Goal: Information Seeking & Learning: Learn about a topic

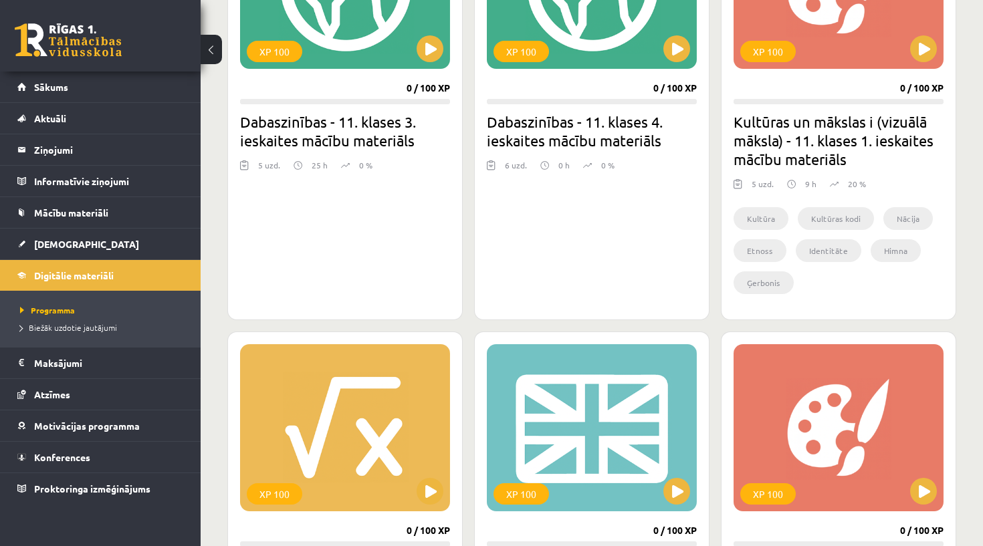
scroll to position [474, 0]
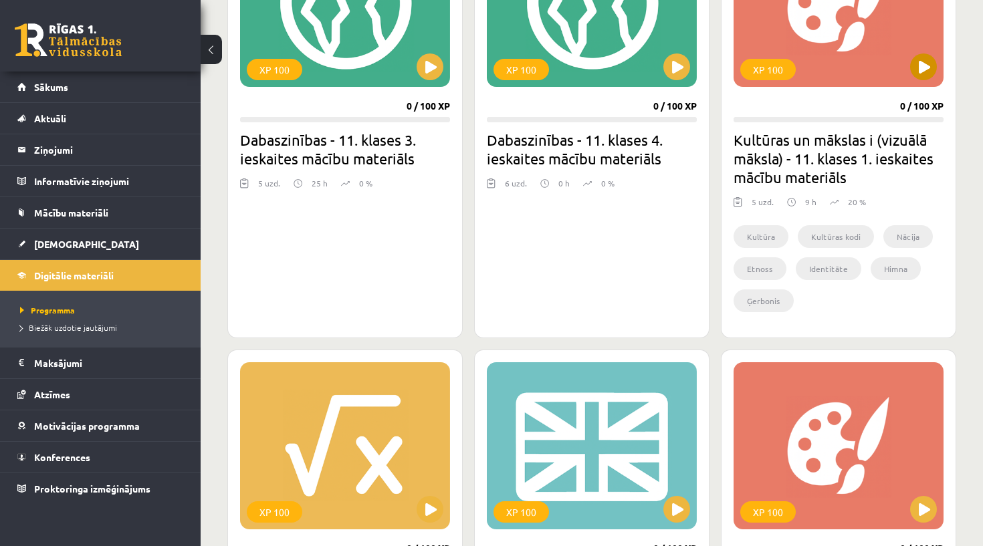
click at [921, 66] on button at bounding box center [923, 66] width 27 height 27
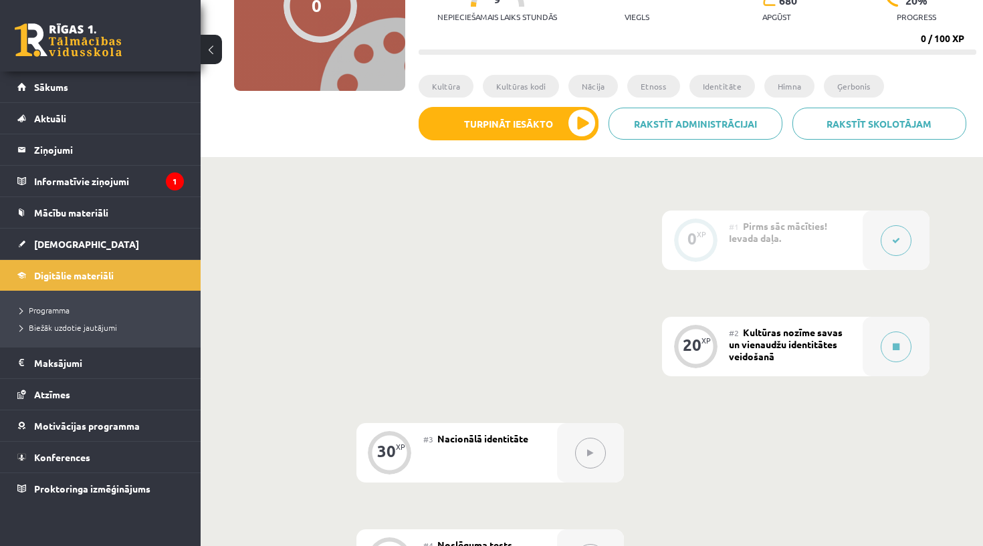
scroll to position [221, 0]
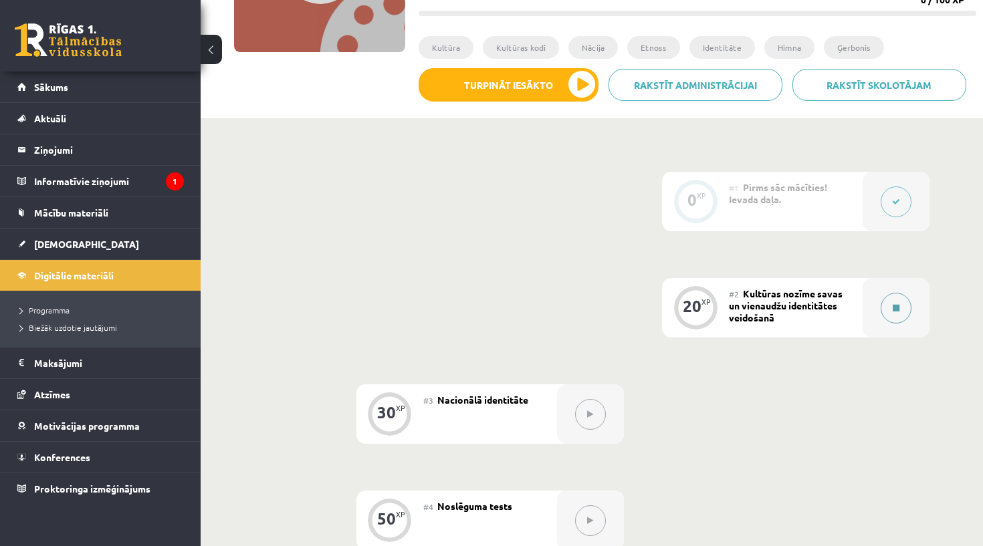
click at [888, 318] on button at bounding box center [895, 308] width 31 height 31
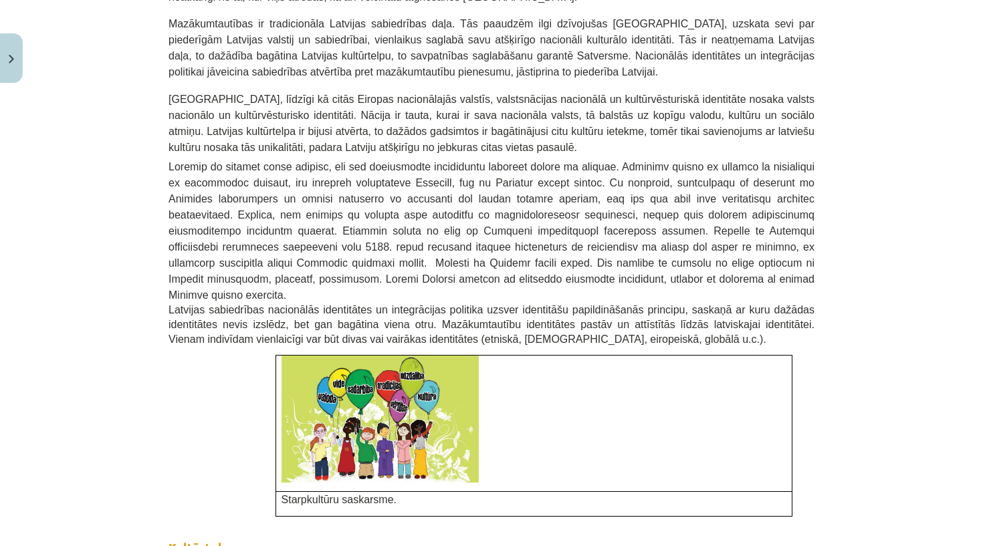
scroll to position [225, 0]
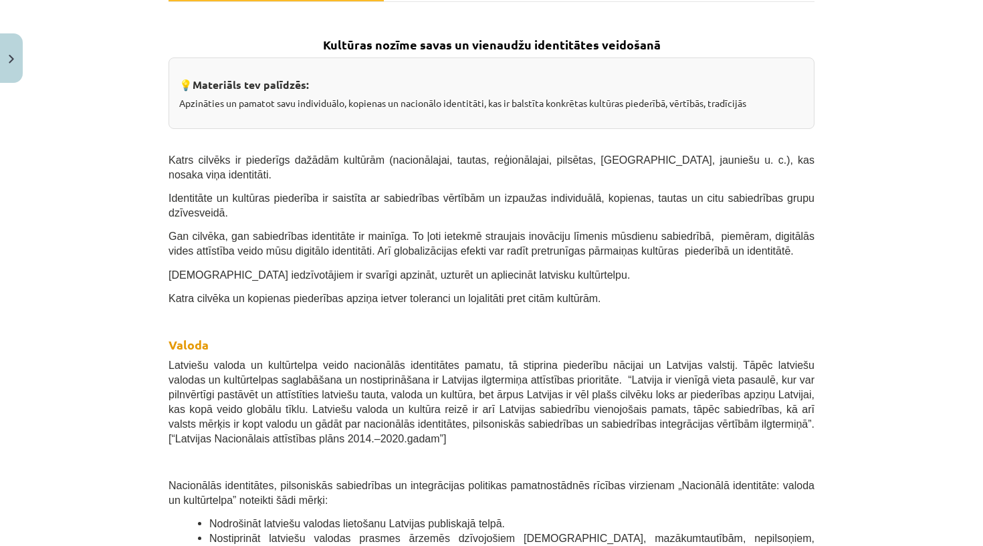
click at [168, 156] on span "Katrs cilvēks ir piederīgs dažādām kultūrām (nacionālajai, tautas, reģionālajai…" at bounding box center [491, 167] width 646 height 26
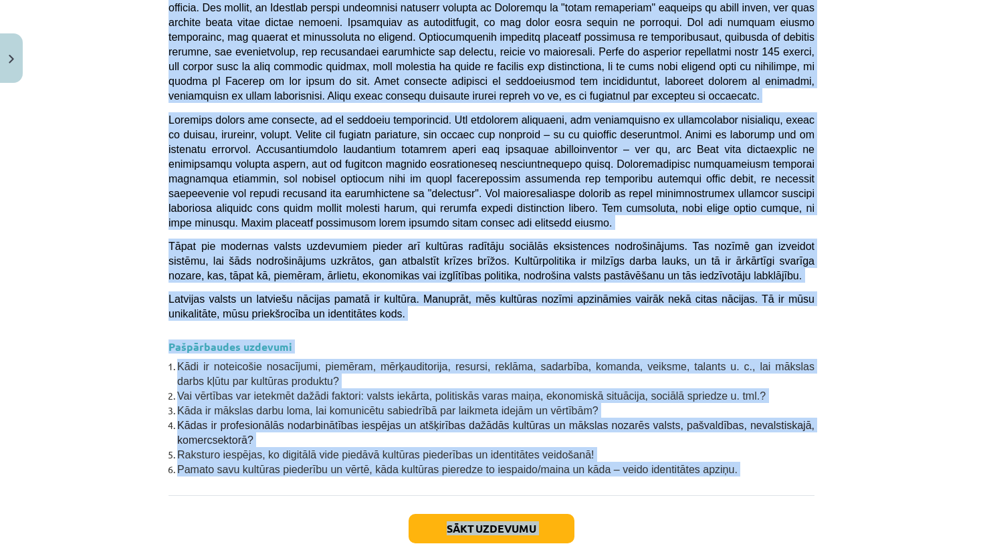
scroll to position [261, 0]
drag, startPoint x: 333, startPoint y: 88, endPoint x: 369, endPoint y: 431, distance: 345.5
copy div "Kultūras nozīme savas un vienaudžu identitātes veidošanā 💡 Materiāls tev palīdz…"
click at [451, 514] on button "Sākt uzdevumu" at bounding box center [491, 528] width 166 height 29
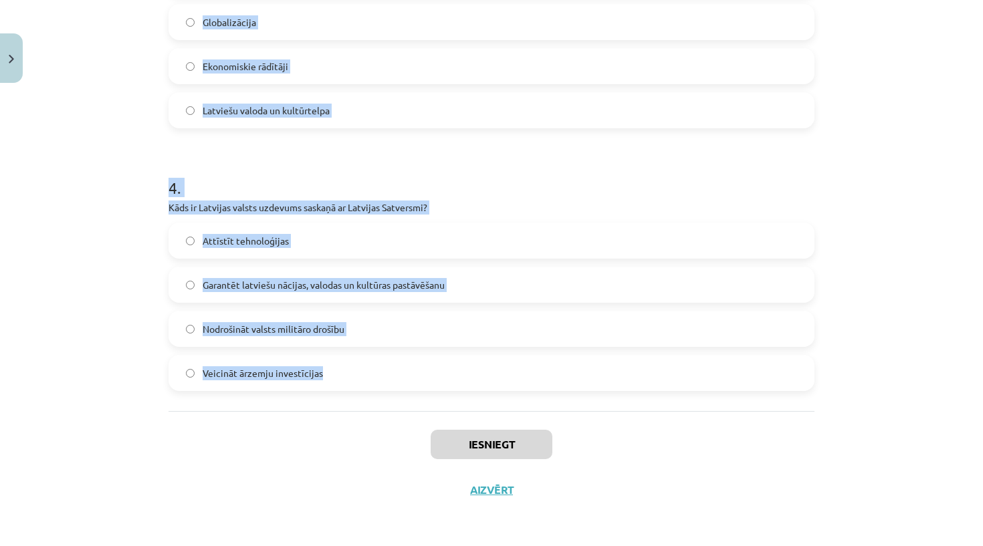
scroll to position [901, 0]
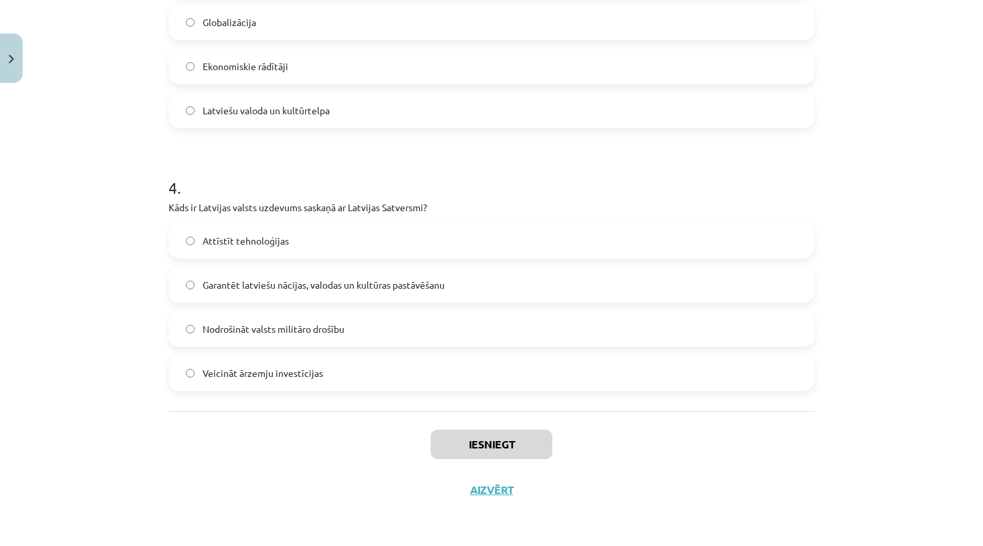
click at [410, 519] on div "Mācību tēma: Kultūras un mākslas i (vizuālā māksla) - 11. klases 1. ieskaites m…" at bounding box center [491, 273] width 983 height 546
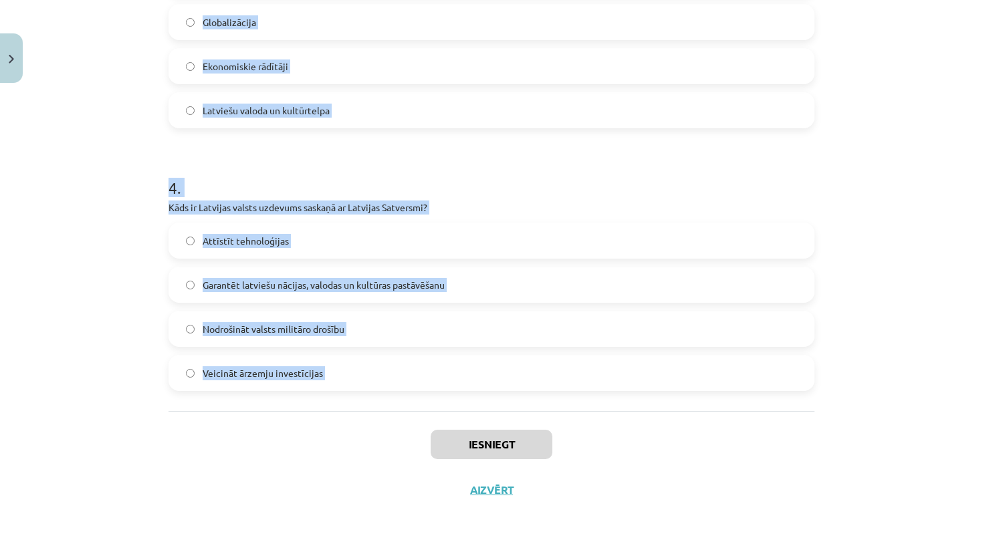
drag, startPoint x: 164, startPoint y: 308, endPoint x: 281, endPoint y: 412, distance: 156.7
copy form "Kas ir kultūras kodi? Dziesmas un dejas Literatūras kanoni Tehnoloģiju attīstīb…"
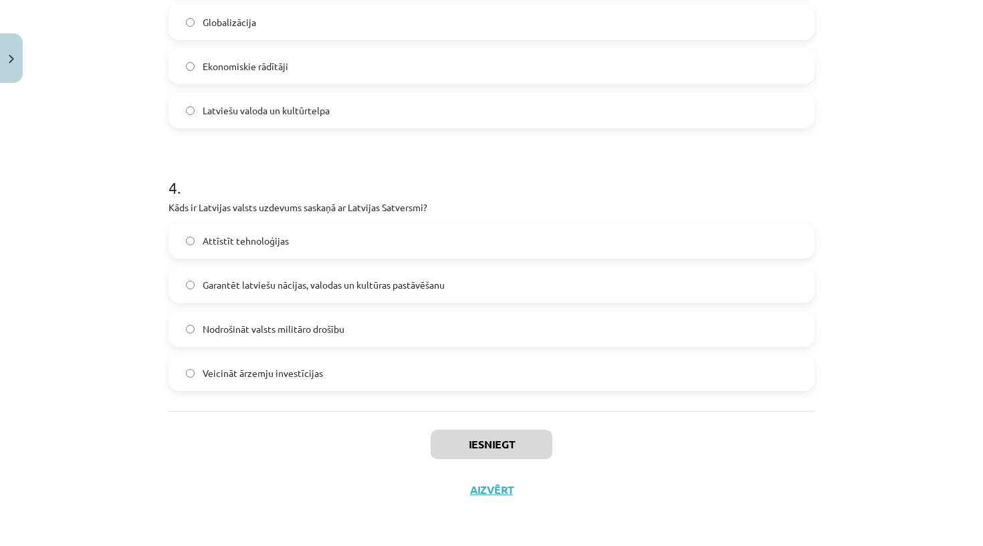
click at [279, 435] on div "Iesniegt Aizvērt" at bounding box center [491, 458] width 646 height 94
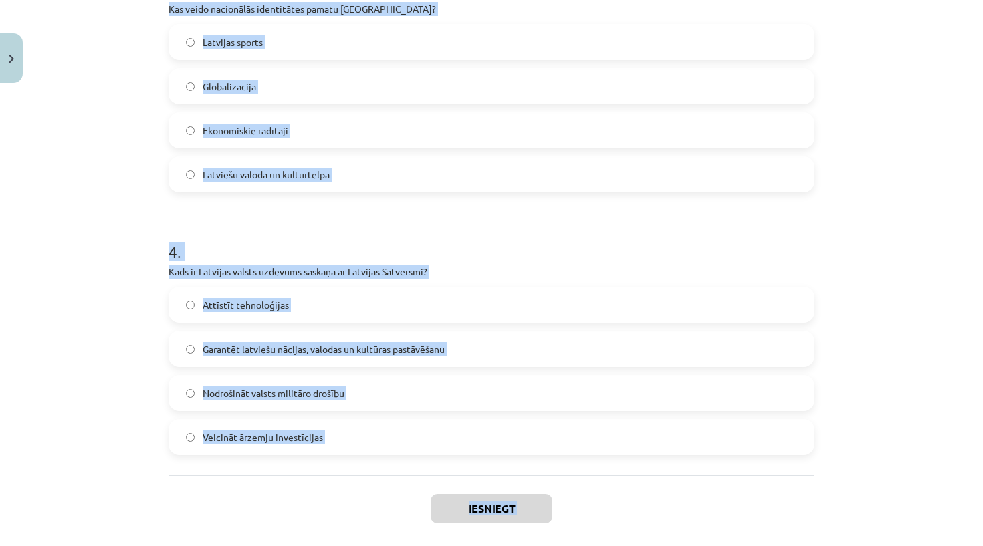
scroll to position [863, 0]
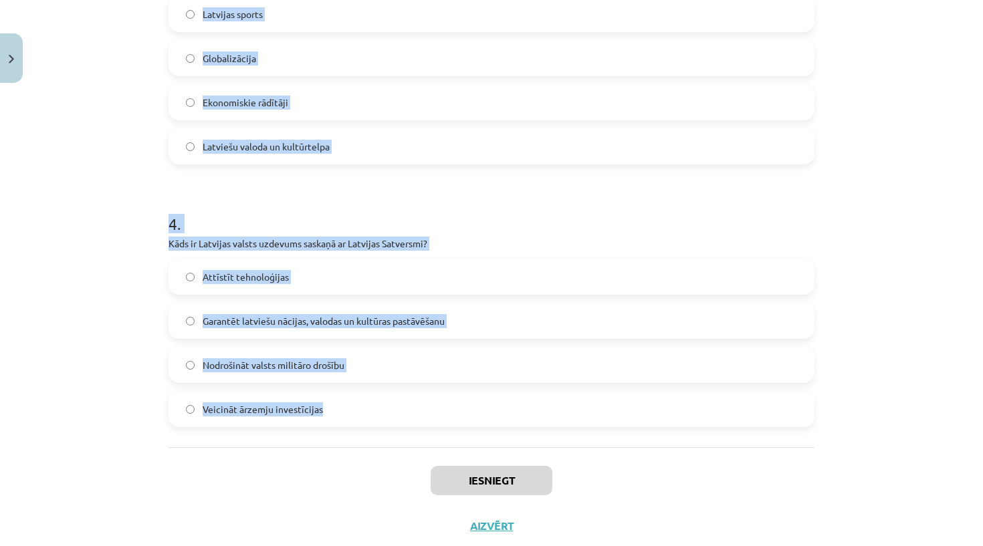
drag, startPoint x: 164, startPoint y: 126, endPoint x: 346, endPoint y: 414, distance: 341.3
copy form "Kas ir kultūras kodi? Dziesmas un dejas Literatūras kanoni Tehnoloģiju attīstīb…"
click at [285, 515] on div "Iesniegt Aizvērt" at bounding box center [491, 494] width 646 height 94
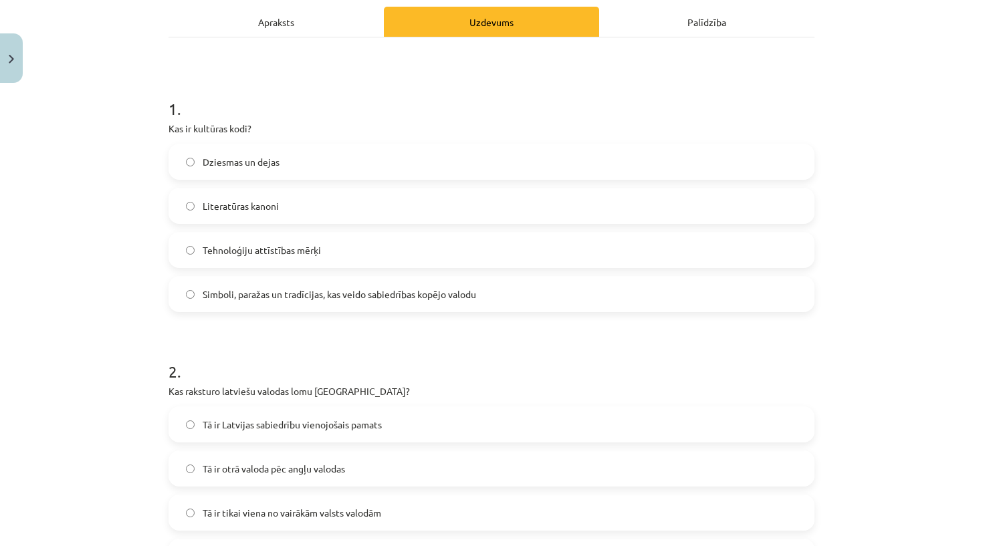
scroll to position [18, 0]
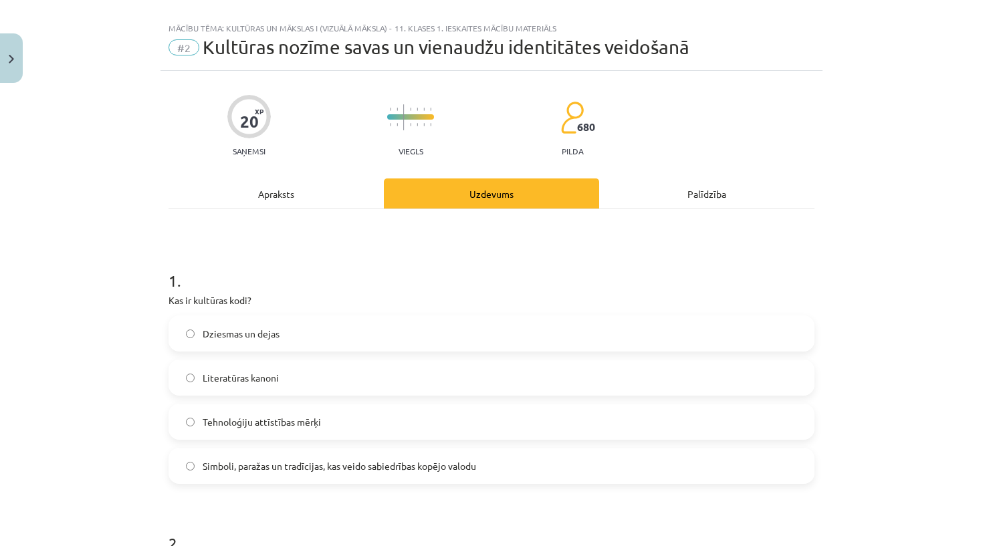
click at [277, 477] on label "Simboli, paražas un tradīcijas, kas veido sabiedrības kopējo valodu" at bounding box center [491, 465] width 643 height 33
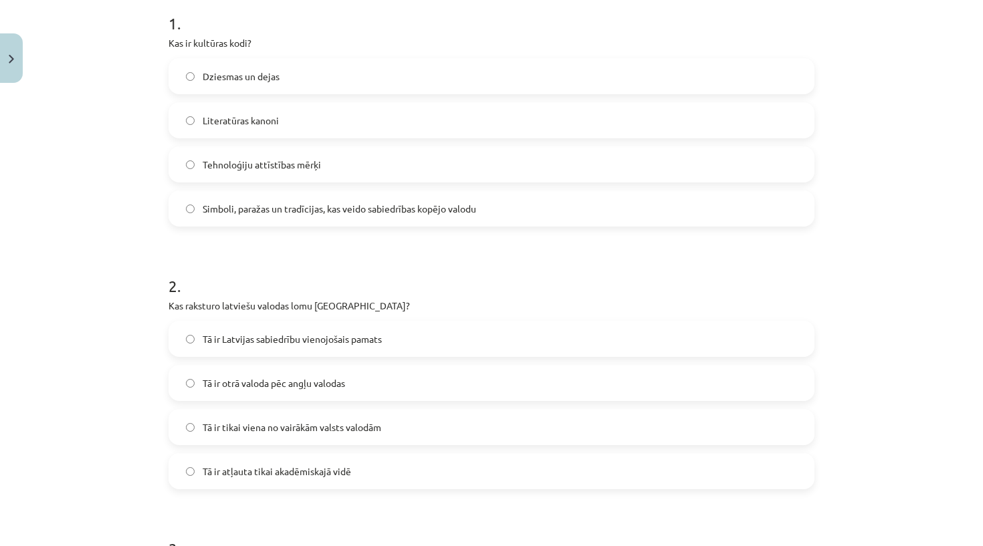
scroll to position [282, 0]
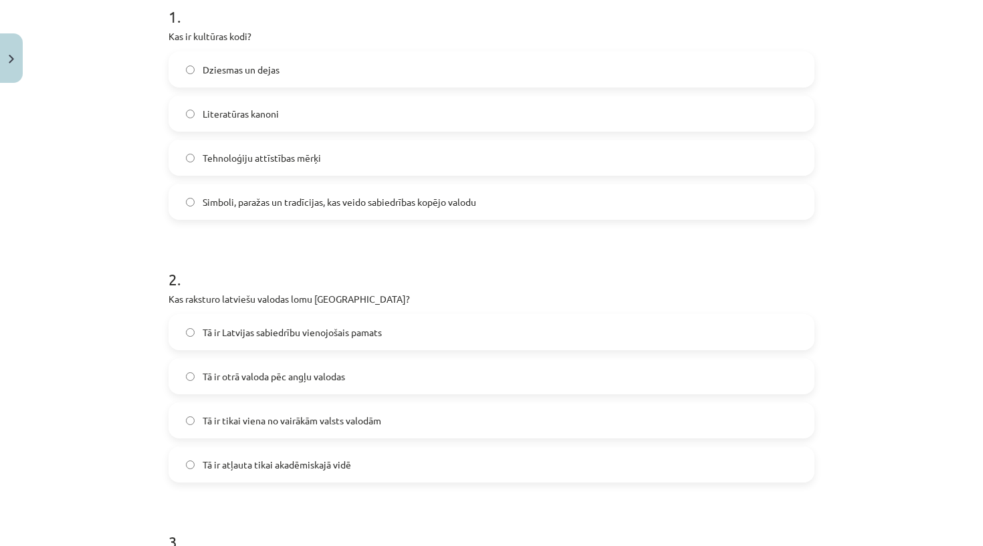
click at [263, 343] on label "Tā ir Latvijas sabiedrību vienojošais pamats" at bounding box center [491, 332] width 643 height 33
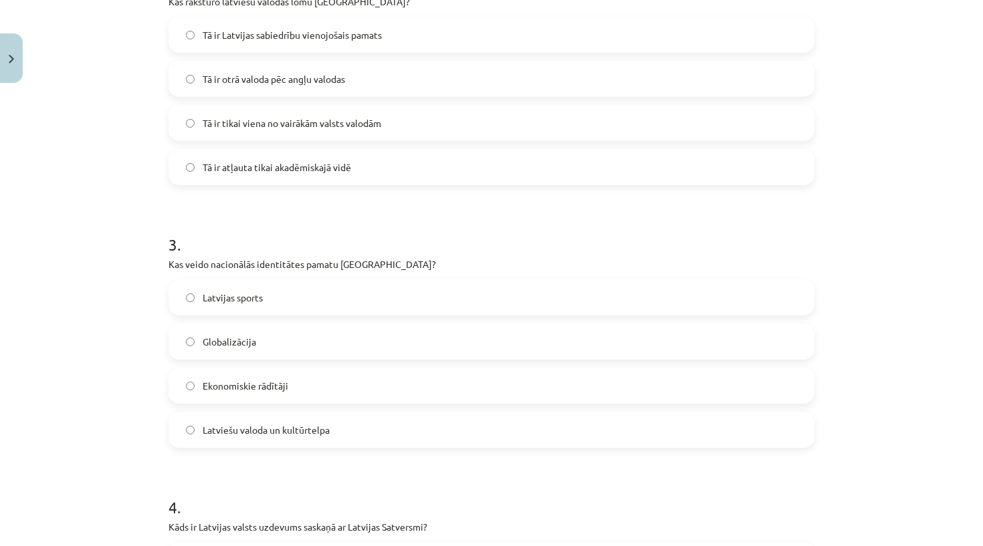
scroll to position [590, 0]
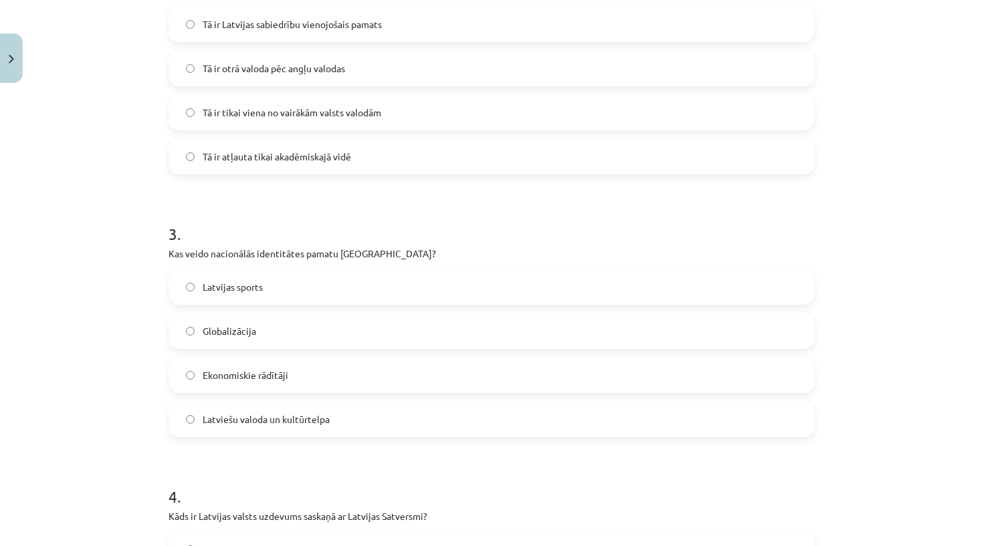
click at [263, 407] on label "Latviešu valoda un kultūrtelpa" at bounding box center [491, 418] width 643 height 33
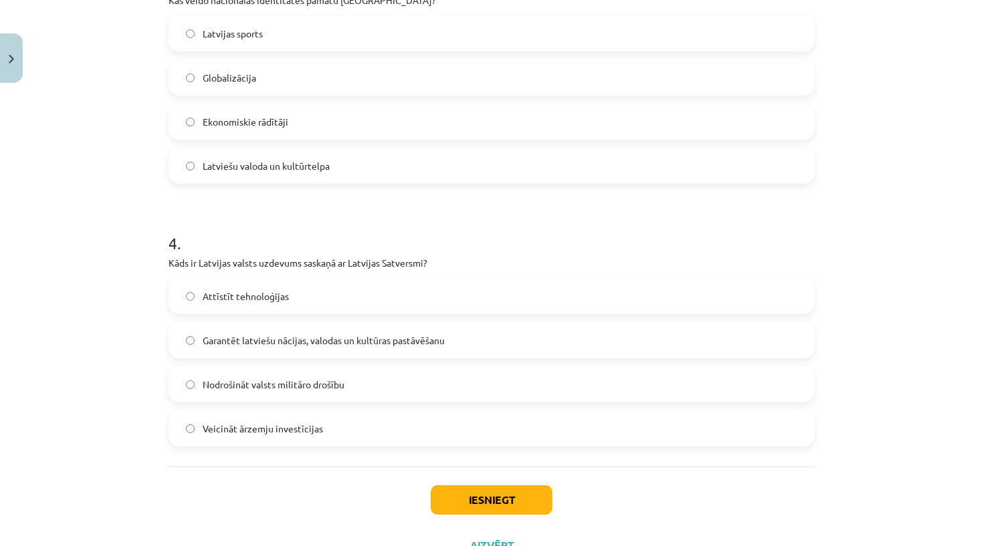
scroll to position [858, 0]
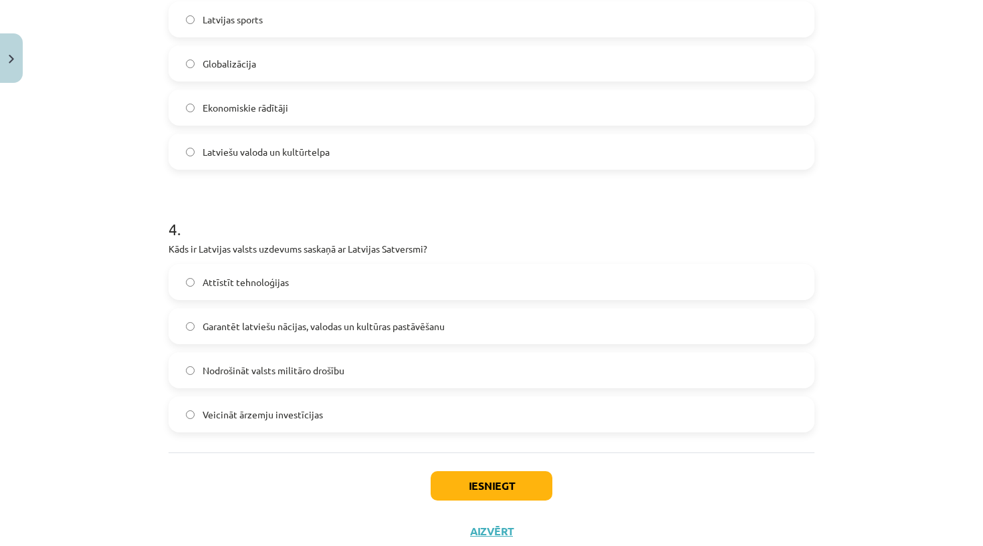
click at [247, 336] on label "Garantēt latviešu nācijas, valodas un kultūras pastāvēšanu" at bounding box center [491, 326] width 643 height 33
click at [469, 495] on button "Iesniegt" at bounding box center [492, 485] width 122 height 29
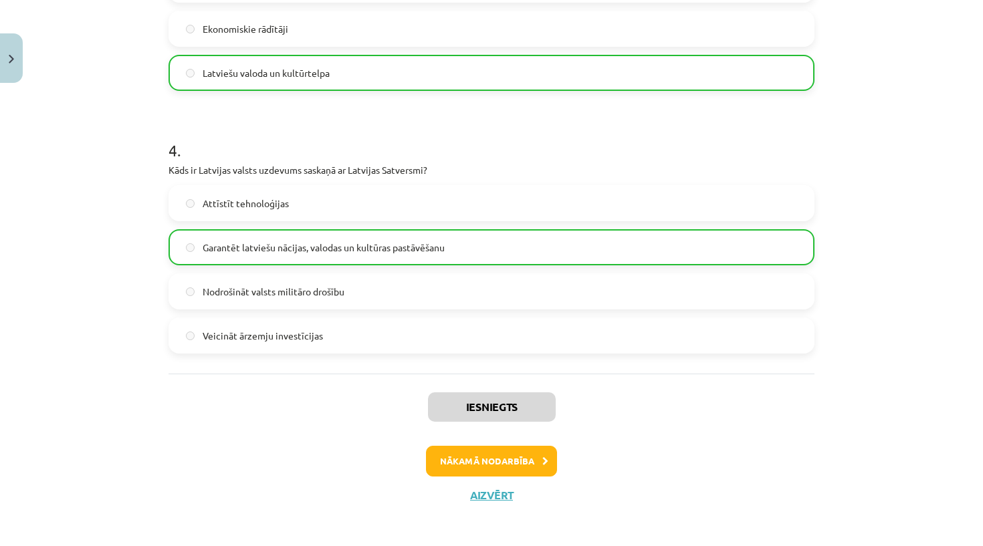
scroll to position [943, 0]
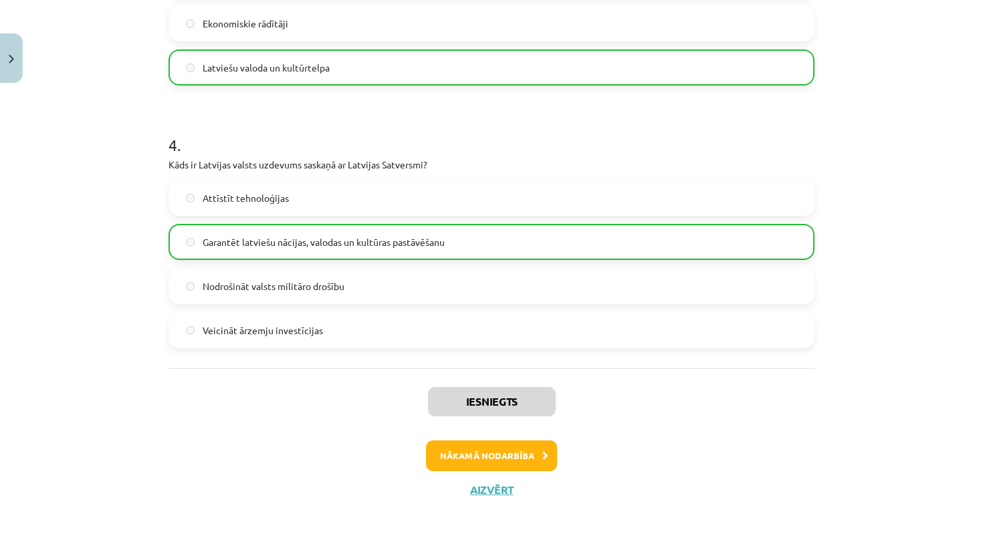
click at [477, 449] on button "Nākamā nodarbība" at bounding box center [491, 456] width 131 height 31
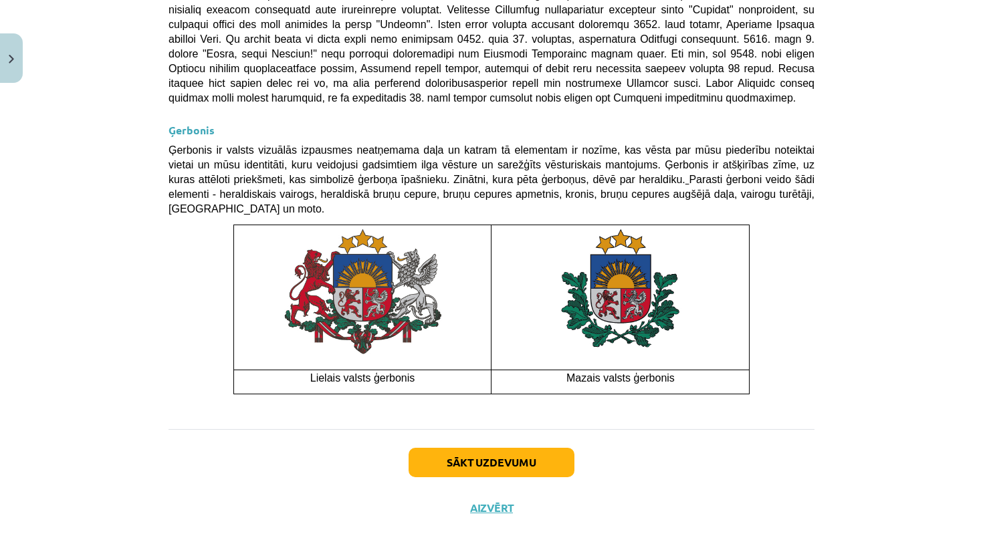
scroll to position [332, 0]
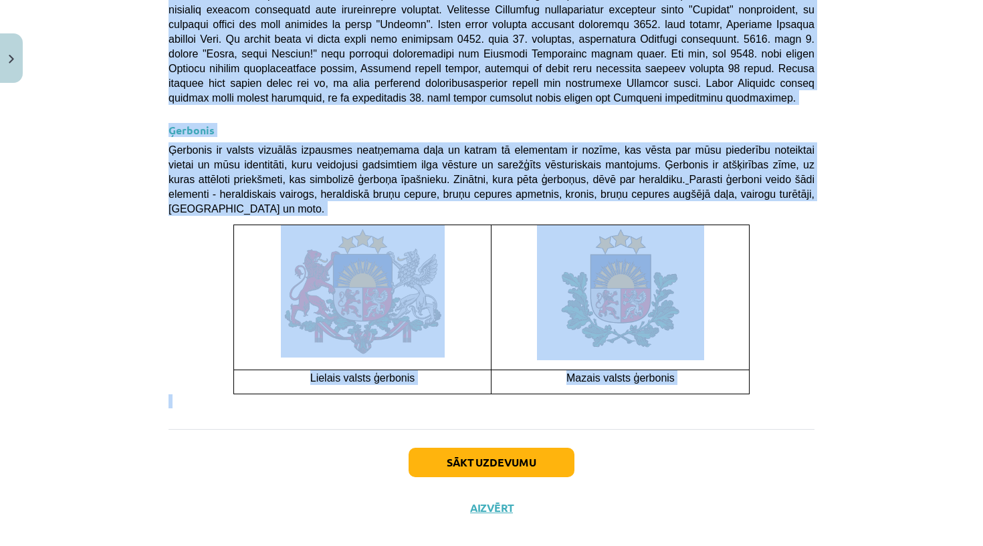
drag, startPoint x: 169, startPoint y: 313, endPoint x: 253, endPoint y: 426, distance: 141.1
copy div "Nacionālā identitāte Nacionālā identitāte ir personas identitātes un piederības…"
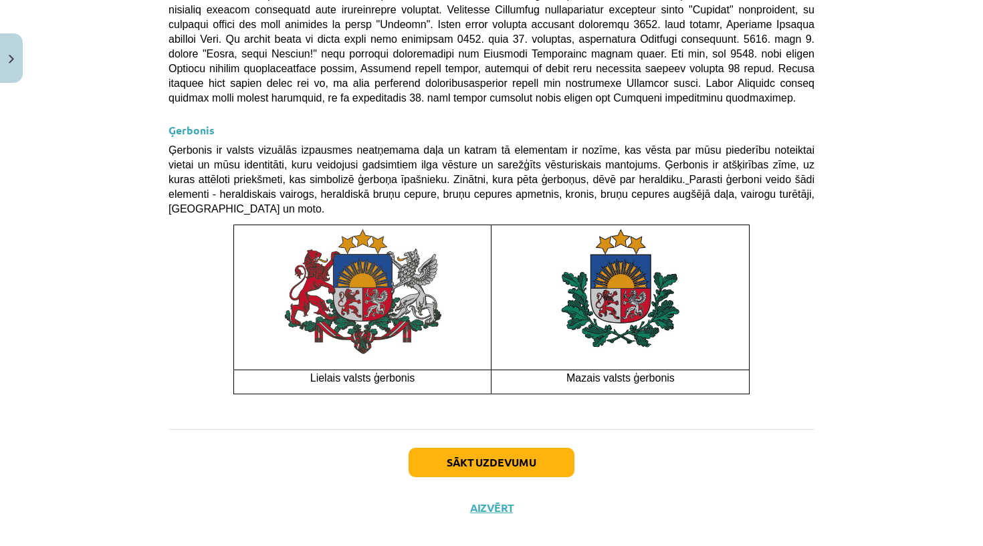
click at [261, 433] on div "Sākt uzdevumu Aizvērt" at bounding box center [491, 476] width 646 height 94
click at [433, 448] on button "Sākt uzdevumu" at bounding box center [491, 462] width 166 height 29
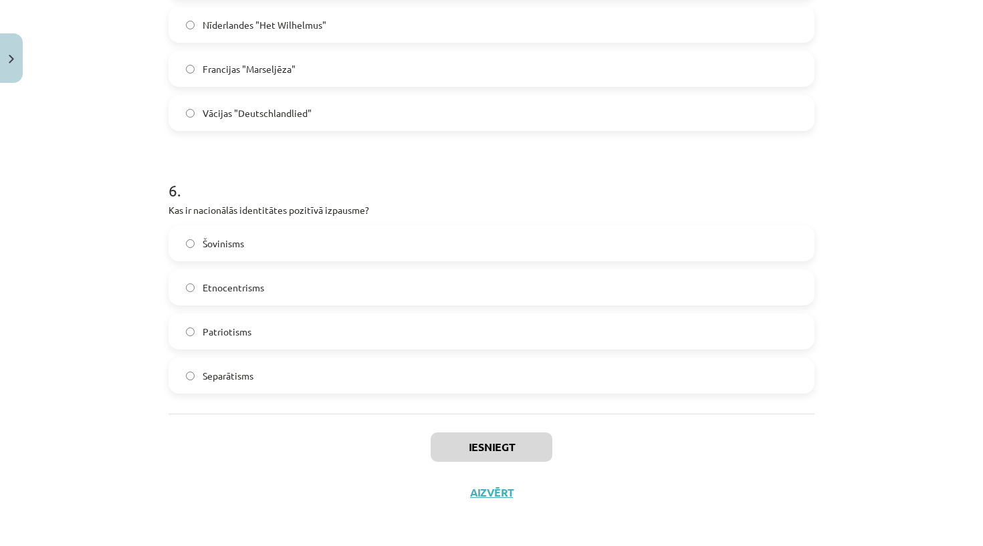
scroll to position [356, 0]
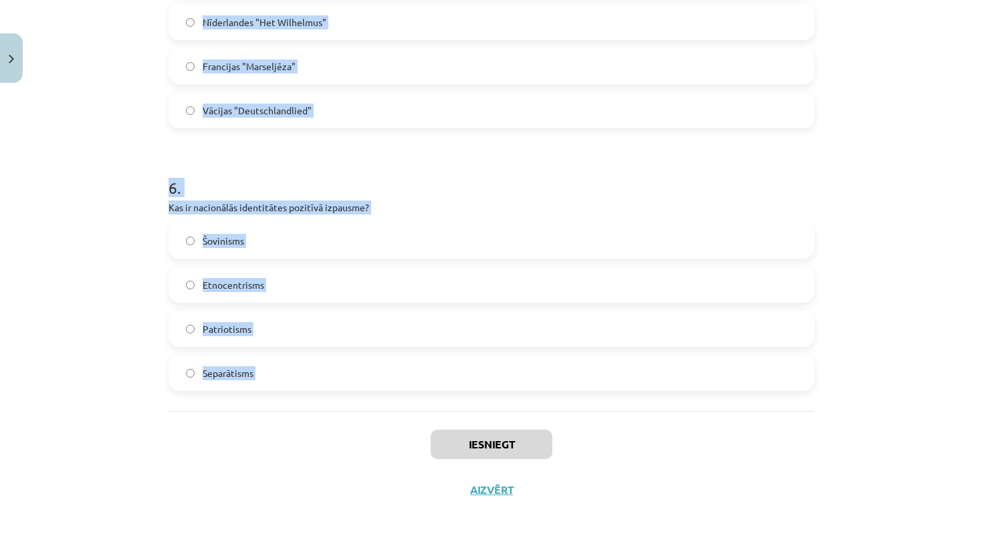
drag, startPoint x: 162, startPoint y: 293, endPoint x: 237, endPoint y: 425, distance: 151.5
copy form "1 . Kādi elementi veido tradicionālās etnosa ikonas? Valoda, tautas dziesmas, t…"
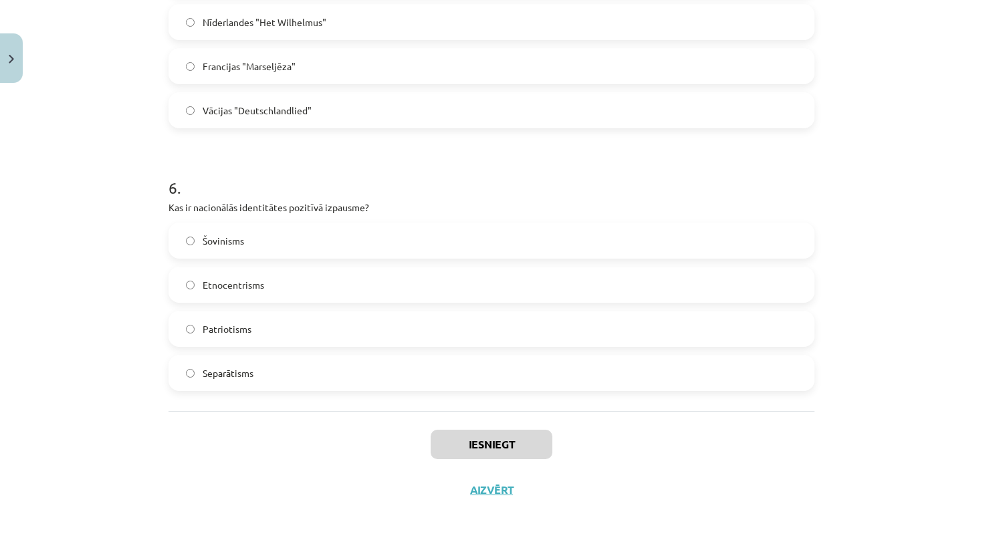
click at [251, 486] on div "Iesniegt Aizvērt" at bounding box center [491, 458] width 646 height 94
click at [176, 461] on div "Iesniegt Aizvērt" at bounding box center [491, 458] width 646 height 94
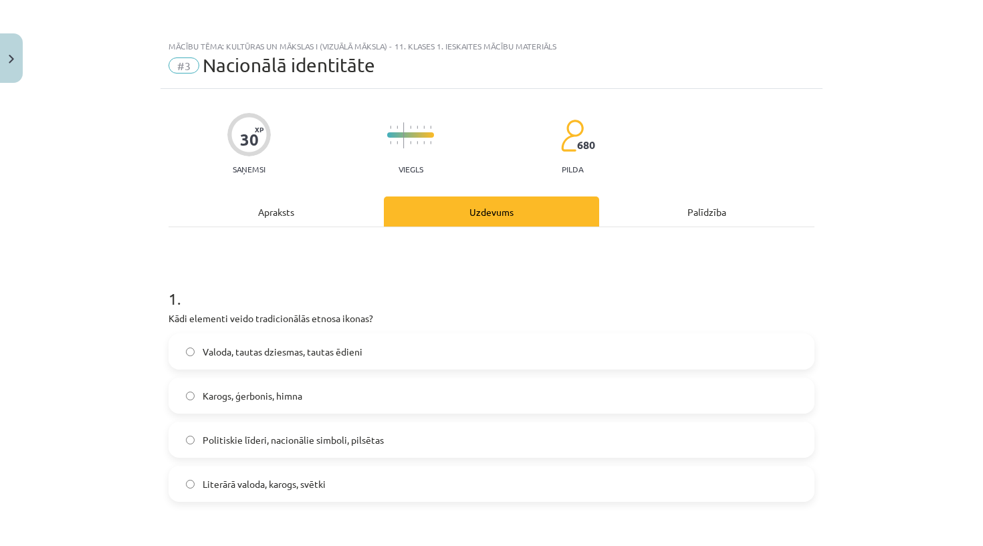
scroll to position [0, 0]
click at [217, 355] on span "Valoda, tautas dziesmas, tautas ēdieni" at bounding box center [283, 352] width 160 height 14
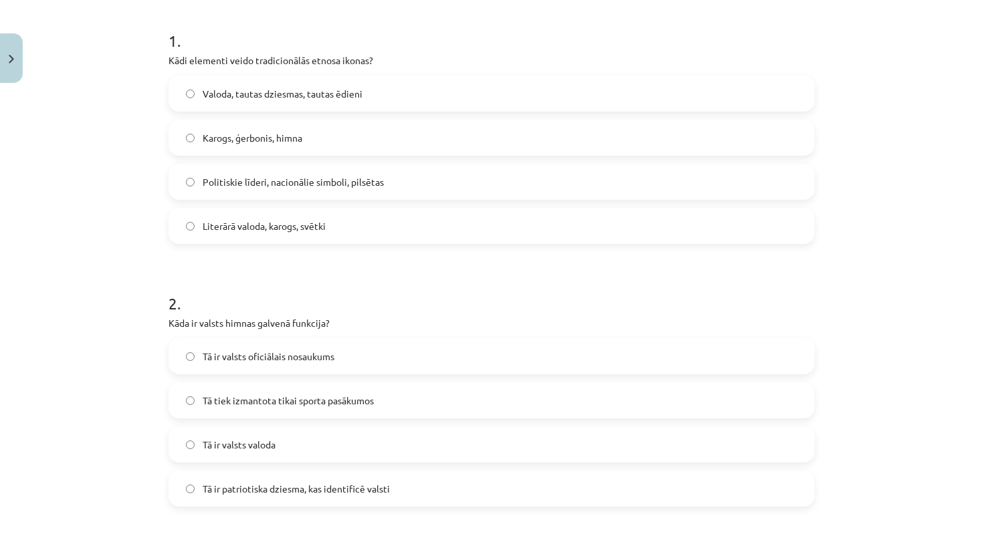
scroll to position [263, 0]
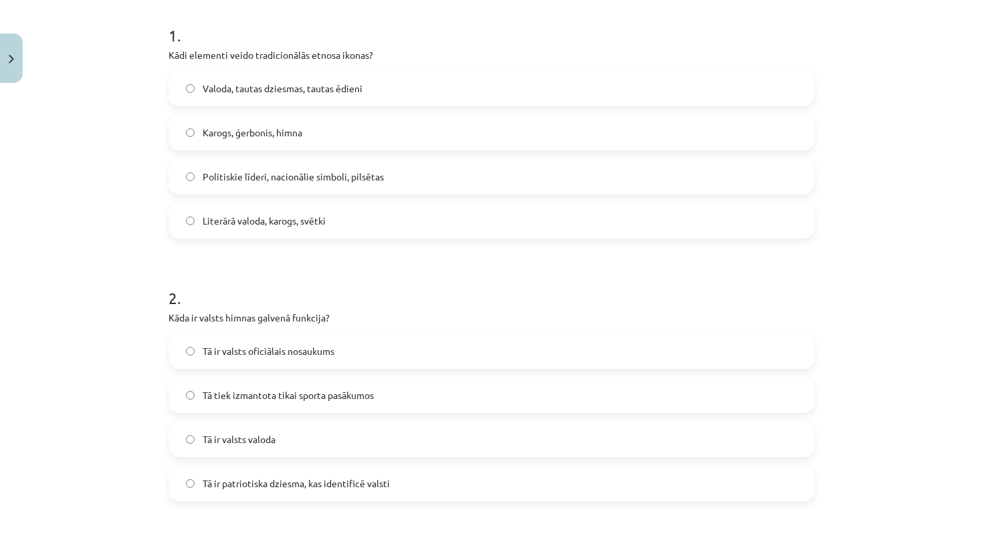
click at [253, 492] on label "Tā ir patriotiska dziesma, kas identificē valsti" at bounding box center [491, 483] width 643 height 33
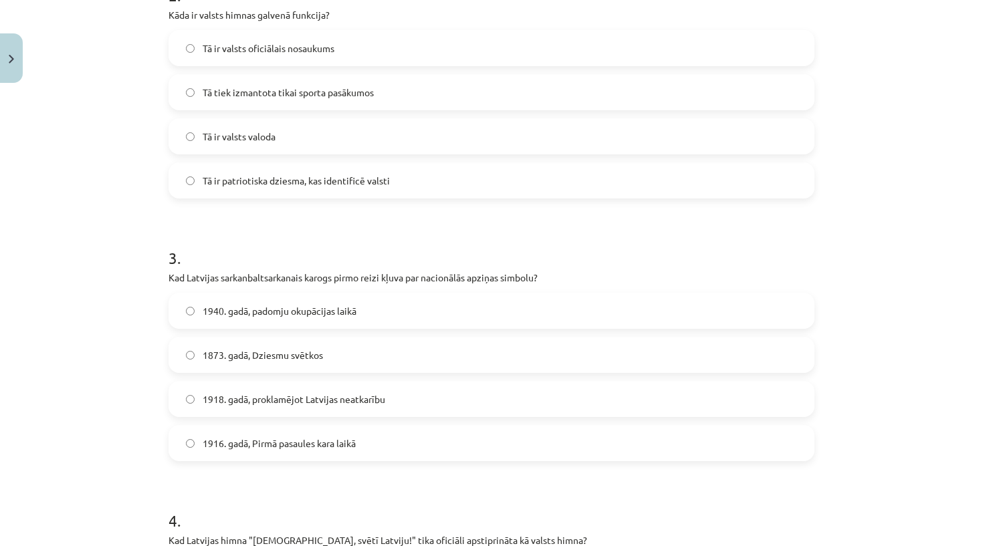
scroll to position [572, 0]
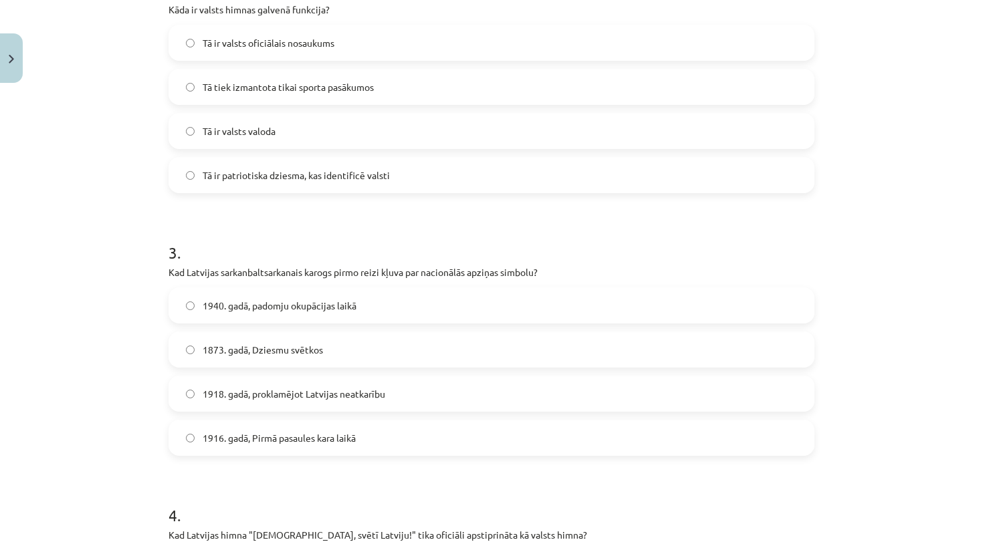
click at [243, 433] on span "1916. gadā, Pirmā pasaules kara laikā" at bounding box center [279, 438] width 153 height 14
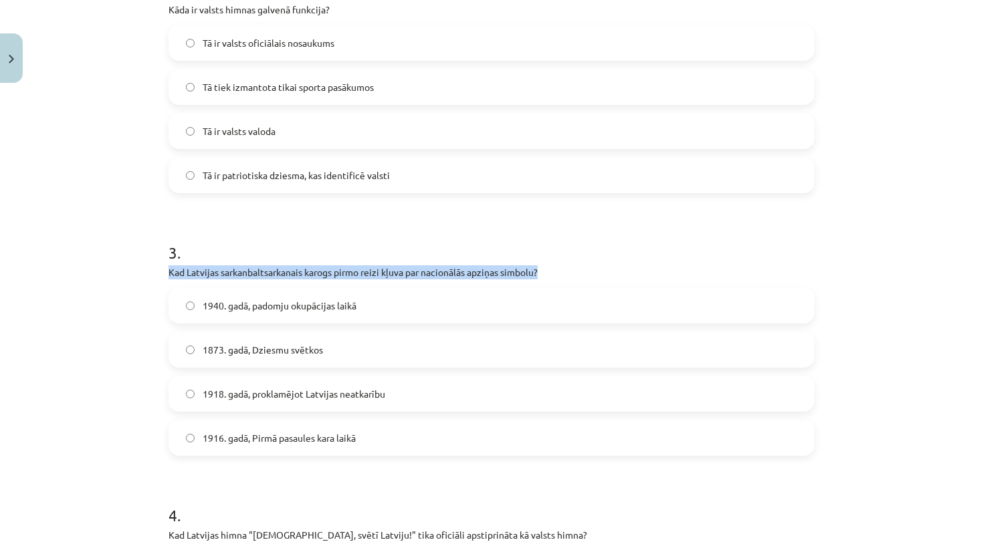
drag, startPoint x: 169, startPoint y: 269, endPoint x: 565, endPoint y: 277, distance: 395.8
click at [565, 277] on p "Kad Latvijas sarkanbaltsarkanais karogs pirmo reizi kļuva par nacionālās apziņa…" at bounding box center [491, 272] width 646 height 14
copy p "Kad Latvijas sarkanbaltsarkanais karogs pirmo reizi kļuva par nacionālās apziņa…"
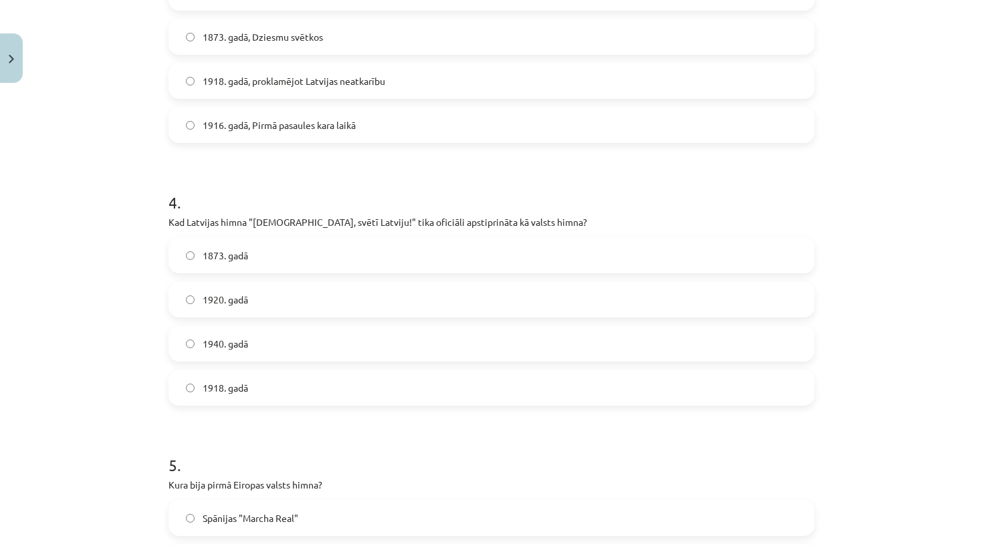
scroll to position [885, 0]
click at [181, 215] on p "Kad Latvijas himna "Dievs, svētī Latviju!" tika oficiāli apstiprināta kā valsts…" at bounding box center [491, 222] width 646 height 14
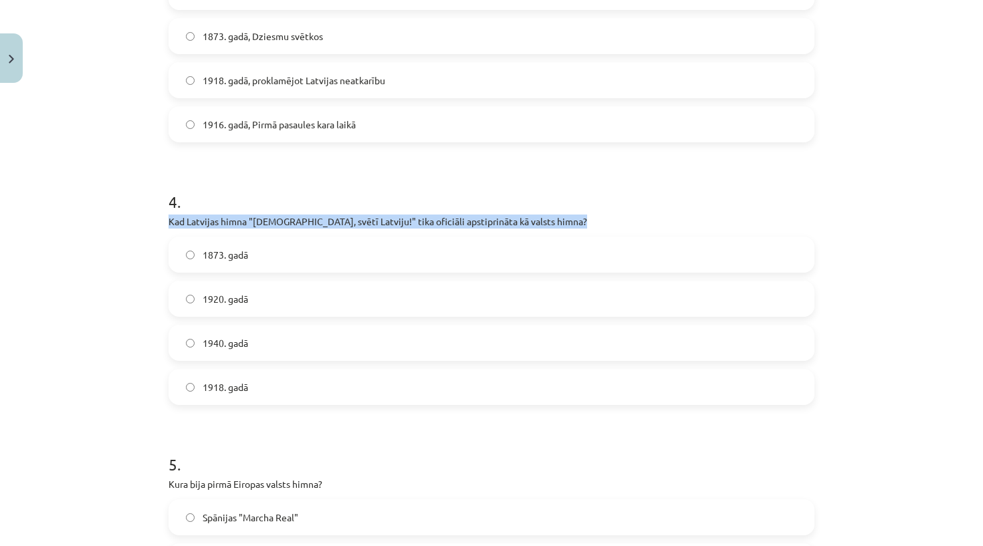
click at [181, 215] on p "Kad Latvijas himna "Dievs, svētī Latviju!" tika oficiāli apstiprināta kā valsts…" at bounding box center [491, 222] width 646 height 14
copy div "Kad Latvijas himna "Dievs, svētī Latviju!" tika oficiāli apstiprināta kā valsts…"
click at [222, 307] on label "1920. gadā" at bounding box center [491, 298] width 643 height 33
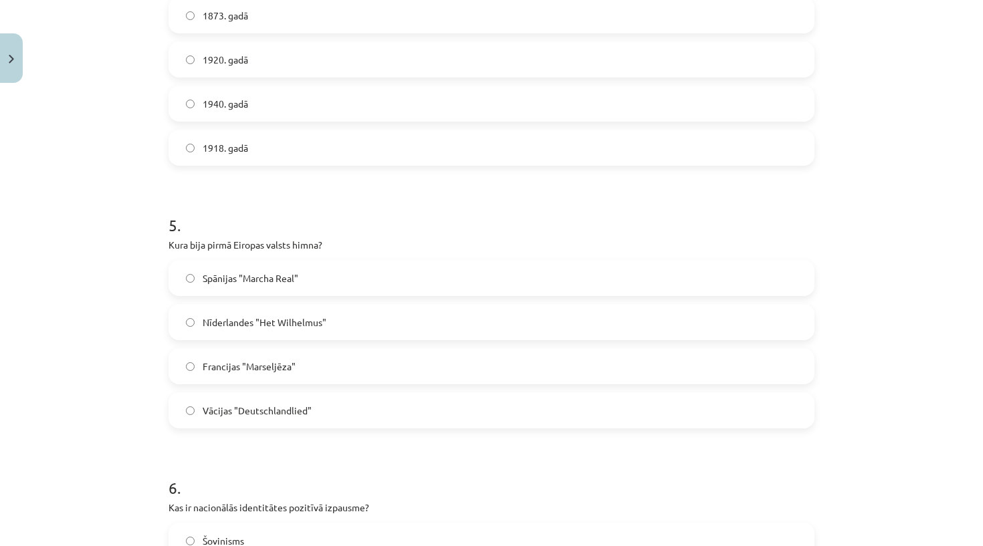
scroll to position [1142, 0]
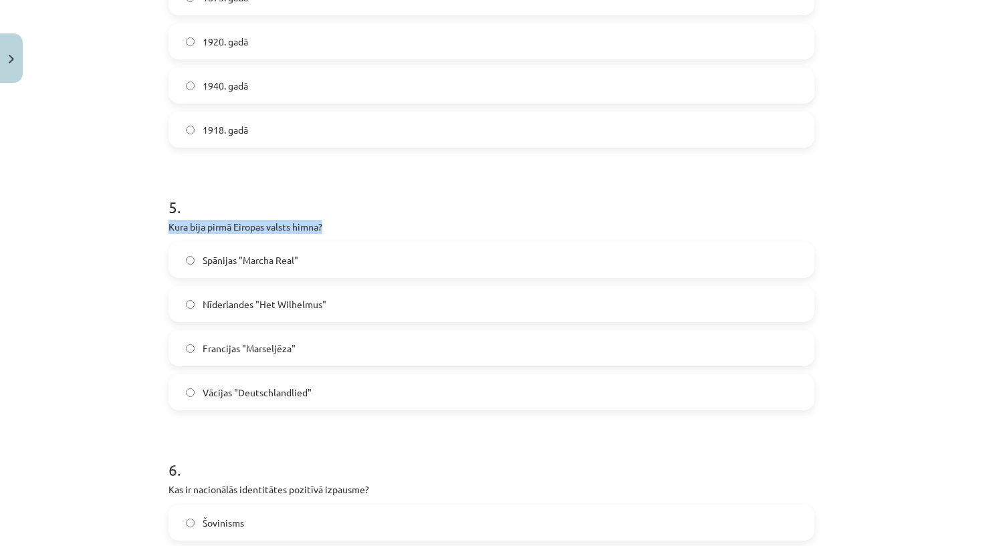
drag, startPoint x: 169, startPoint y: 221, endPoint x: 370, endPoint y: 231, distance: 201.5
click at [370, 231] on p "Kura bija pirmā Eiropas valsts himna?" at bounding box center [491, 227] width 646 height 14
copy p "Kura bija pirmā Eiropas valsts himna?"
click at [930, 4] on div "Mācību tēma: Kultūras un mākslas i (vizuālā māksla) - 11. klases 1. ieskaites m…" at bounding box center [491, 273] width 983 height 546
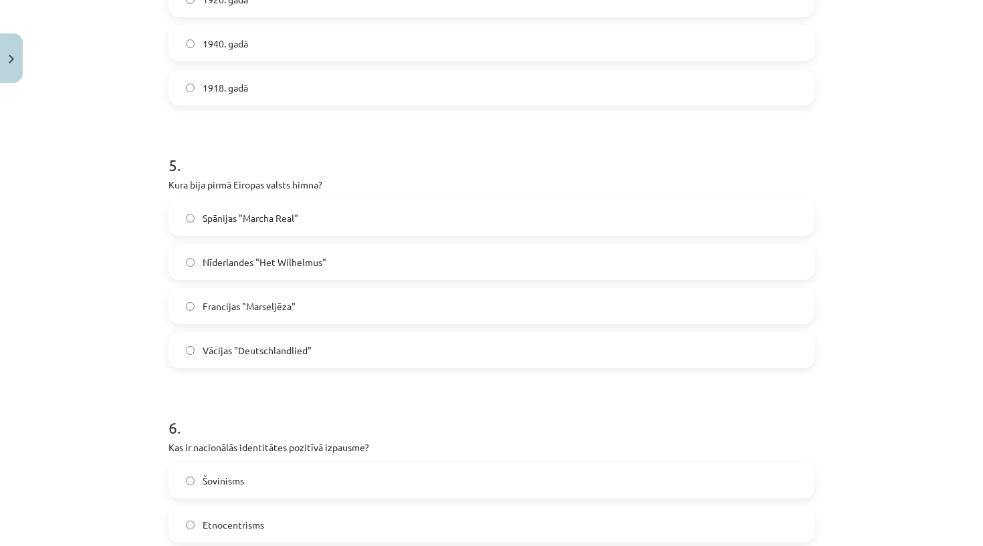
scroll to position [1187, 0]
click at [259, 215] on span "Spānijas "Marcha Real"" at bounding box center [251, 216] width 96 height 14
click at [250, 262] on span "Nīderlandes "Het Wilhelmus"" at bounding box center [265, 260] width 124 height 14
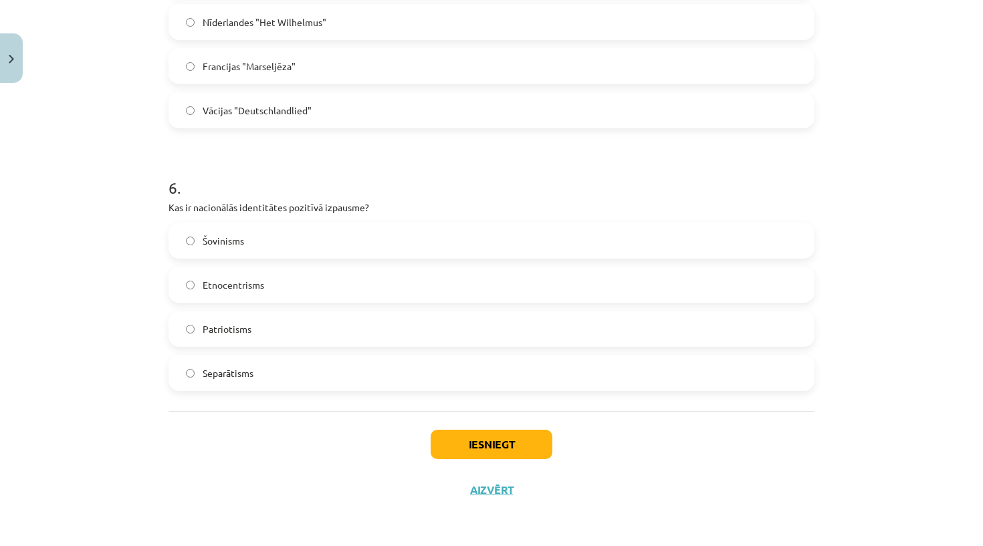
scroll to position [1427, 0]
click at [239, 322] on span "Patriotisms" at bounding box center [227, 329] width 49 height 14
click at [457, 437] on button "Iesniegt" at bounding box center [492, 444] width 122 height 29
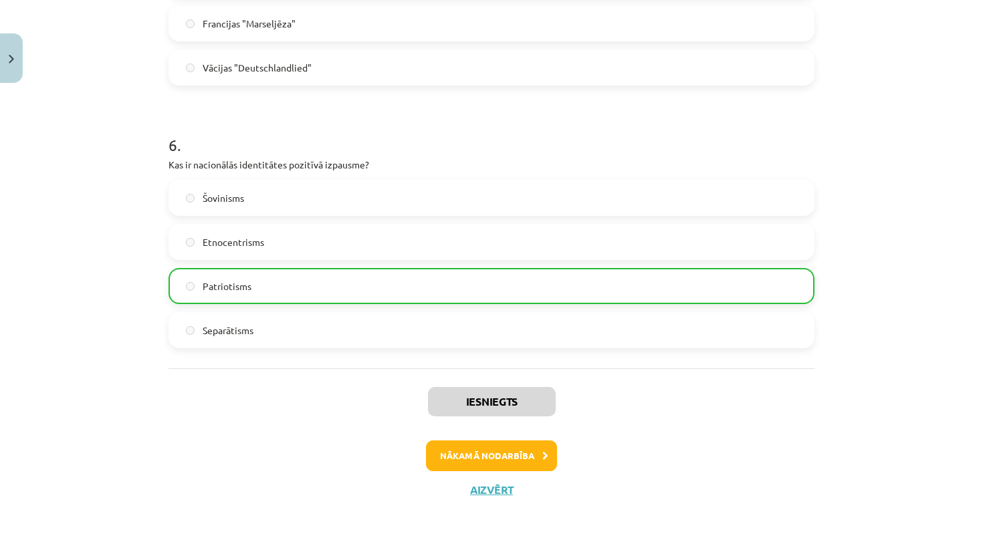
click at [477, 447] on button "Nākamā nodarbība" at bounding box center [491, 456] width 131 height 31
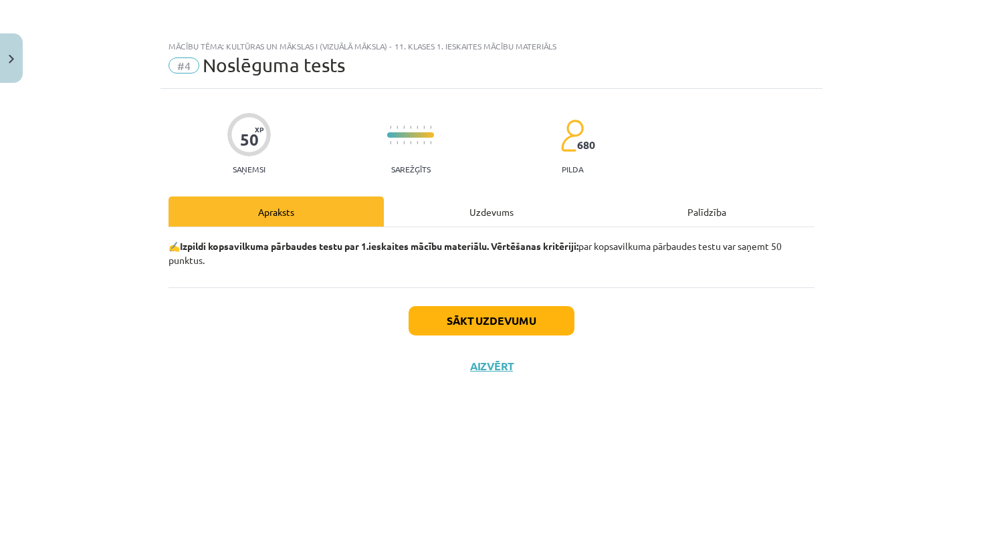
click at [13, 67] on button "Close" at bounding box center [11, 57] width 23 height 49
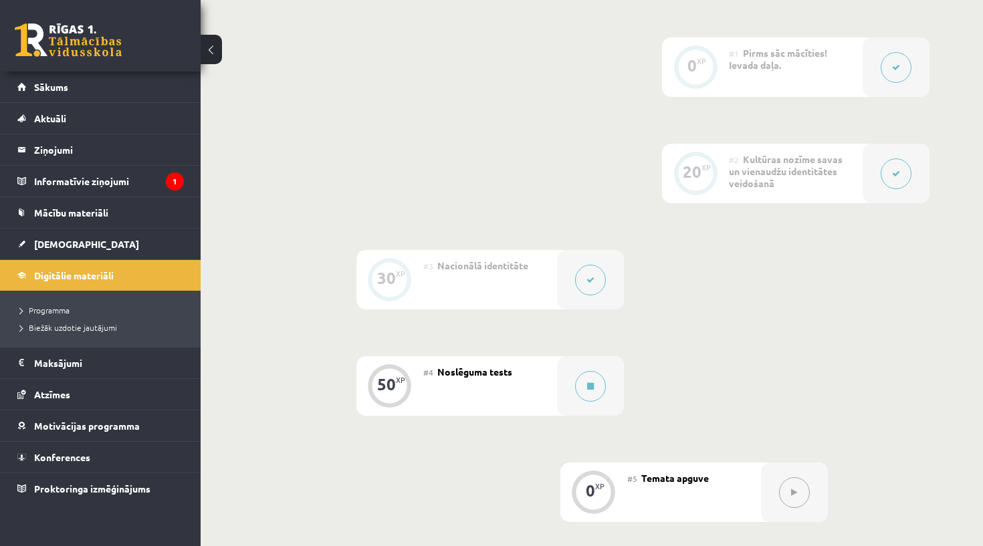
click at [313, 419] on div "0 XP #1 Pirms sāc mācīties! Ievada daļa. 20 XP #2 Kultūras nozīme savas un vien…" at bounding box center [591, 279] width 675 height 485
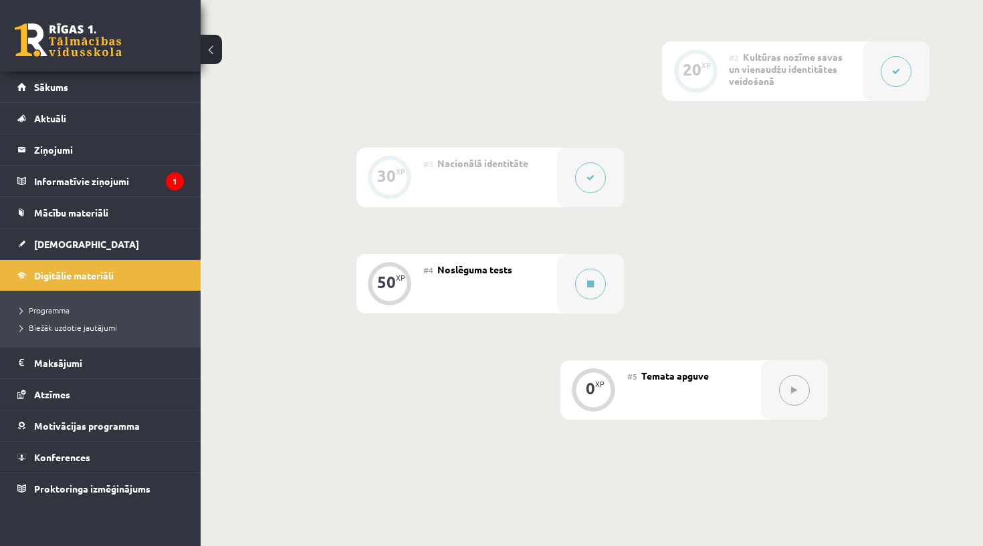
scroll to position [521, 0]
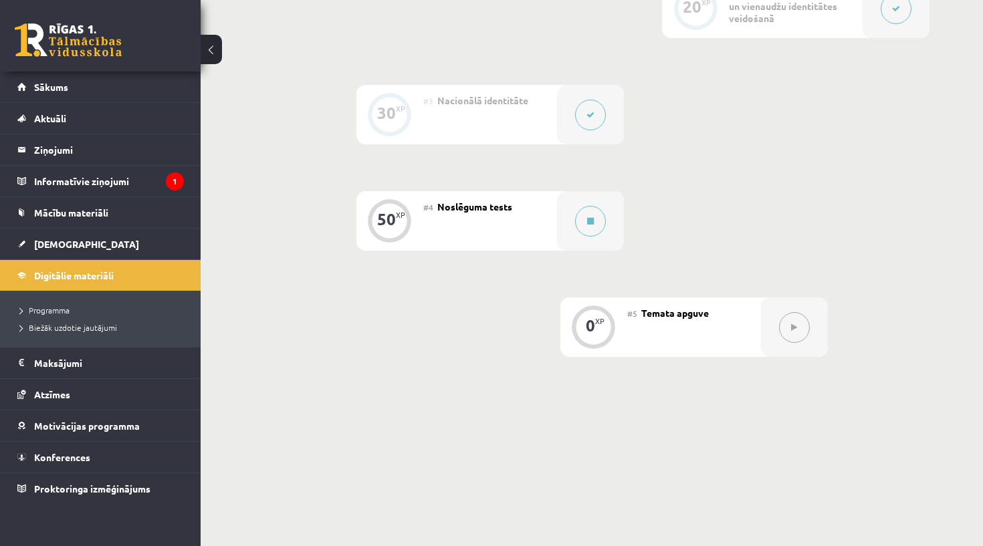
click at [467, 249] on div "#4 Noslēguma tests" at bounding box center [490, 220] width 134 height 59
click at [581, 214] on button at bounding box center [590, 221] width 31 height 31
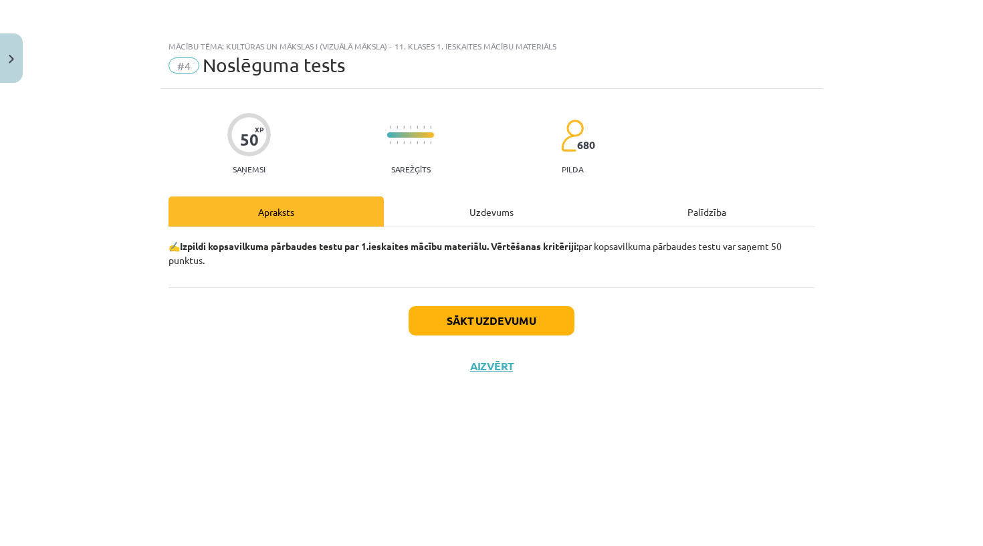
click at [512, 207] on div "Uzdevums" at bounding box center [491, 212] width 215 height 30
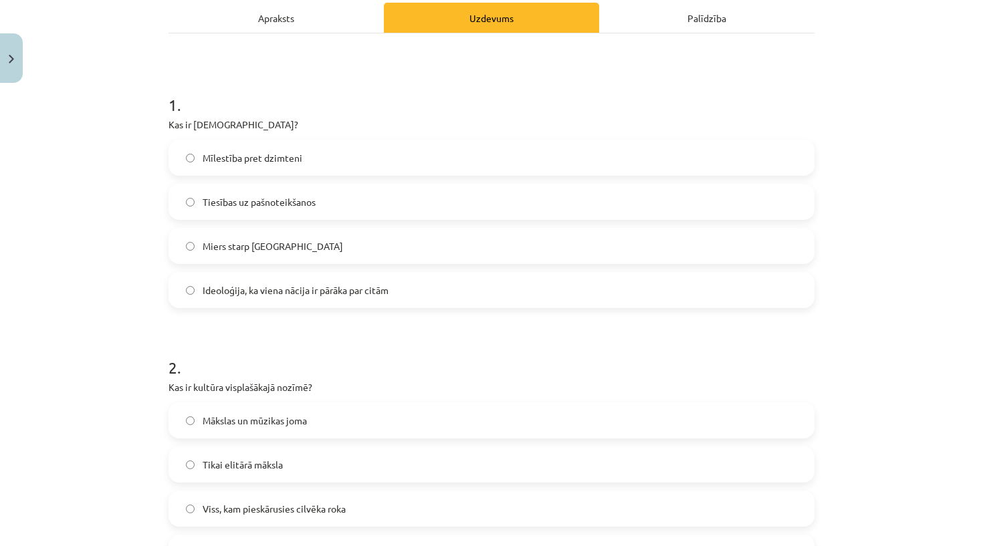
scroll to position [198, 0]
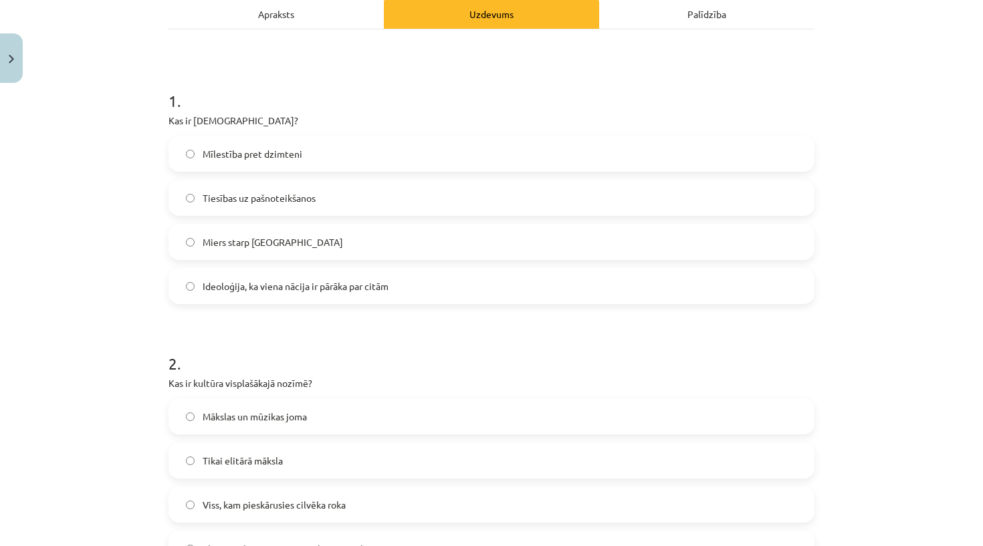
click at [316, 291] on span "Ideoloģija, ka viena nācija ir pārāka par citām" at bounding box center [296, 286] width 186 height 14
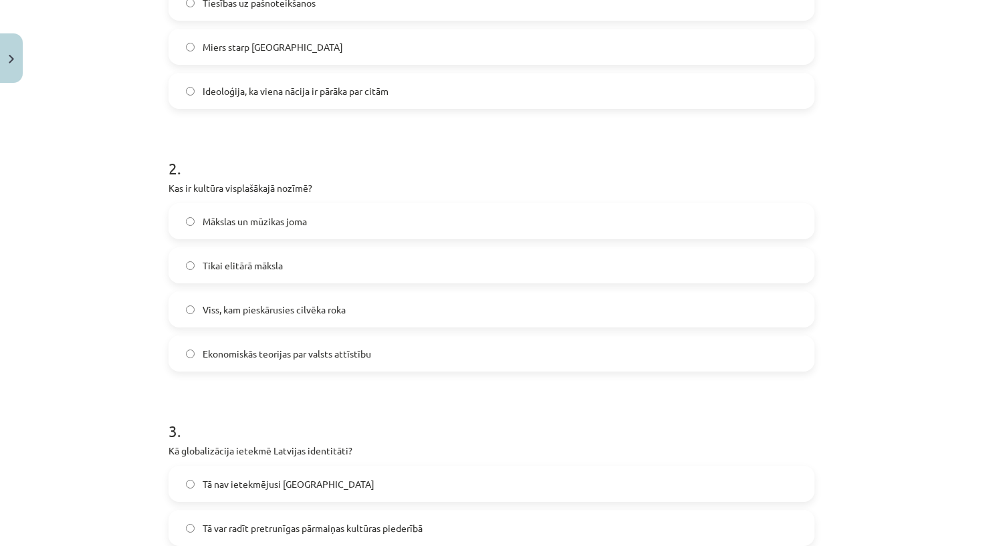
scroll to position [394, 0]
click at [195, 188] on p "Kas ir kultūra visplašākajā nozīmē?" at bounding box center [491, 187] width 646 height 14
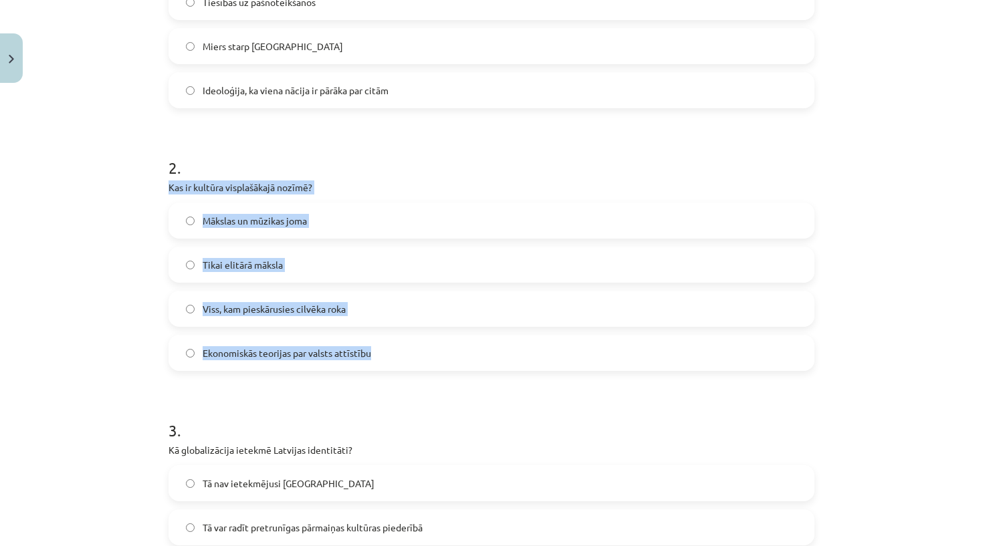
drag, startPoint x: 166, startPoint y: 185, endPoint x: 385, endPoint y: 366, distance: 284.3
copy div "Kas ir kultūra visplašākajā nozīmē? Mākslas un mūzikas joma Tikai elitārā māksl…"
click at [259, 316] on label "Viss, kam pieskārusies cilvēka roka" at bounding box center [491, 308] width 643 height 33
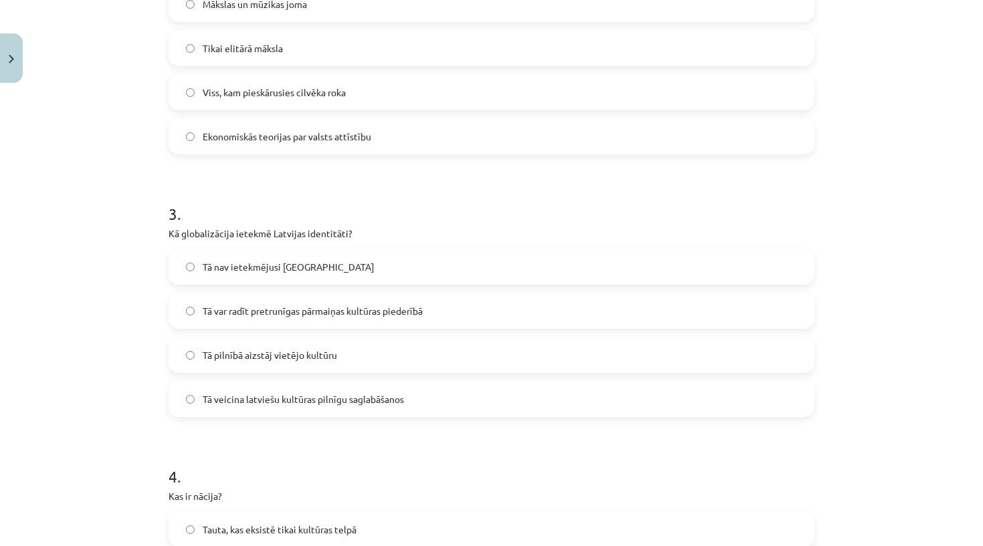
scroll to position [617, 0]
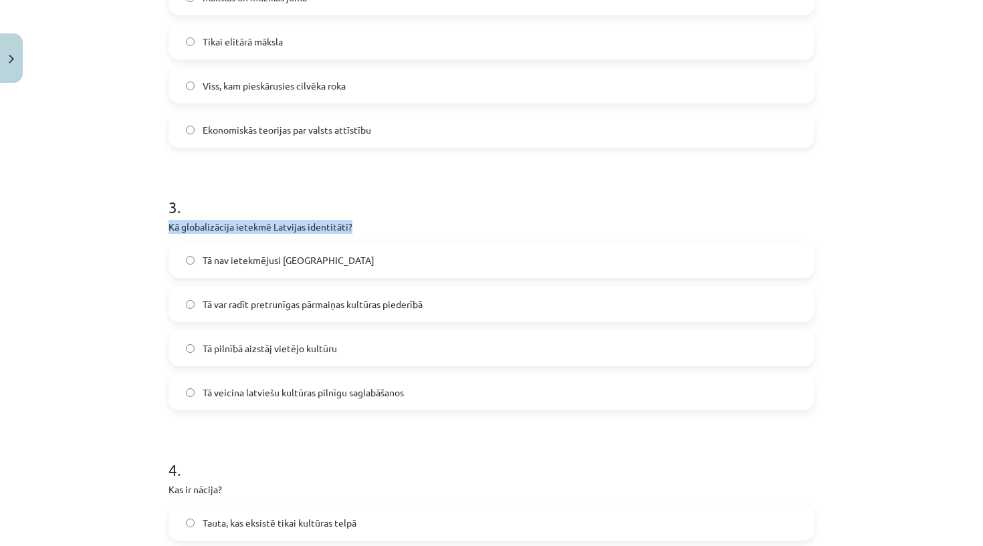
drag, startPoint x: 168, startPoint y: 226, endPoint x: 359, endPoint y: 223, distance: 191.2
copy p "Kā globalizācija ietekmē Latvijas identitāti?"
click at [157, 219] on div "Mācību tēma: Kultūras un mākslas i (vizuālā māksla) - 11. klases 1. ieskaites m…" at bounding box center [491, 273] width 983 height 546
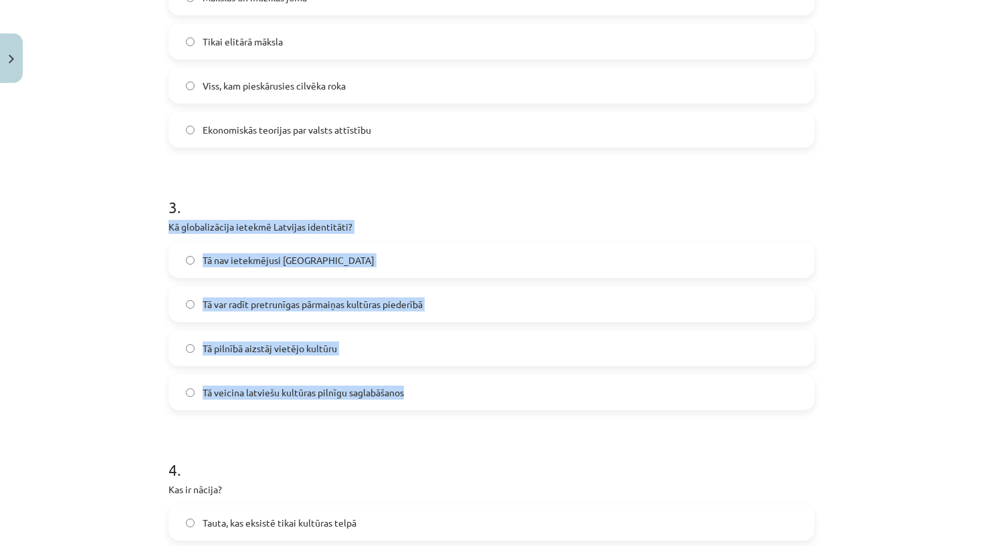
drag, startPoint x: 168, startPoint y: 224, endPoint x: 405, endPoint y: 404, distance: 298.2
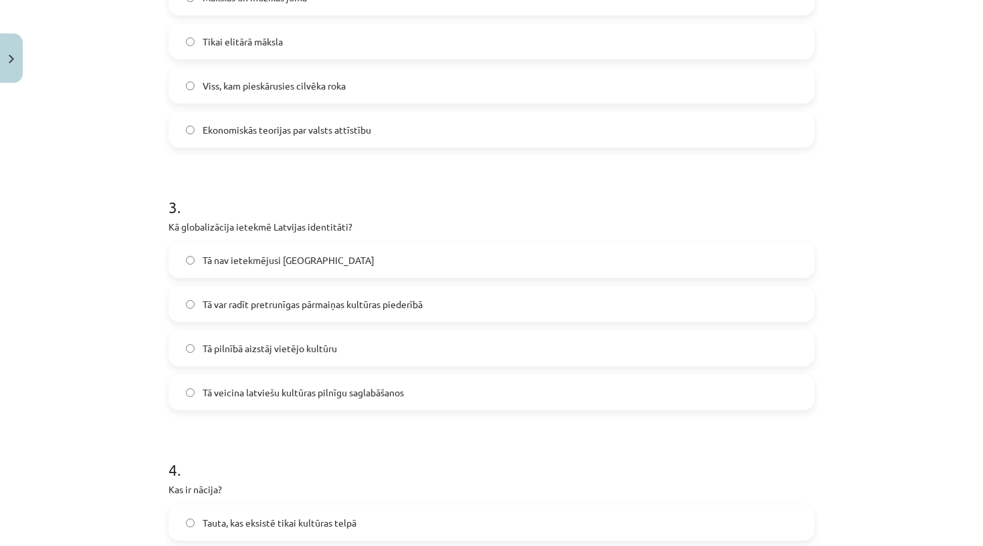
click at [319, 310] on span "Tā var radīt pretrunīgas pārmaiņas kultūras piederībā" at bounding box center [313, 304] width 220 height 14
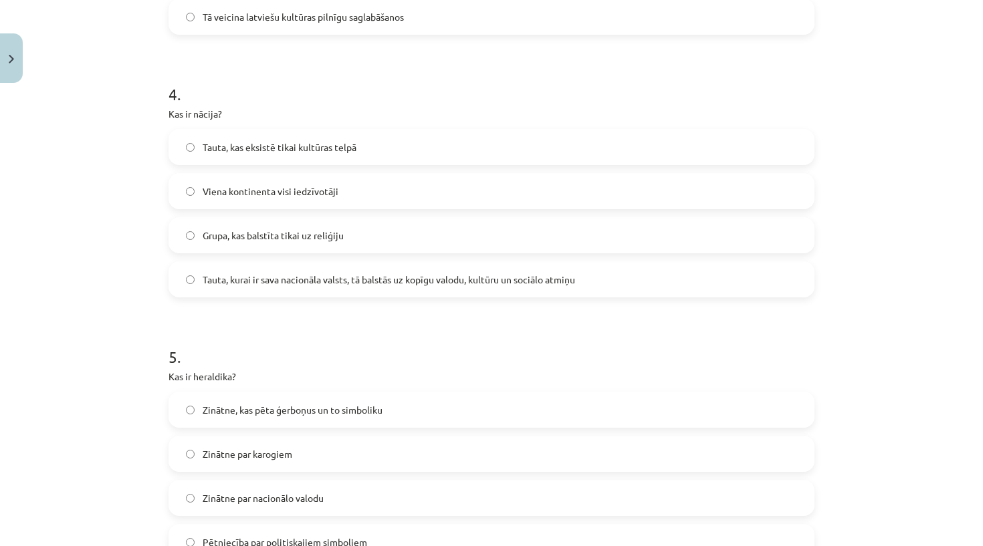
scroll to position [993, 0]
click at [187, 109] on p "Kas ir nācija?" at bounding box center [491, 113] width 646 height 14
click at [416, 82] on h1 "4 ." at bounding box center [491, 81] width 646 height 41
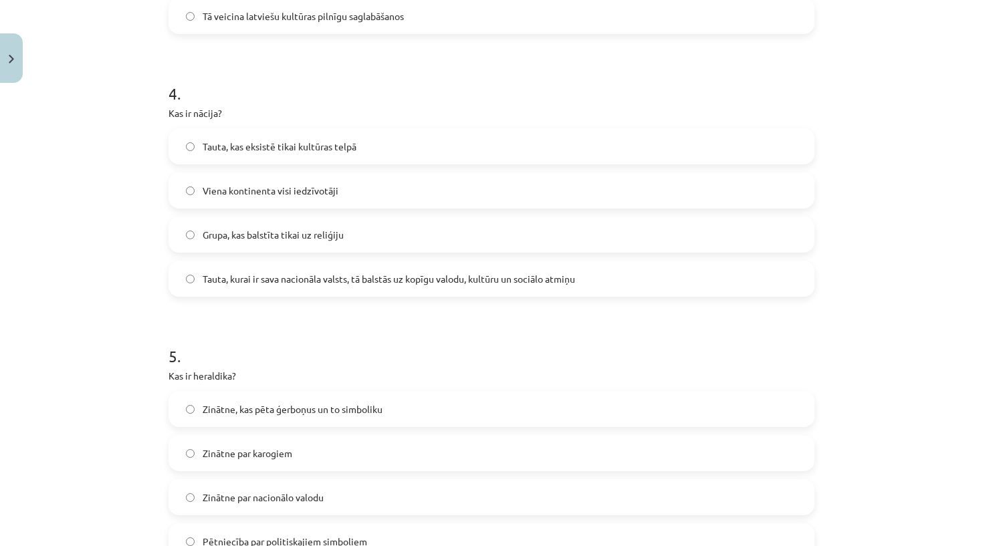
click at [257, 276] on span "Tauta, kurai ir sava nacionāla valsts, tā balstās uz kopīgu valodu, kultūru un …" at bounding box center [389, 279] width 372 height 14
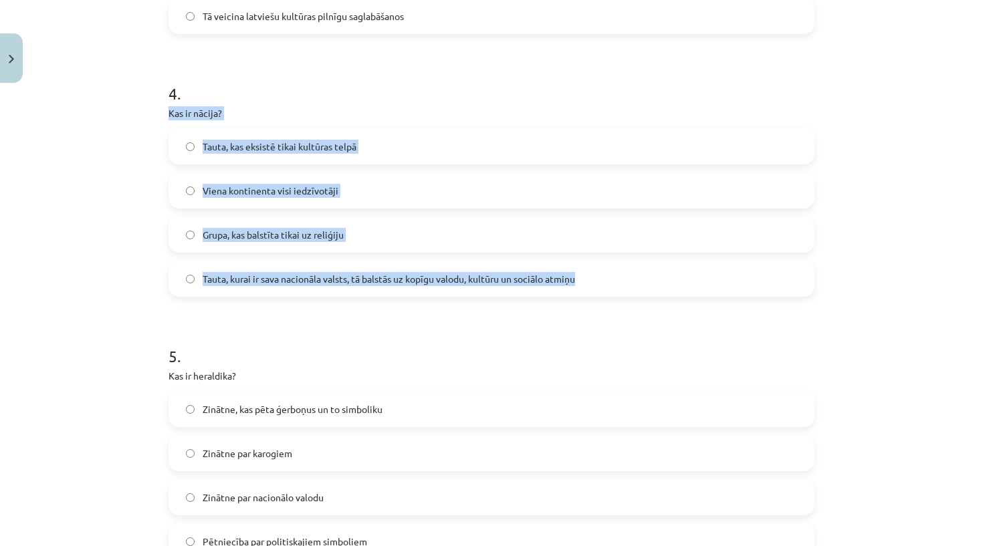
drag, startPoint x: 167, startPoint y: 109, endPoint x: 376, endPoint y: 296, distance: 280.7
click at [376, 296] on div "50 XP Saņemsi Sarežģīts 680 pilda Apraksts Uzdevums Palīdzība 1 . Kas ir šovini…" at bounding box center [491, 545] width 662 height 2899
click at [390, 348] on h1 "5 ." at bounding box center [491, 344] width 646 height 41
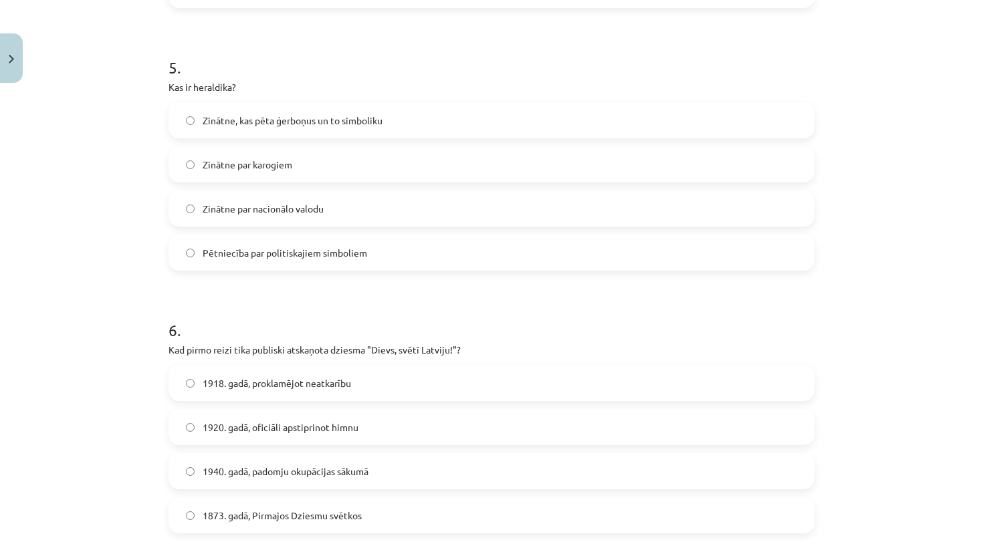
scroll to position [1285, 0]
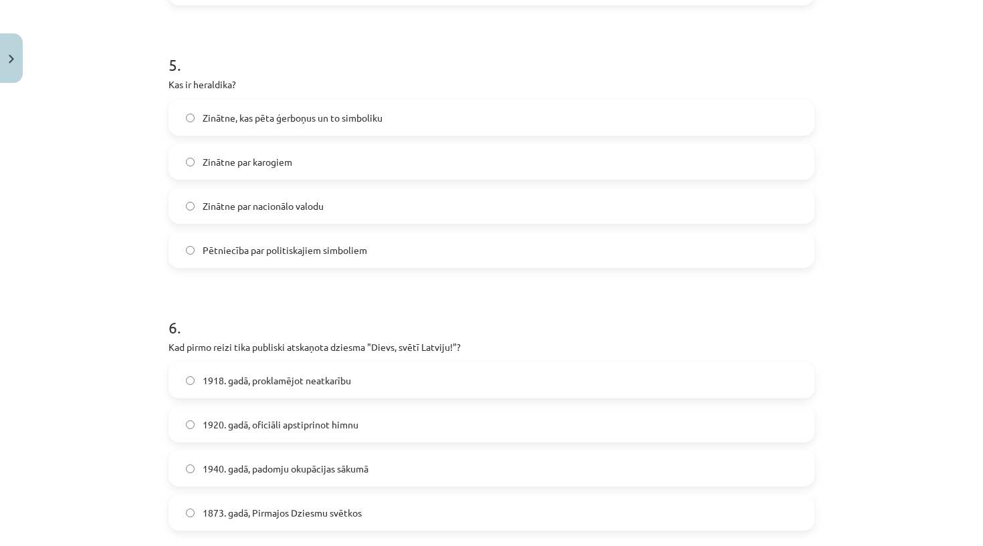
click at [205, 83] on p "Kas ir heraldika?" at bounding box center [491, 85] width 646 height 14
click at [143, 203] on div "Mācību tēma: Kultūras un mākslas i (vizuālā māksla) - 11. klases 1. ieskaites m…" at bounding box center [491, 273] width 983 height 546
click at [279, 126] on label "Zinātne, kas pēta ģerboņus un to simboliku" at bounding box center [491, 117] width 643 height 33
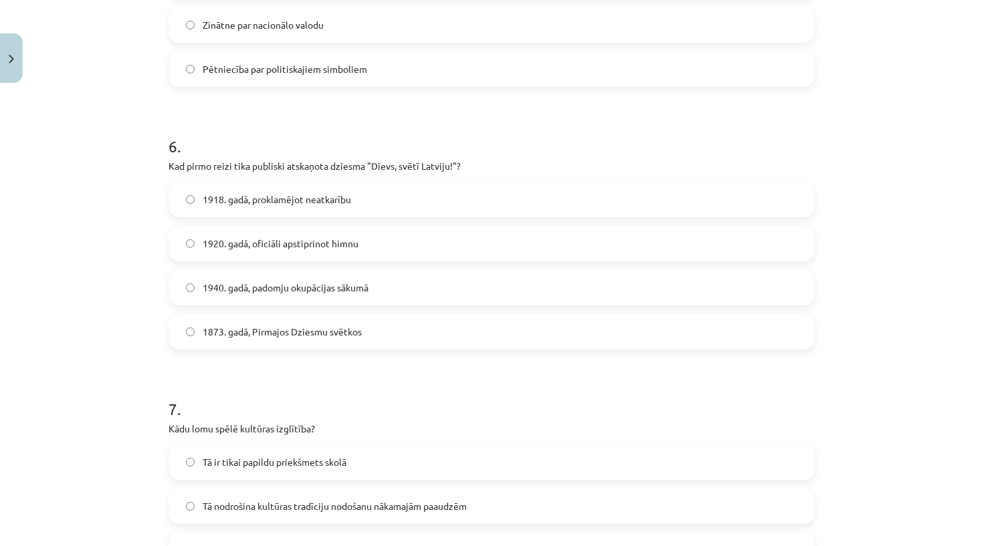
scroll to position [1468, 0]
click at [261, 247] on span "1920. gadā, oficiāli apstiprinot himnu" at bounding box center [281, 242] width 156 height 14
click at [168, 165] on p "Kad pirmo reizi tika publiski atskaņota dziesma "Dievs, svētī Latviju!"?" at bounding box center [491, 164] width 646 height 14
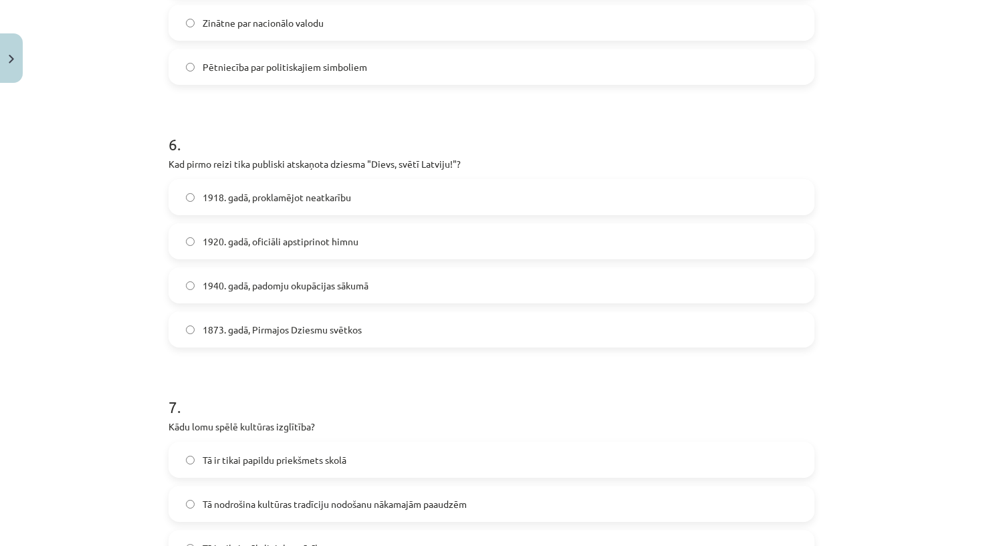
click at [124, 220] on div "Mācību tēma: Kultūras un mākslas i (vizuālā māksla) - 11. klases 1. ieskaites m…" at bounding box center [491, 273] width 983 height 546
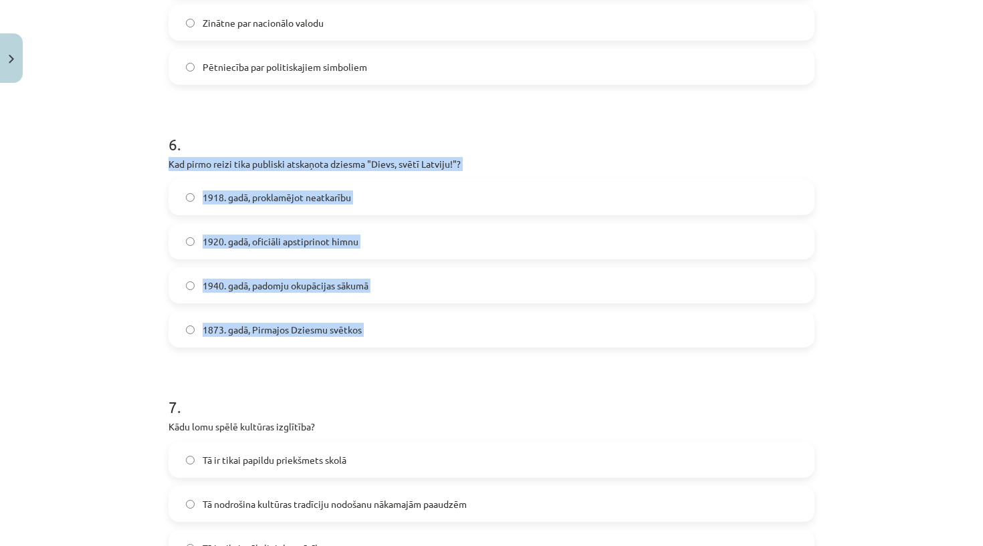
drag, startPoint x: 166, startPoint y: 159, endPoint x: 325, endPoint y: 358, distance: 254.5
click at [325, 358] on div "50 XP Saņemsi Sarežģīts 680 pilda Apraksts Uzdevums Palīdzība 1 . Kas ir šovini…" at bounding box center [491, 70] width 662 height 2899
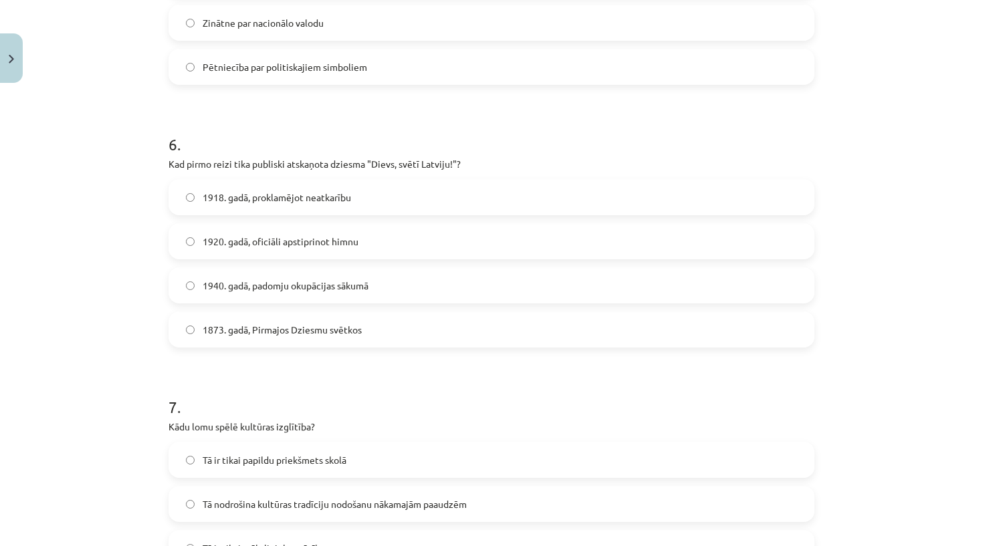
click at [325, 362] on form "1 . Kas ir šovinisms? Mīlestība pret dzimteni Tiesības uz pašnoteikšanos Miers …" at bounding box center [491, 98] width 646 height 2600
click at [271, 352] on form "1 . Kas ir šovinisms? Mīlestība pret dzimteni Tiesības uz pašnoteikšanos Miers …" at bounding box center [491, 98] width 646 height 2600
click at [267, 324] on span "1873. gadā, Pirmajos Dziesmu svētkos" at bounding box center [282, 330] width 159 height 14
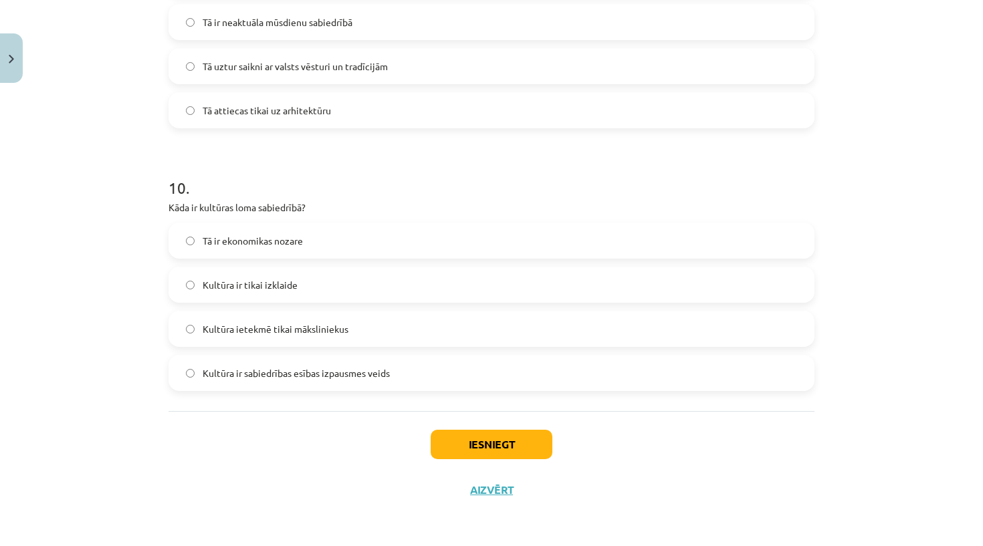
scroll to position [2477, 0]
click at [261, 374] on span "Kultūra ir sabiedrības esības izpausmes veids" at bounding box center [296, 373] width 187 height 14
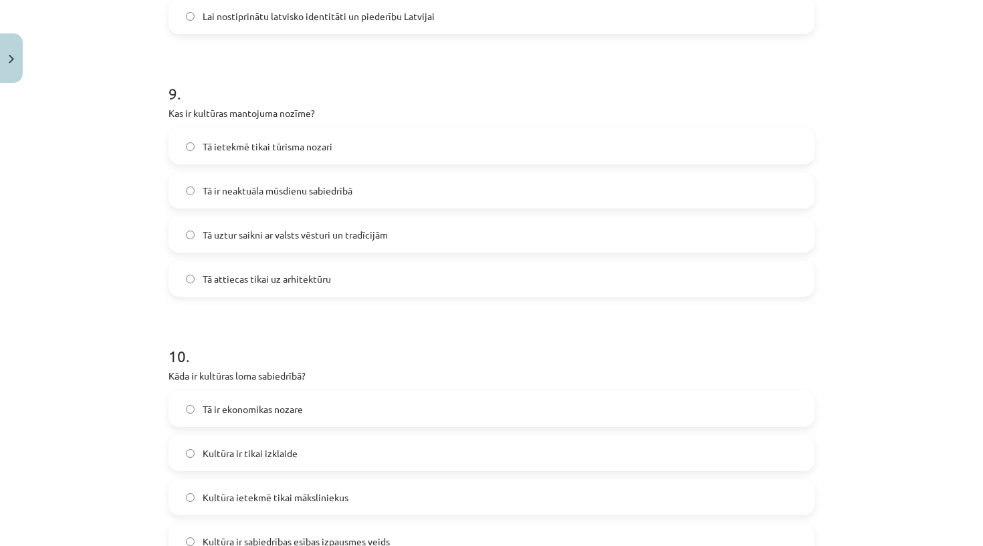
scroll to position [2301, 0]
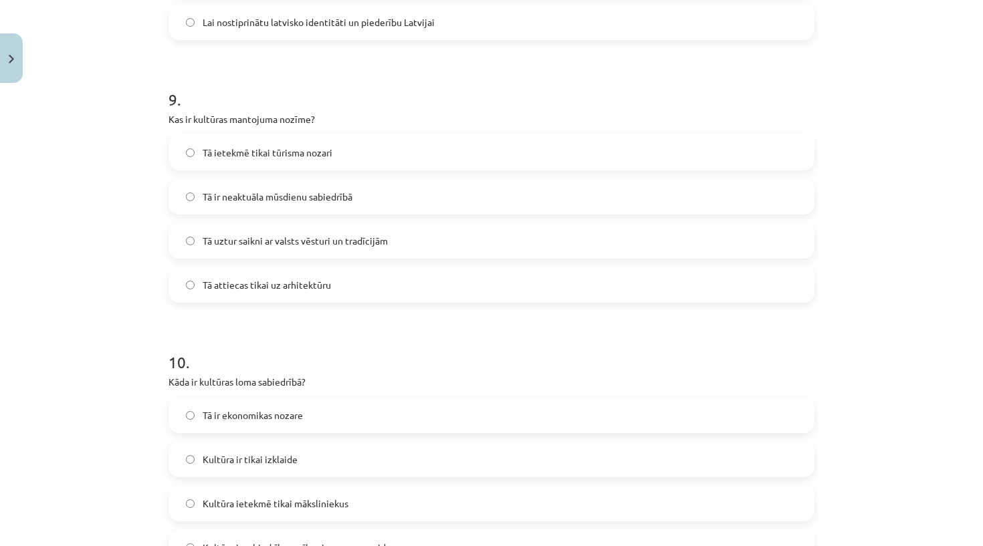
click at [234, 247] on span "Tā uztur saikni ar valsts vēsturi un tradīcijām" at bounding box center [295, 241] width 185 height 14
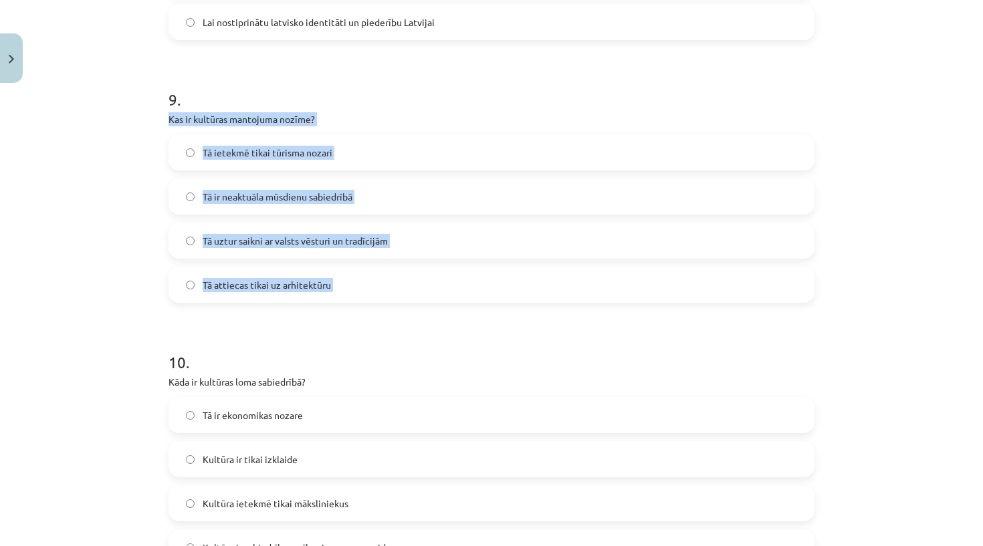
drag, startPoint x: 170, startPoint y: 112, endPoint x: 301, endPoint y: 334, distance: 257.7
click at [316, 360] on h1 "10 ." at bounding box center [491, 350] width 646 height 41
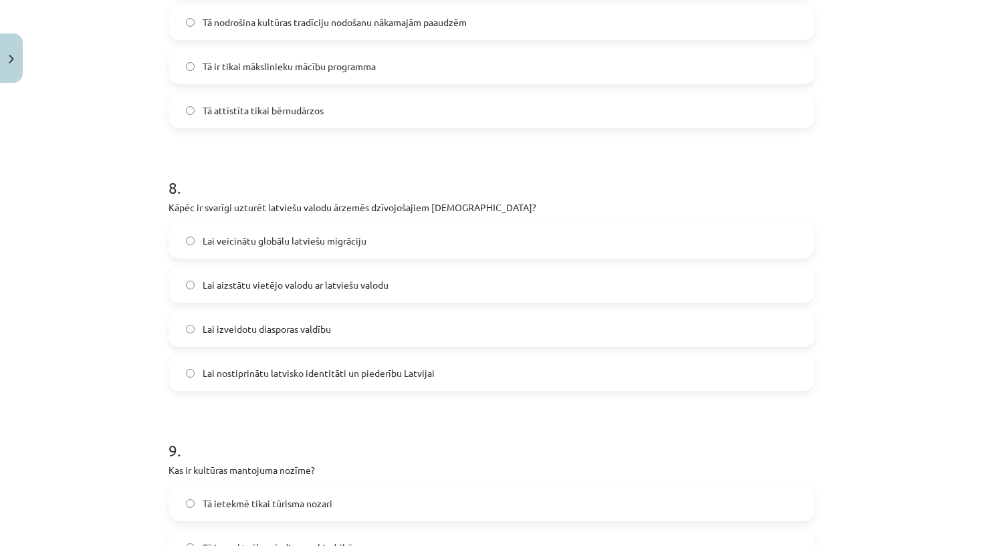
scroll to position [1951, 0]
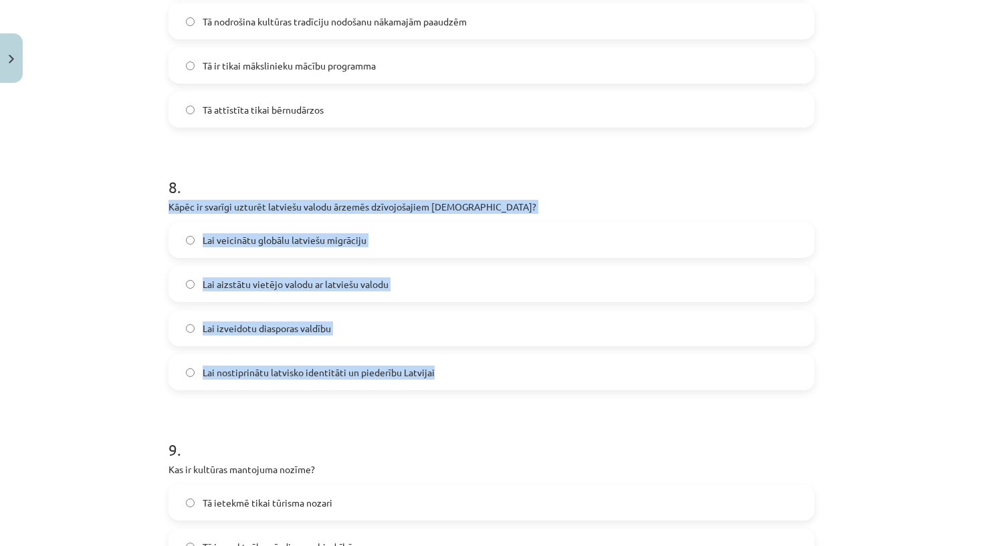
drag, startPoint x: 167, startPoint y: 199, endPoint x: 361, endPoint y: 386, distance: 269.5
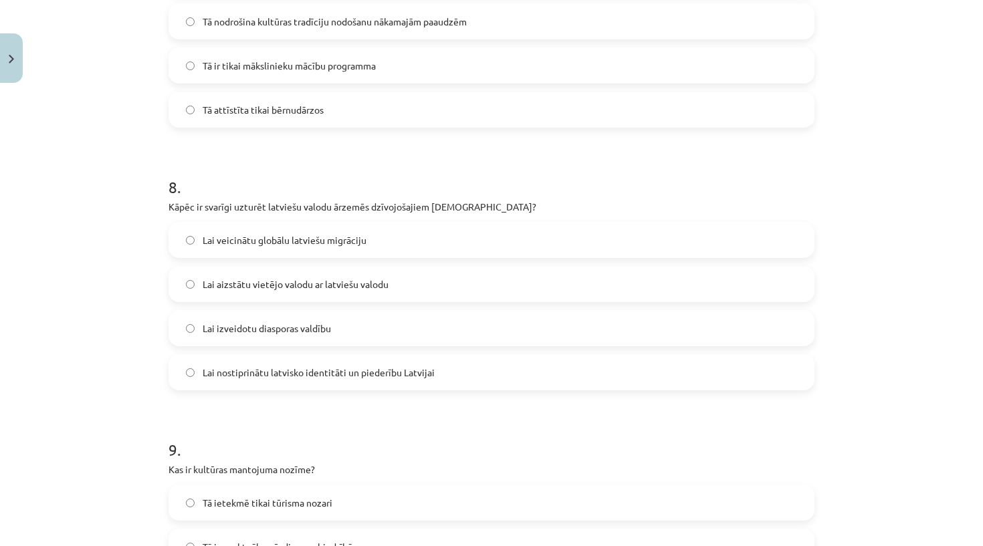
click at [364, 384] on label "Lai nostiprinātu latvisko identitāti un piederību Latvijai" at bounding box center [491, 372] width 643 height 33
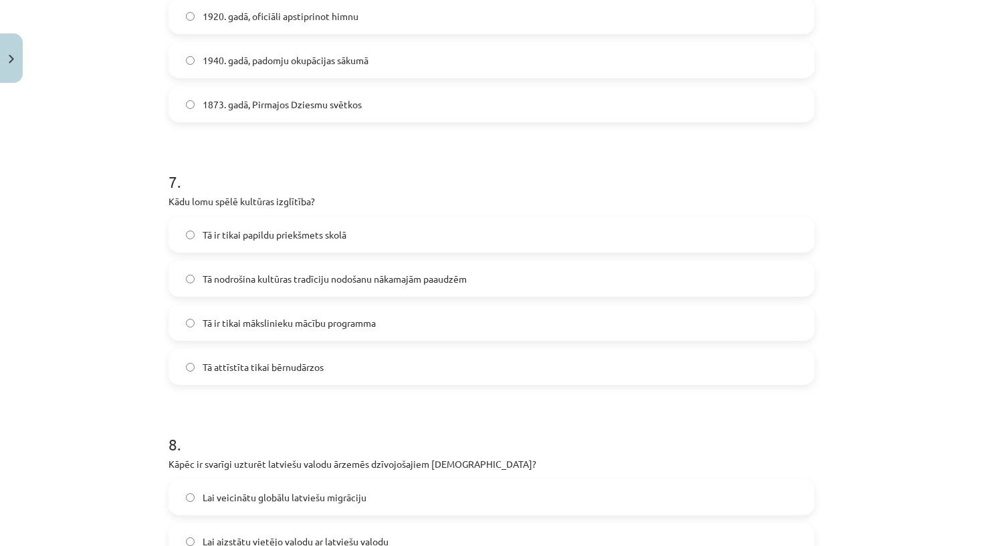
scroll to position [1688, 0]
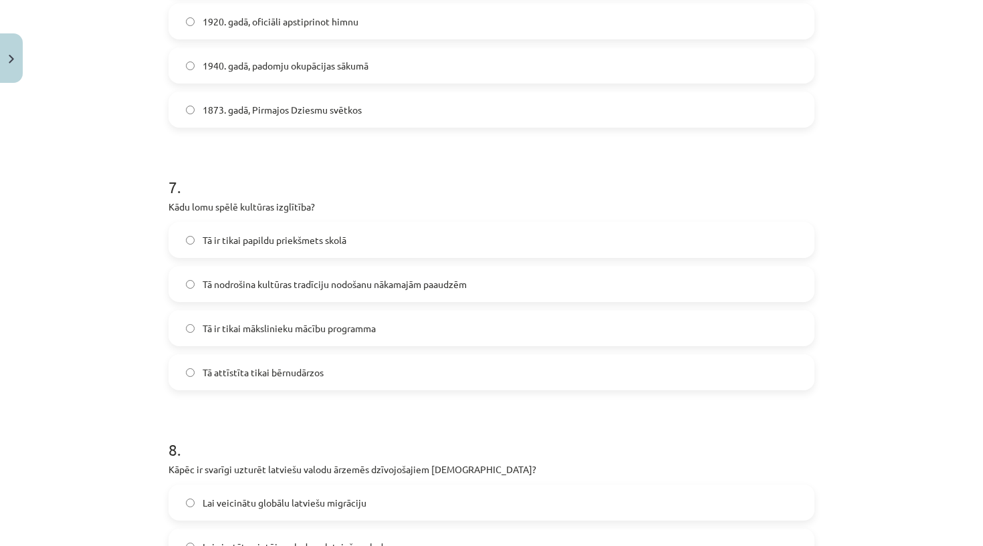
click at [292, 285] on span "Tā nodrošina kultūras tradīciju nodošanu nākamajām paaudzēm" at bounding box center [335, 284] width 264 height 14
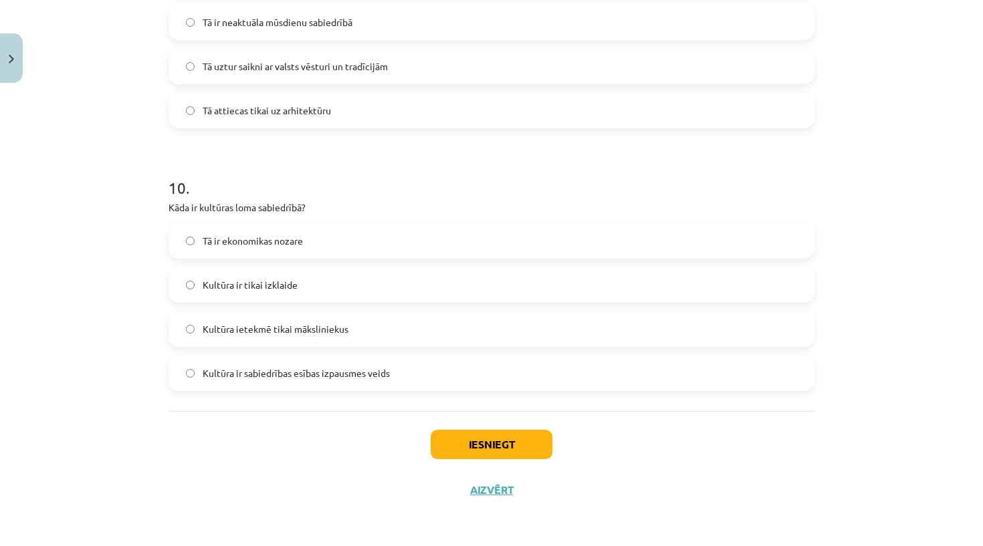
scroll to position [2477, 0]
click at [448, 449] on button "Iesniegt" at bounding box center [492, 444] width 122 height 29
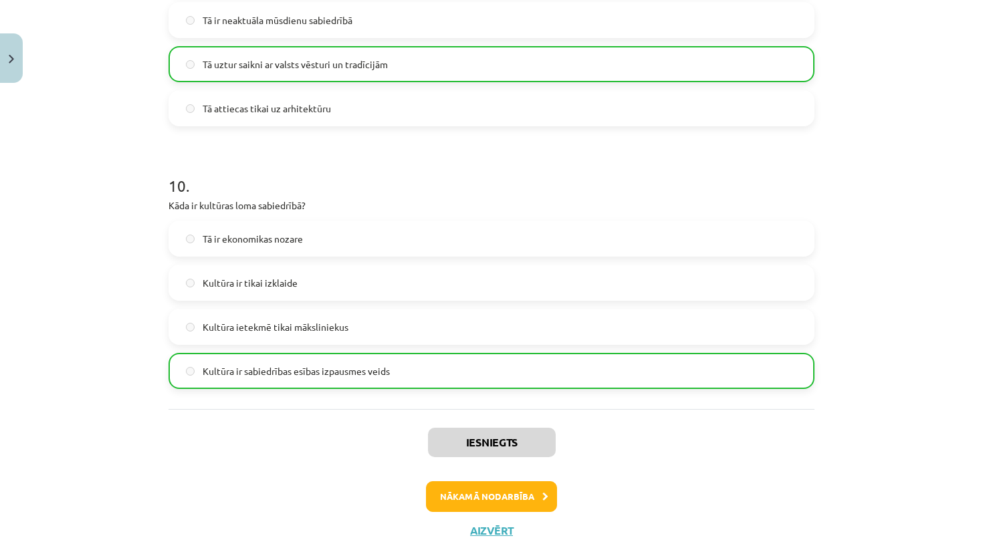
click at [451, 495] on button "Nākamā nodarbība" at bounding box center [491, 496] width 131 height 31
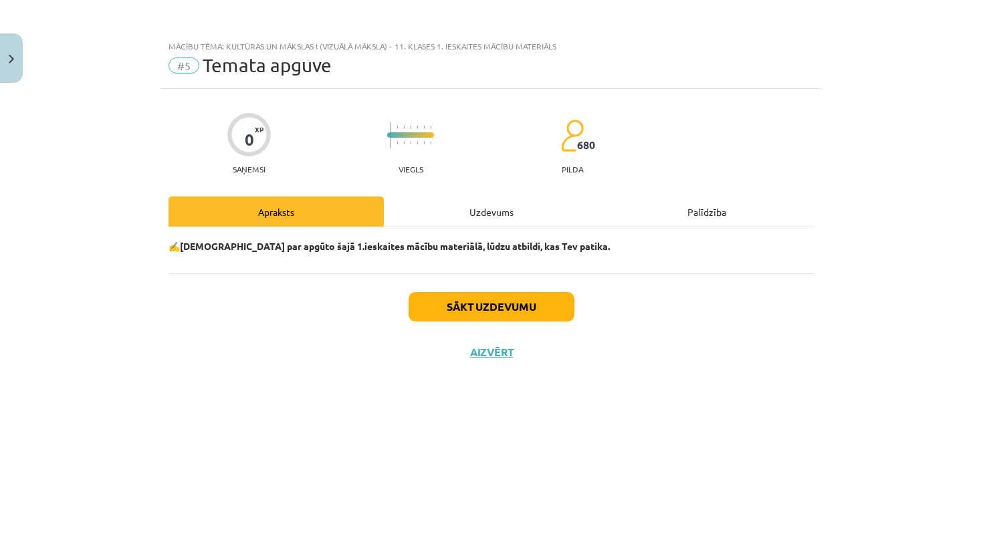
scroll to position [0, 0]
click at [487, 298] on button "Sākt uzdevumu" at bounding box center [491, 306] width 166 height 29
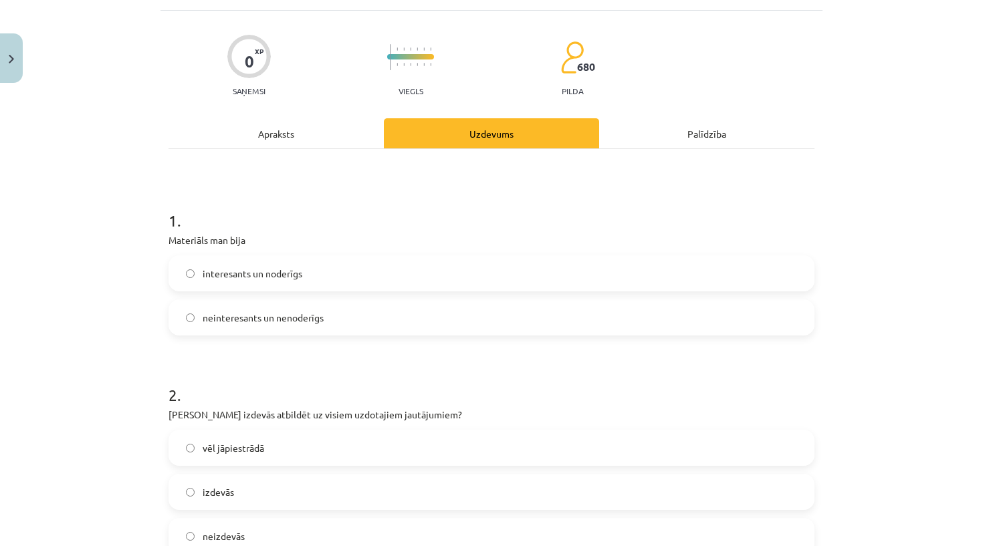
scroll to position [85, 0]
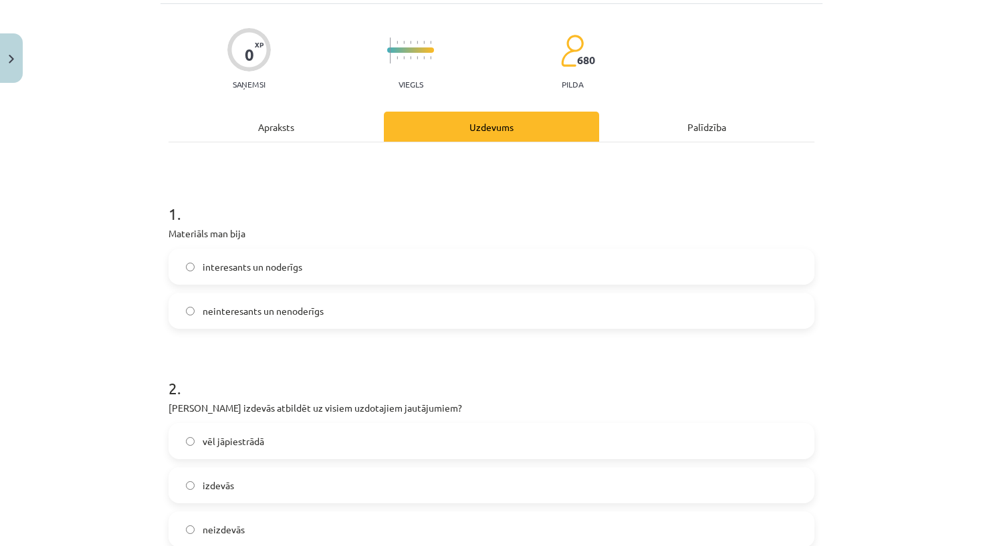
click at [366, 277] on label "interesants un noderīgs" at bounding box center [491, 266] width 643 height 33
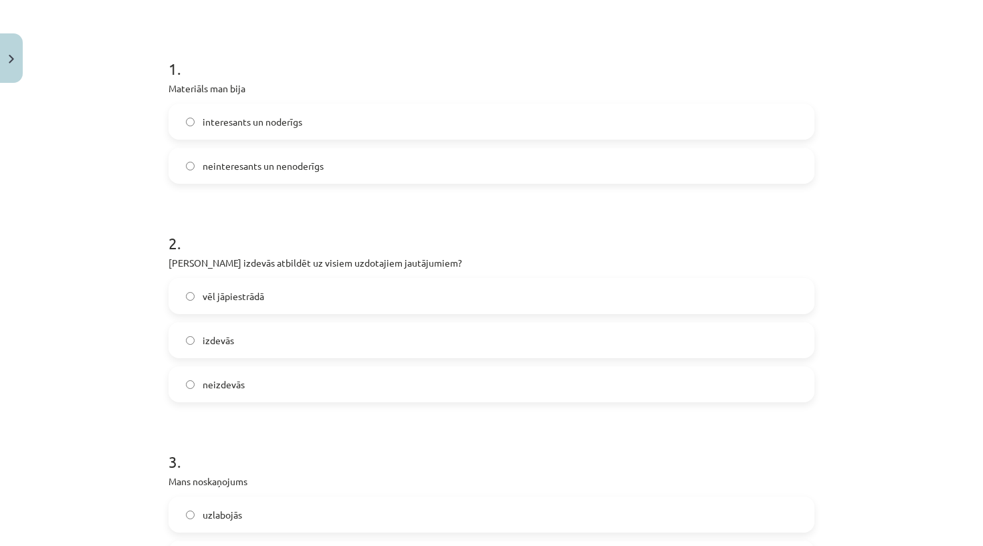
scroll to position [234, 0]
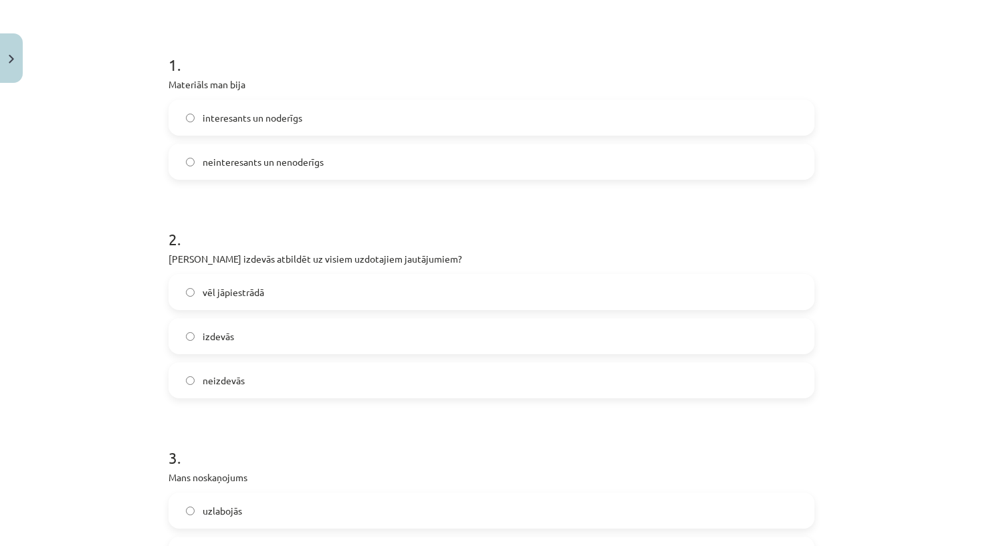
click at [316, 346] on label "izdevās" at bounding box center [491, 336] width 643 height 33
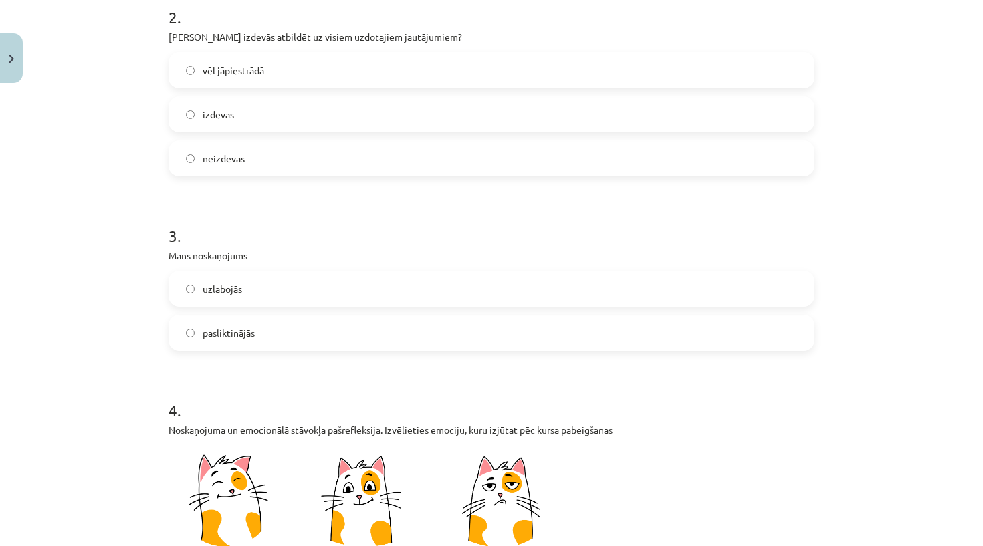
scroll to position [464, 0]
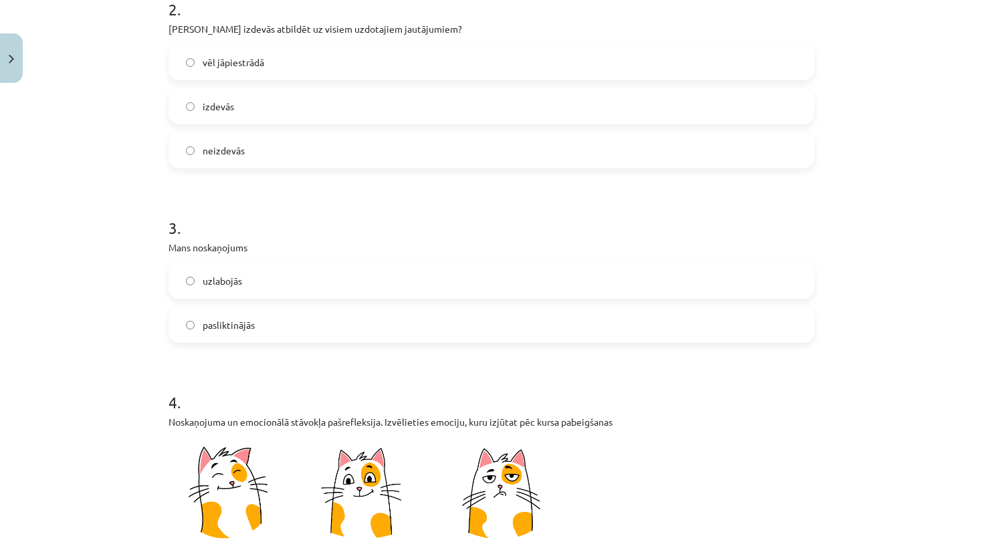
click at [303, 287] on label "uzlabojās" at bounding box center [491, 280] width 643 height 33
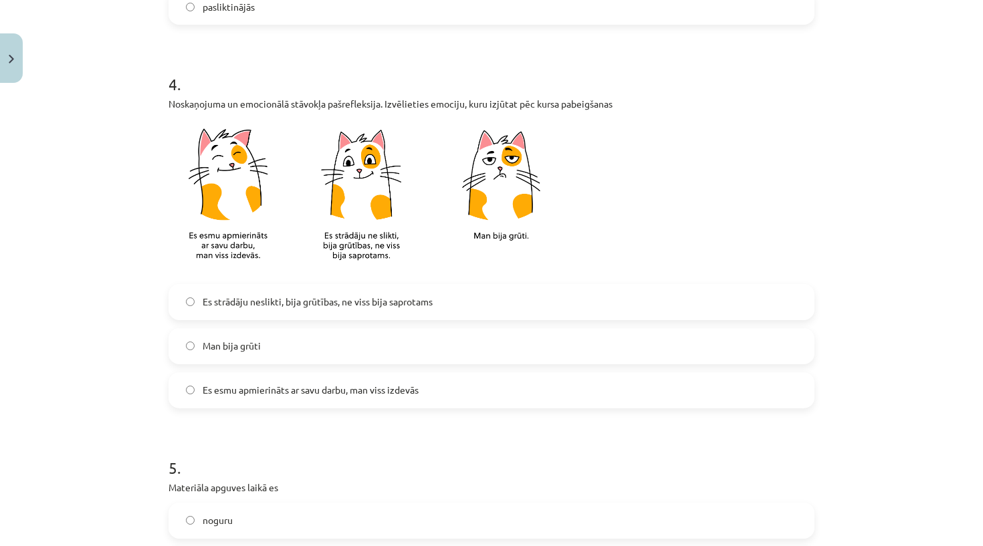
scroll to position [785, 0]
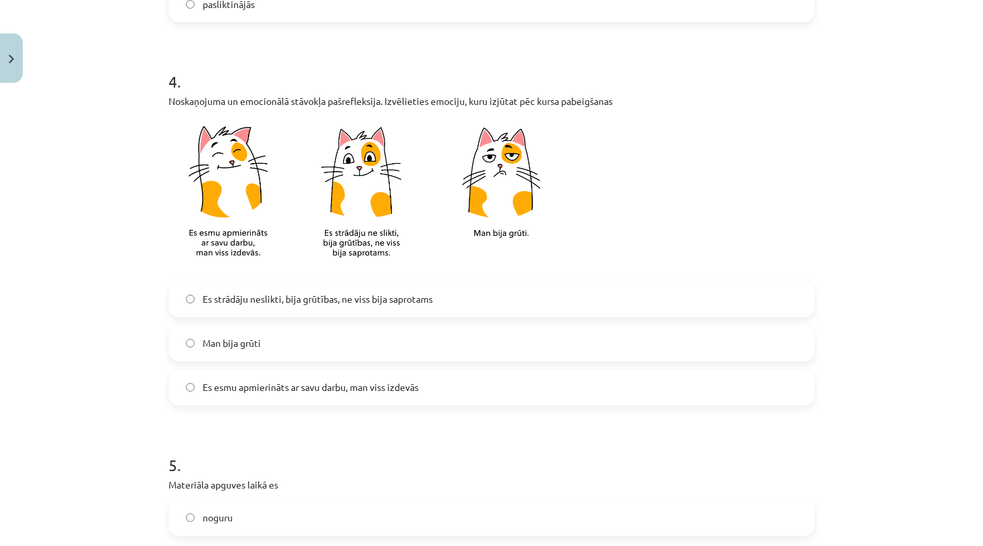
click at [289, 392] on span "Es esmu apmierināts ar savu darbu, man viss izdevās" at bounding box center [311, 387] width 216 height 14
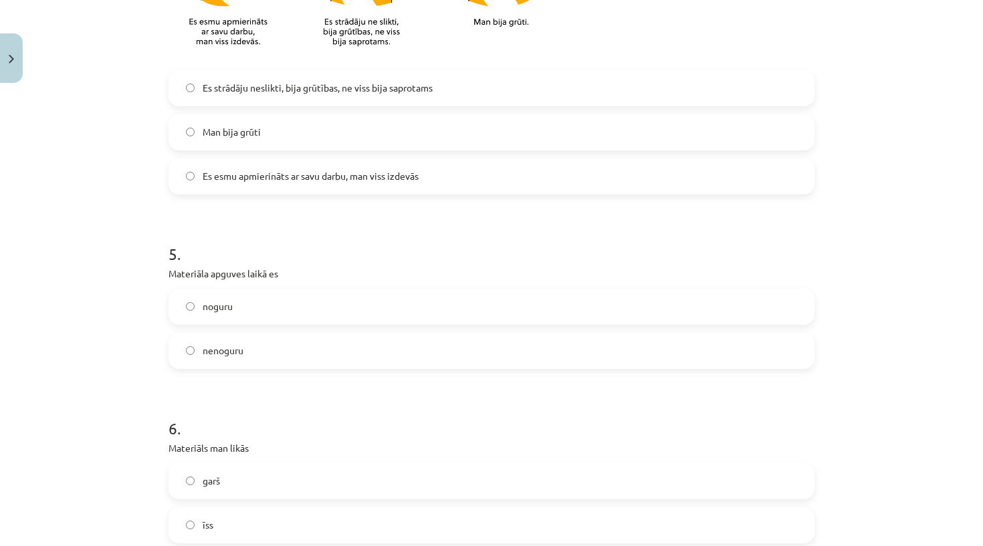
scroll to position [1009, 0]
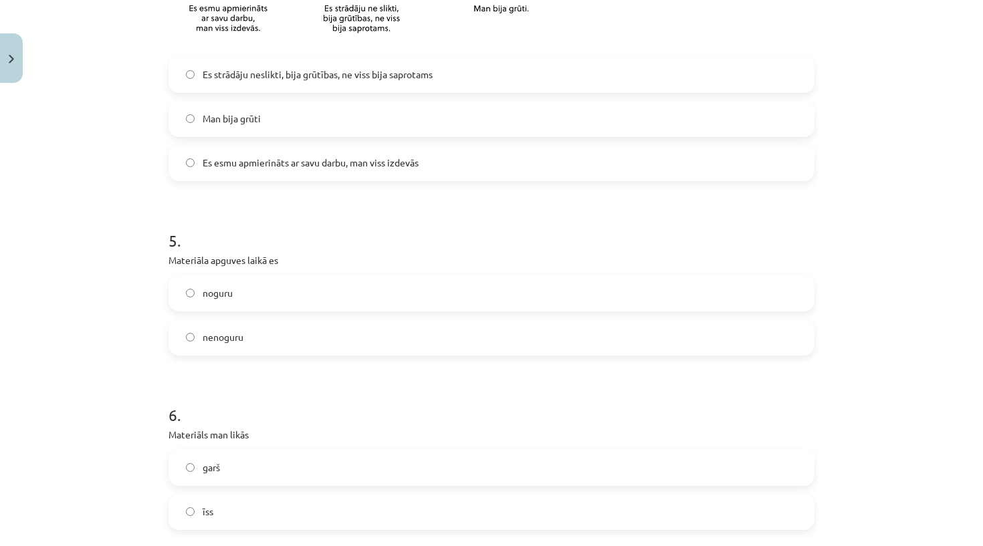
click at [277, 344] on label "nenoguru" at bounding box center [491, 337] width 643 height 33
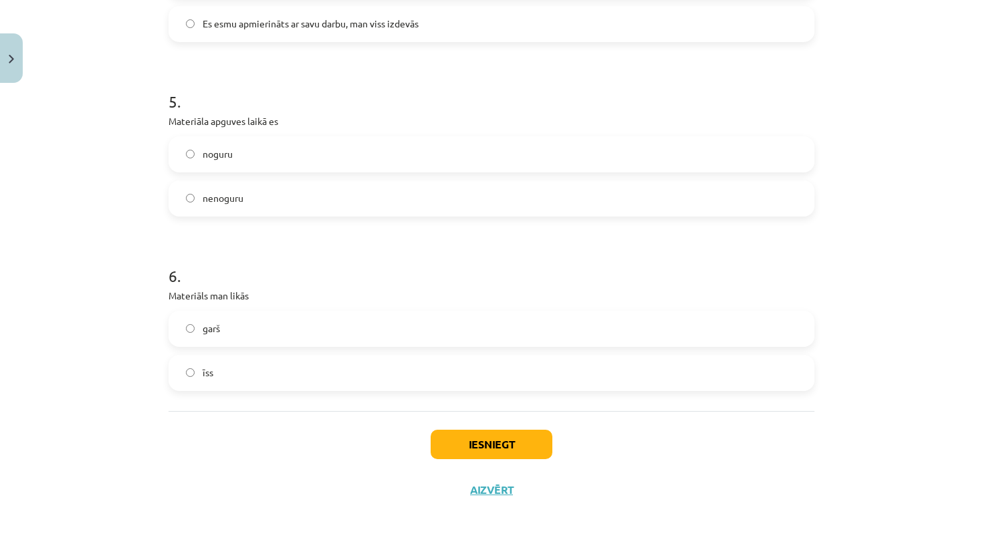
scroll to position [1150, 0]
click at [261, 370] on label "īss" at bounding box center [491, 372] width 643 height 33
click at [273, 367] on label "īss" at bounding box center [491, 372] width 643 height 33
click at [222, 334] on label "garš" at bounding box center [491, 328] width 643 height 33
click at [185, 332] on label "garš" at bounding box center [491, 328] width 643 height 33
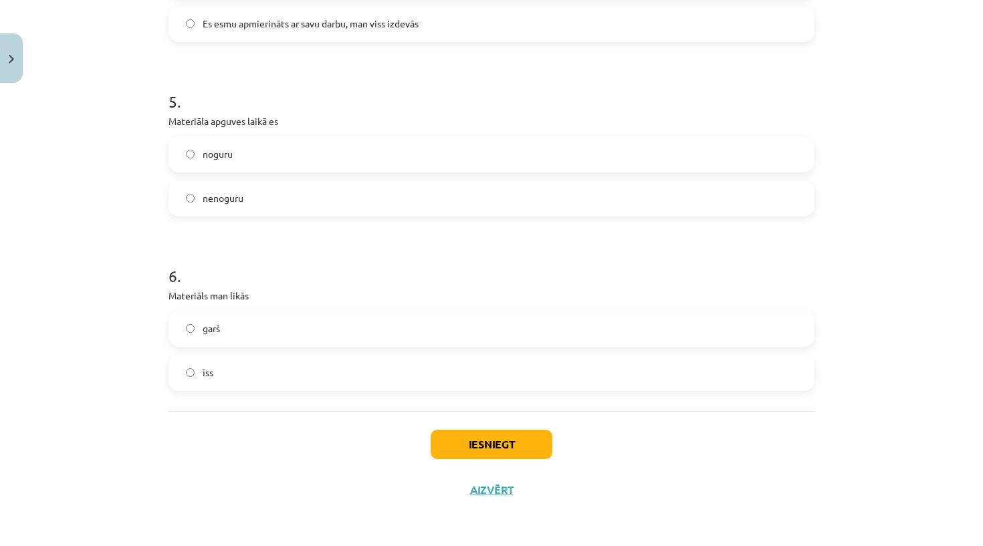
click at [191, 376] on label "īss" at bounding box center [491, 372] width 643 height 33
click at [490, 454] on button "Iesniegt" at bounding box center [492, 444] width 122 height 29
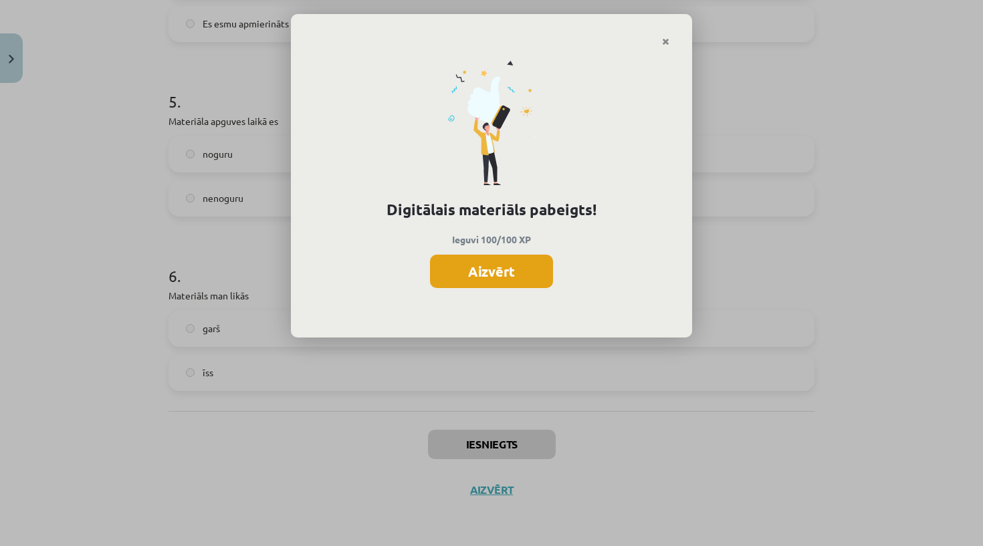
click at [503, 263] on button "Aizvērt" at bounding box center [491, 271] width 123 height 33
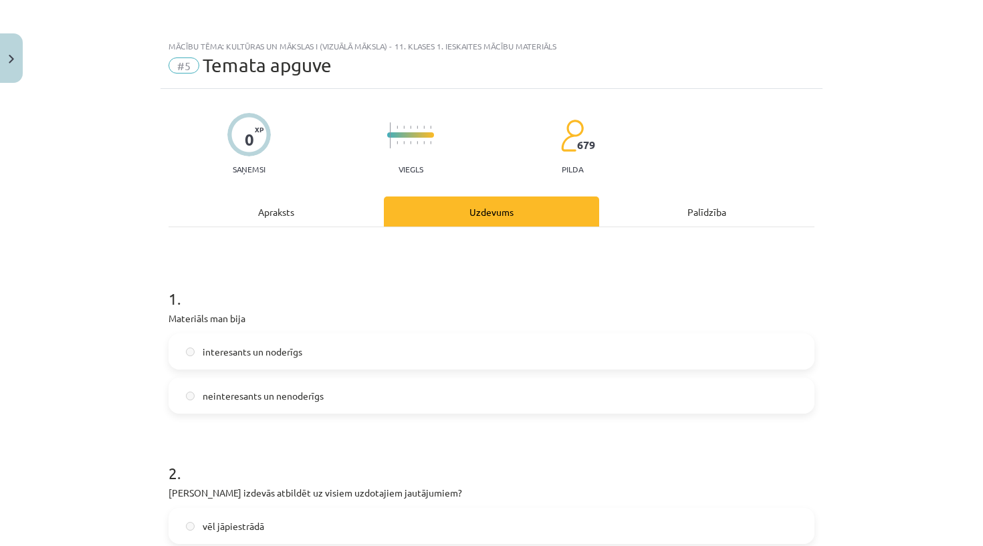
scroll to position [0, 0]
click at [0, 61] on button "Close" at bounding box center [11, 57] width 23 height 49
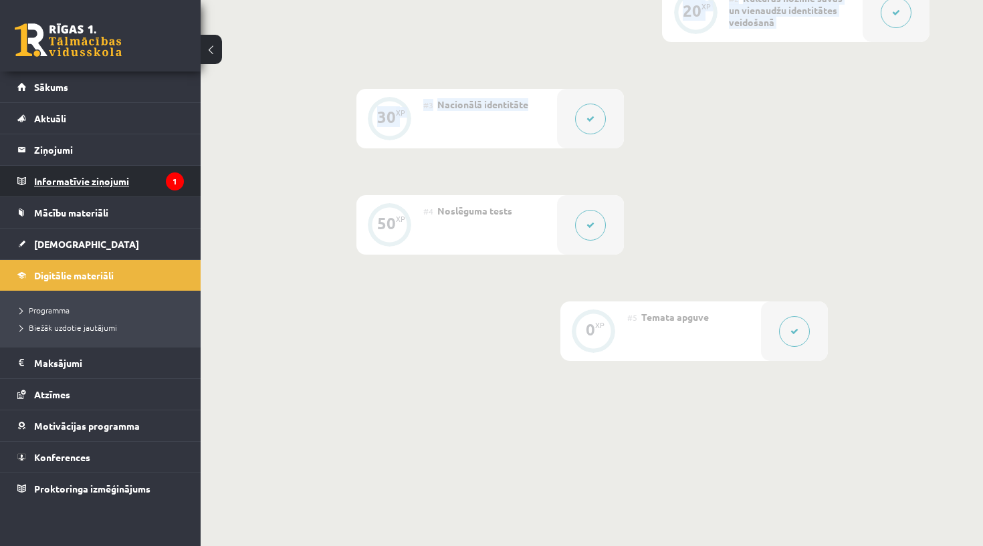
click at [176, 180] on icon "1" at bounding box center [175, 181] width 18 height 18
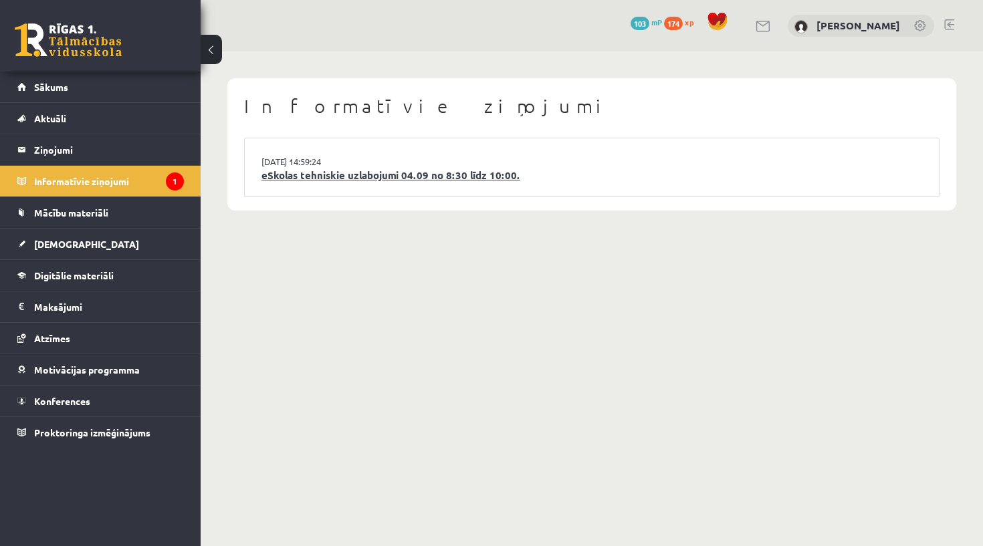
click at [414, 171] on link "eSkolas tehniskie uzlabojumi 04.09 no 8:30 līdz 10:00." at bounding box center [591, 175] width 660 height 15
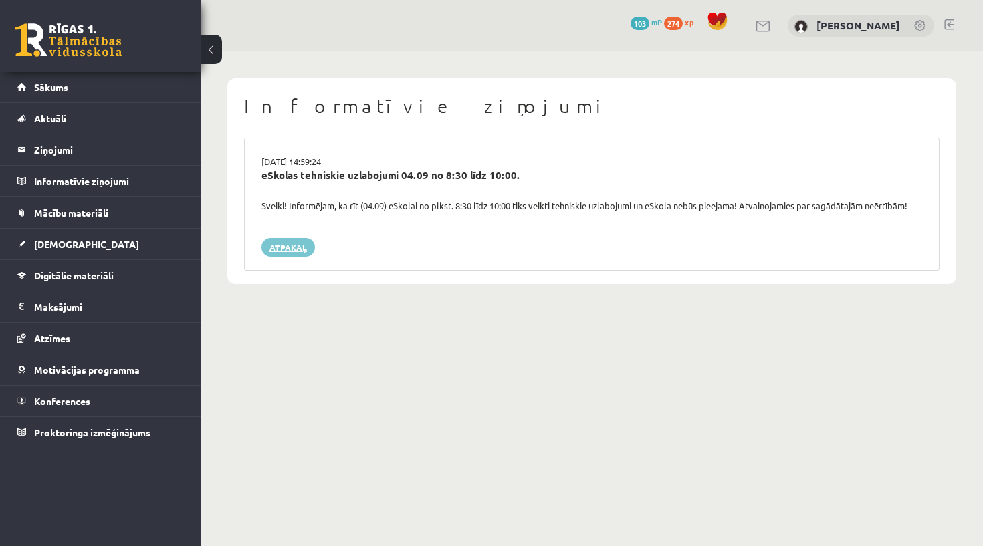
click at [293, 241] on link "Atpakaļ" at bounding box center [287, 247] width 53 height 19
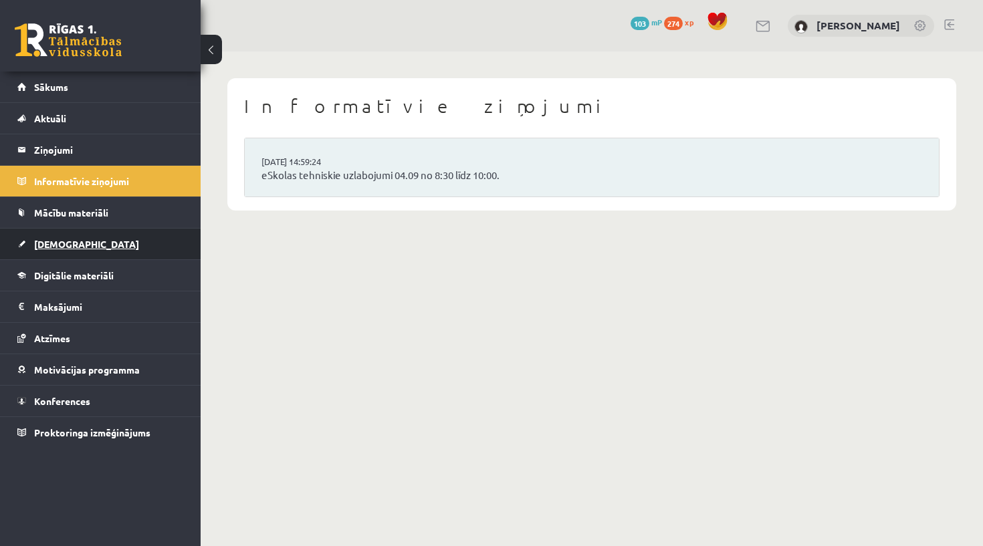
click at [122, 240] on link "[DEMOGRAPHIC_DATA]" at bounding box center [100, 244] width 166 height 31
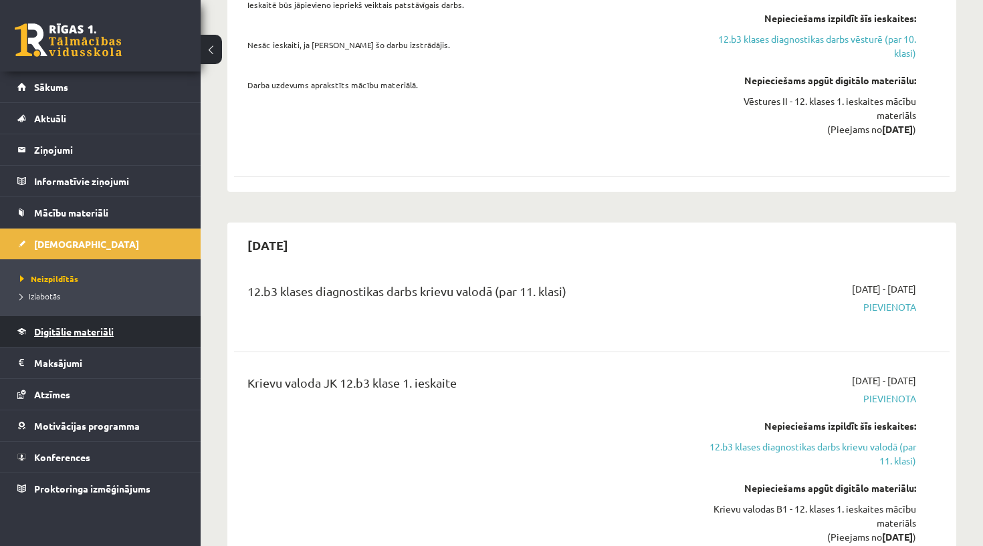
scroll to position [1279, 0]
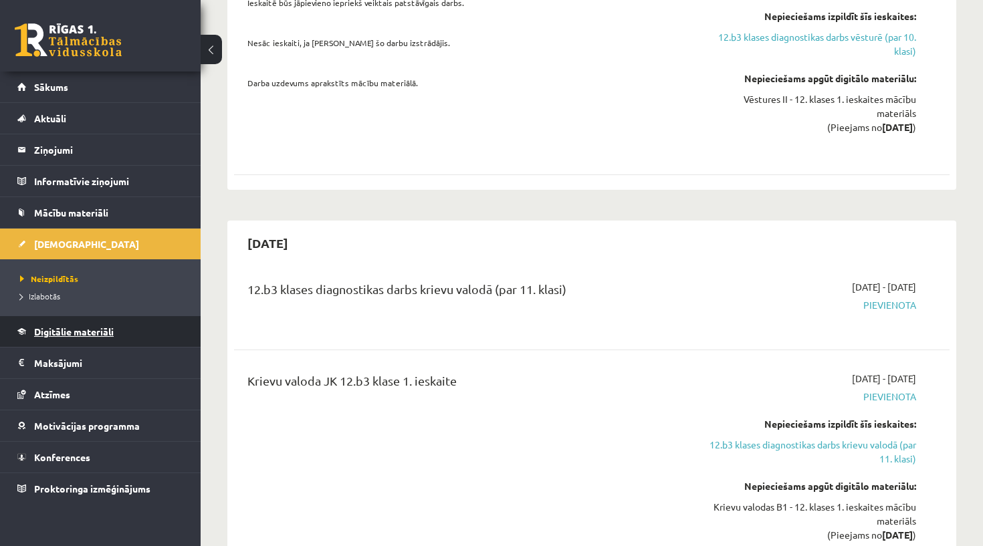
click at [61, 333] on span "Digitālie materiāli" at bounding box center [74, 332] width 80 height 12
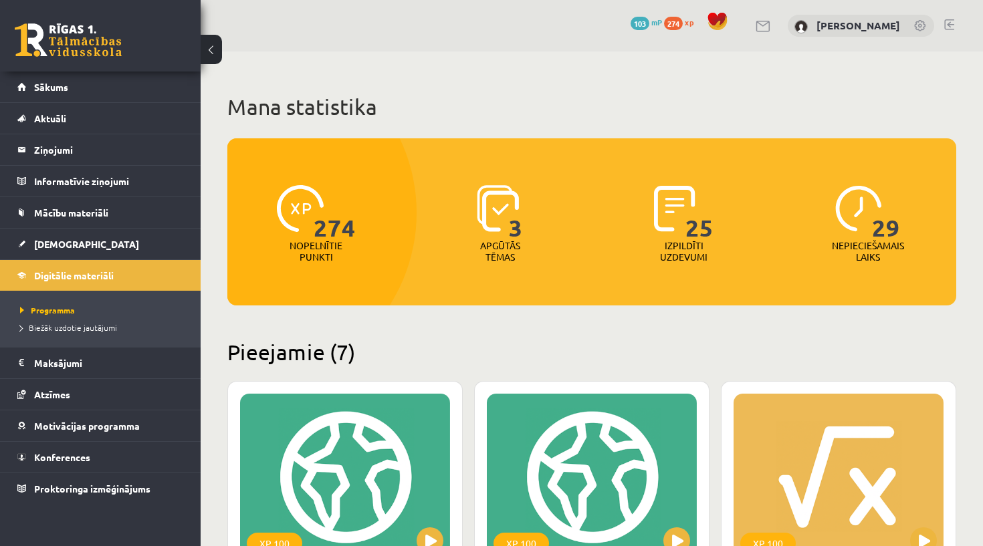
click at [884, 224] on span "29" at bounding box center [886, 212] width 28 height 55
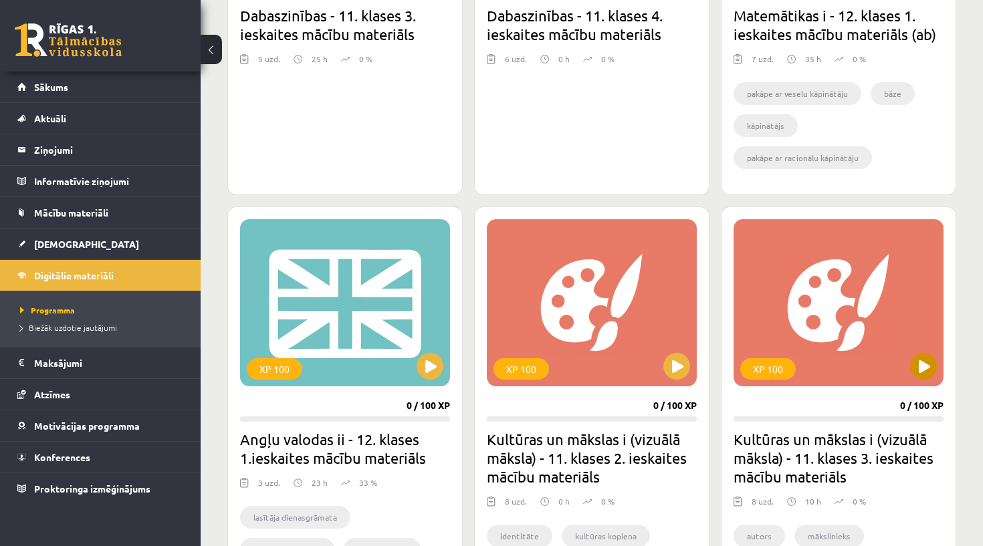
scroll to position [601, 0]
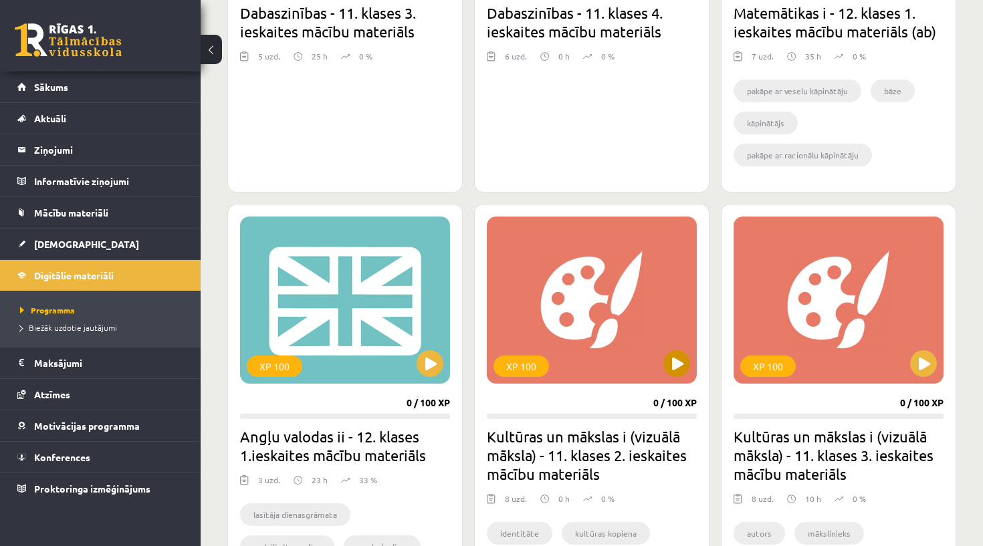
click at [624, 340] on div "XP 100" at bounding box center [592, 300] width 210 height 167
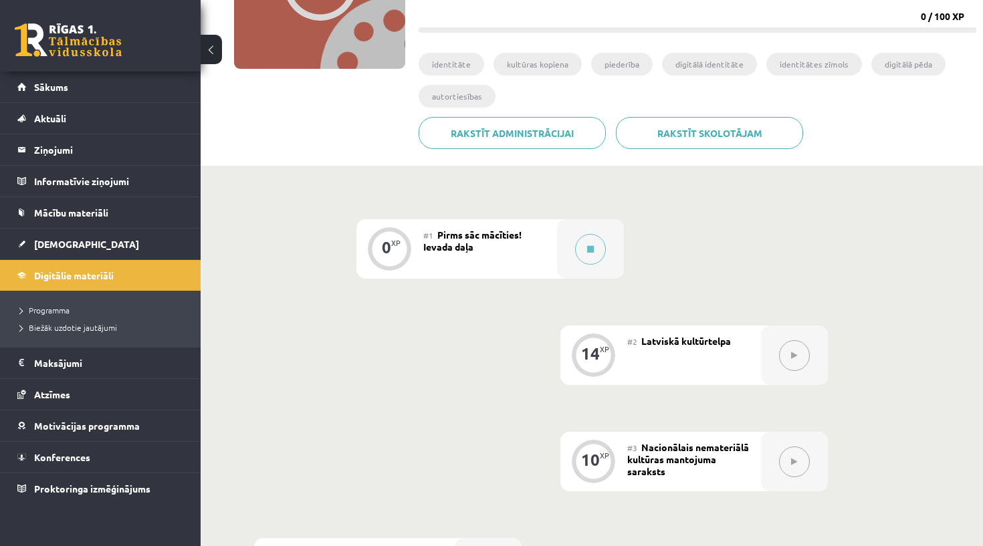
scroll to position [217, 0]
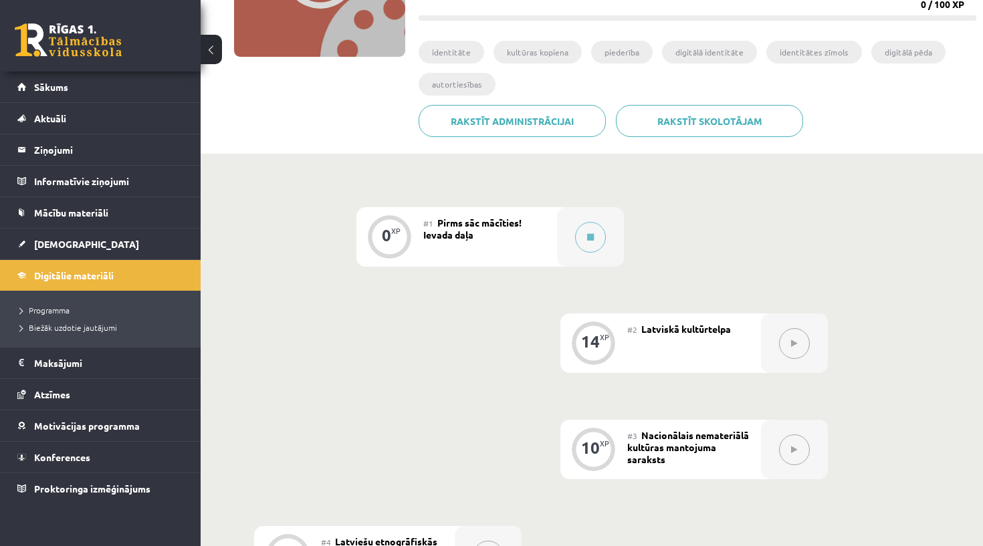
click at [789, 347] on button at bounding box center [794, 343] width 31 height 31
click at [582, 255] on div at bounding box center [590, 236] width 67 height 59
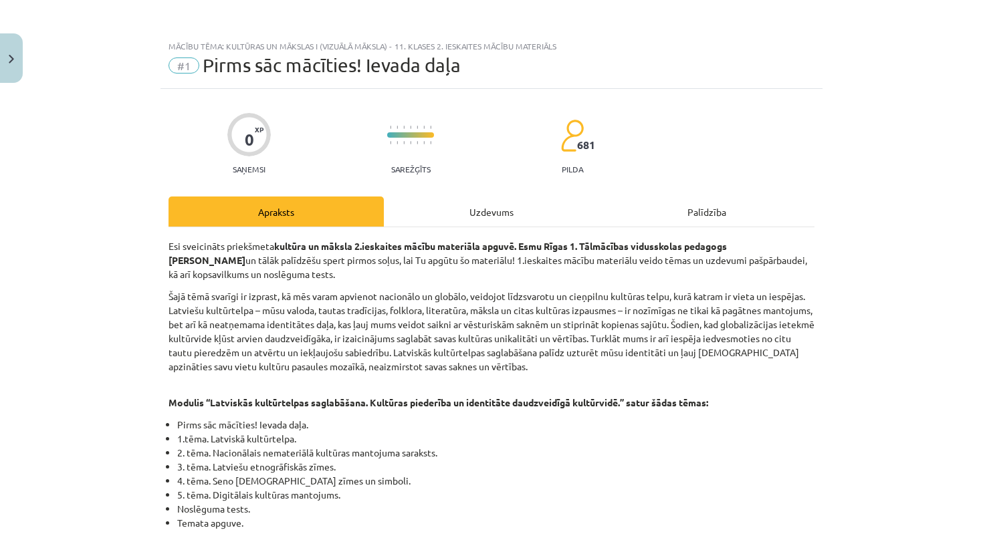
click at [513, 209] on div "Uzdevums" at bounding box center [491, 212] width 215 height 30
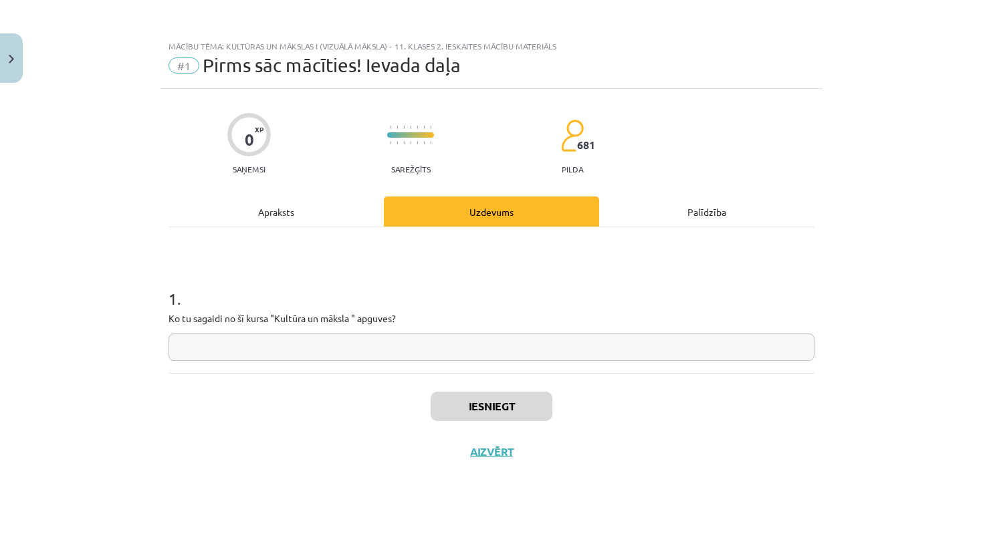
click at [424, 345] on input "text" at bounding box center [491, 347] width 646 height 27
click at [289, 213] on div "Apraksts" at bounding box center [275, 212] width 215 height 30
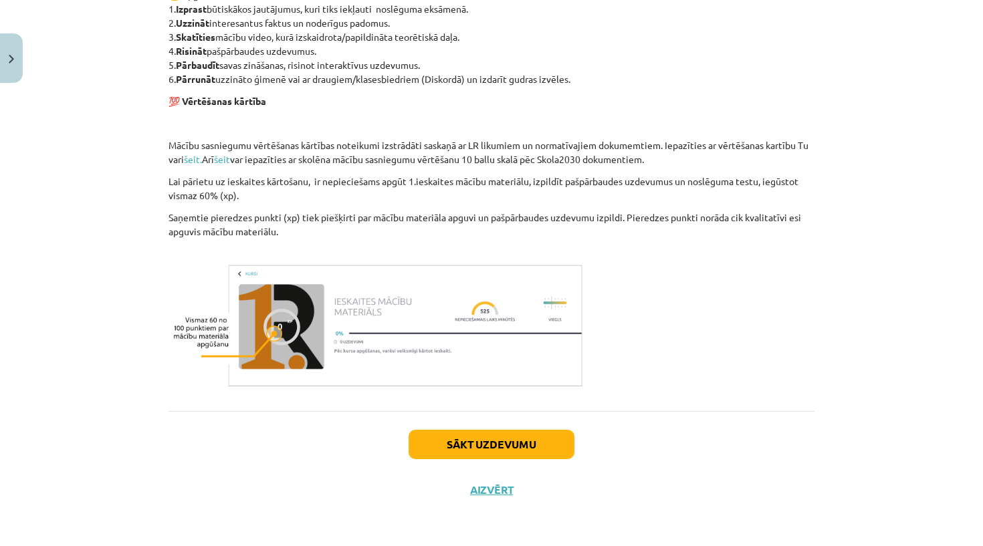
scroll to position [808, 0]
click at [457, 440] on button "Sākt uzdevumu" at bounding box center [491, 444] width 166 height 29
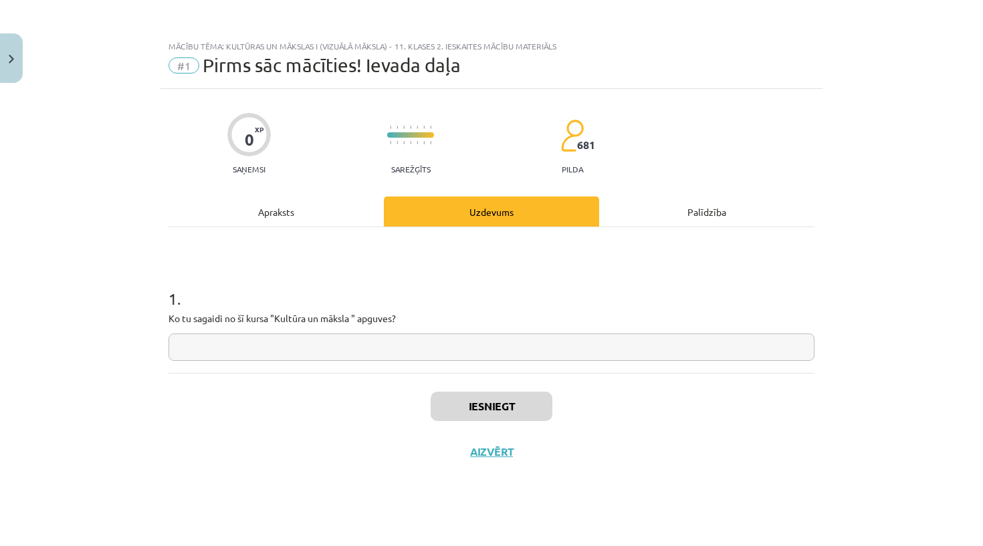
click at [20, 57] on button "Close" at bounding box center [11, 57] width 23 height 49
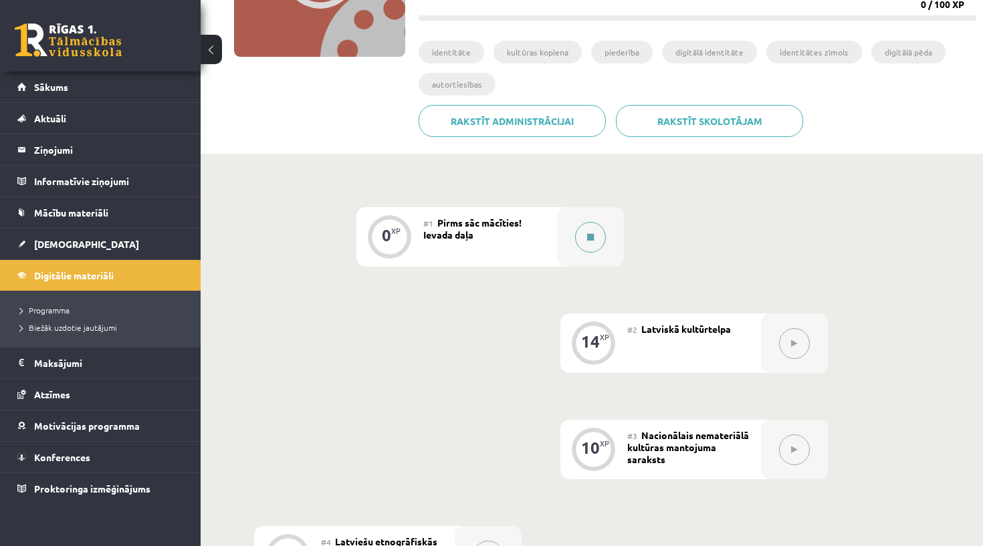
click at [586, 229] on button at bounding box center [590, 237] width 31 height 31
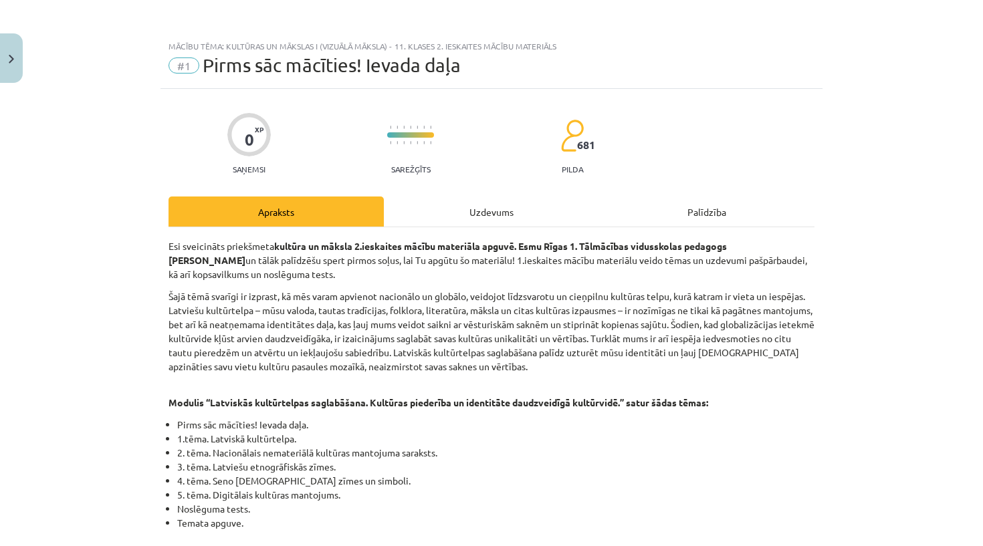
click at [548, 219] on div "Uzdevums" at bounding box center [491, 212] width 215 height 30
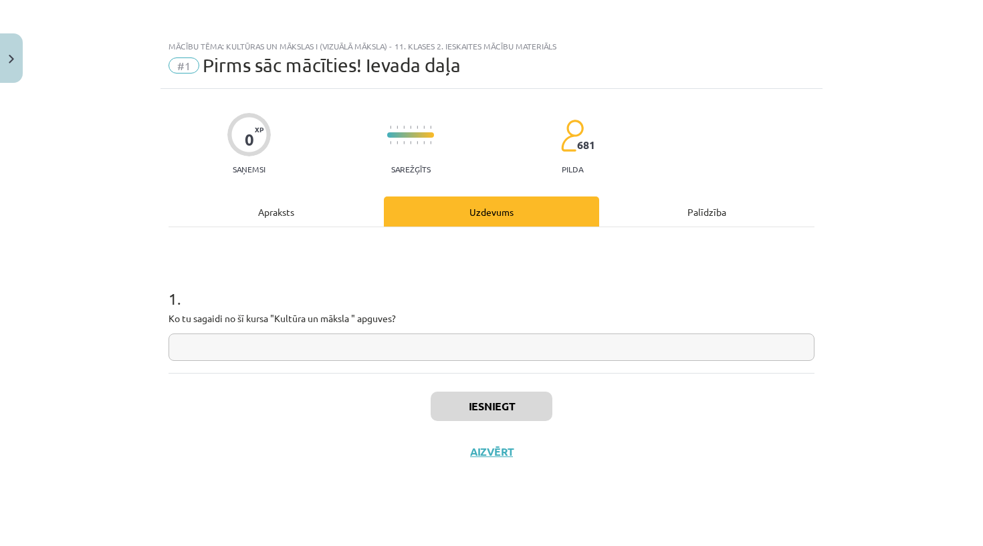
click at [445, 350] on input "text" at bounding box center [491, 347] width 646 height 27
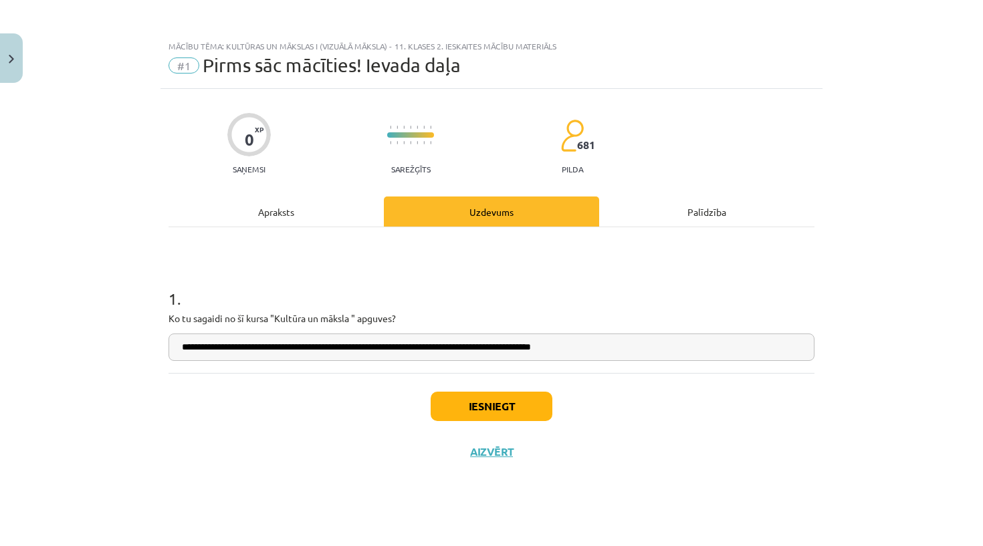
type input "**********"
click at [463, 411] on button "Iesniegt" at bounding box center [492, 406] width 122 height 29
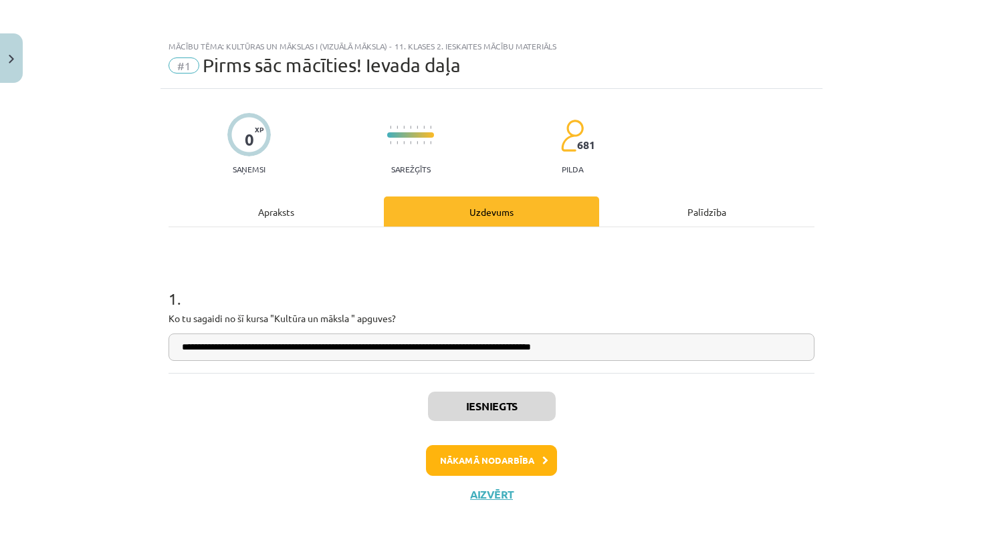
click at [467, 467] on button "Nākamā nodarbība" at bounding box center [491, 460] width 131 height 31
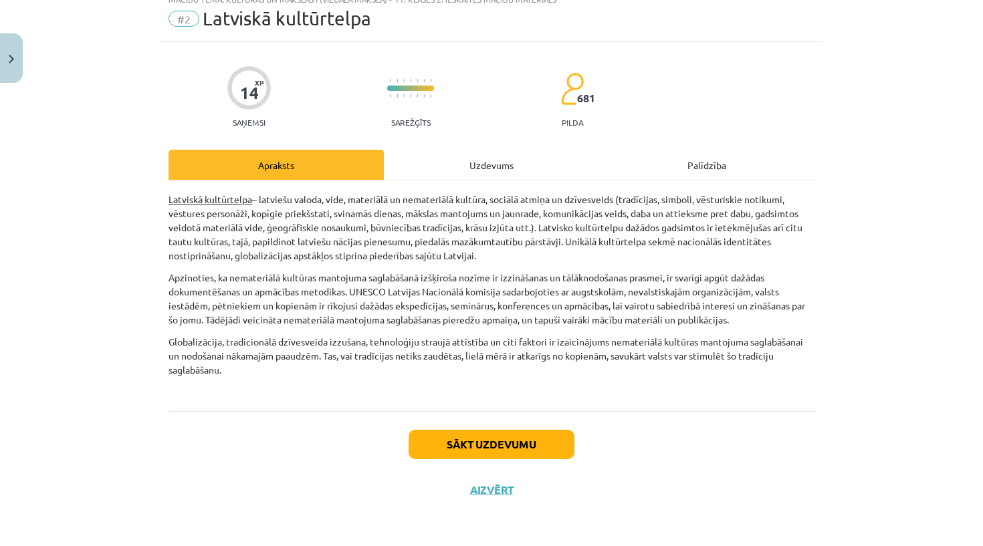
scroll to position [49, 0]
click at [505, 146] on div "14 XP Saņemsi Sarežģīts 681 pilda Apraksts Uzdevums Palīdzība Latviskā kultūrte…" at bounding box center [491, 277] width 662 height 471
click at [487, 163] on div "Uzdevums" at bounding box center [491, 165] width 215 height 30
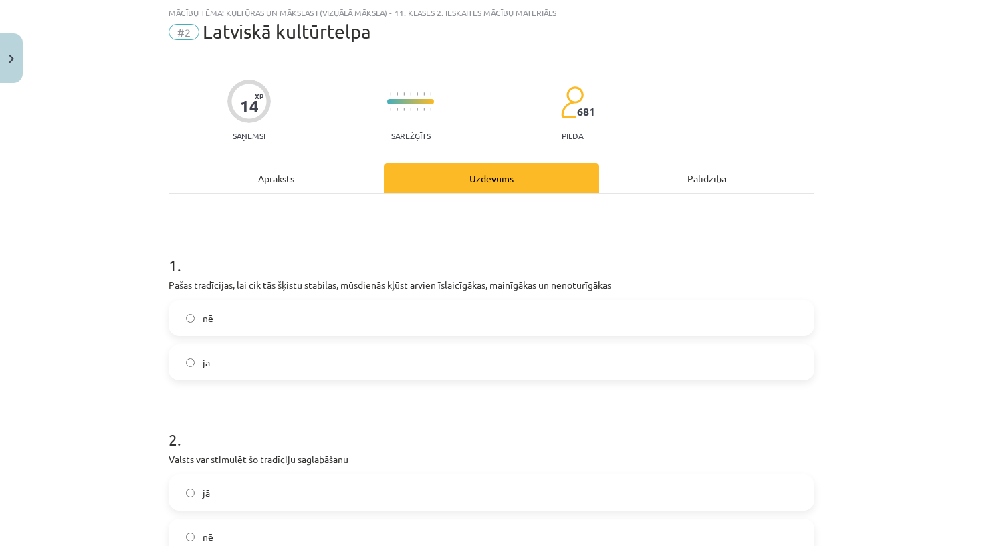
click at [321, 177] on div "Apraksts" at bounding box center [275, 178] width 215 height 30
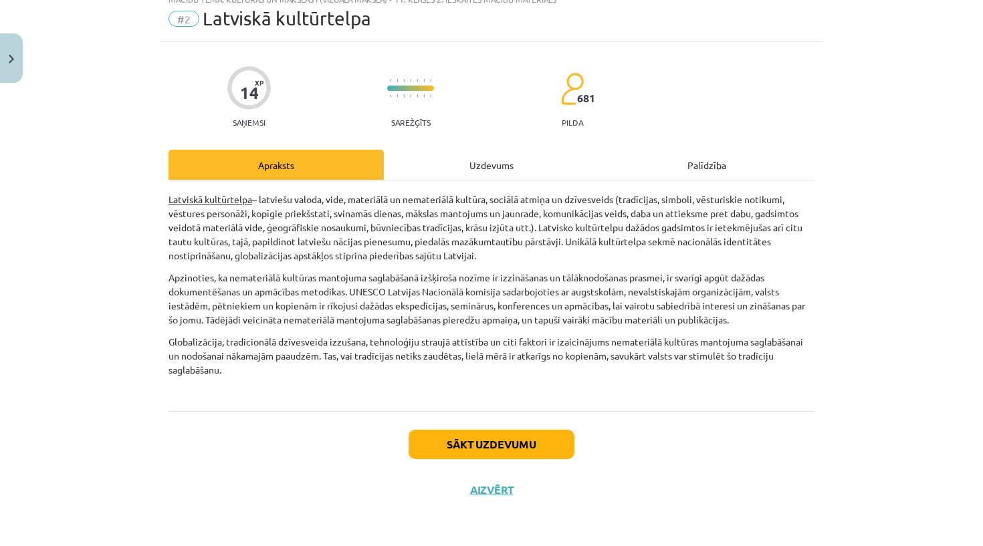
scroll to position [49, 0]
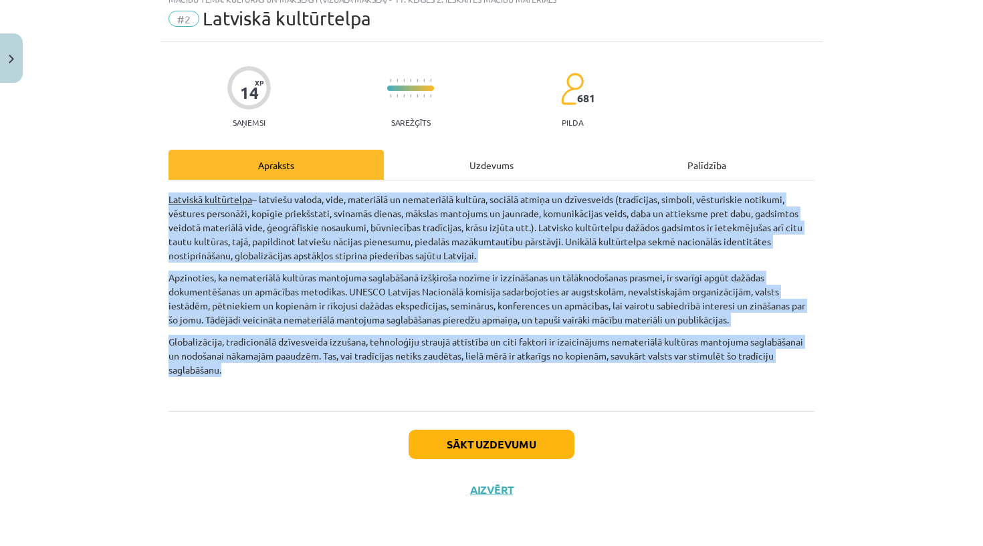
drag, startPoint x: 166, startPoint y: 197, endPoint x: 258, endPoint y: 370, distance: 195.3
click at [258, 370] on div "14 XP Saņemsi Sarežģīts 681 pilda Apraksts Uzdevums Palīdzība Latviskā kultūrte…" at bounding box center [491, 277] width 662 height 471
copy div "Latviskā kultūrtelpa – latviešu valoda, vide, materiālā un nemateriālā kultūra,…"
click at [268, 380] on p "Globalizācija, tradicionālā dzīvesveida izzušana, tehnoloģiju straujā attīstība…" at bounding box center [491, 363] width 646 height 56
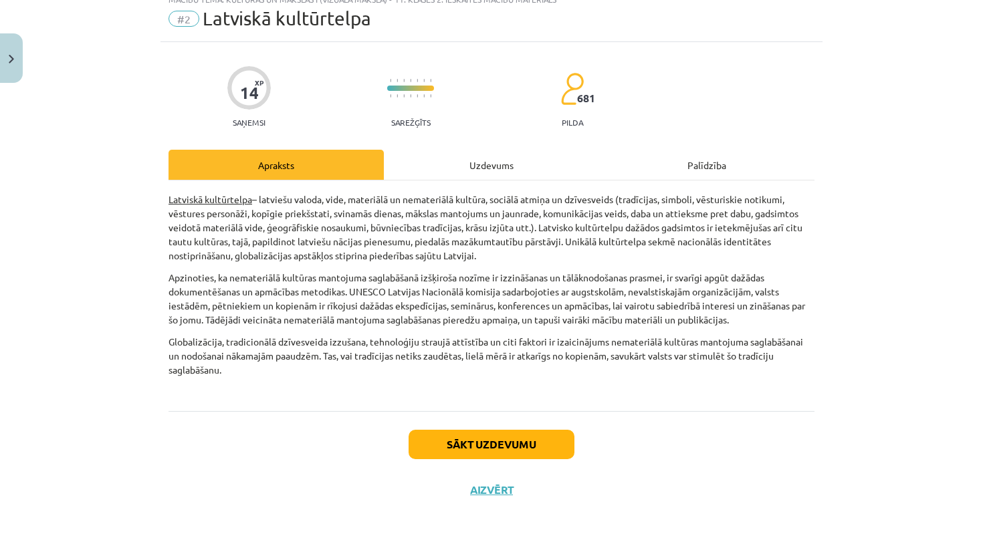
click at [491, 152] on div "Uzdevums" at bounding box center [491, 165] width 215 height 30
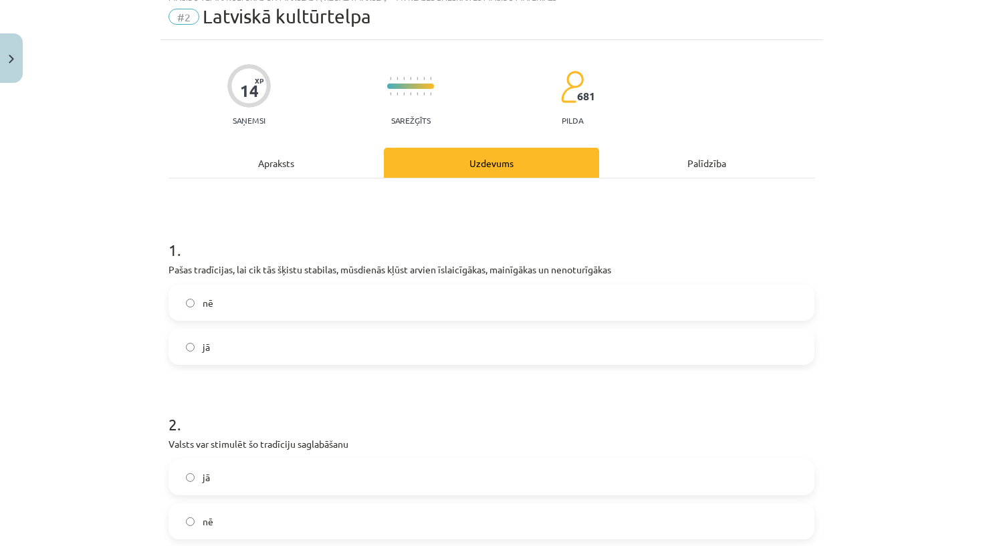
scroll to position [33, 0]
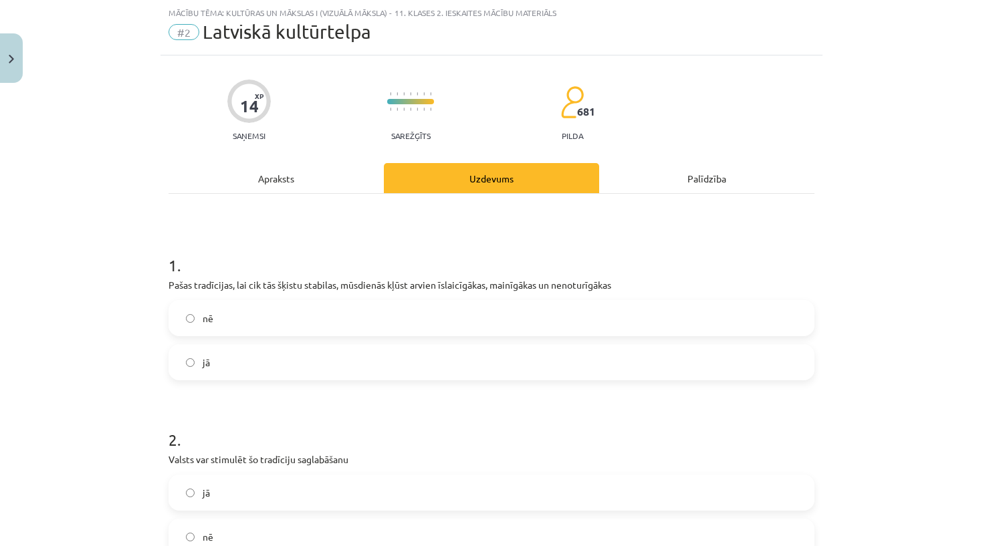
click at [302, 346] on label "jā" at bounding box center [491, 362] width 643 height 33
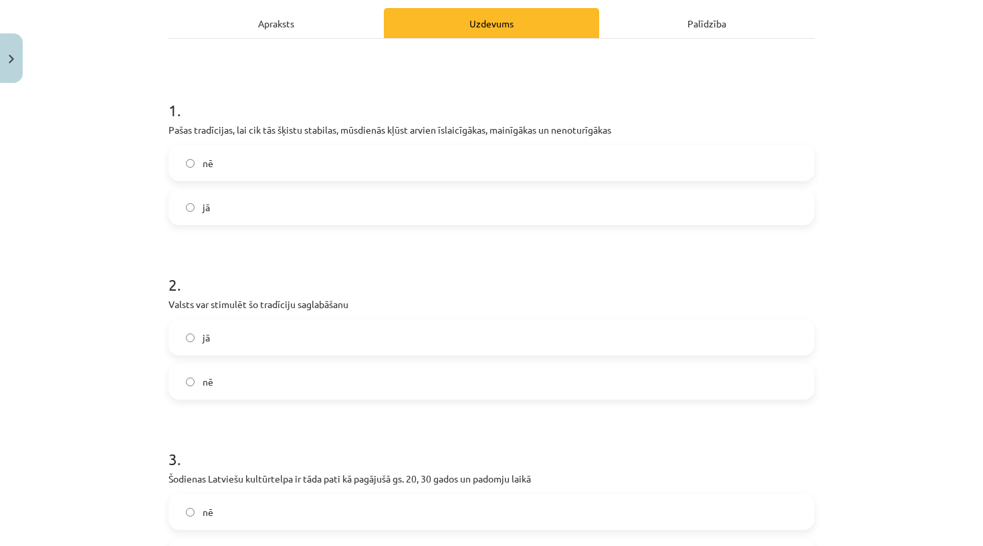
scroll to position [190, 0]
click at [267, 334] on label "jā" at bounding box center [491, 336] width 643 height 33
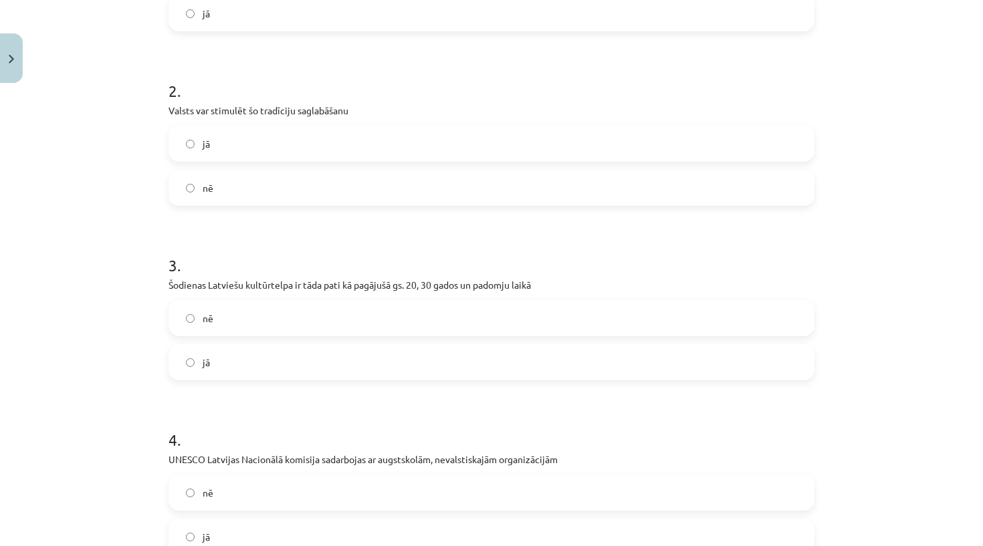
scroll to position [384, 0]
click at [265, 312] on label "nē" at bounding box center [491, 316] width 643 height 33
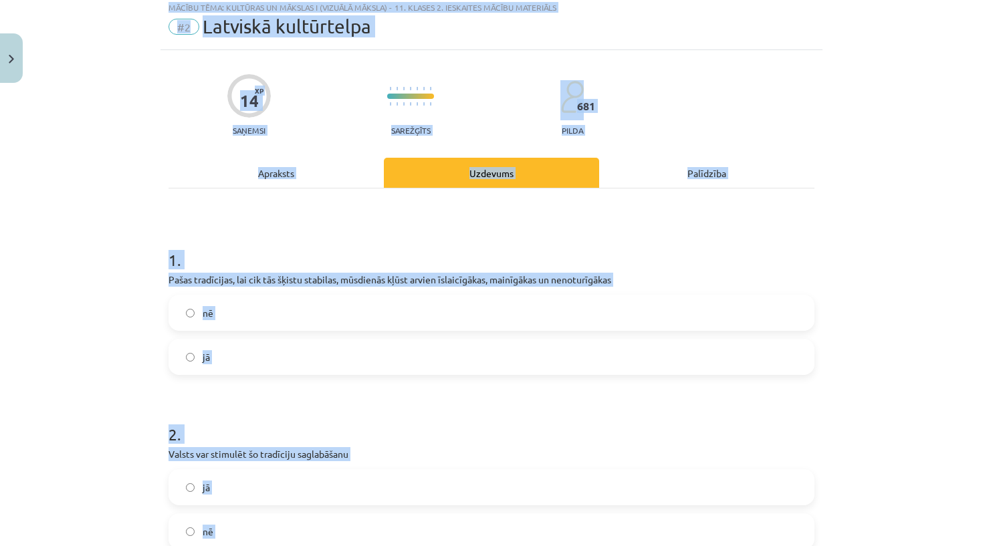
scroll to position [0, 0]
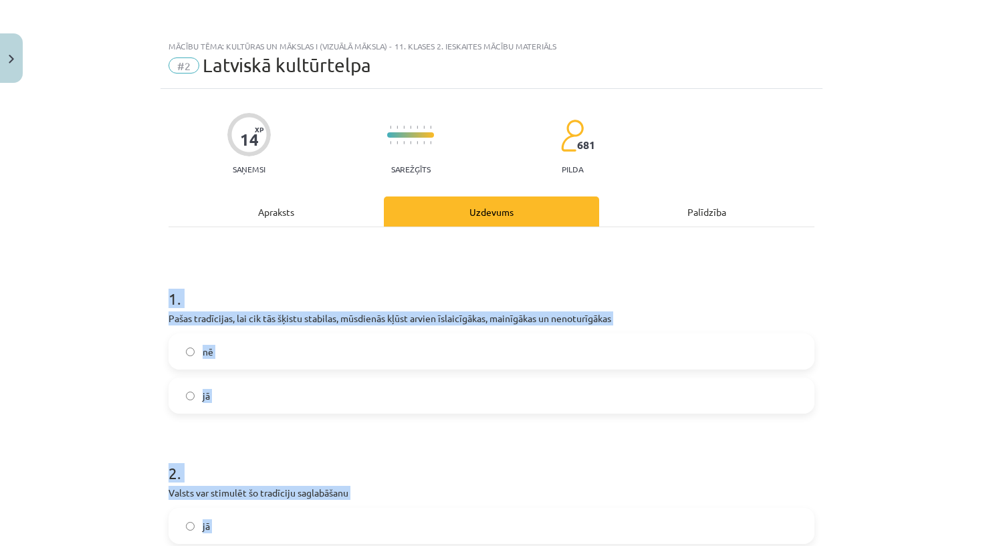
drag, startPoint x: 279, startPoint y: 425, endPoint x: 344, endPoint y: 242, distance: 194.3
copy form "1 . Pašas tradīcijas, lai cik tās šķistu stabilas, mūsdienās kļūst arvien īslai…"
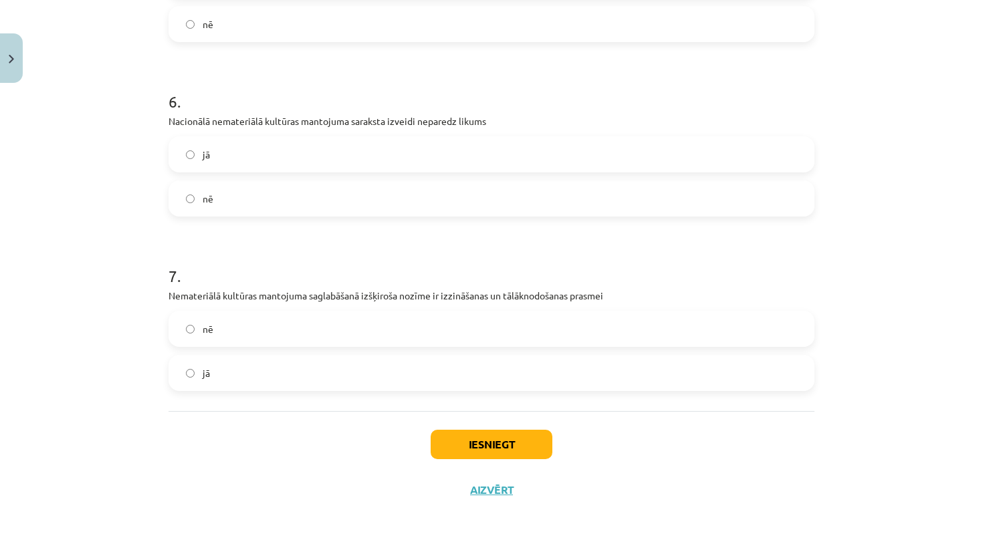
scroll to position [1072, 0]
click at [211, 382] on label "jā" at bounding box center [491, 372] width 643 height 33
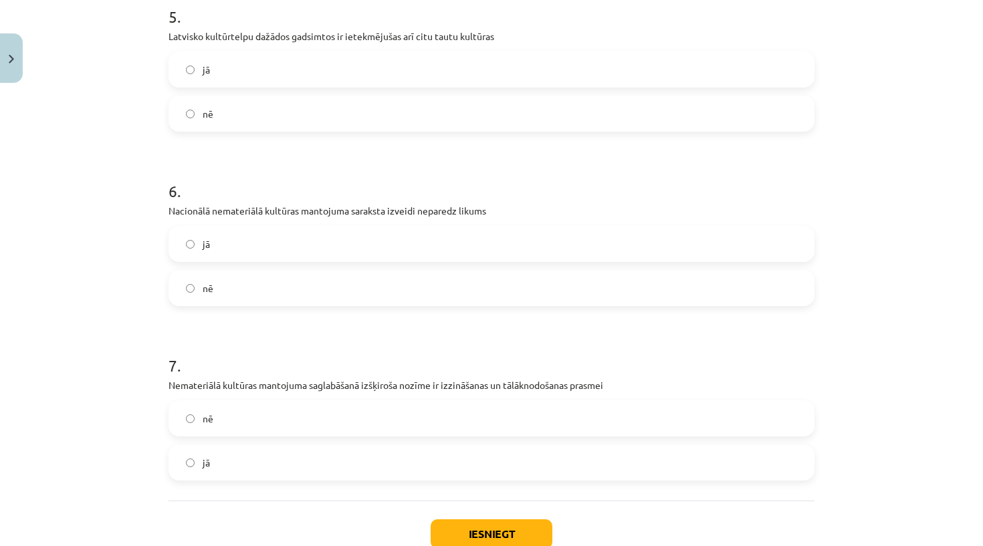
scroll to position [961, 0]
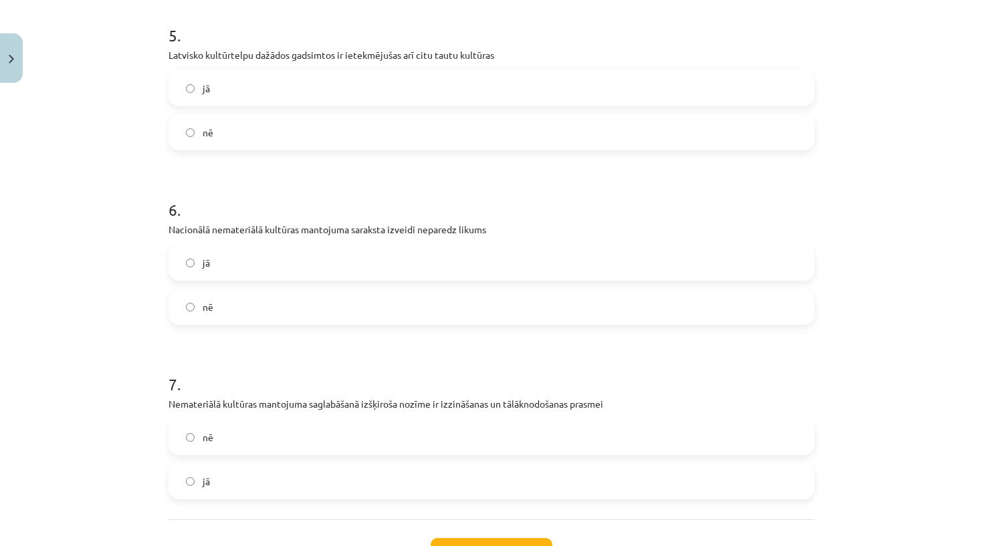
click at [273, 303] on label "nē" at bounding box center [491, 306] width 643 height 33
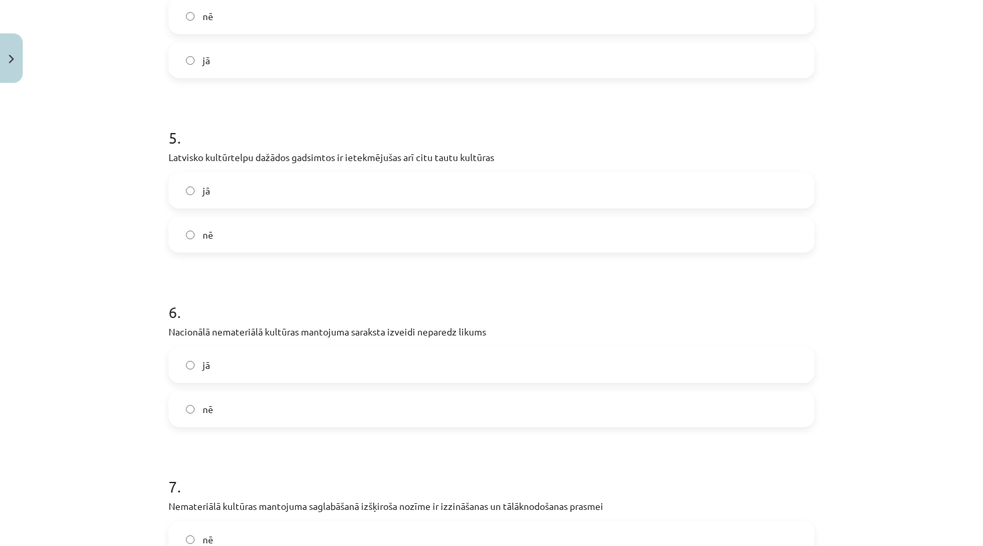
scroll to position [858, 0]
click at [261, 209] on div "jā" at bounding box center [491, 192] width 646 height 36
click at [259, 189] on label "jā" at bounding box center [491, 191] width 643 height 33
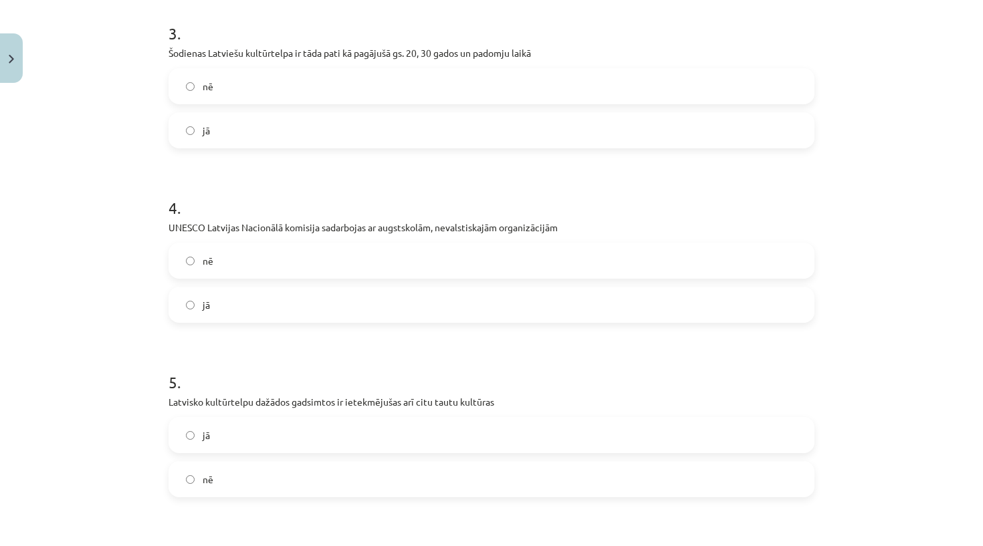
scroll to position [610, 0]
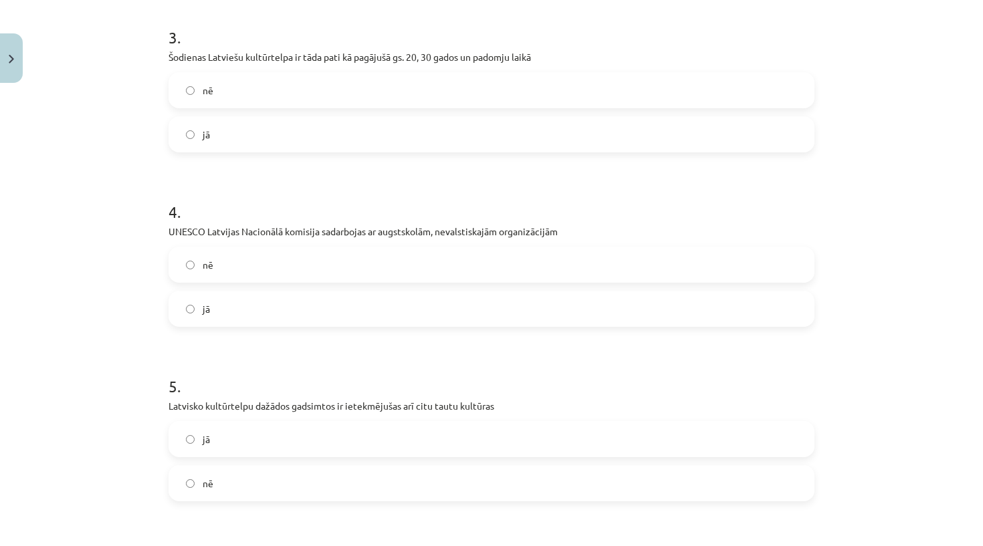
click at [217, 318] on label "jā" at bounding box center [491, 308] width 643 height 33
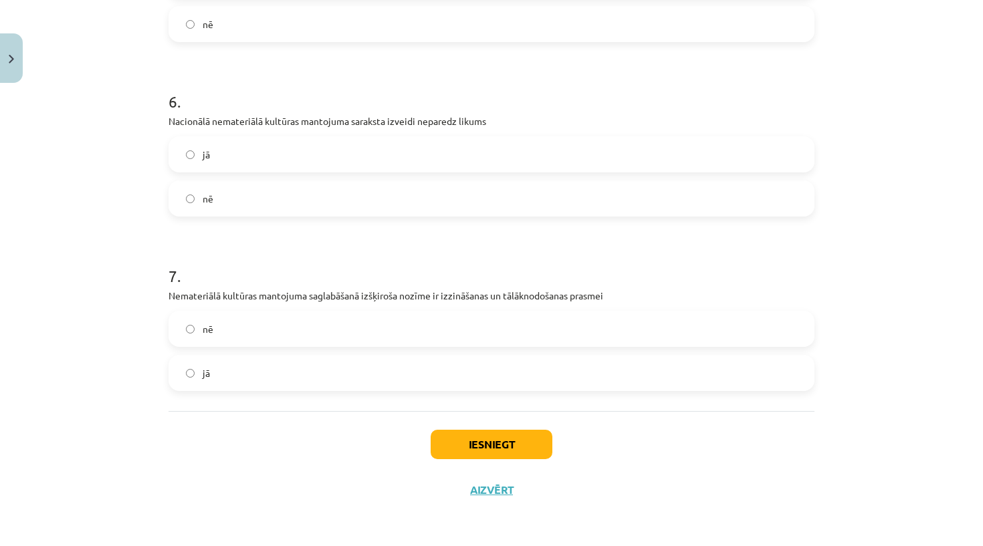
click at [471, 441] on button "Iesniegt" at bounding box center [492, 444] width 122 height 29
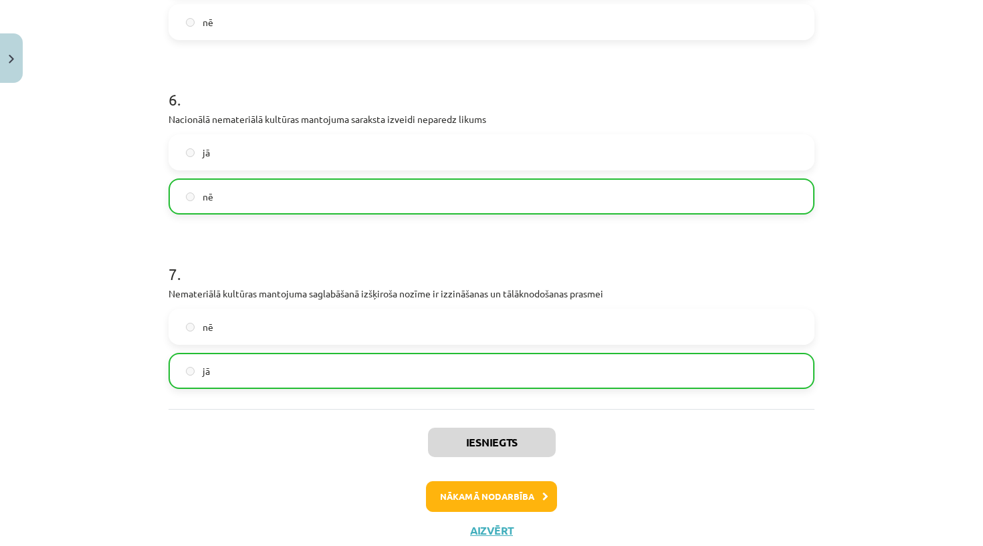
click at [504, 501] on button "Nākamā nodarbība" at bounding box center [491, 496] width 131 height 31
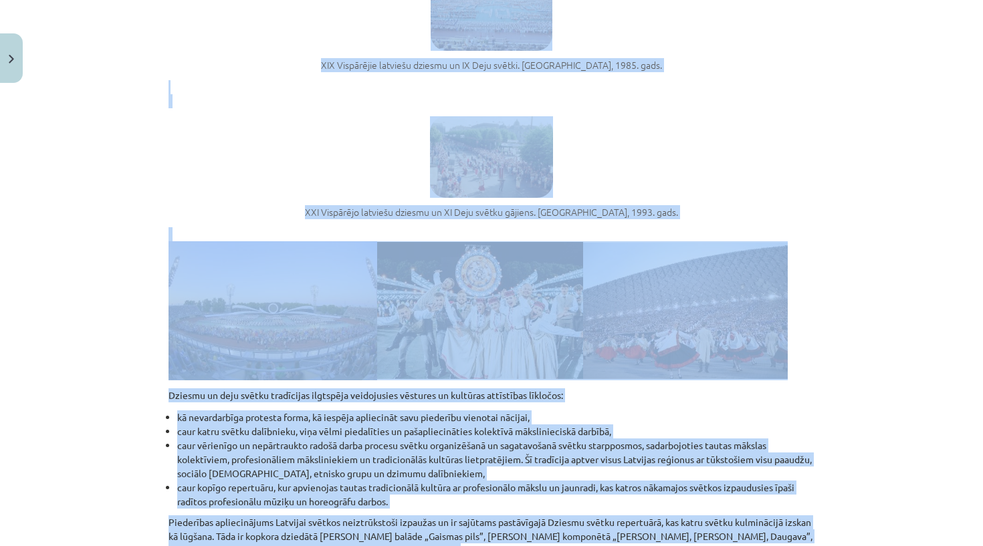
scroll to position [4604, 0]
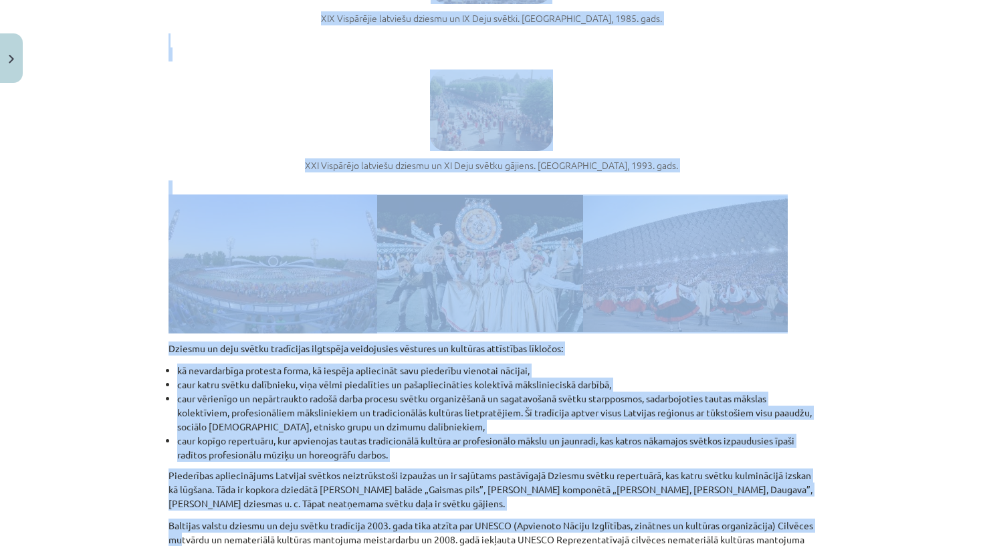
drag, startPoint x: 165, startPoint y: 247, endPoint x: 182, endPoint y: 545, distance: 298.6
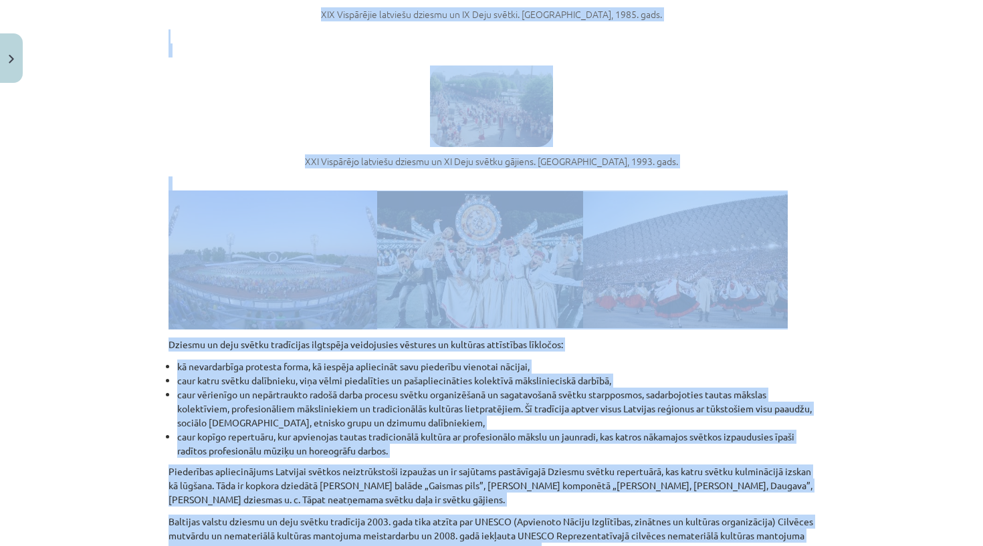
click at [854, 222] on div "Mācību tēma: Kultūras un mākslas i (vizuālā māksla) - 11. klases 2. ieskaites m…" at bounding box center [491, 273] width 983 height 546
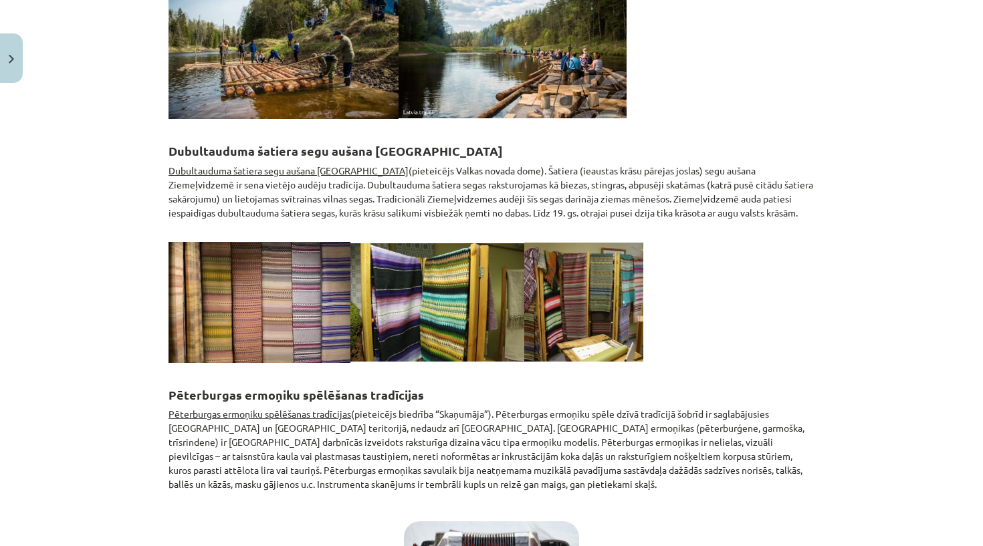
scroll to position [0, 0]
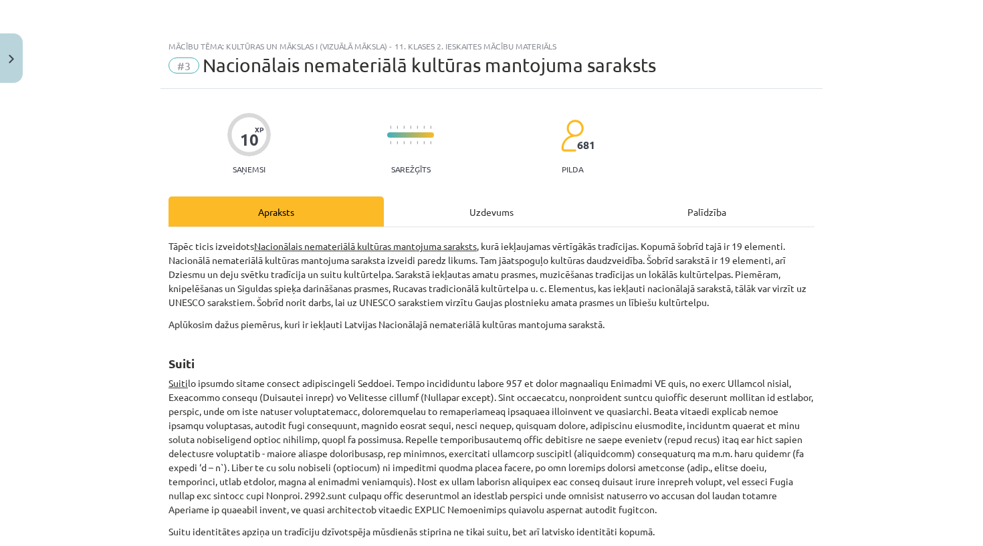
click at [7, 57] on button "Close" at bounding box center [11, 57] width 23 height 49
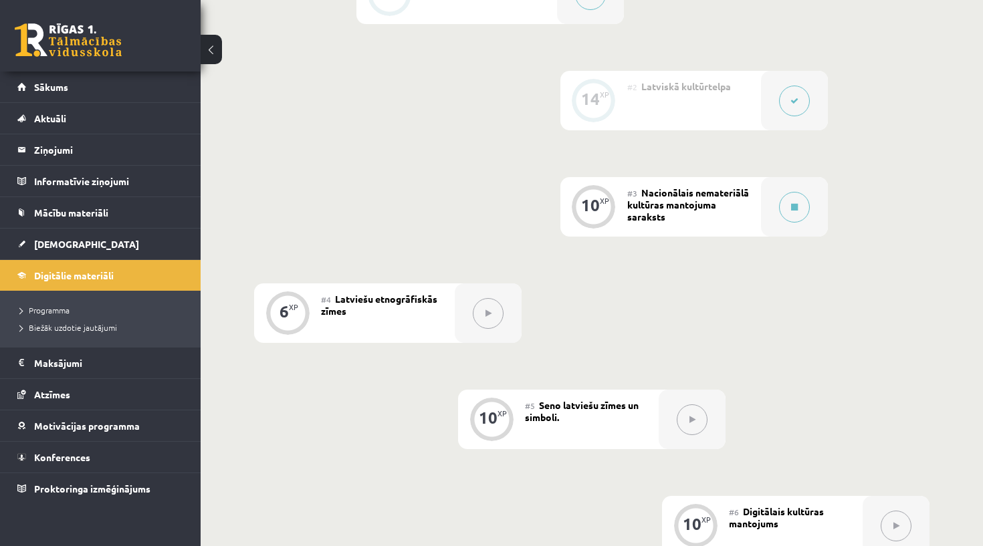
scroll to position [465, 0]
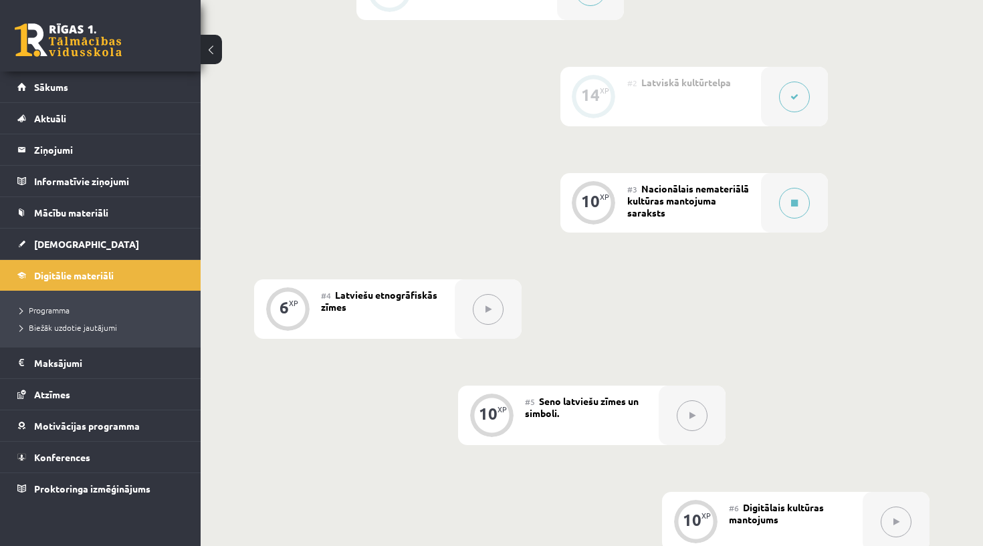
click at [480, 309] on button at bounding box center [488, 309] width 31 height 31
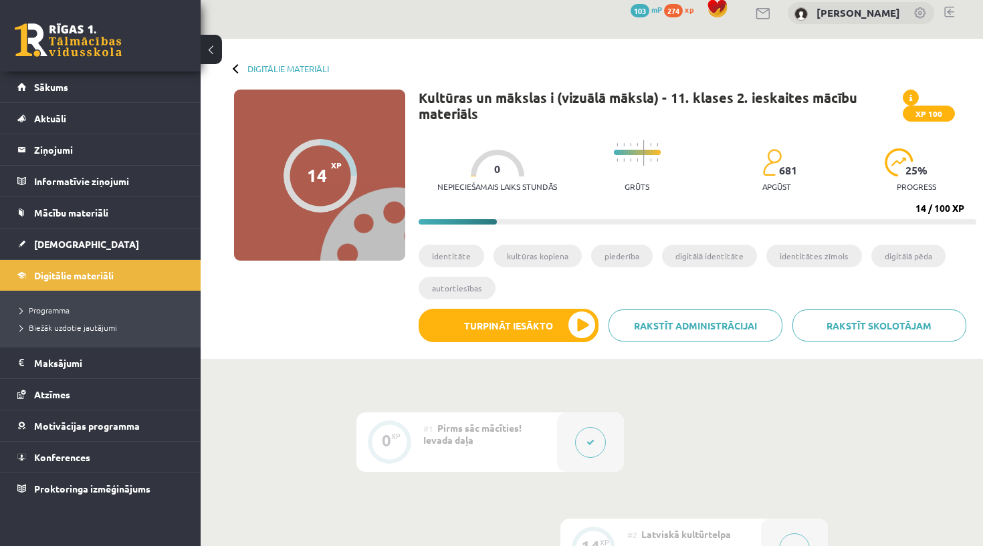
scroll to position [18, 0]
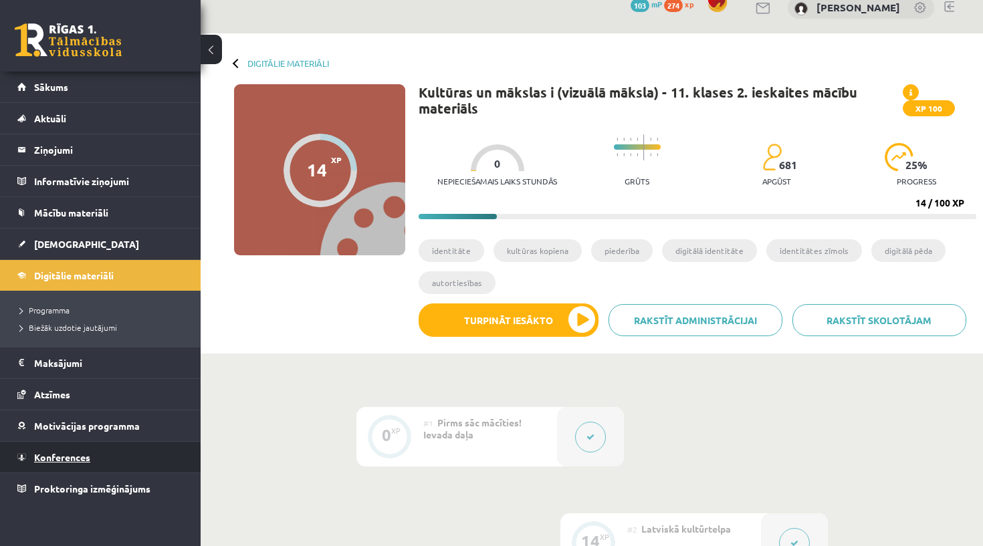
click at [90, 467] on link "Konferences" at bounding box center [100, 457] width 166 height 31
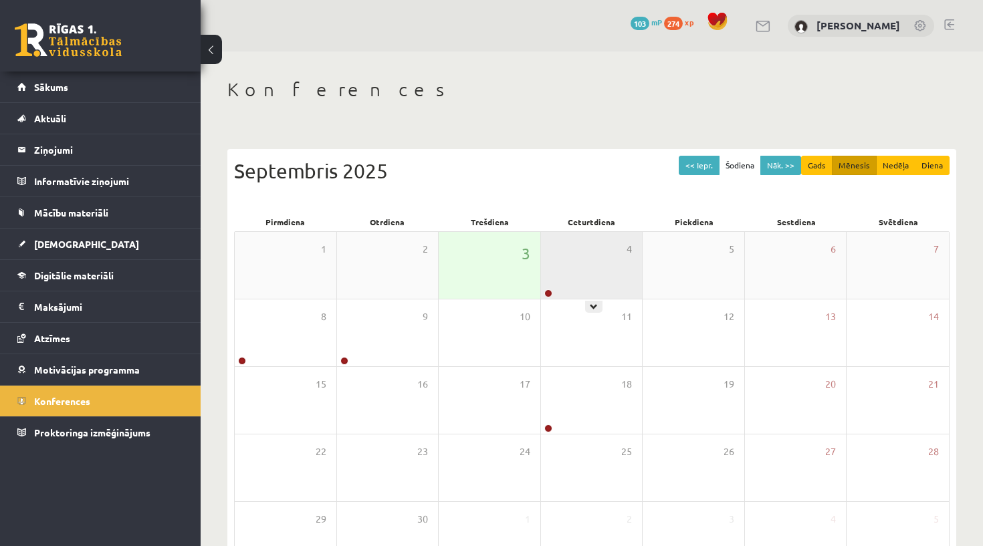
click at [576, 264] on div "4" at bounding box center [592, 265] width 102 height 67
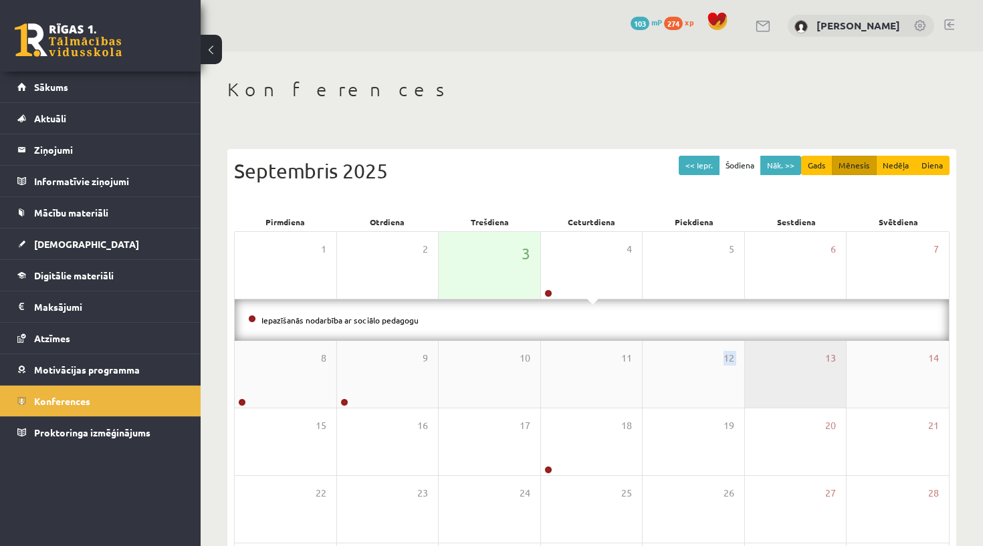
drag, startPoint x: 734, startPoint y: 384, endPoint x: 745, endPoint y: 379, distance: 12.0
click at [749, 382] on div "8 9 10 11 12 13 14" at bounding box center [592, 375] width 714 height 68
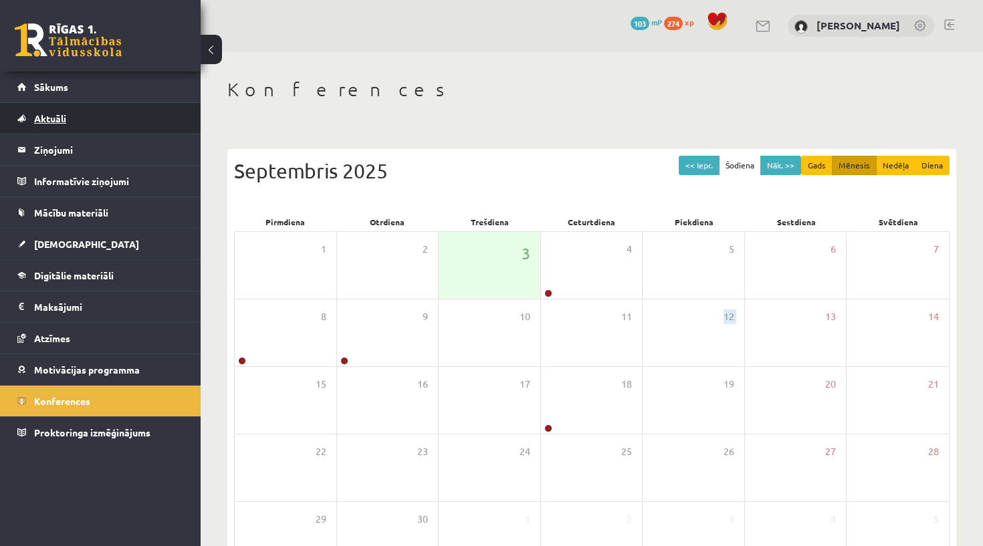
click at [83, 119] on link "Aktuāli" at bounding box center [100, 118] width 166 height 31
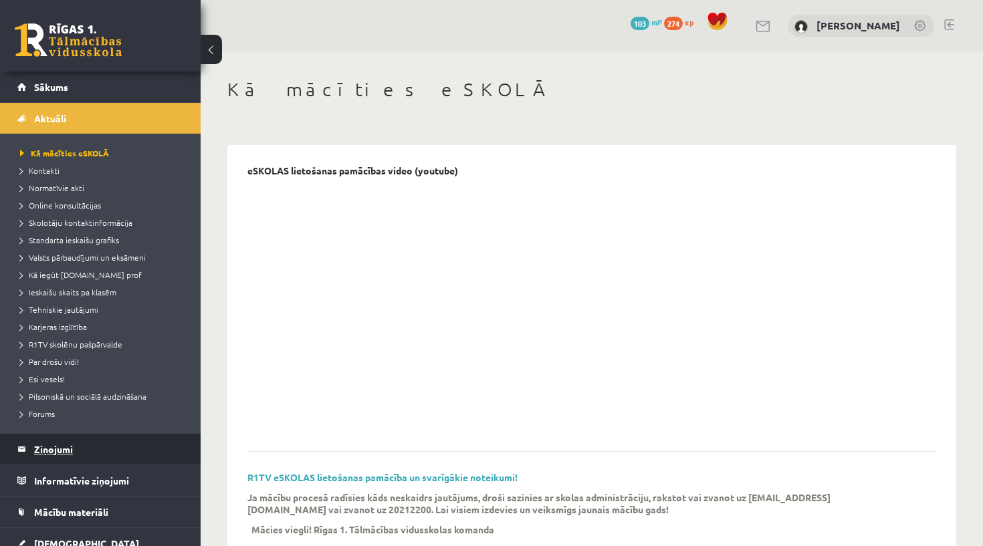
click at [55, 446] on legend "Ziņojumi 0" at bounding box center [109, 449] width 150 height 31
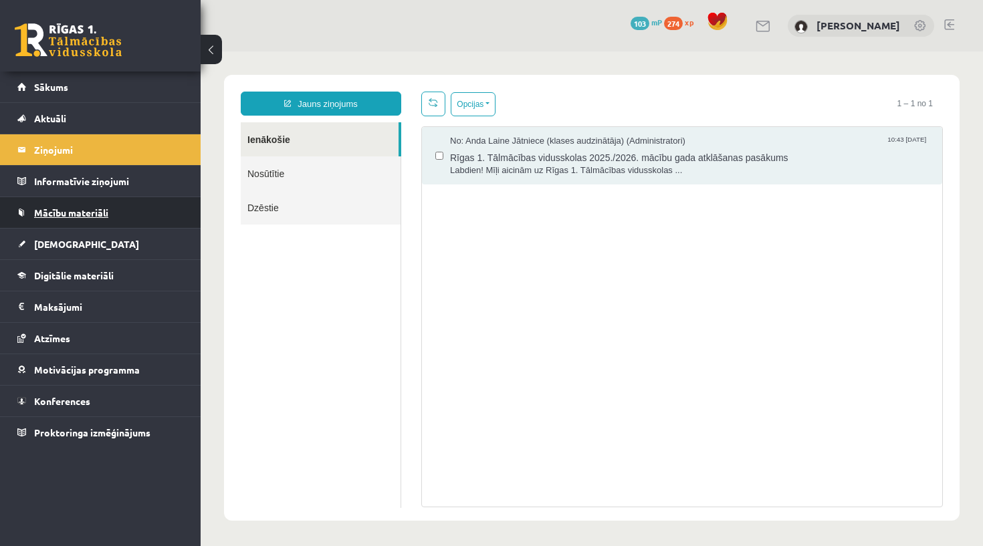
click at [60, 202] on link "Mācību materiāli" at bounding box center [100, 212] width 166 height 31
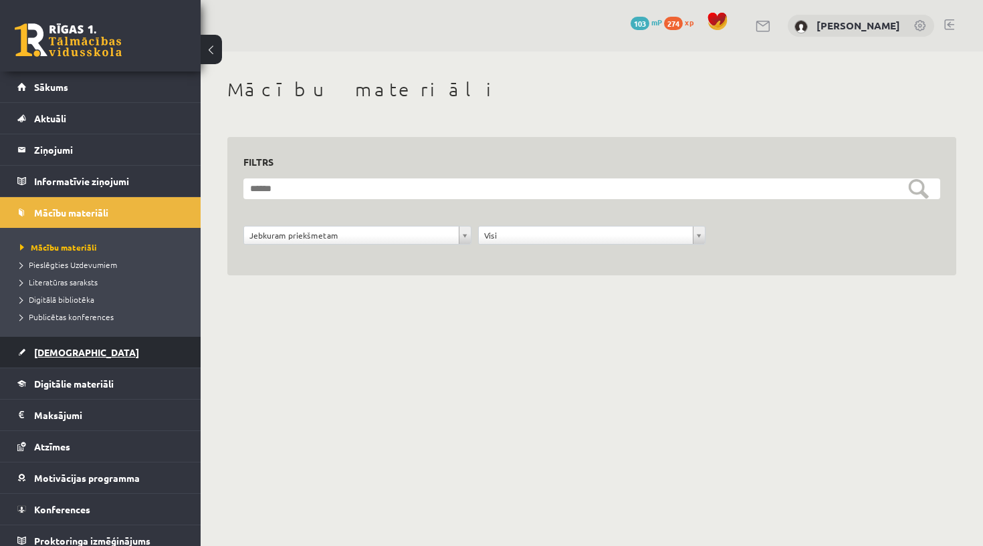
click at [73, 364] on link "[DEMOGRAPHIC_DATA]" at bounding box center [100, 352] width 166 height 31
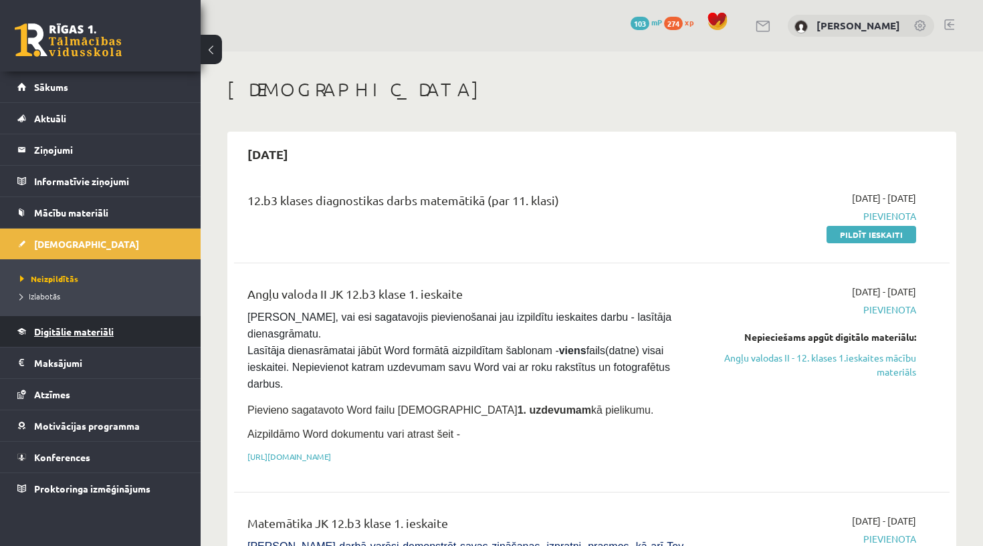
click at [87, 334] on span "Digitālie materiāli" at bounding box center [74, 332] width 80 height 12
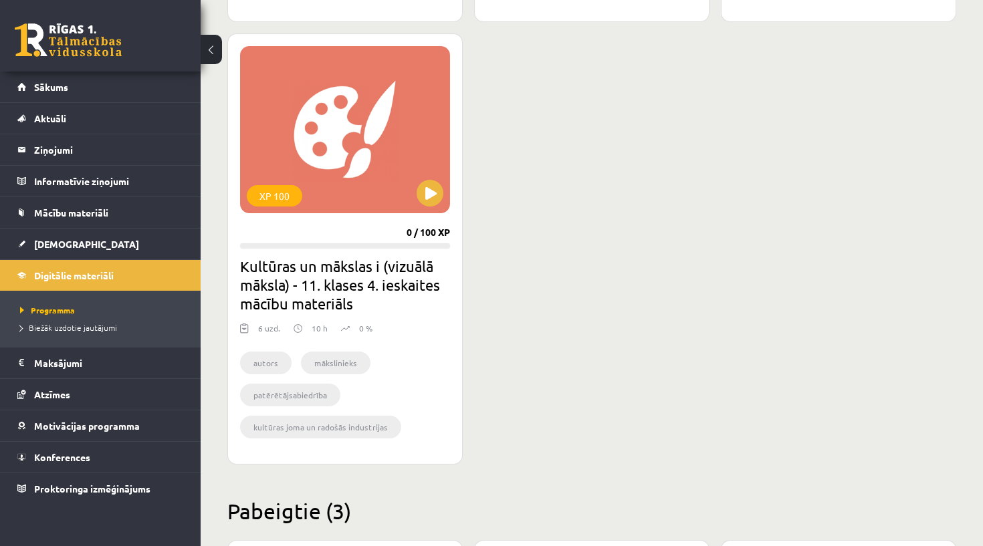
scroll to position [1202, 0]
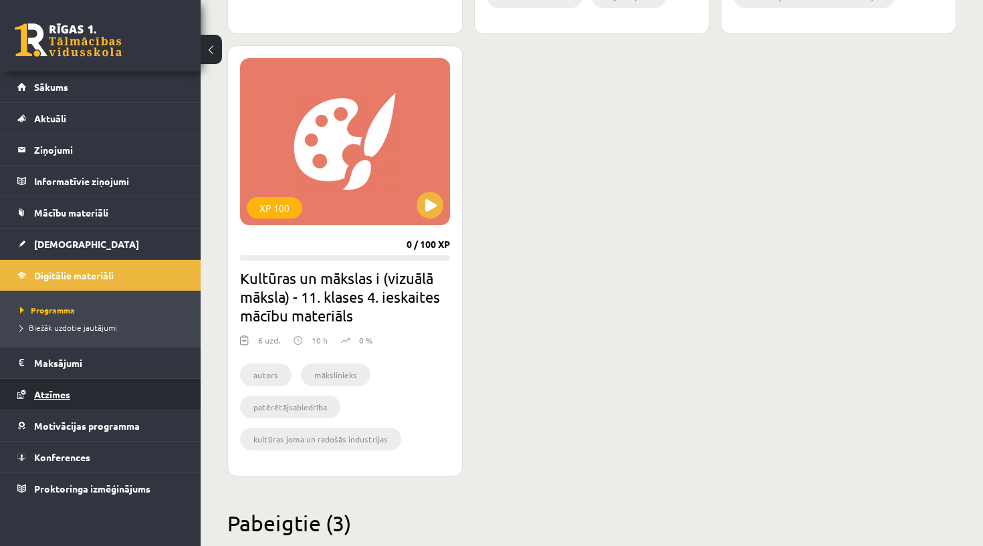
click at [146, 406] on link "Atzīmes" at bounding box center [100, 394] width 166 height 31
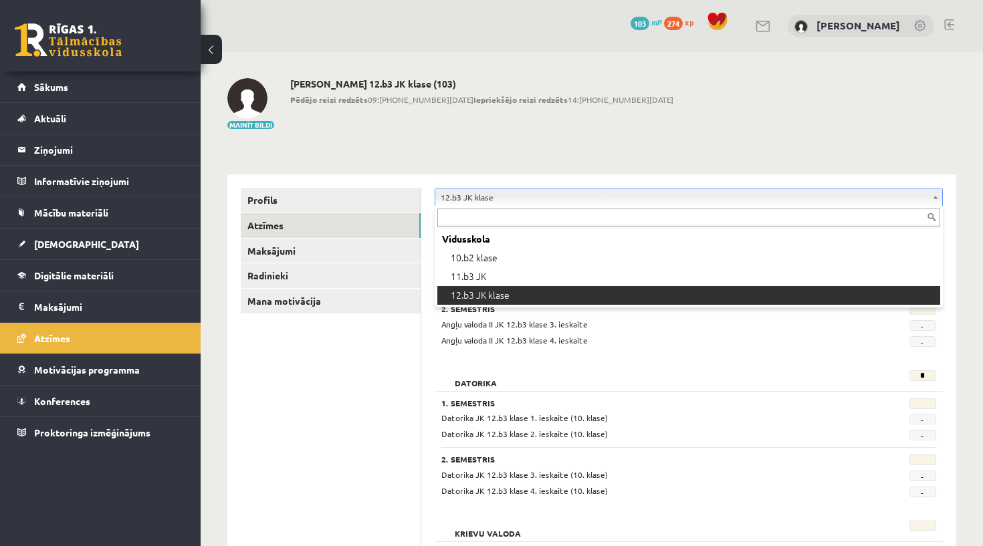
click at [509, 222] on input "text" at bounding box center [688, 218] width 503 height 19
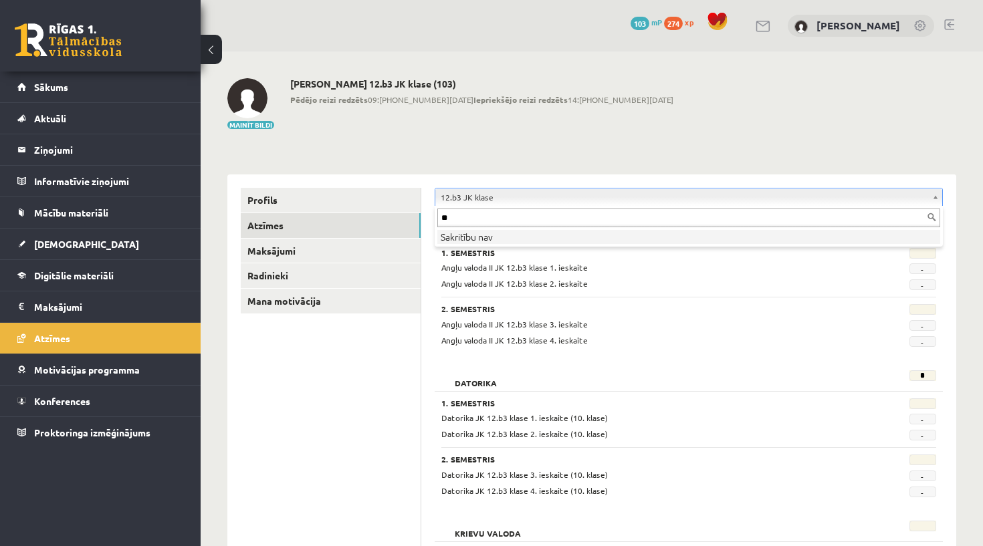
type input "*"
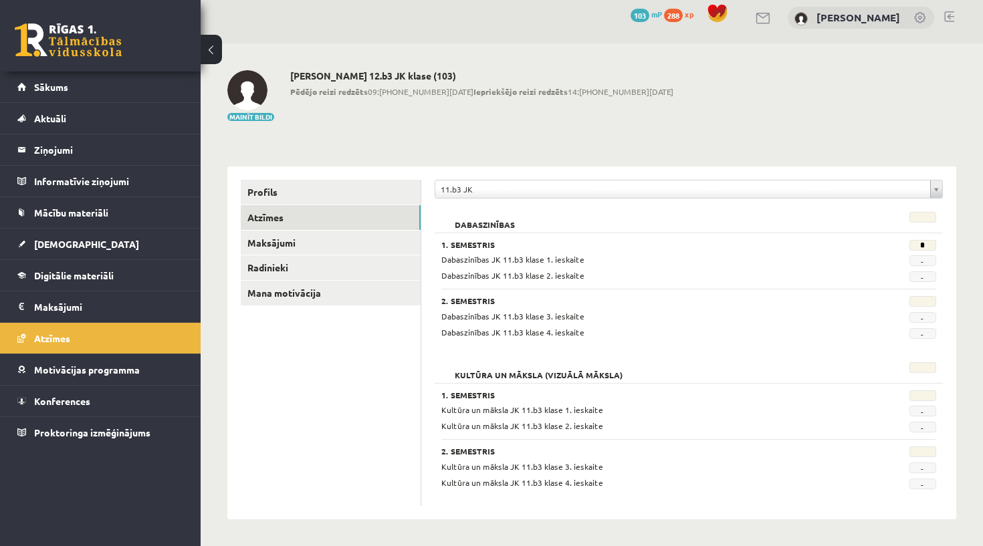
scroll to position [7, 0]
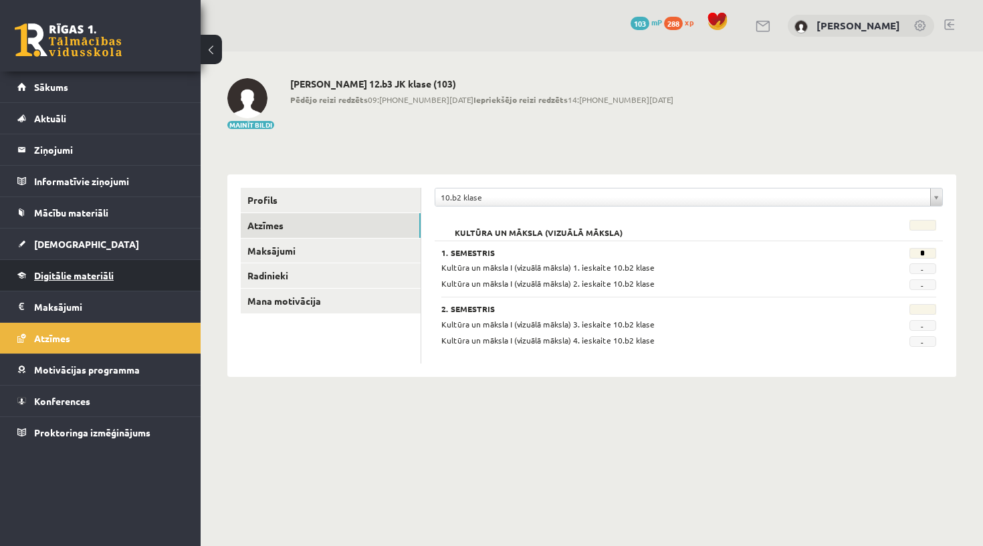
click at [104, 277] on span "Digitālie materiāli" at bounding box center [74, 275] width 80 height 12
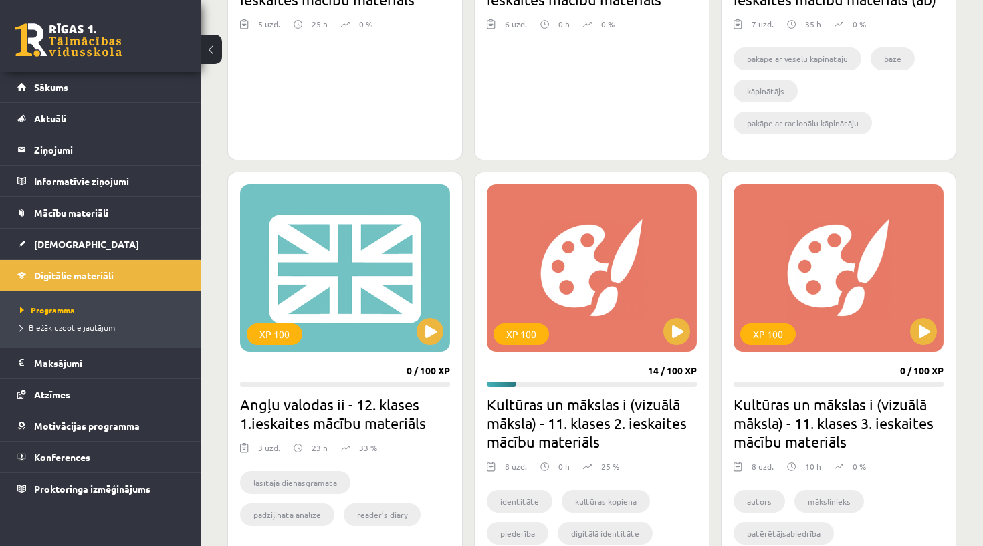
scroll to position [635, 0]
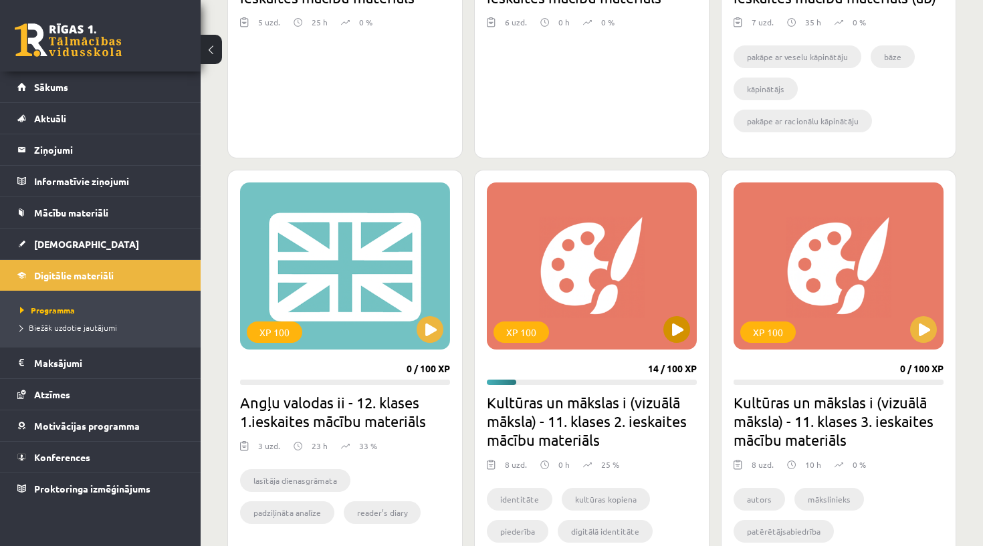
click at [688, 334] on button at bounding box center [676, 329] width 27 height 27
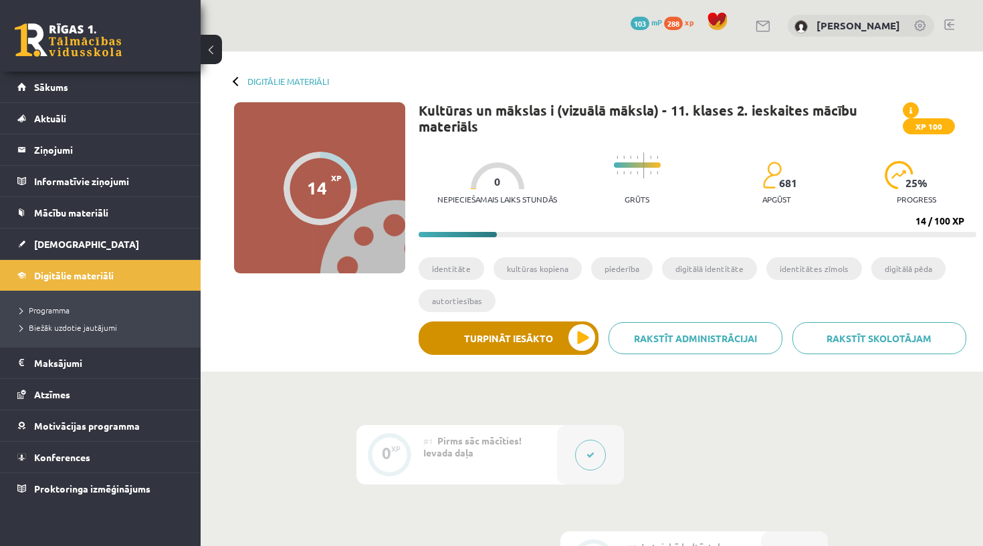
click at [555, 325] on button "Turpināt iesākto" at bounding box center [508, 338] width 180 height 33
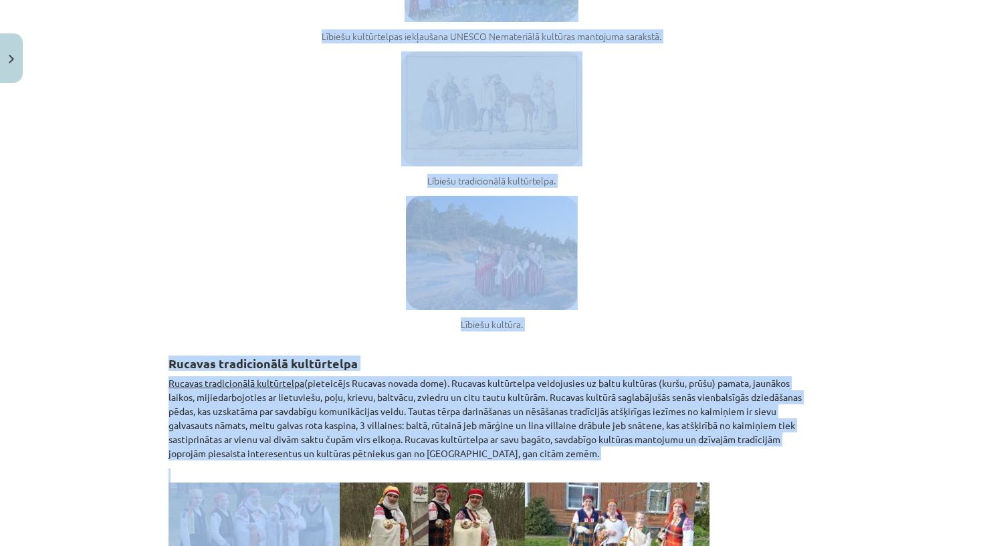
scroll to position [3121, 0]
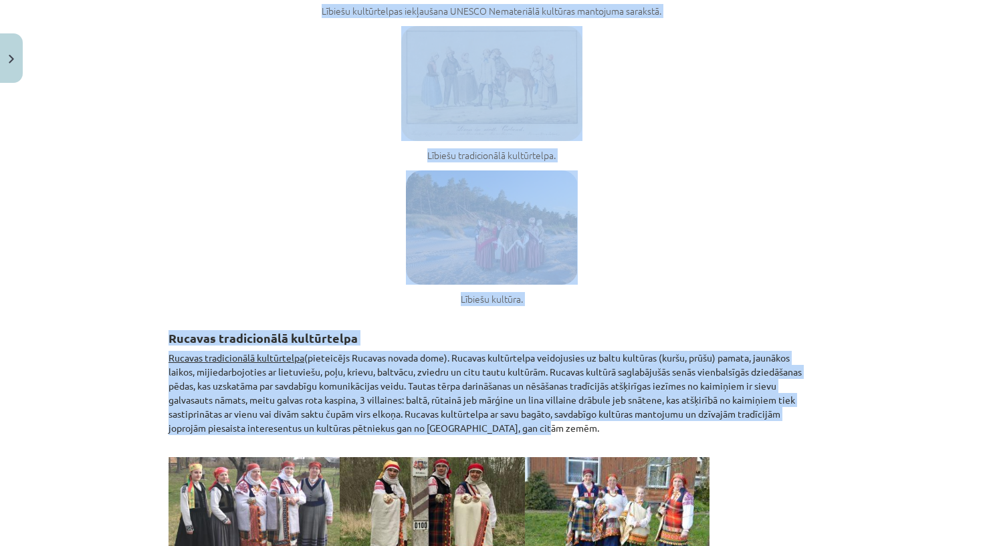
drag, startPoint x: 166, startPoint y: 167, endPoint x: 566, endPoint y: 422, distance: 473.8
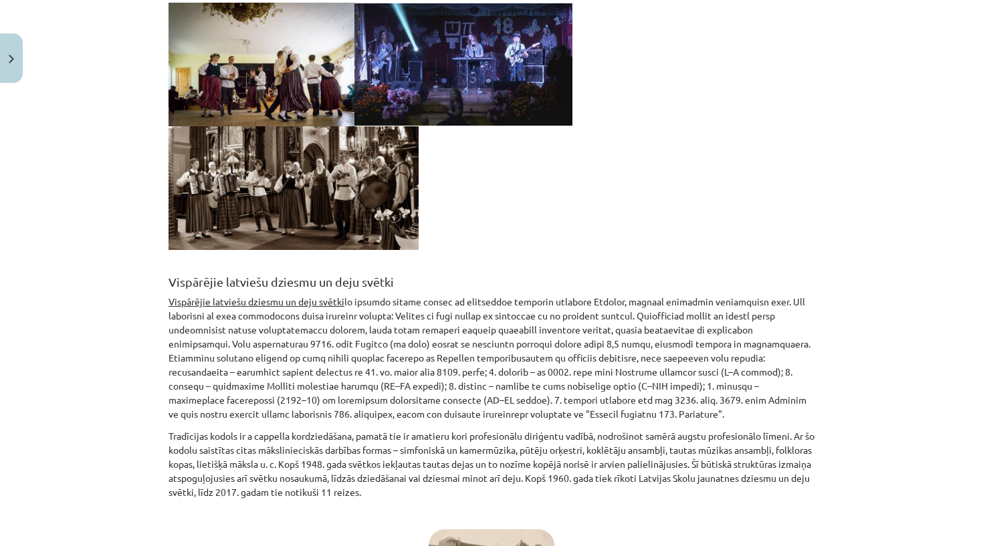
scroll to position [3865, 0]
copy div "Lorem ipsum dolorsita Consectetur adipiscinge seddoeiu temporinc utlabore , etd…"
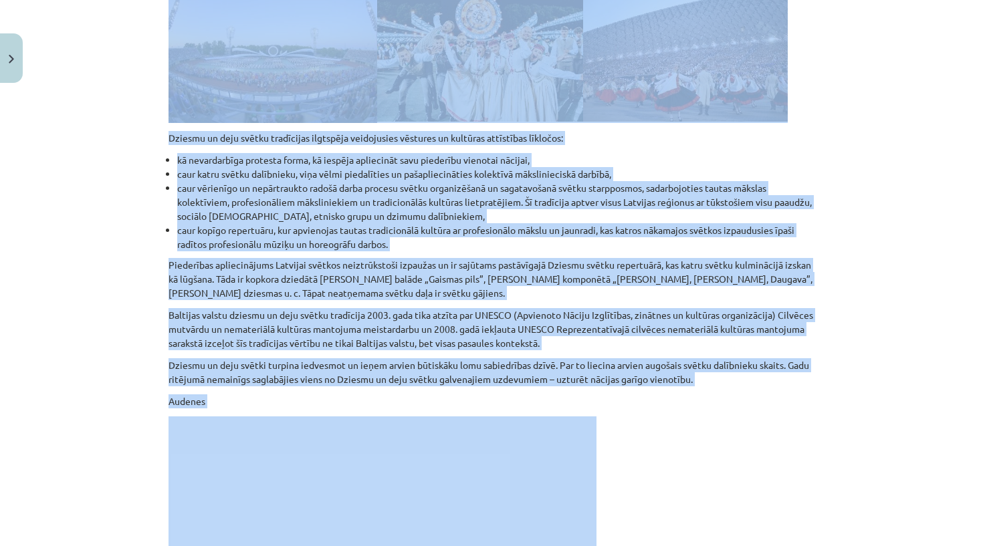
scroll to position [4823, 0]
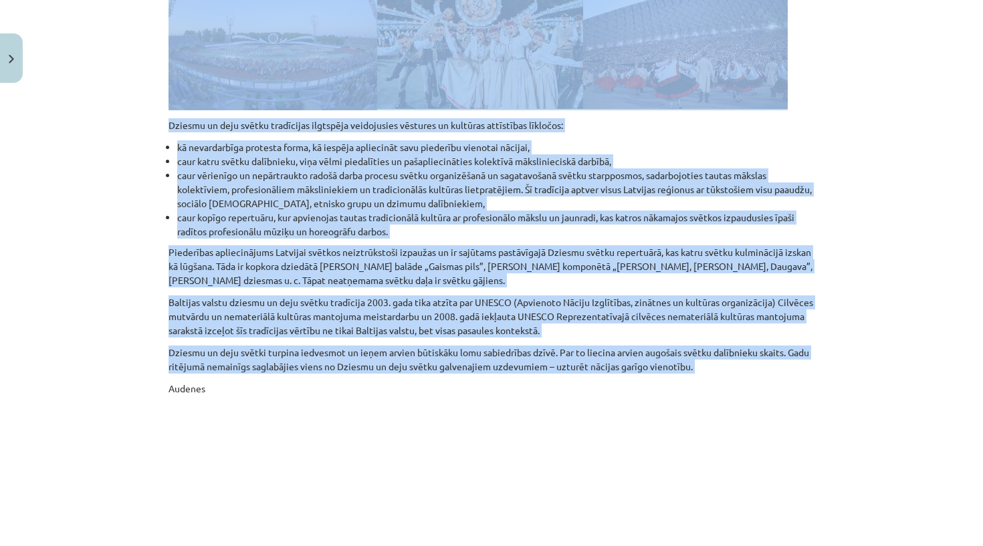
drag, startPoint x: 169, startPoint y: 239, endPoint x: 769, endPoint y: 354, distance: 611.2
copy div "Loremi dolorsitame Consec adipiscinge (seddoeiusm temporin “Utlabo etdolore mag…"
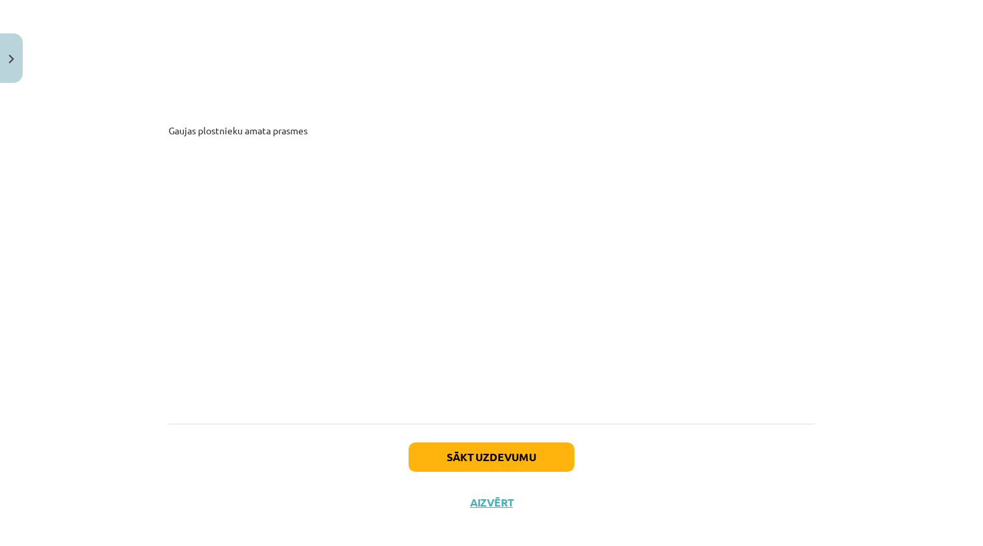
scroll to position [7270, 0]
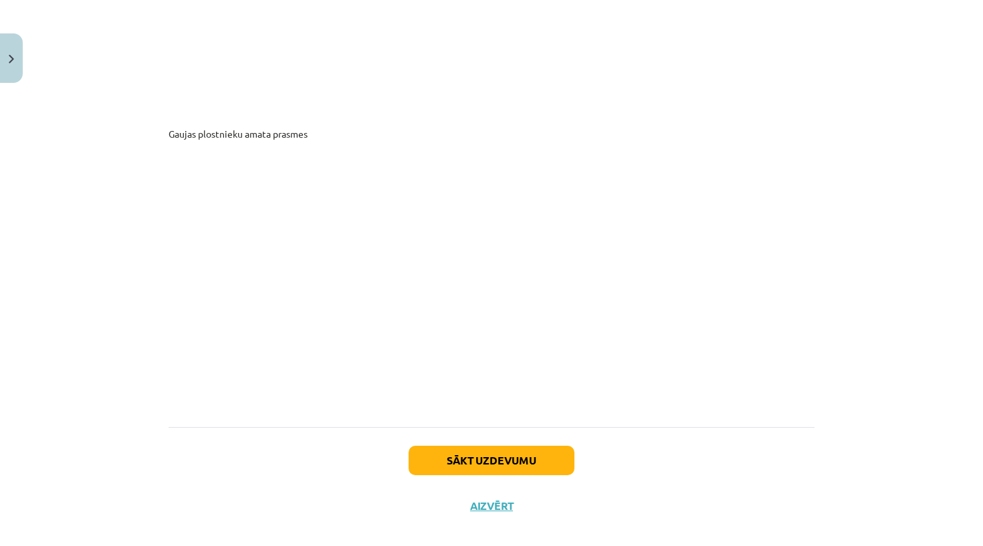
click at [560, 449] on button "Sākt uzdevumu" at bounding box center [491, 460] width 166 height 29
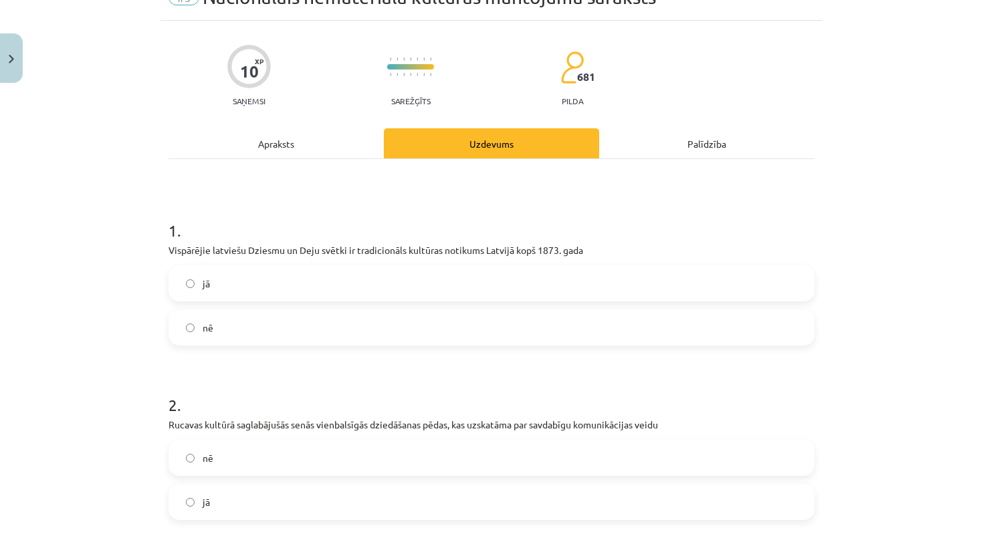
scroll to position [74, 0]
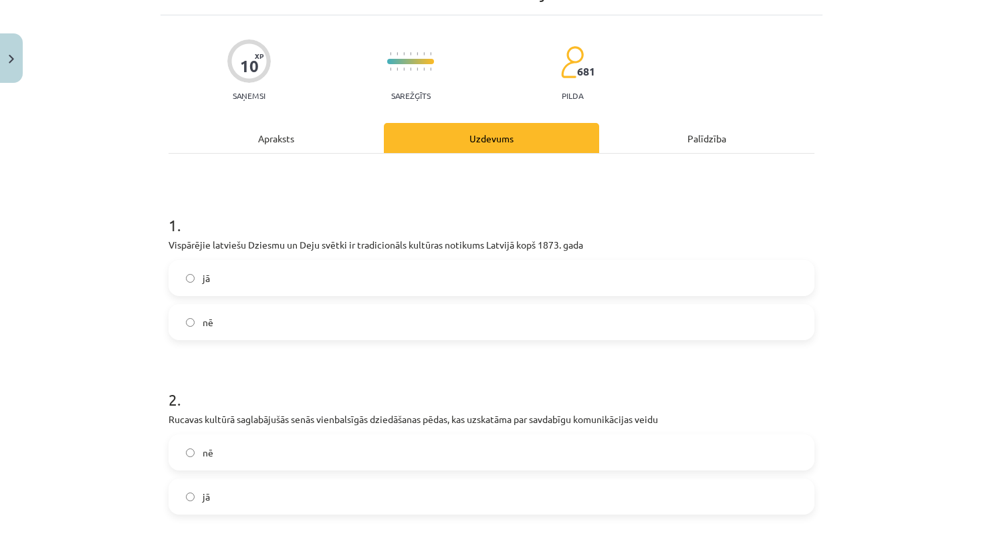
click at [403, 285] on label "jā" at bounding box center [491, 277] width 643 height 33
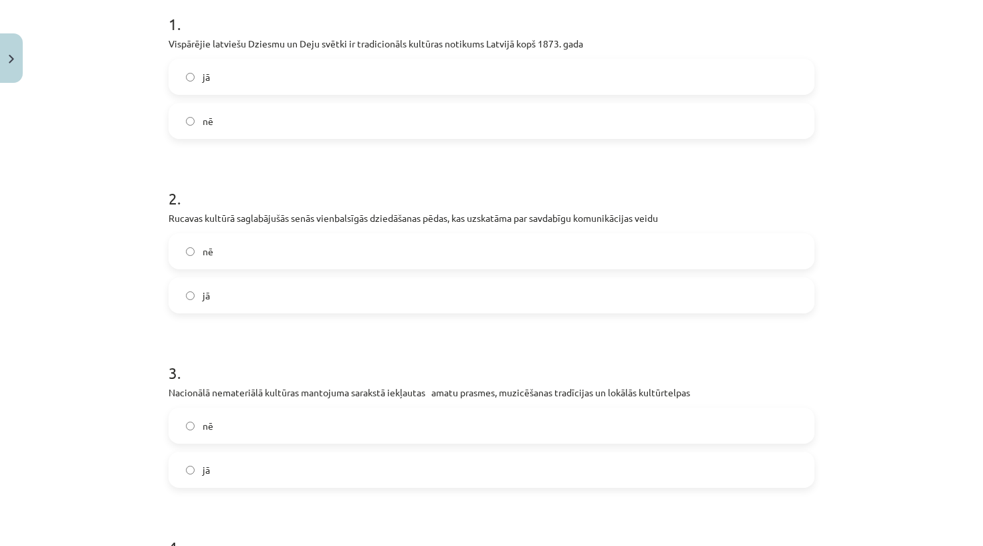
scroll to position [276, 0]
click at [412, 223] on p "Rucavas kultūrā saglabājušās senās vienbalsīgās dziedāšanas pēdas, kas uzskatām…" at bounding box center [491, 217] width 646 height 14
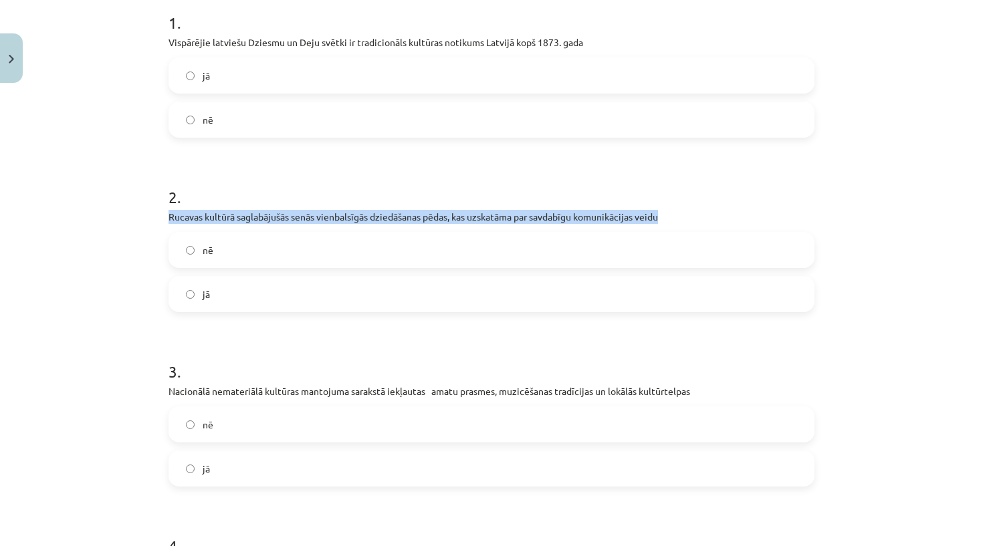
click at [412, 223] on p "Rucavas kultūrā saglabājušās senās vienbalsīgās dziedāšanas pēdas, kas uzskatām…" at bounding box center [491, 217] width 646 height 14
copy div "Rucavas kultūrā saglabājušās senās vienbalsīgās dziedāšanas pēdas, kas uzskatām…"
click at [414, 196] on h1 "2 ." at bounding box center [491, 184] width 646 height 41
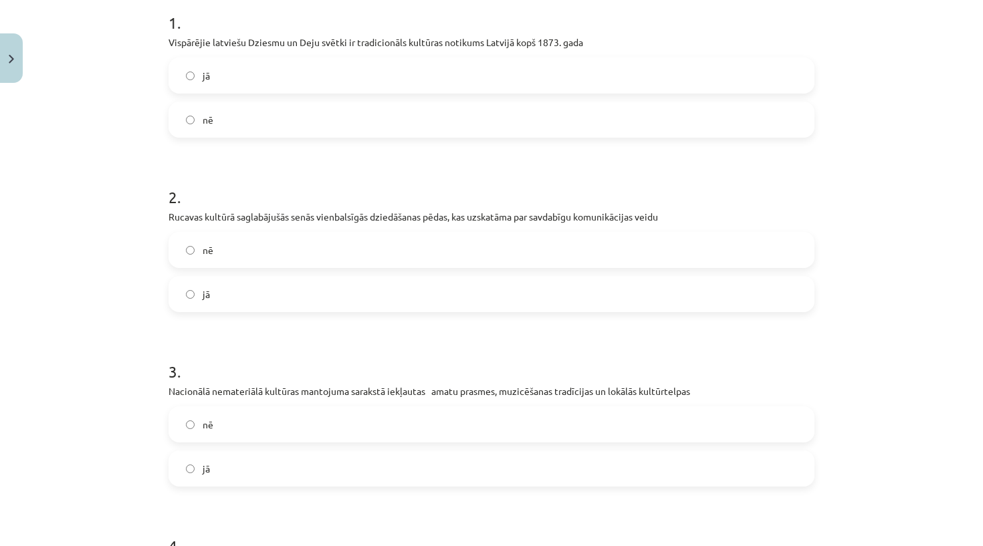
click at [376, 293] on label "jā" at bounding box center [491, 293] width 643 height 33
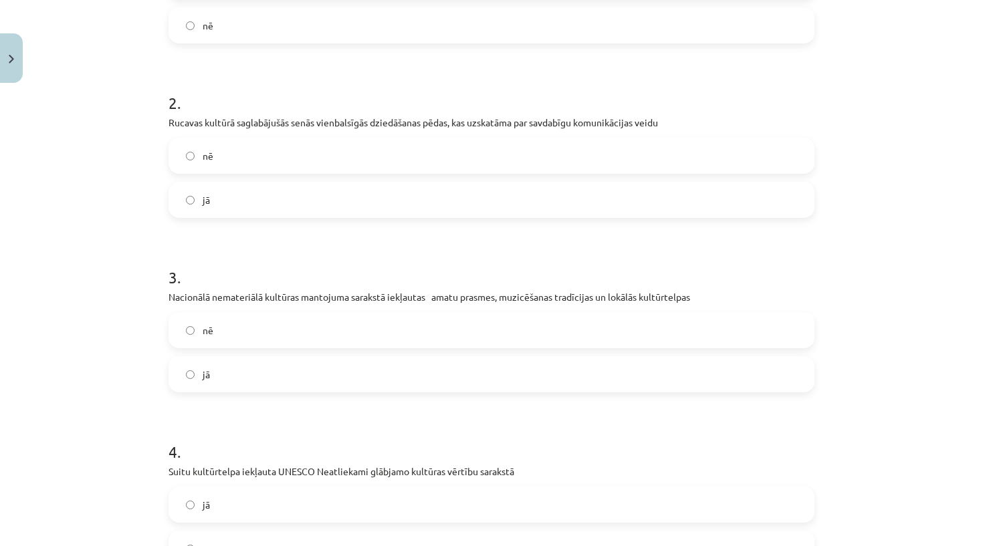
scroll to position [370, 0]
click at [282, 385] on label "jā" at bounding box center [491, 374] width 643 height 33
click at [267, 342] on label "nē" at bounding box center [491, 328] width 643 height 33
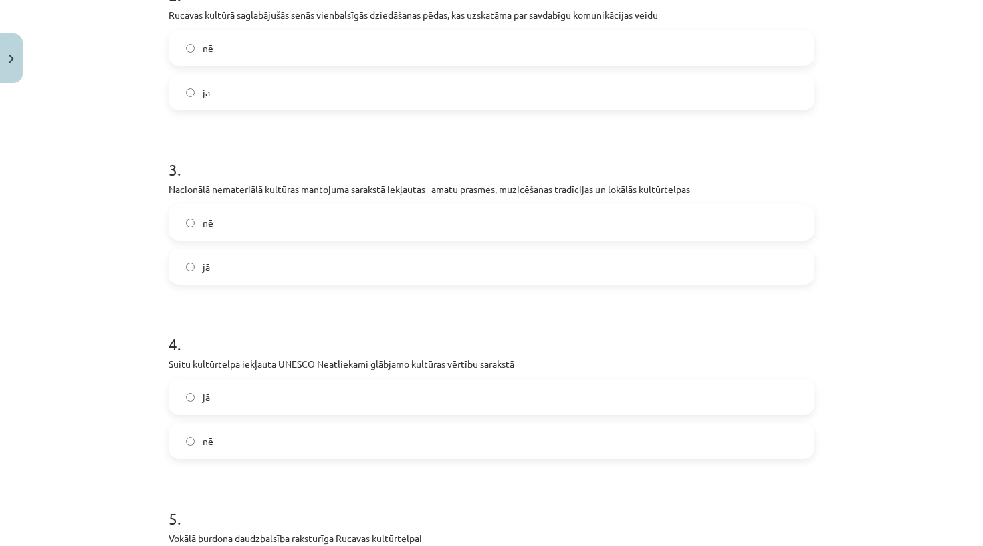
scroll to position [480, 0]
click at [241, 406] on label "jā" at bounding box center [491, 394] width 643 height 33
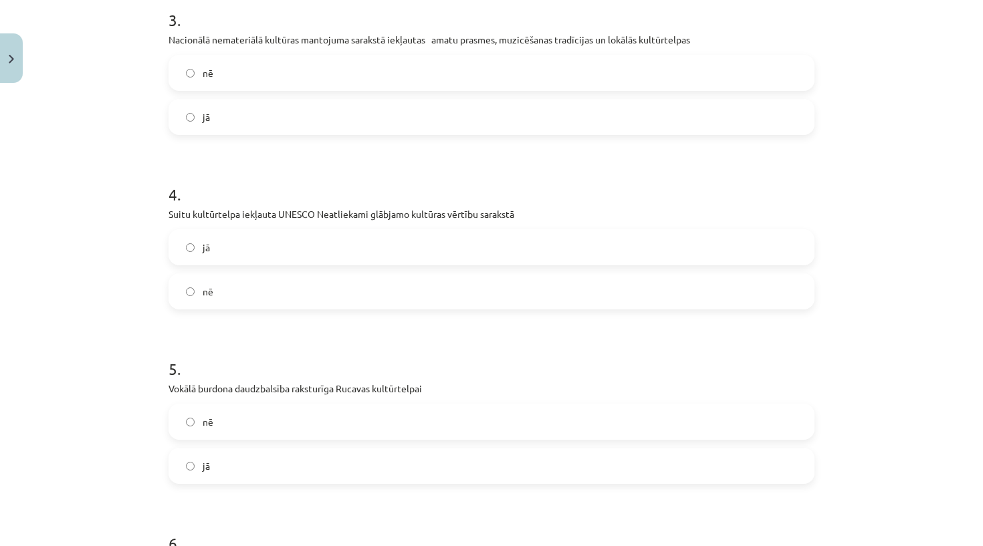
scroll to position [630, 0]
click at [241, 426] on label "nē" at bounding box center [491, 419] width 643 height 33
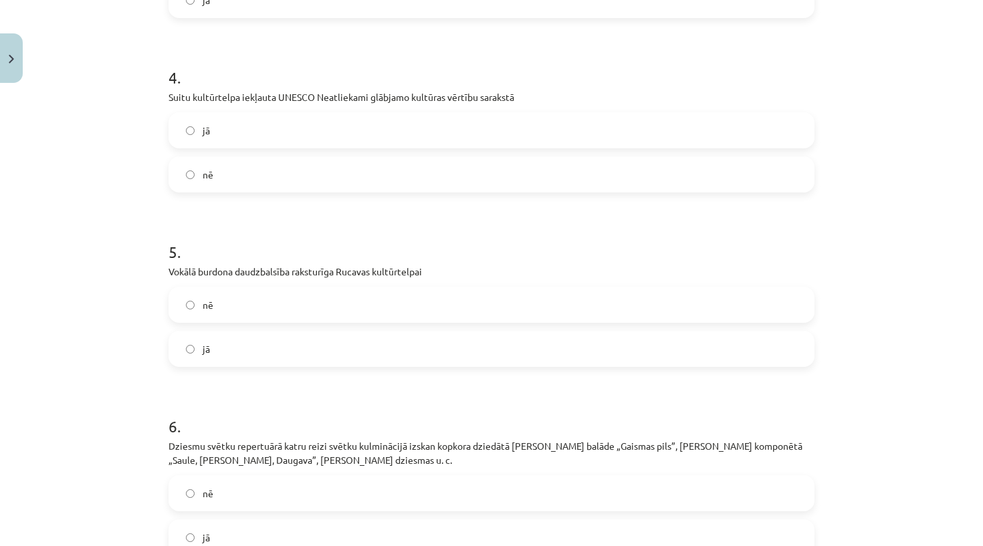
click at [230, 353] on label "jā" at bounding box center [491, 348] width 643 height 33
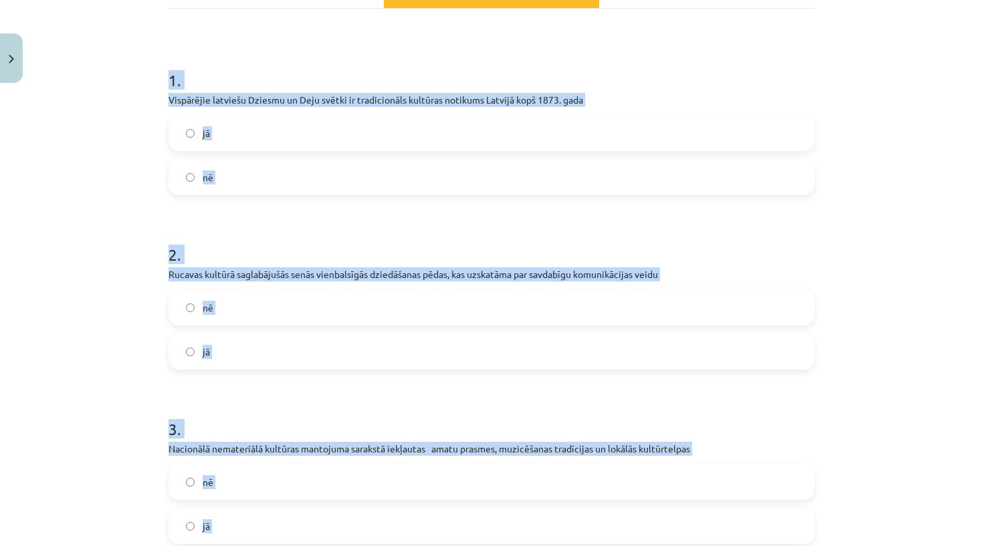
scroll to position [184, 0]
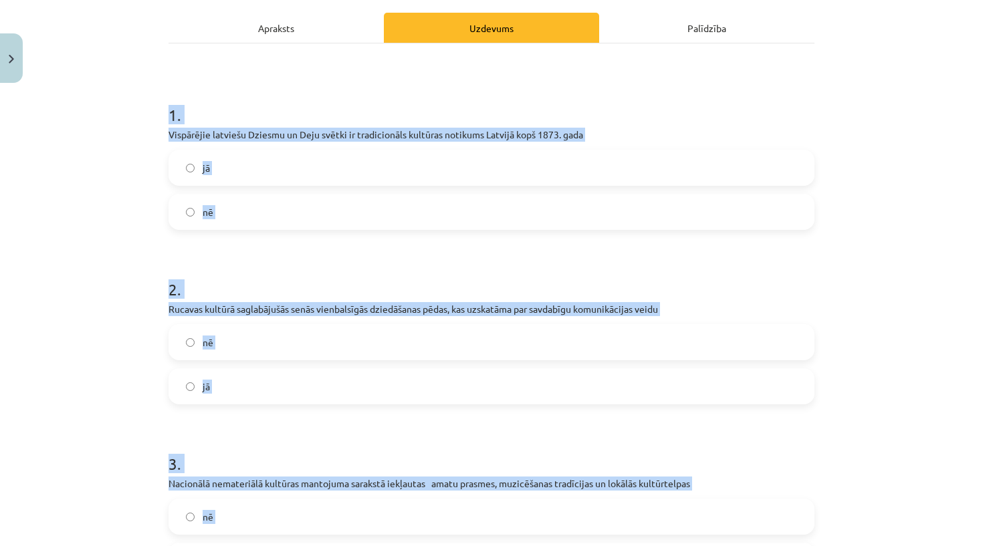
drag, startPoint x: 226, startPoint y: 391, endPoint x: 199, endPoint y: 102, distance: 290.7
copy form "4 . Loremipsum dolorsit Ametcon ad Elit seddoe te incididuntut laboreet dolorem…"
click at [199, 102] on h1 "1 ." at bounding box center [491, 102] width 646 height 41
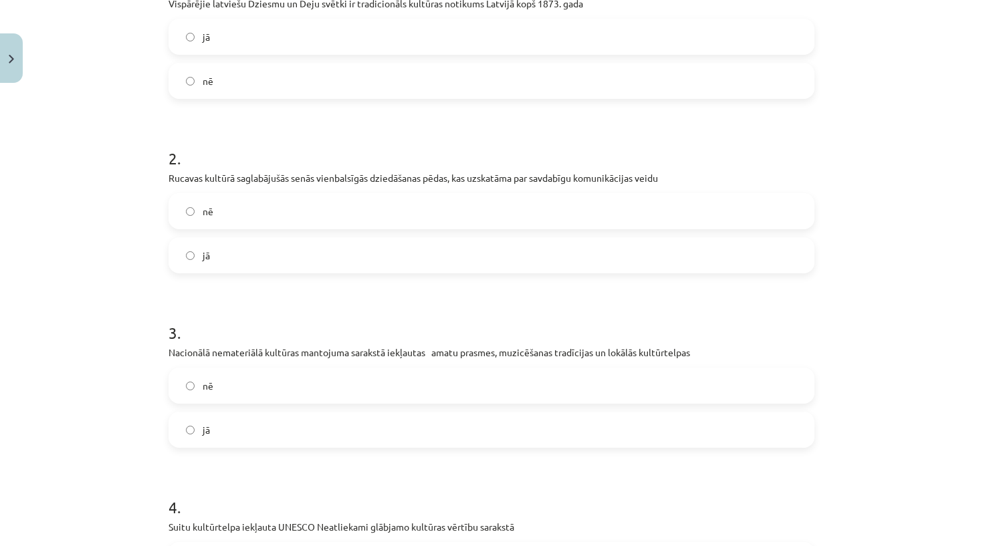
click at [202, 422] on label "jā" at bounding box center [491, 429] width 643 height 33
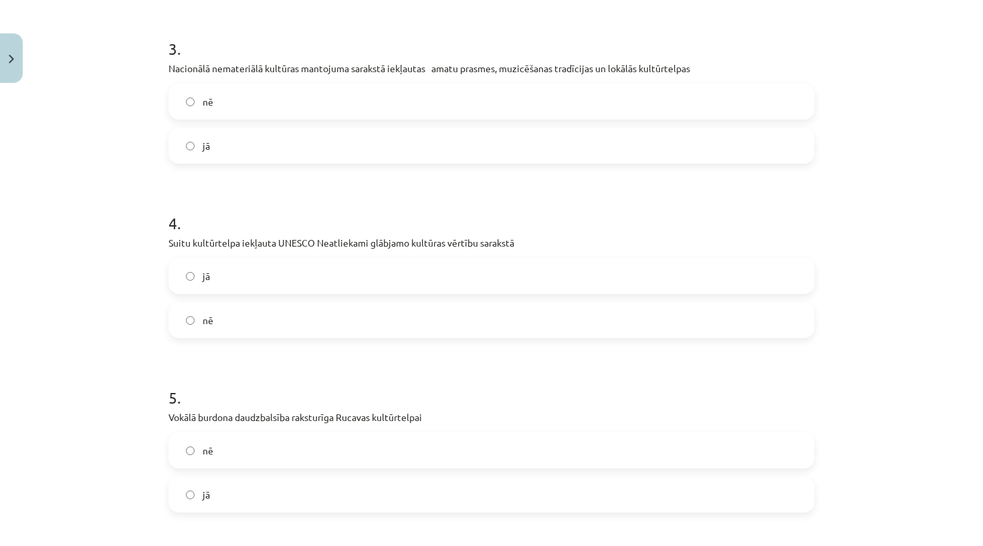
scroll to position [602, 0]
click at [207, 449] on span "nē" at bounding box center [208, 448] width 11 height 14
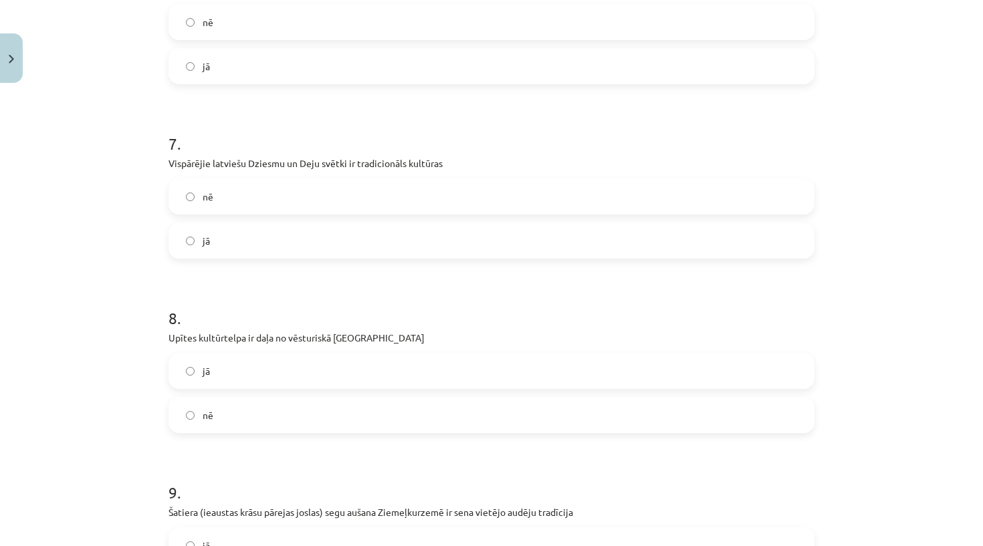
scroll to position [1362, 0]
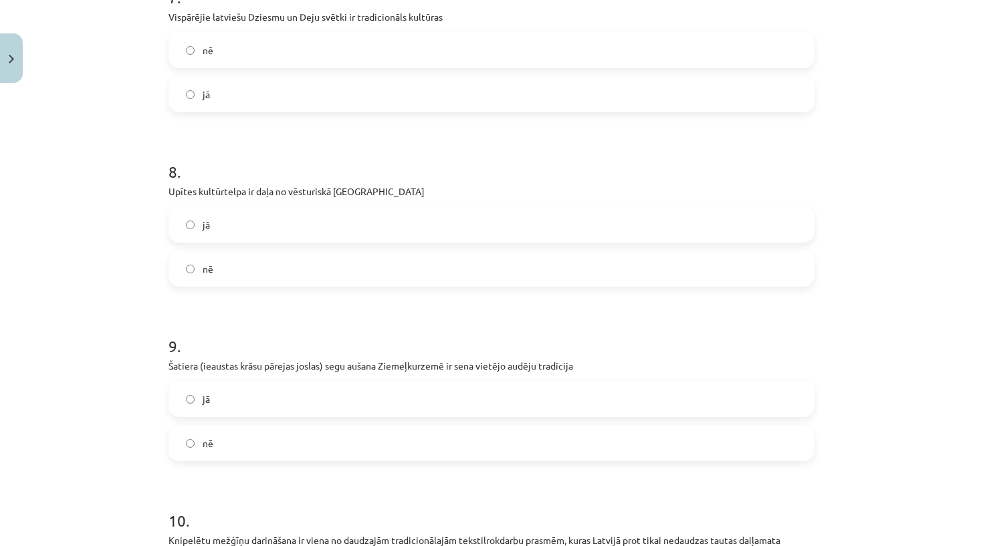
click at [222, 277] on label "nē" at bounding box center [491, 268] width 643 height 33
click at [220, 403] on label "jā" at bounding box center [491, 398] width 643 height 33
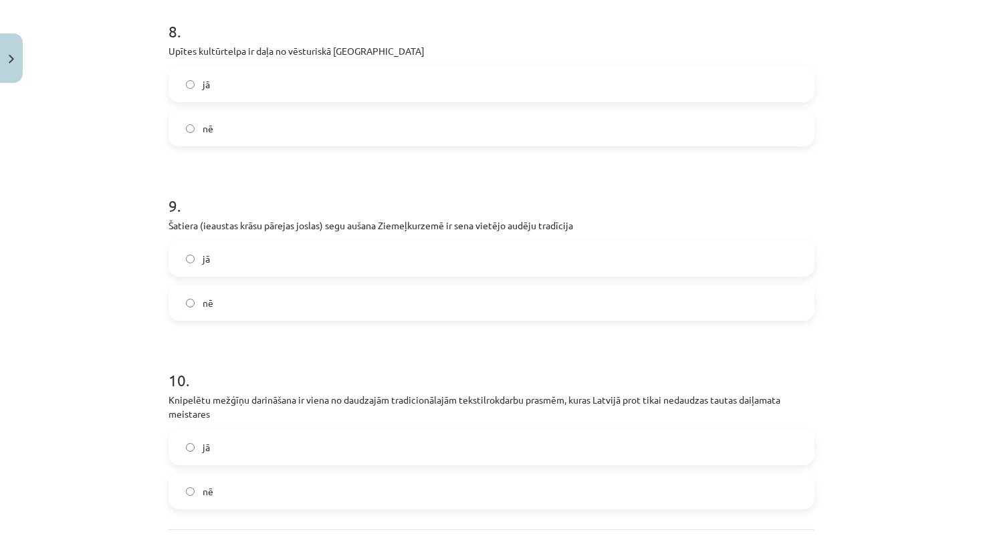
click at [219, 447] on label "jā" at bounding box center [491, 447] width 643 height 33
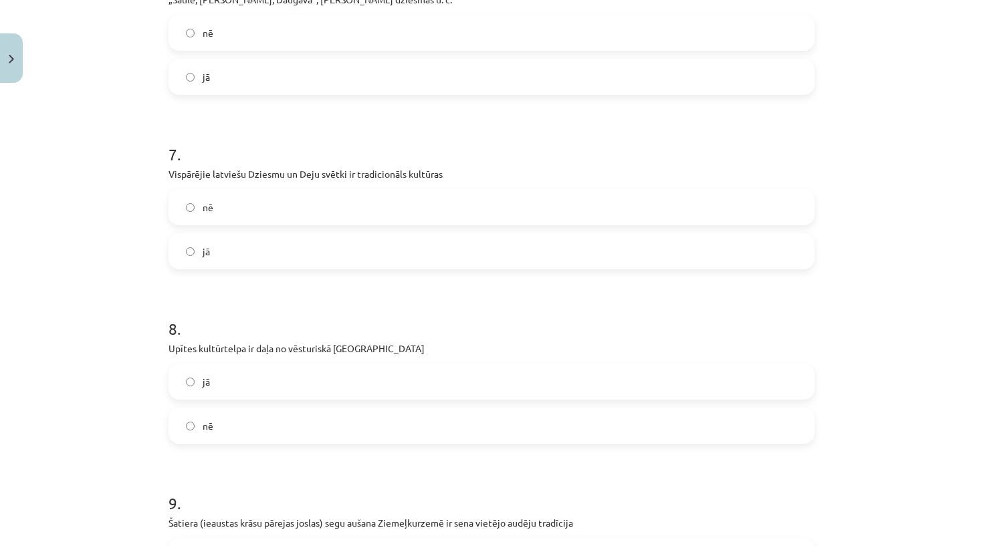
click at [234, 253] on label "jā" at bounding box center [491, 251] width 643 height 33
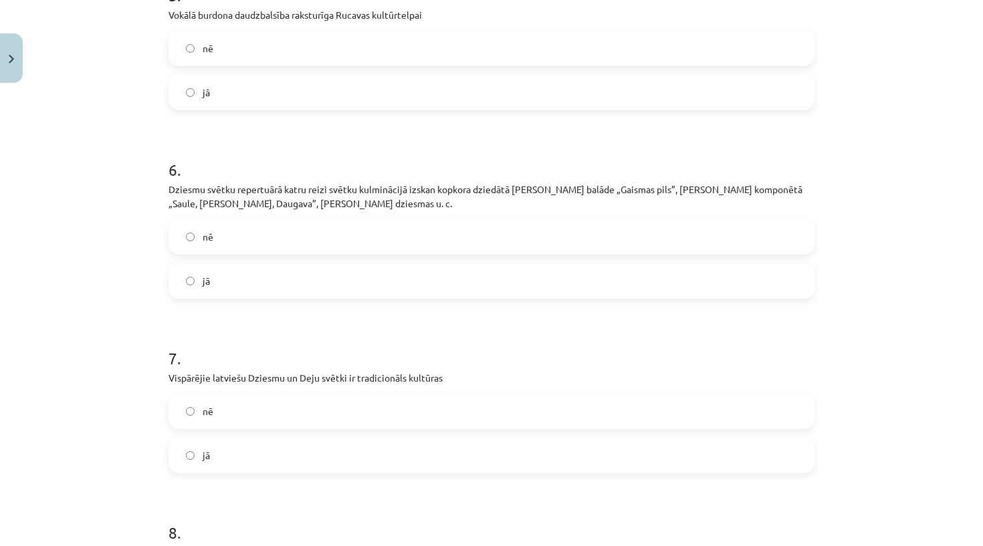
click at [231, 282] on label "jā" at bounding box center [491, 280] width 643 height 33
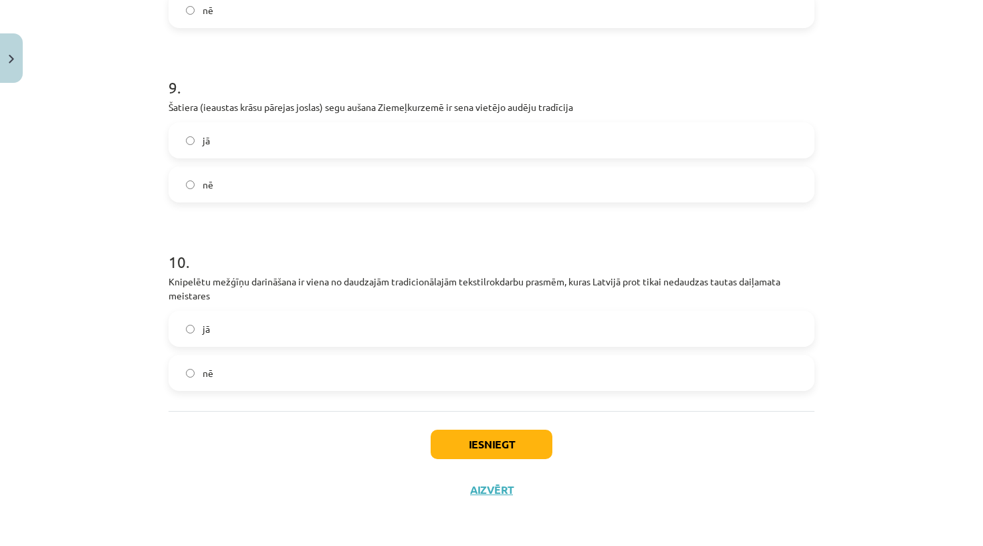
click at [473, 451] on button "Iesniegt" at bounding box center [492, 444] width 122 height 29
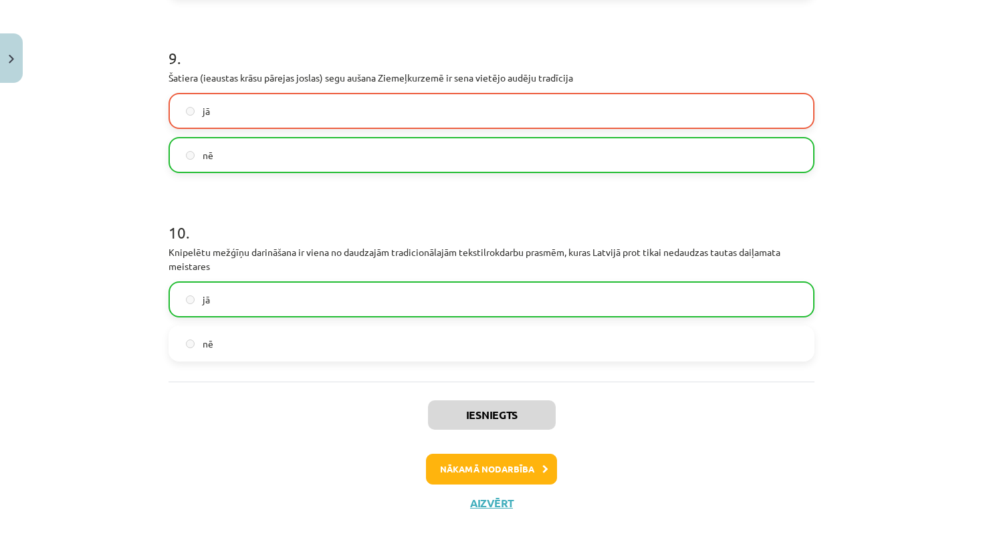
scroll to position [1648, 0]
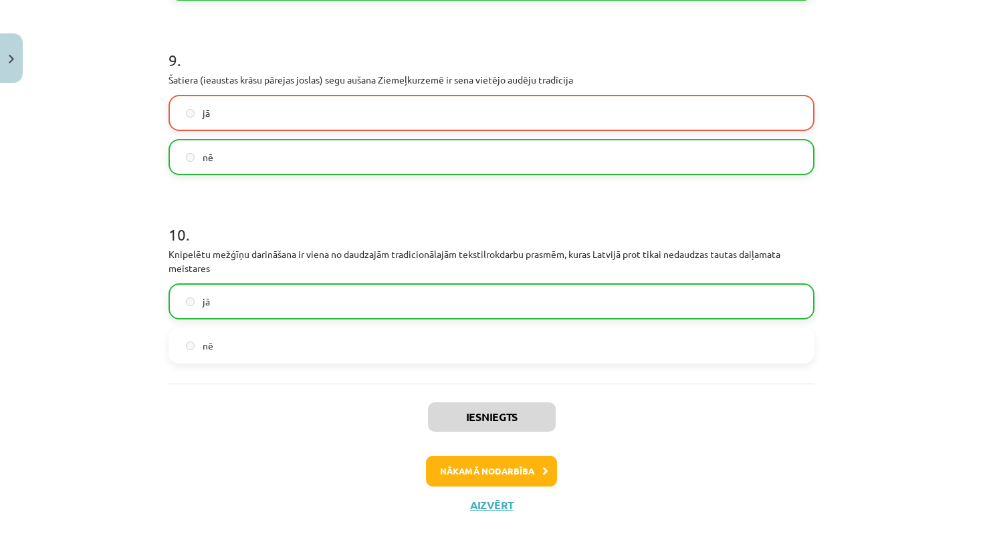
click at [406, 104] on label "jā" at bounding box center [491, 112] width 643 height 33
click at [456, 470] on button "Nākamā nodarbība" at bounding box center [491, 471] width 131 height 31
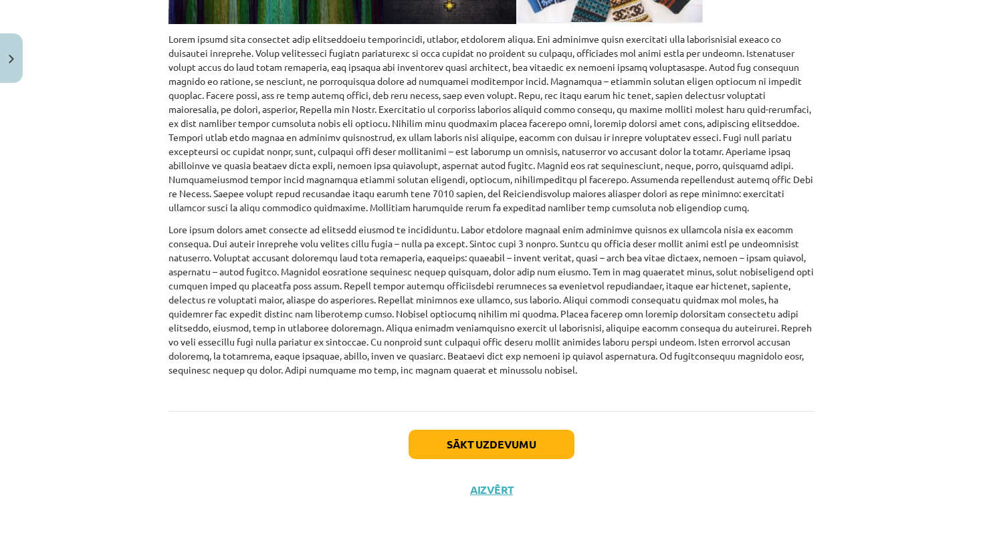
scroll to position [45, 0]
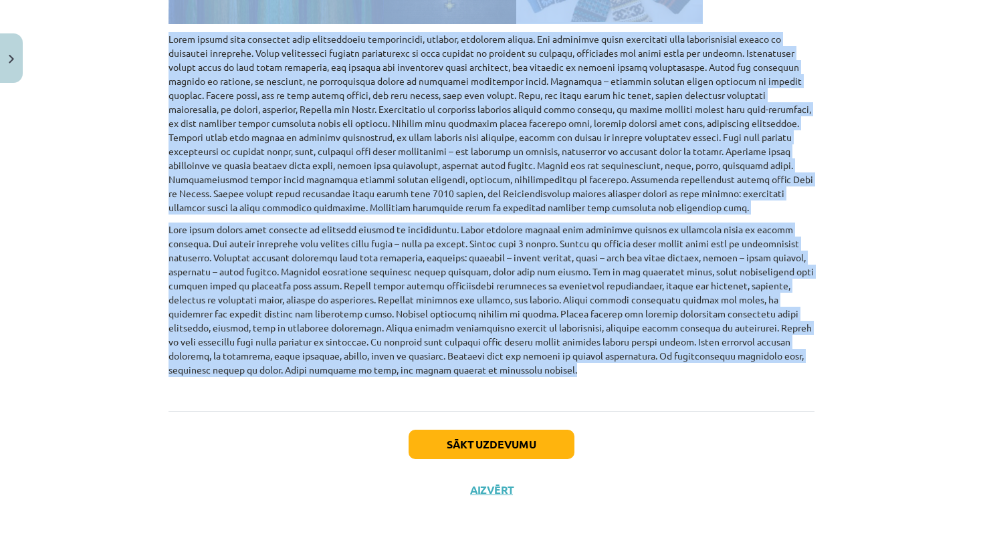
drag, startPoint x: 167, startPoint y: 100, endPoint x: 361, endPoint y: 360, distance: 324.4
click at [361, 360] on div "6 XP Saņemsi Sarežģīts 681 pilda Apraksts Uzdevums Palīdzība Latviešu etnogrāfi…" at bounding box center [491, 5] width 662 height 1015
copy div "Loremips dolorsitametc adipi – elitsedd eiusmodte, in utlaboreetd. Magn aliqu e…"
click at [372, 383] on p at bounding box center [491, 307] width 646 height 168
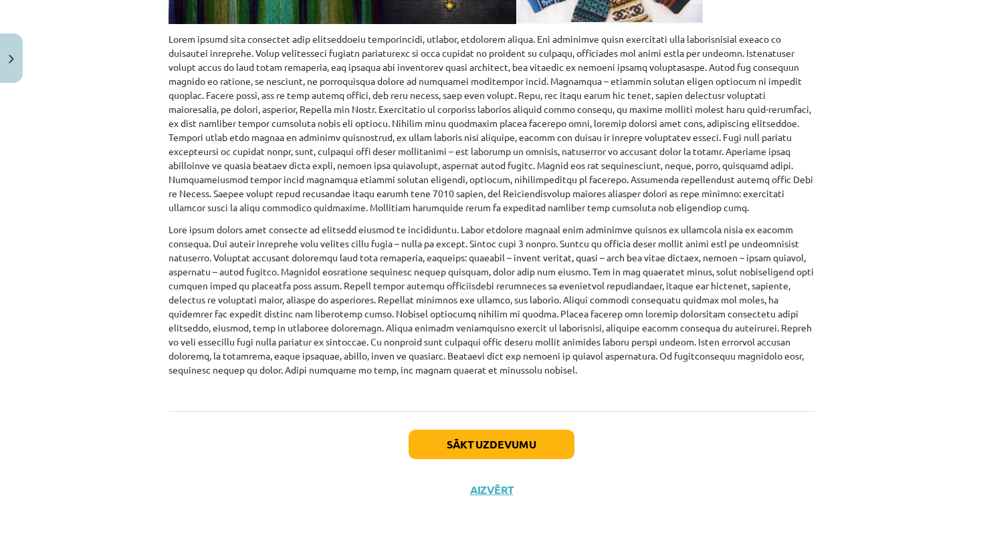
click at [459, 436] on button "Sākt uzdevumu" at bounding box center [491, 444] width 166 height 29
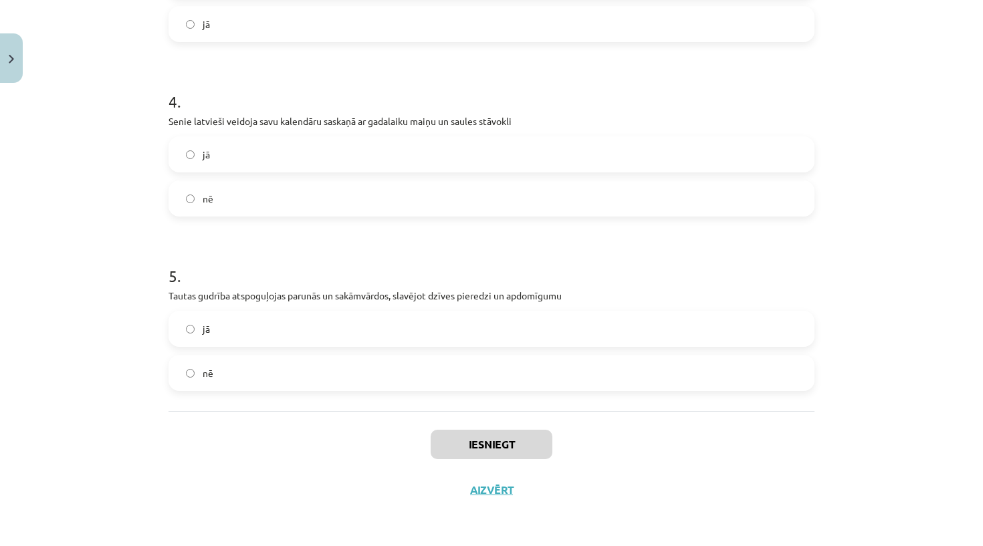
scroll to position [295, 0]
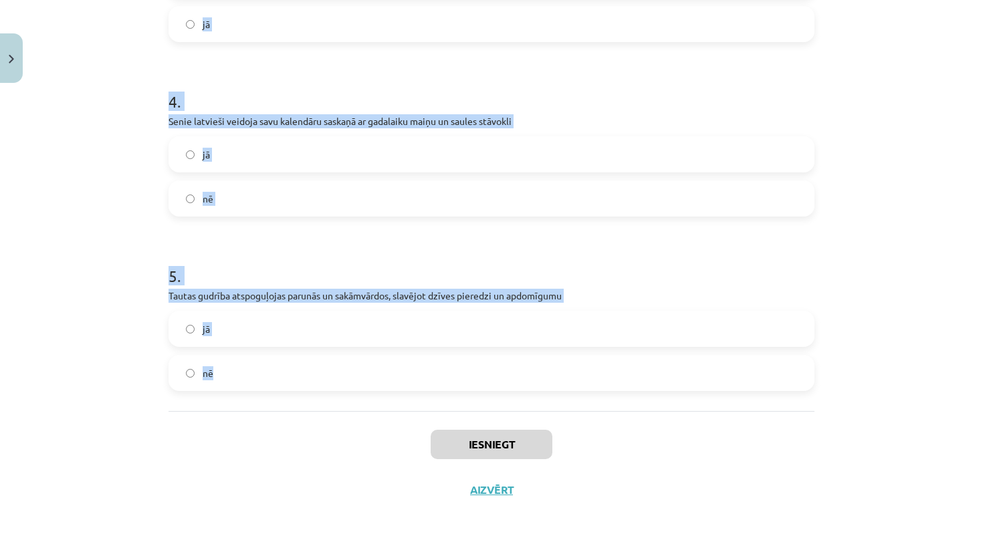
drag, startPoint x: 160, startPoint y: 281, endPoint x: 265, endPoint y: 397, distance: 156.6
click at [265, 397] on div "Mācību tēma: Kultūras un mākslas i (vizuālā māksla) - 11. klases 2. ieskaites m…" at bounding box center [491, 273] width 983 height 546
copy form "1 . Grafiskās zīmes ir pati senākā un lakoniskākā informācijas un enerģijas izt…"
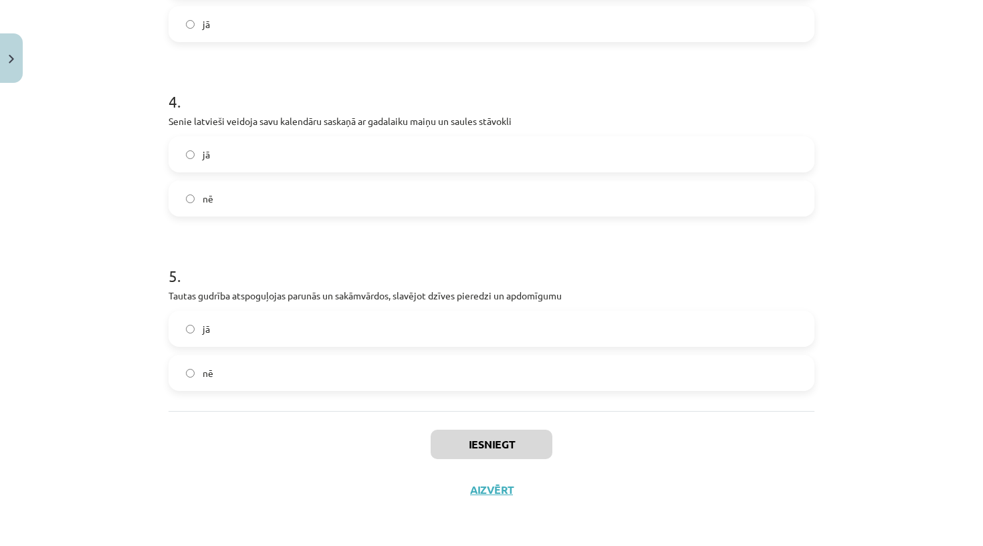
scroll to position [721, 0]
click at [268, 316] on label "jā" at bounding box center [491, 328] width 643 height 33
click at [289, 174] on div "jā nē" at bounding box center [491, 176] width 646 height 80
click at [289, 157] on label "jā" at bounding box center [491, 154] width 643 height 33
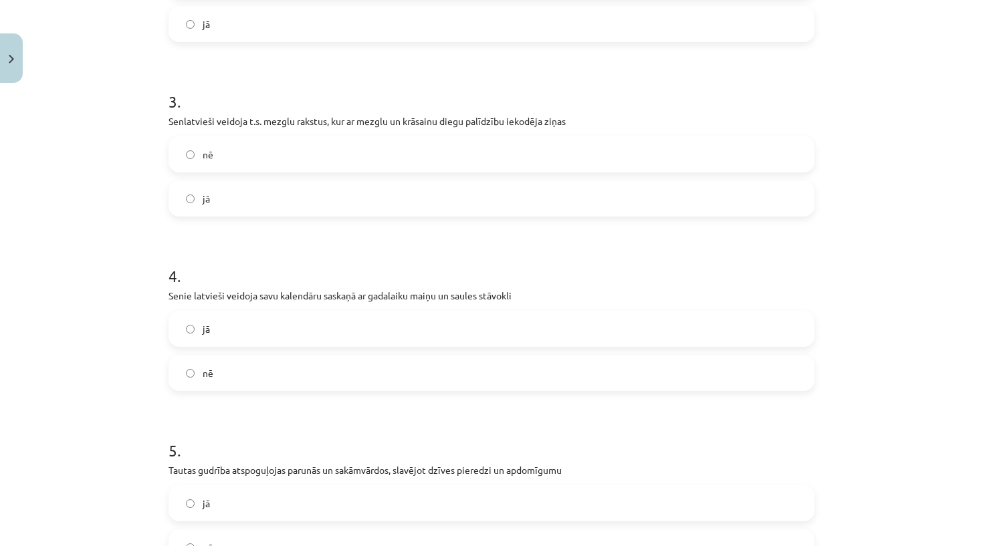
click at [285, 203] on label "jā" at bounding box center [491, 198] width 643 height 33
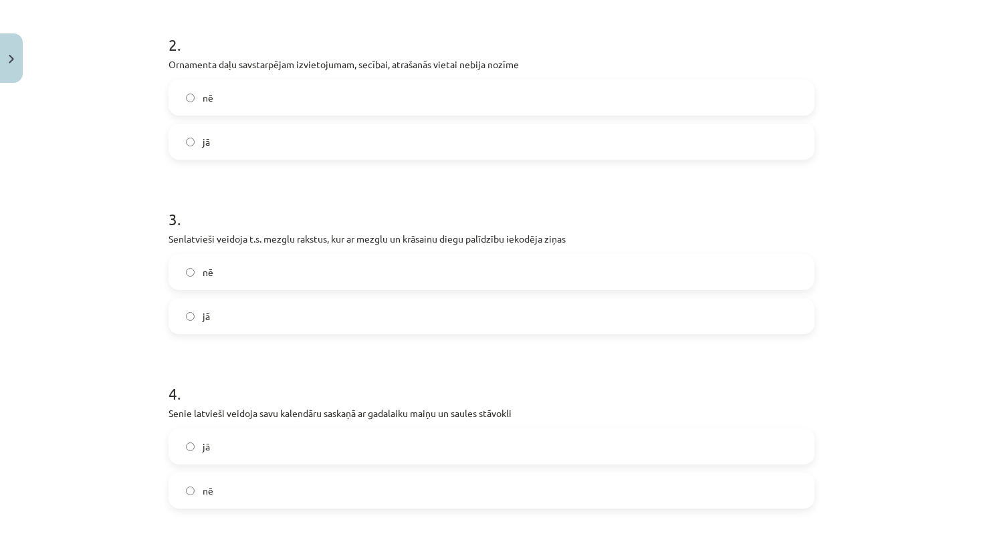
click at [281, 103] on label "nē" at bounding box center [491, 97] width 643 height 33
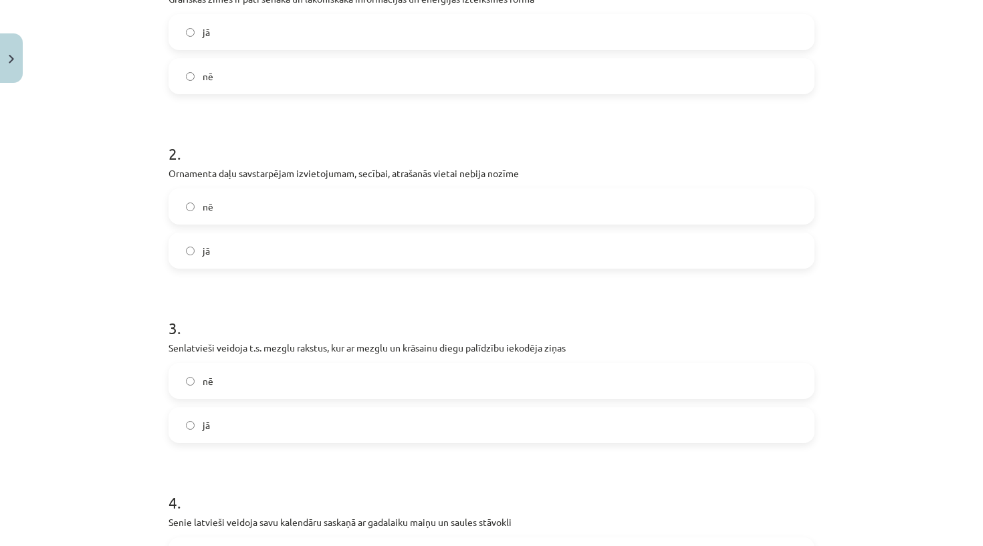
scroll to position [305, 0]
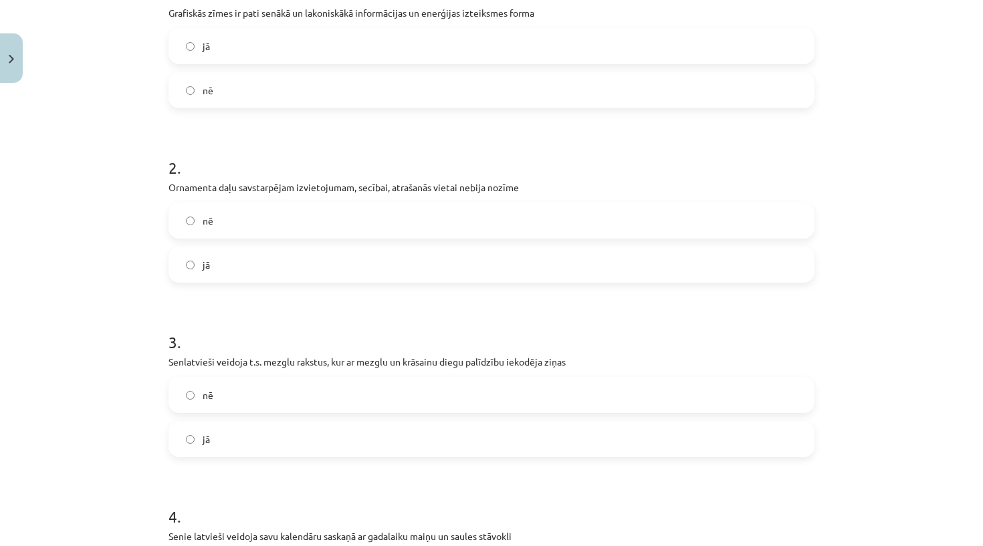
click at [286, 51] on label "jā" at bounding box center [491, 45] width 643 height 33
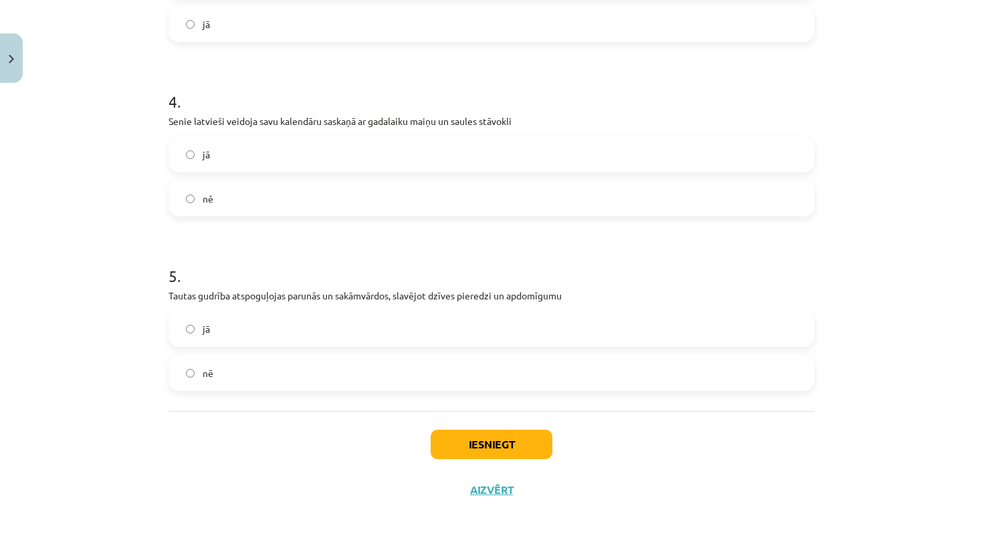
scroll to position [723, 0]
click at [451, 443] on button "Iesniegt" at bounding box center [492, 444] width 122 height 29
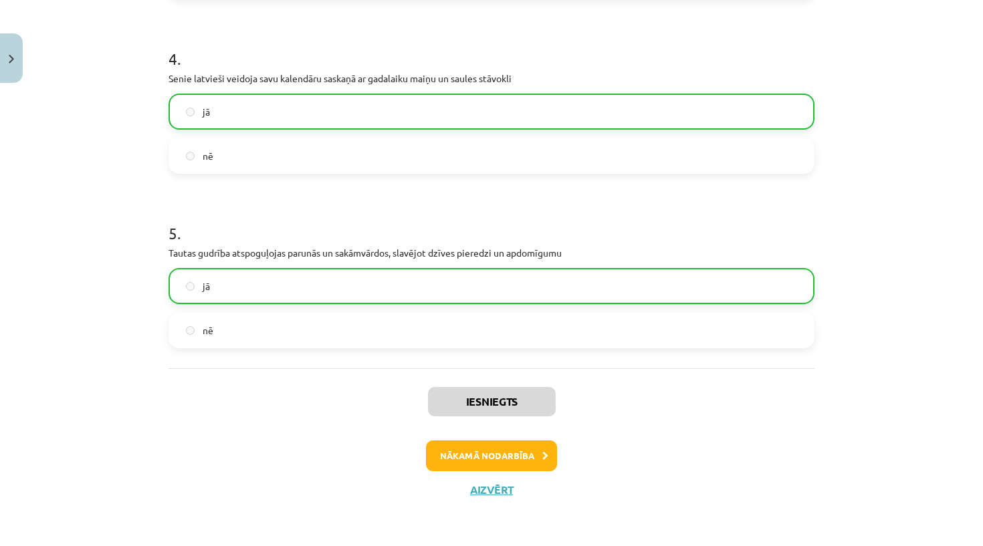
scroll to position [765, 0]
click at [483, 461] on button "Nākamā nodarbība" at bounding box center [491, 456] width 131 height 31
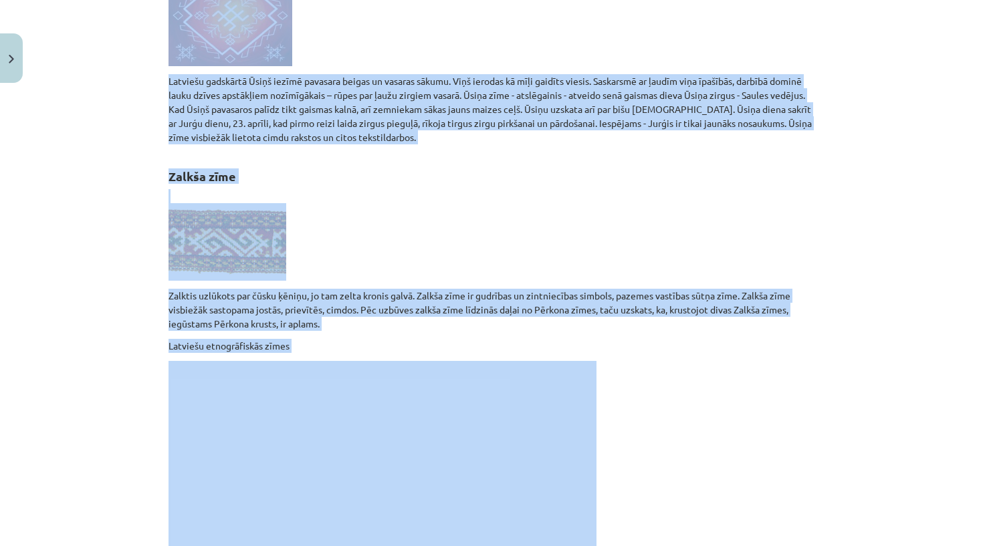
scroll to position [2516, 0]
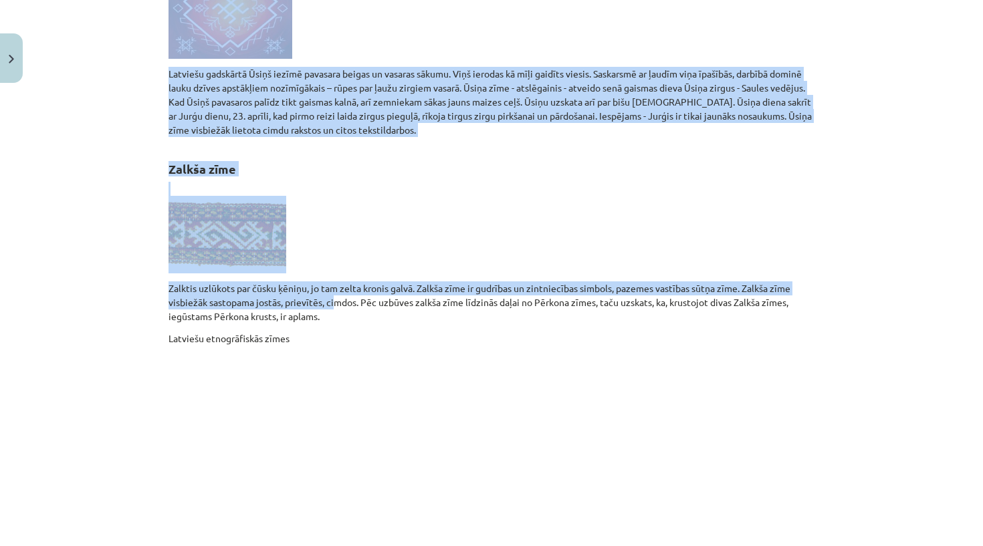
drag, startPoint x: 517, startPoint y: 65, endPoint x: 318, endPoint y: 295, distance: 304.3
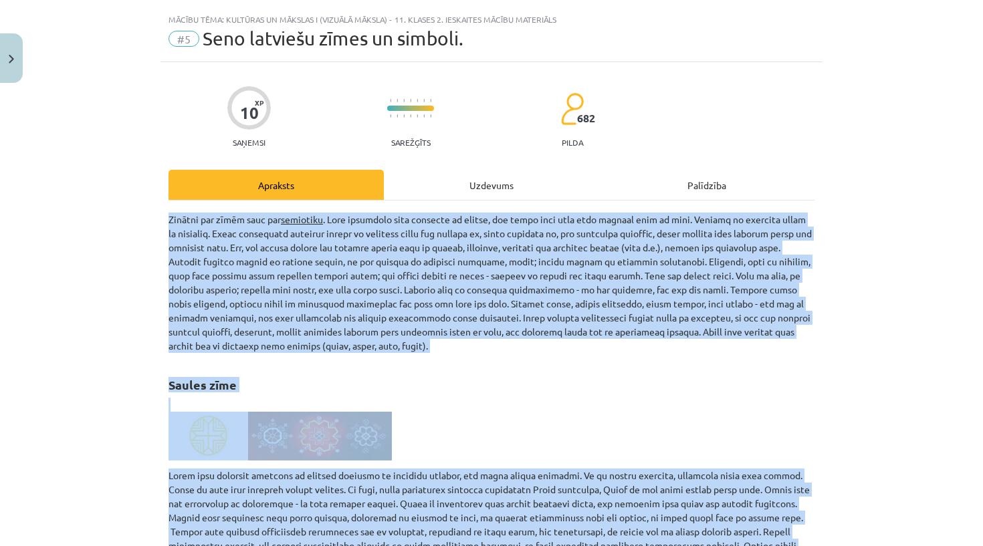
scroll to position [0, 0]
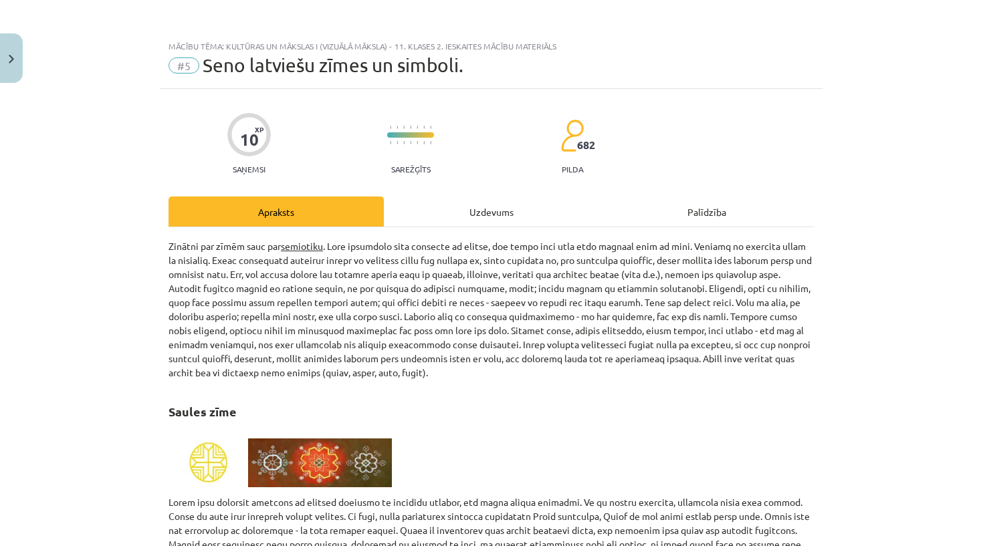
click at [467, 211] on div "Uzdevums" at bounding box center [491, 212] width 215 height 30
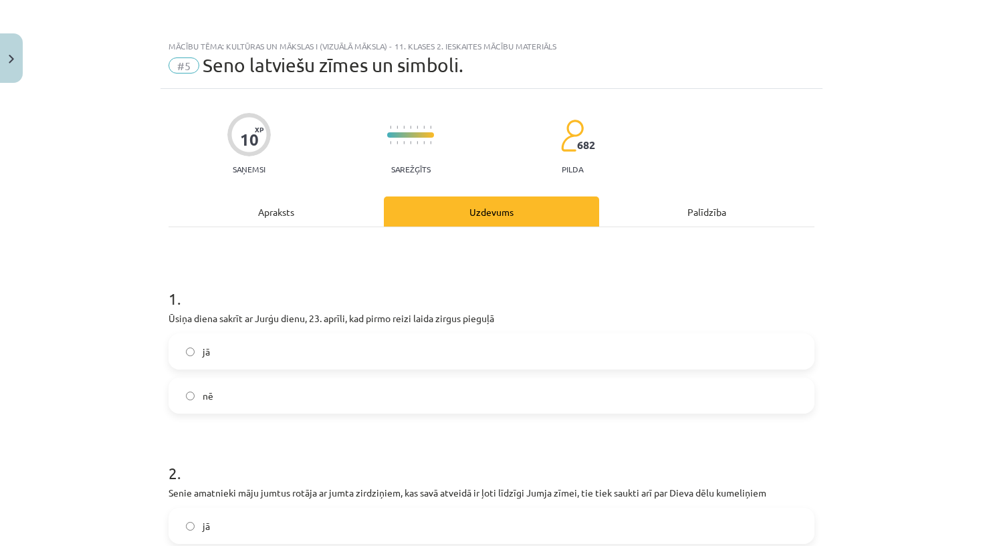
click at [271, 216] on div "Apraksts" at bounding box center [275, 212] width 215 height 30
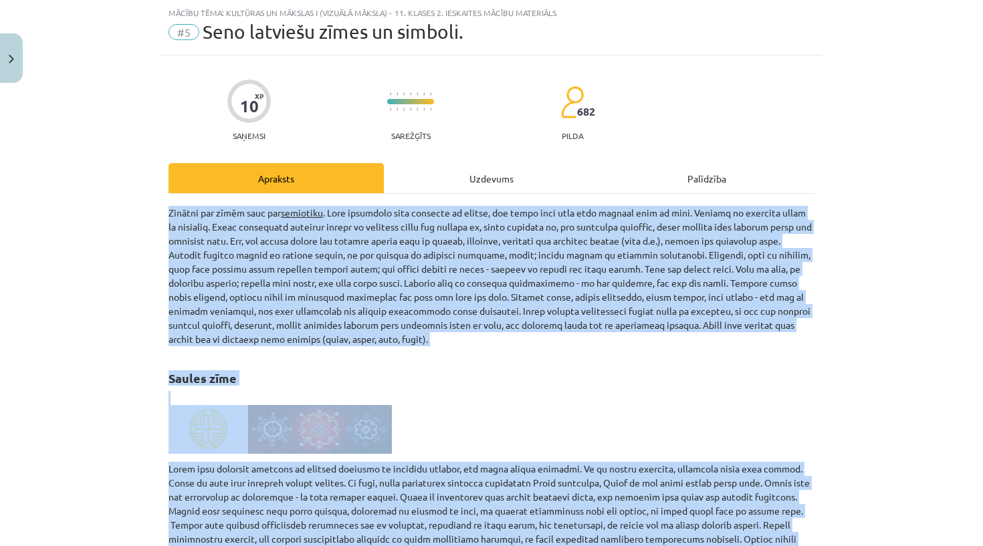
scroll to position [59, 0]
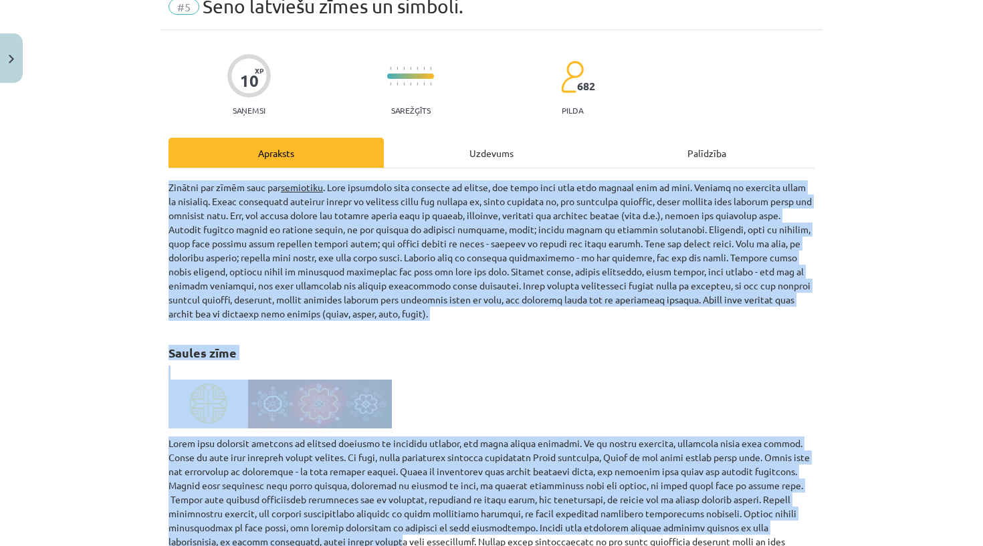
drag, startPoint x: 218, startPoint y: 461, endPoint x: 223, endPoint y: 534, distance: 73.7
click at [223, 534] on p at bounding box center [491, 500] width 646 height 126
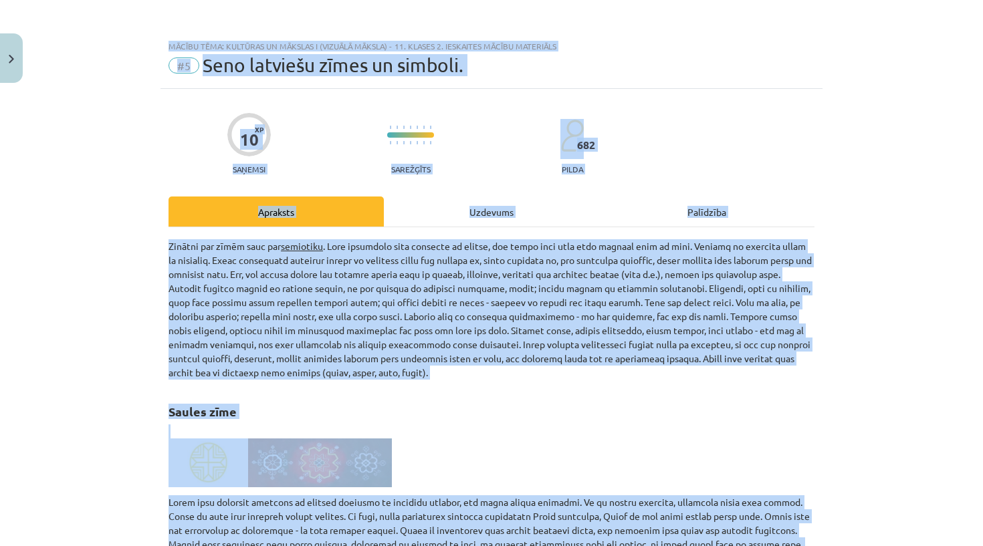
scroll to position [0, 0]
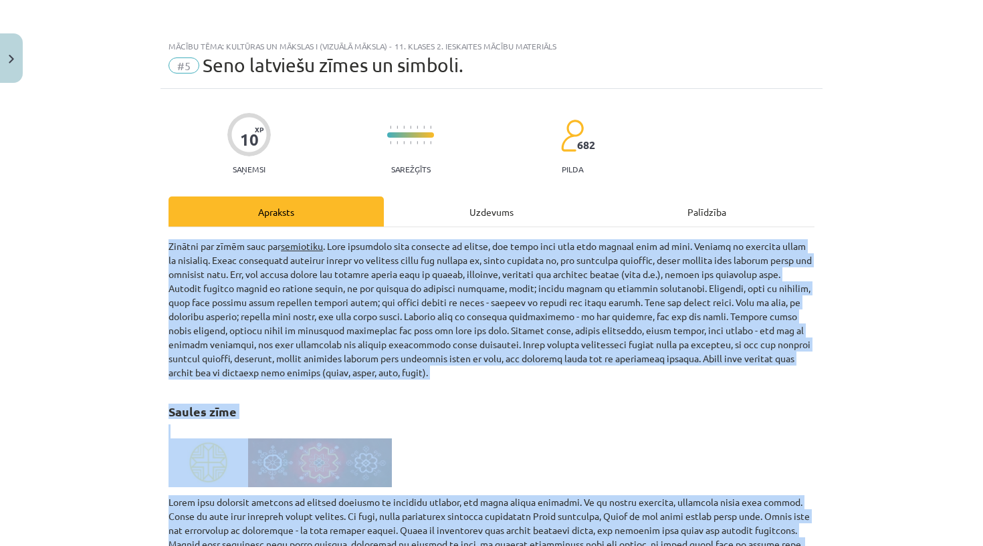
drag, startPoint x: 311, startPoint y: 455, endPoint x: 254, endPoint y: 235, distance: 227.8
copy div "Loremip dol sitam cons adi elitseddo . Eius temporinc utla etdolore ma aliqua, …"
click at [132, 254] on div "Mācību tēma: Kultūras un mākslas i (vizuālā māksla) - 11. klases 2. ieskaites m…" at bounding box center [491, 273] width 983 height 546
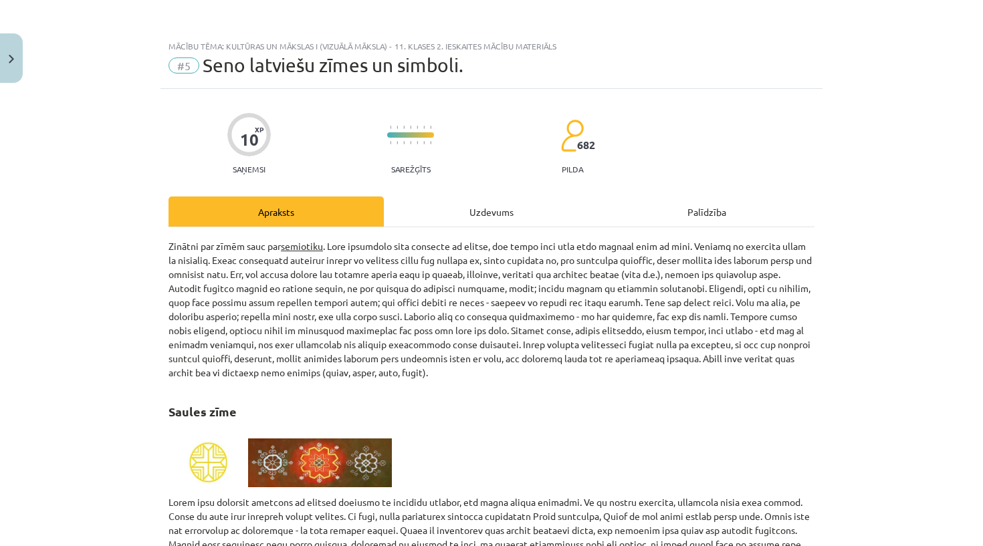
click at [477, 211] on div "Uzdevums" at bounding box center [491, 212] width 215 height 30
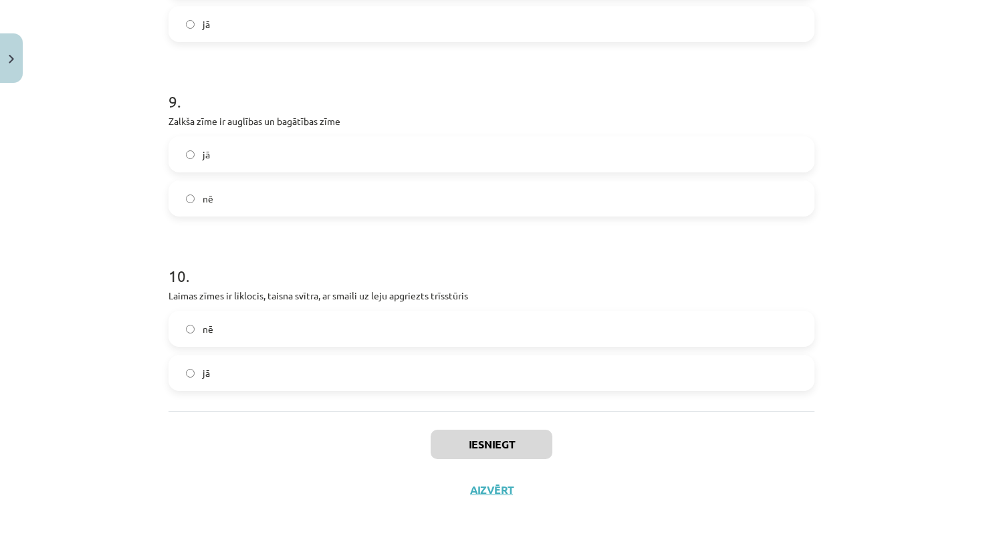
scroll to position [1595, 0]
click at [225, 293] on p "Laimas zīmes ir līklocis, taisna svītra, ar smaili uz leju apgriezts trīsstūris" at bounding box center [491, 296] width 646 height 14
copy div "Laimas zīmes ir līklocis, taisna svītra, ar smaili uz leju apgriezts trīsstūris"
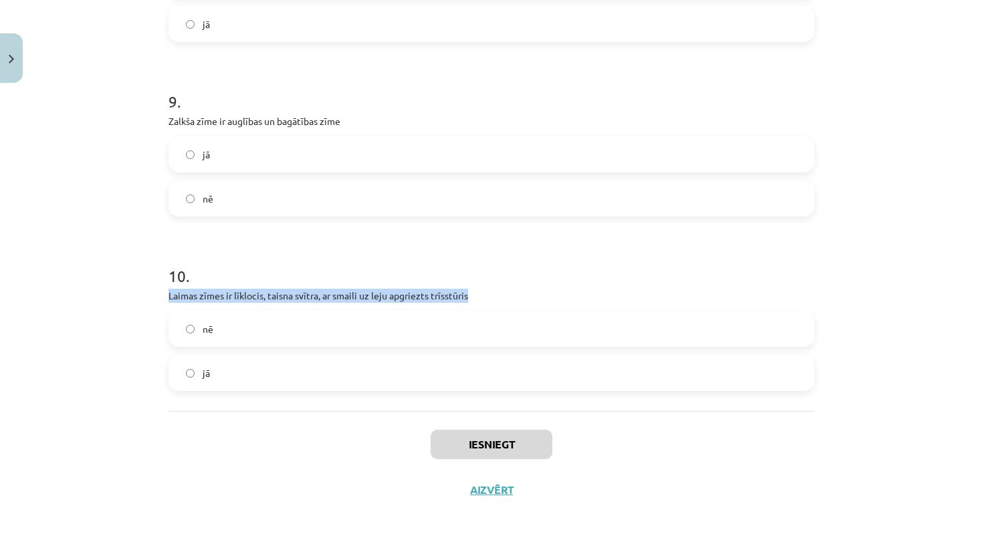
copy div "Laimas zīmes ir līklocis, taisna svītra, ar smaili uz leju apgriezts trīsstūris"
click at [229, 372] on label "jā" at bounding box center [491, 372] width 643 height 33
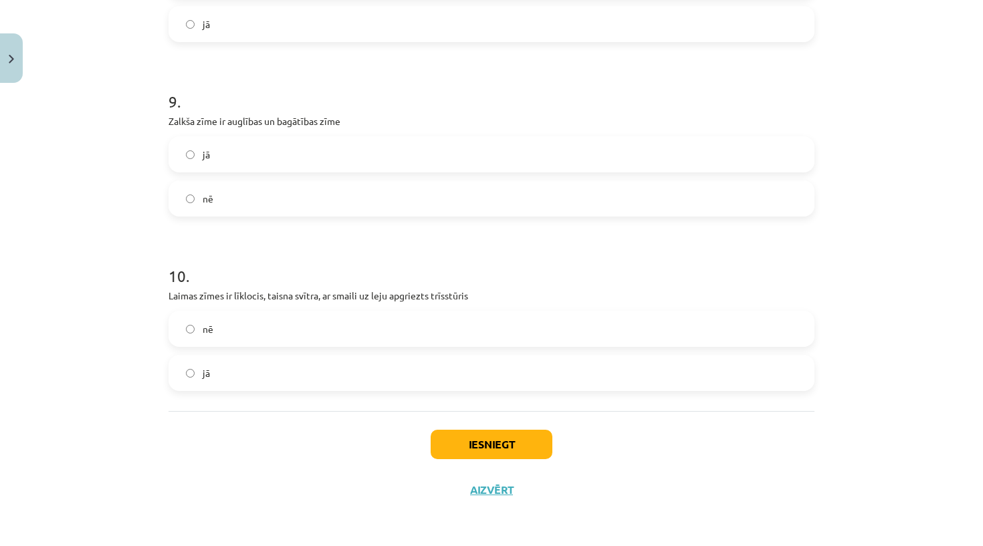
click at [216, 118] on p "Zalkša zīme ir auglības un bagātības zīme" at bounding box center [491, 121] width 646 height 14
copy div "Zalkša zīme ir auglības un bagātības zīme"
click at [251, 78] on h1 "9 ." at bounding box center [491, 89] width 646 height 41
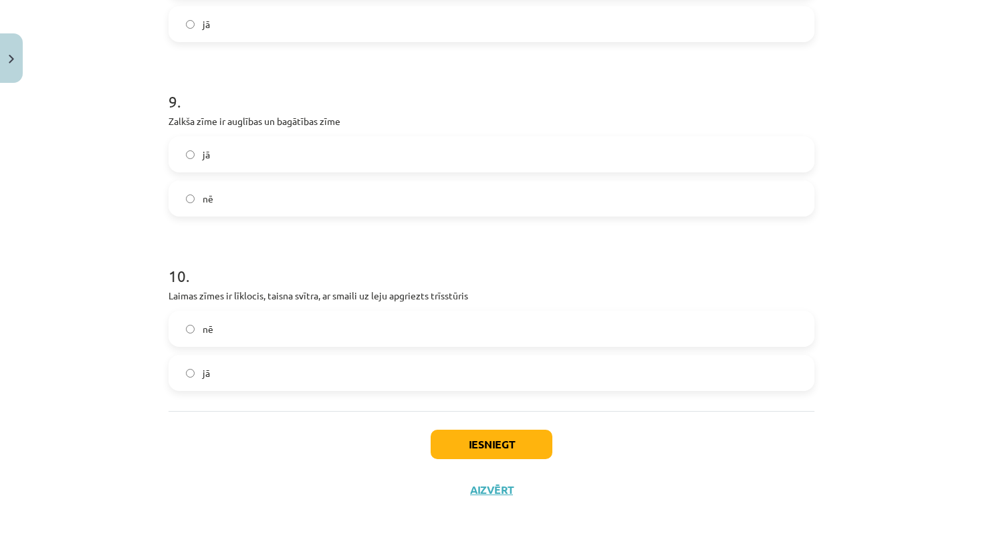
click at [249, 200] on label "nē" at bounding box center [491, 198] width 643 height 33
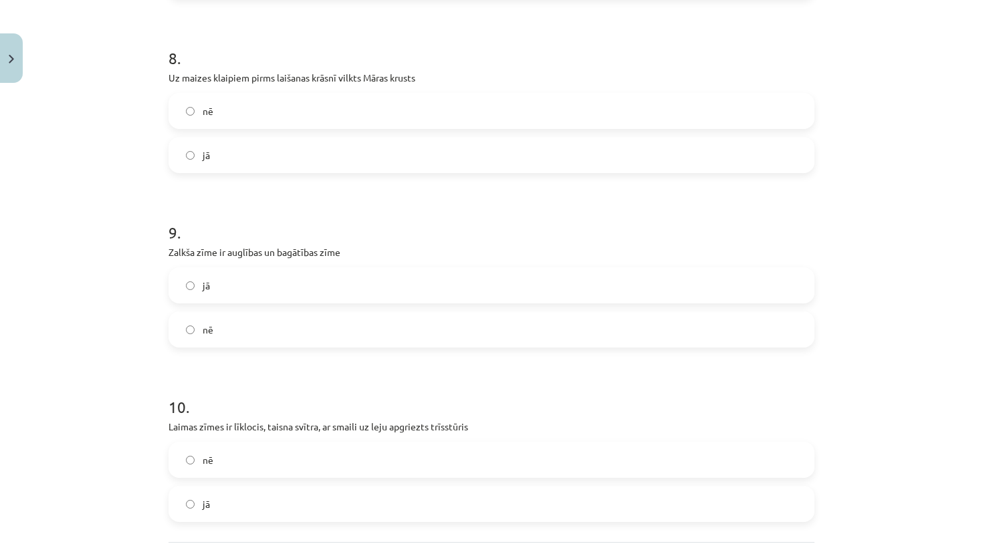
scroll to position [1446, 0]
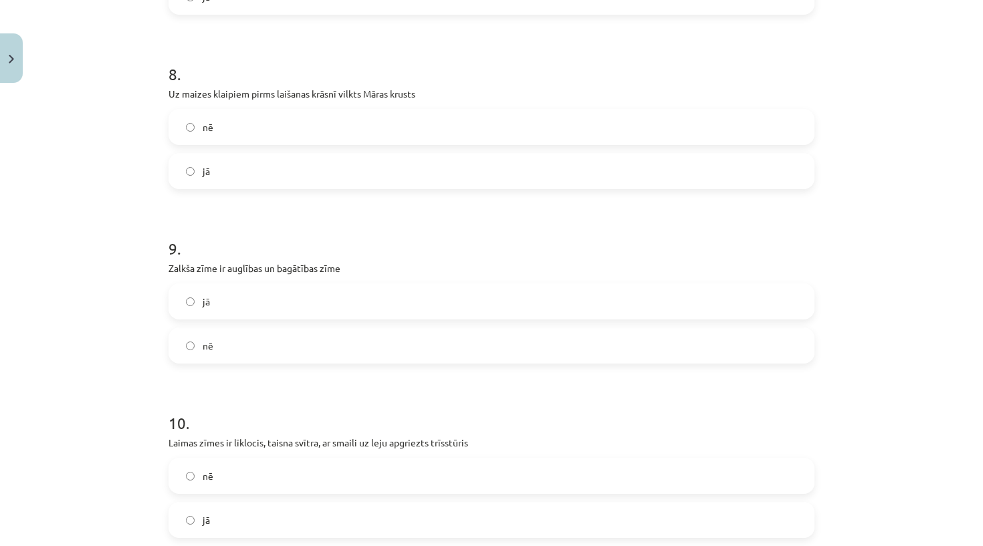
click at [221, 90] on p "Uz maizes klaipiem pirms laišanas krāsnī vilkts Māras krusts" at bounding box center [491, 94] width 646 height 14
click at [122, 468] on div "Mācību tēma: Kultūras un mākslas i (vizuālā māksla) - 11. klases 2. ieskaites m…" at bounding box center [491, 273] width 983 height 546
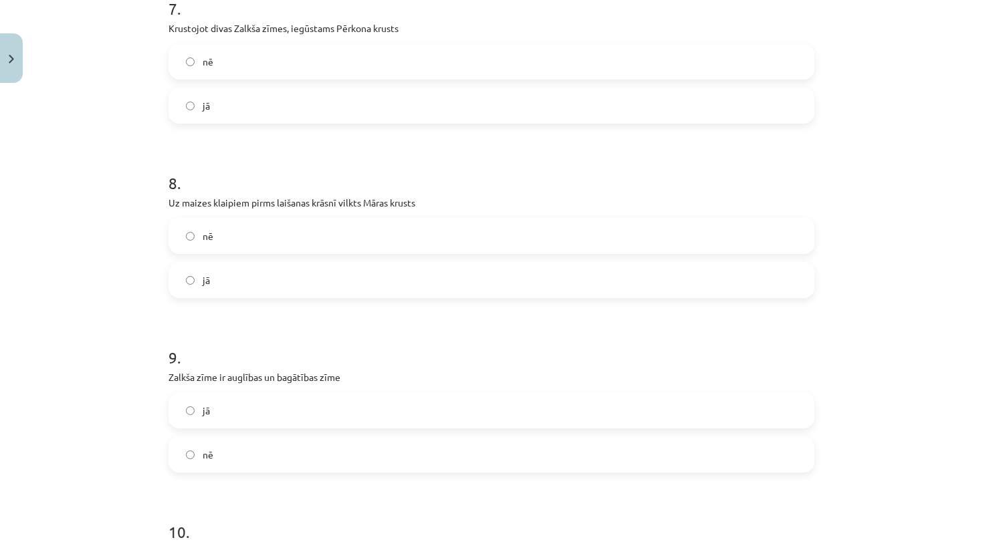
scroll to position [1311, 0]
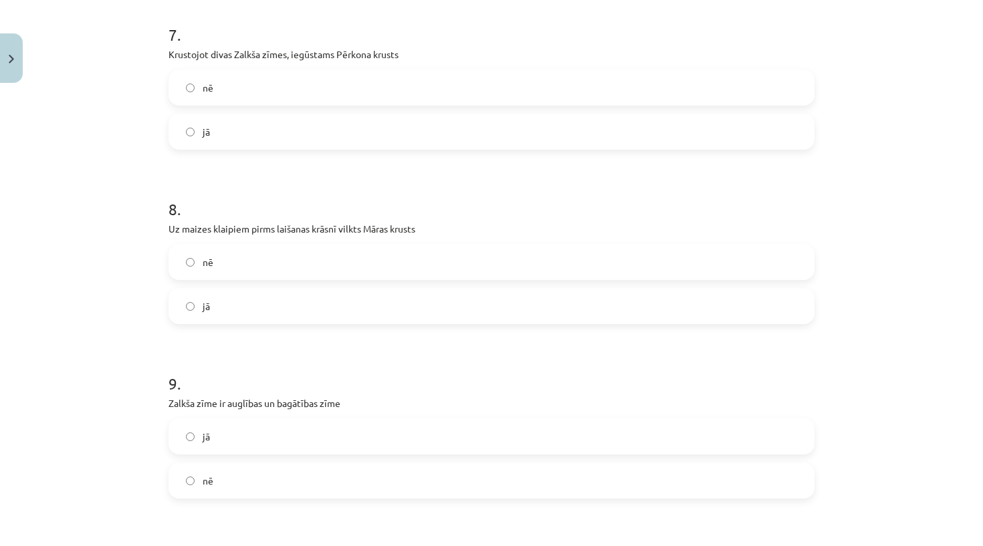
click at [220, 281] on div "nē jā" at bounding box center [491, 284] width 646 height 80
click at [220, 306] on label "jā" at bounding box center [491, 305] width 643 height 33
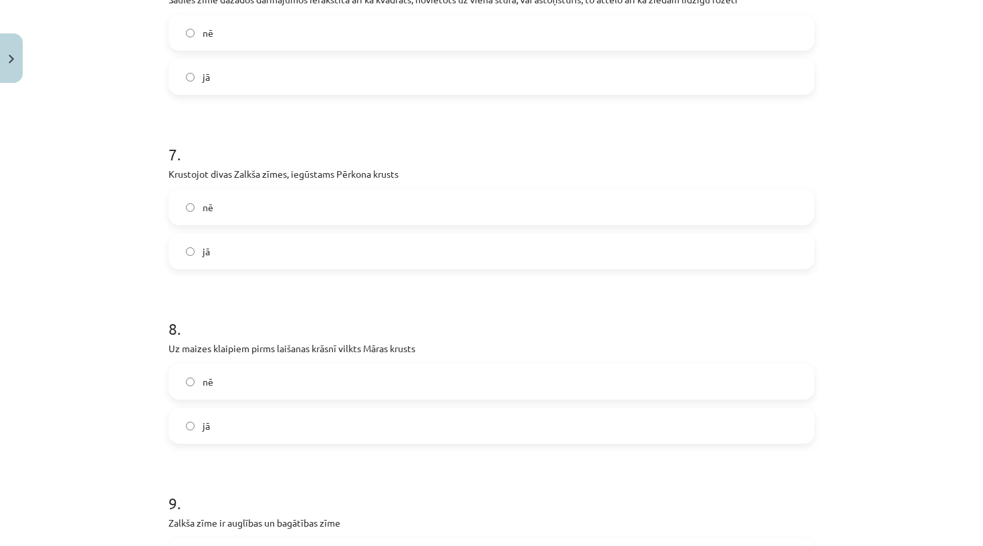
scroll to position [1181, 0]
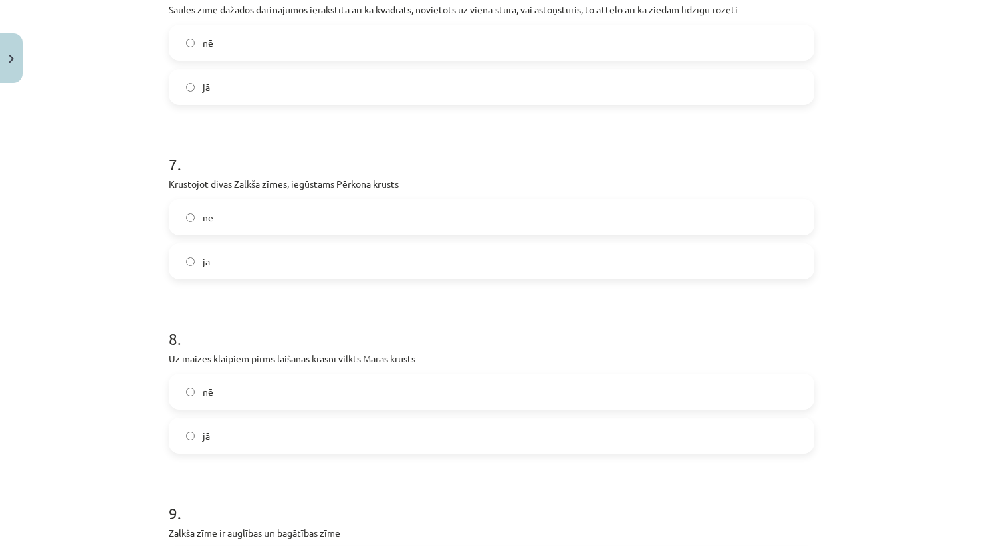
click at [239, 177] on p "Krustojot divas Zalkša zīmes, iegūstams Pērkona krusts" at bounding box center [491, 184] width 646 height 14
click at [255, 311] on h1 "8 ." at bounding box center [491, 326] width 646 height 41
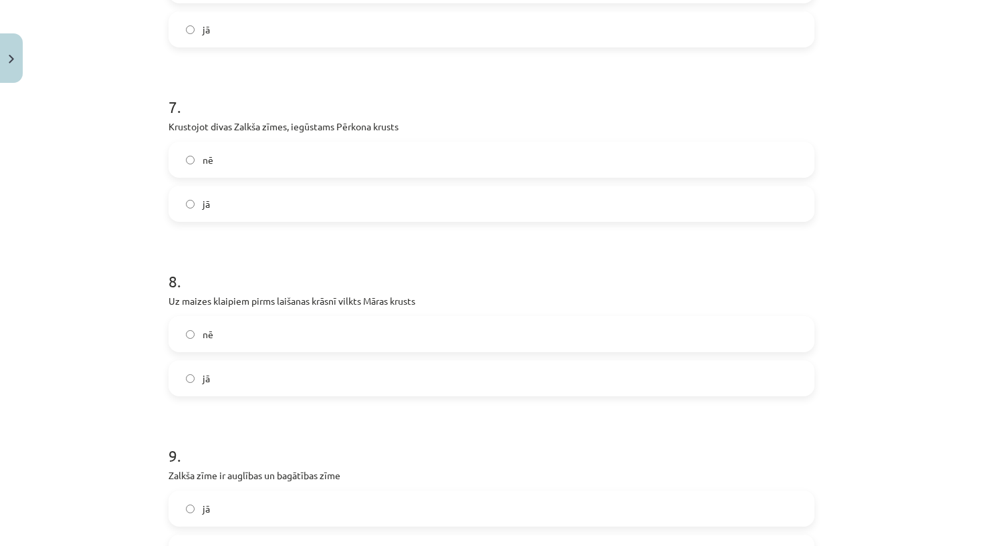
click at [241, 144] on label "nē" at bounding box center [491, 159] width 643 height 33
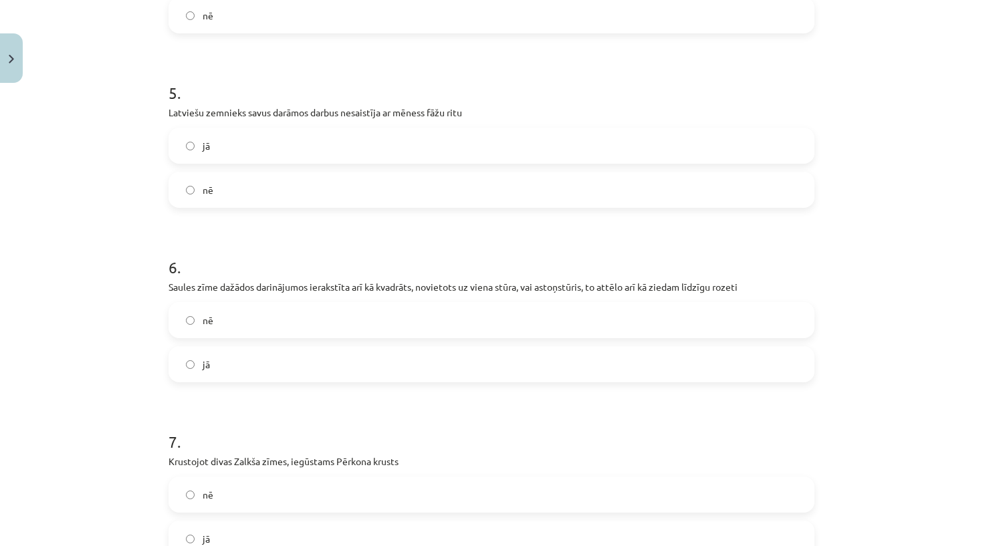
scroll to position [906, 0]
click at [213, 286] on p "Saules zīme dažādos darinājumos ierakstīta arī kā kvadrāts, novietots uz viena …" at bounding box center [491, 285] width 646 height 14
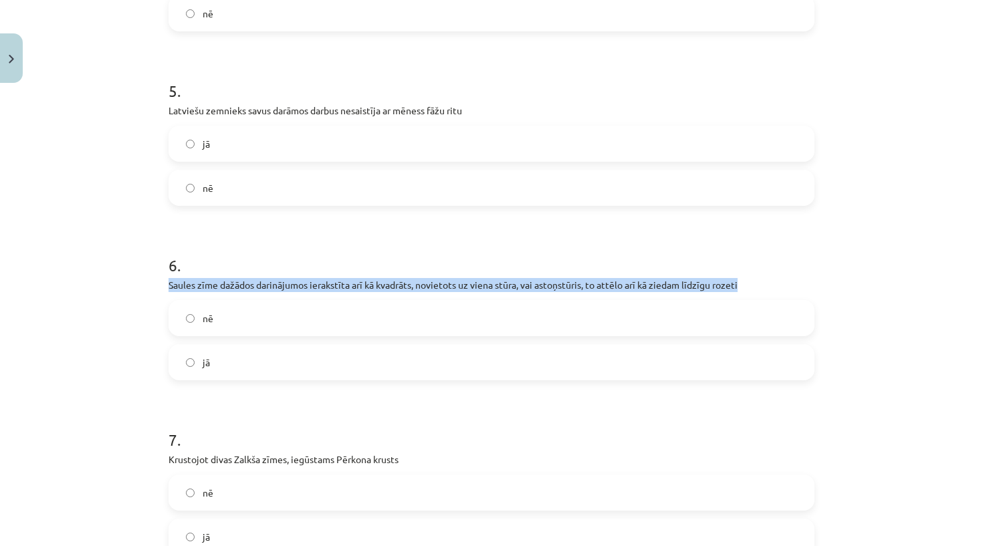
click at [213, 286] on p "Saules zīme dažādos darinājumos ierakstīta arī kā kvadrāts, novietots uz viena …" at bounding box center [491, 285] width 646 height 14
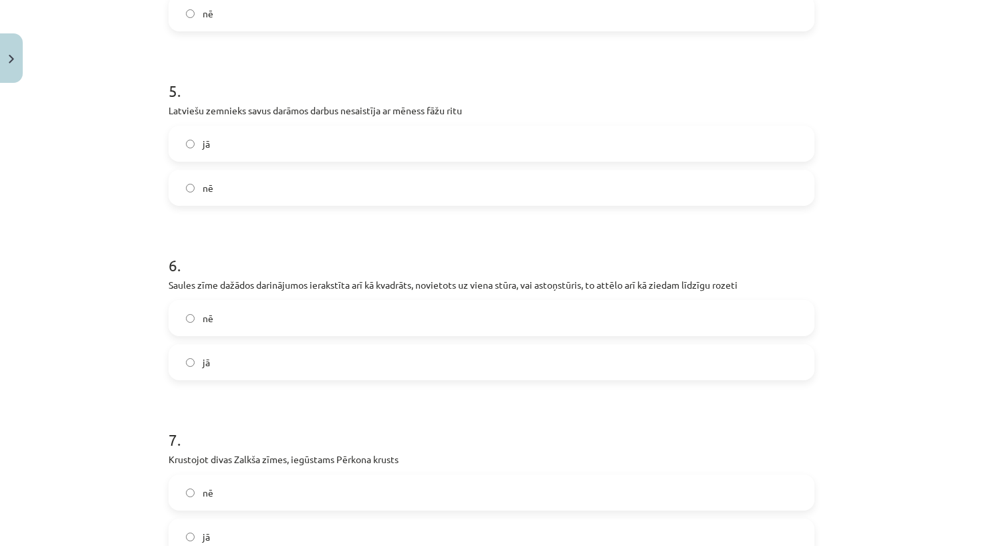
click at [121, 316] on div "Mācību tēma: Kultūras un mākslas i (vizuālā māksla) - 11. klases 2. ieskaites m…" at bounding box center [491, 273] width 983 height 546
click at [242, 351] on label "jā" at bounding box center [491, 362] width 643 height 33
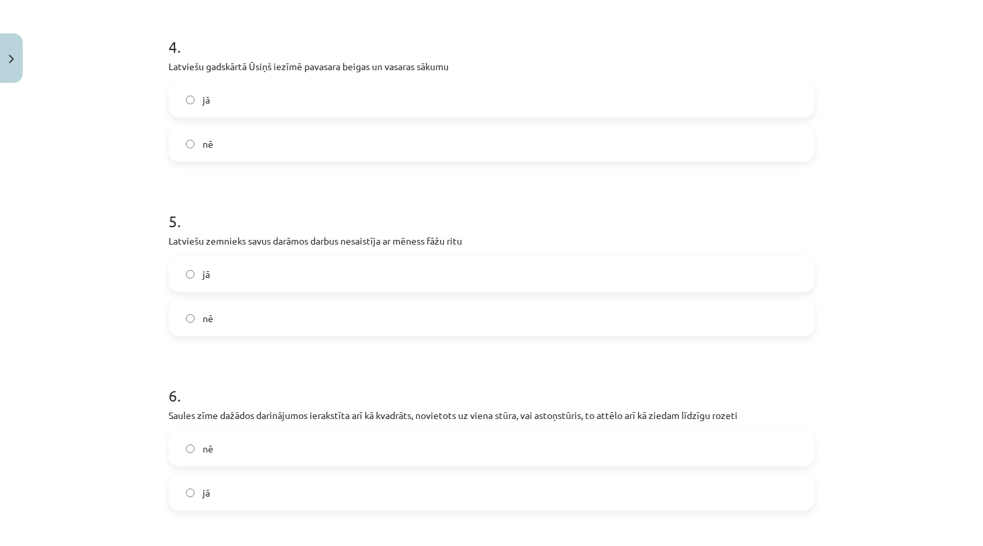
scroll to position [753, 0]
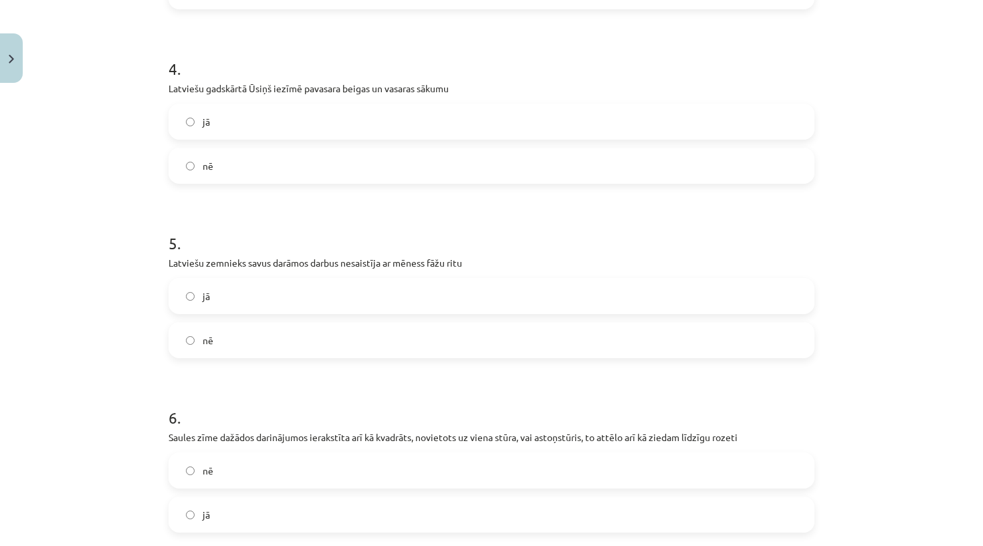
click at [252, 255] on div "5 . Latviešu zemnieks savus darāmos darbus nesaistīja ar mēness fāžu ritu jā nē" at bounding box center [491, 285] width 646 height 148
click at [252, 259] on p "Latviešu zemnieks savus darāmos darbus nesaistīja ar mēness fāžu ritu" at bounding box center [491, 263] width 646 height 14
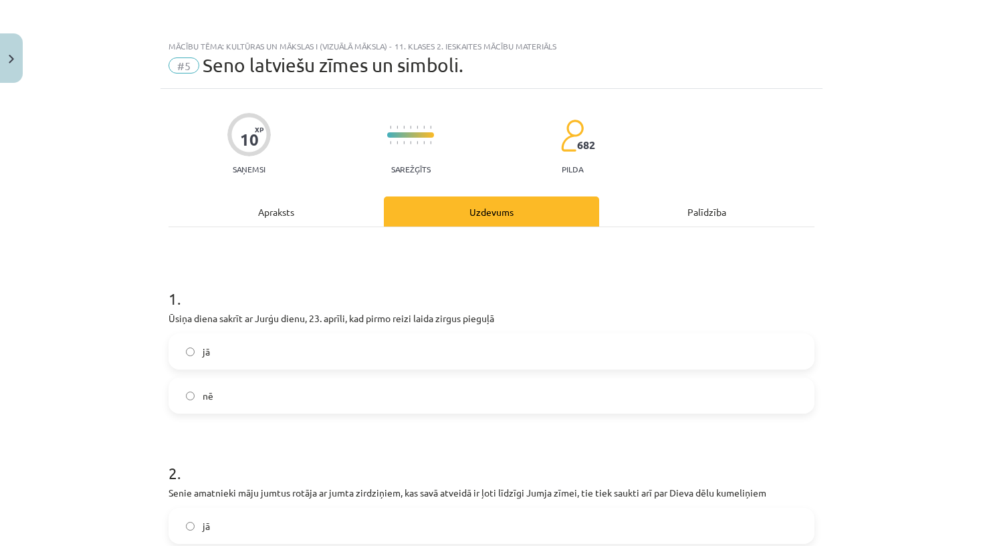
scroll to position [0, 0]
click at [244, 314] on p "Ūsiņa diena sakrīt ar Jurģu dienu, 23. aprīli, kad pirmo reizi laida zirgus pie…" at bounding box center [491, 319] width 646 height 14
click at [239, 291] on h1 "1 ." at bounding box center [491, 286] width 646 height 41
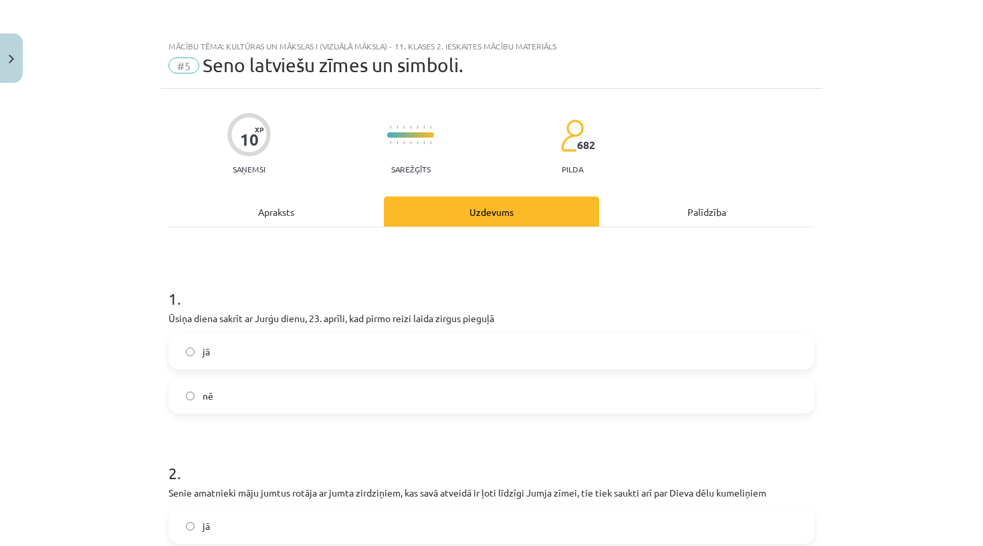
click at [250, 356] on label "jā" at bounding box center [491, 351] width 643 height 33
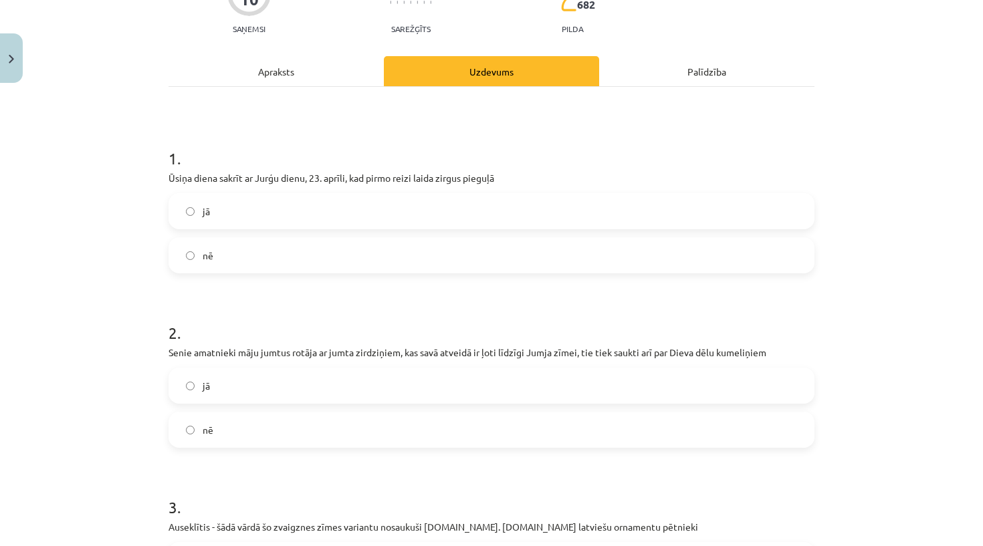
scroll to position [149, 0]
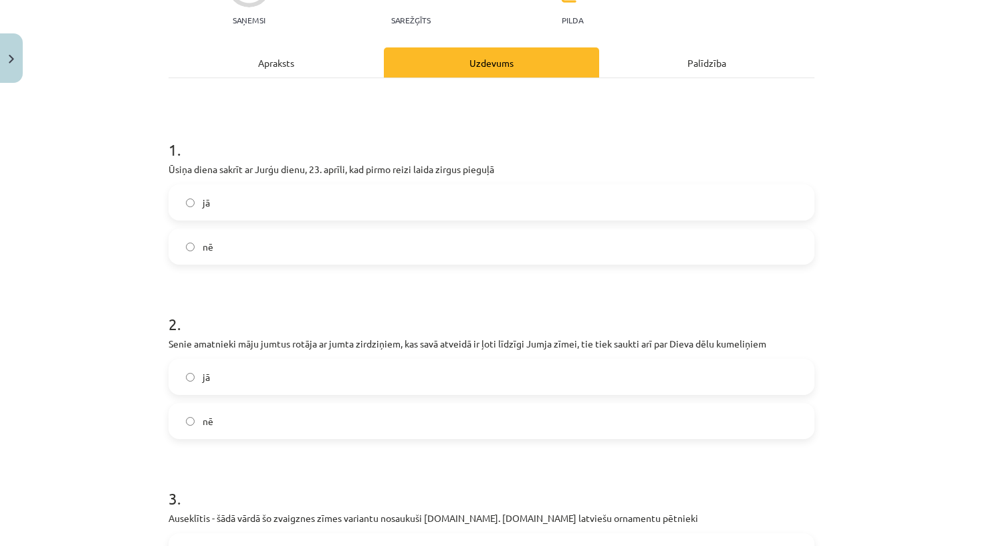
click at [236, 343] on p "Senie amatnieki māju jumtus rotāja ar jumta zirdziņiem, kas savā atveidā ir ļot…" at bounding box center [491, 344] width 646 height 14
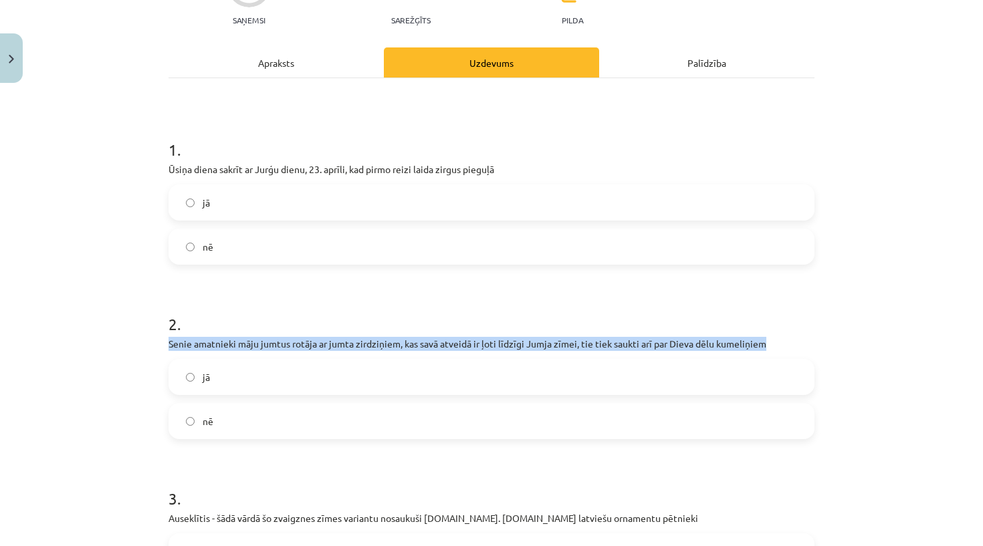
click at [243, 323] on h1 "2 ." at bounding box center [491, 311] width 646 height 41
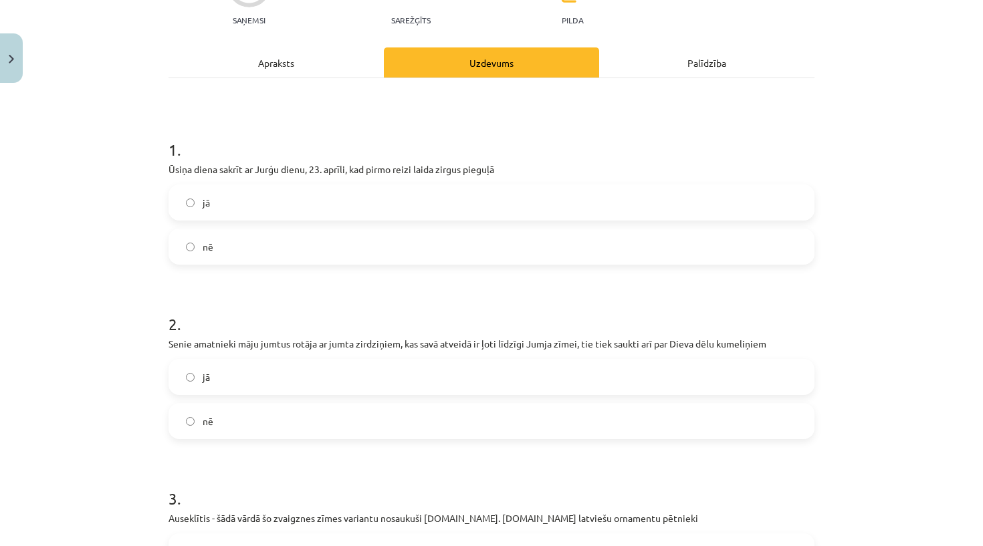
click at [139, 505] on div "Mācību tēma: Kultūras un mākslas i (vizuālā māksla) - 11. klases 2. ieskaites m…" at bounding box center [491, 273] width 983 height 546
click at [227, 374] on label "jā" at bounding box center [491, 376] width 643 height 33
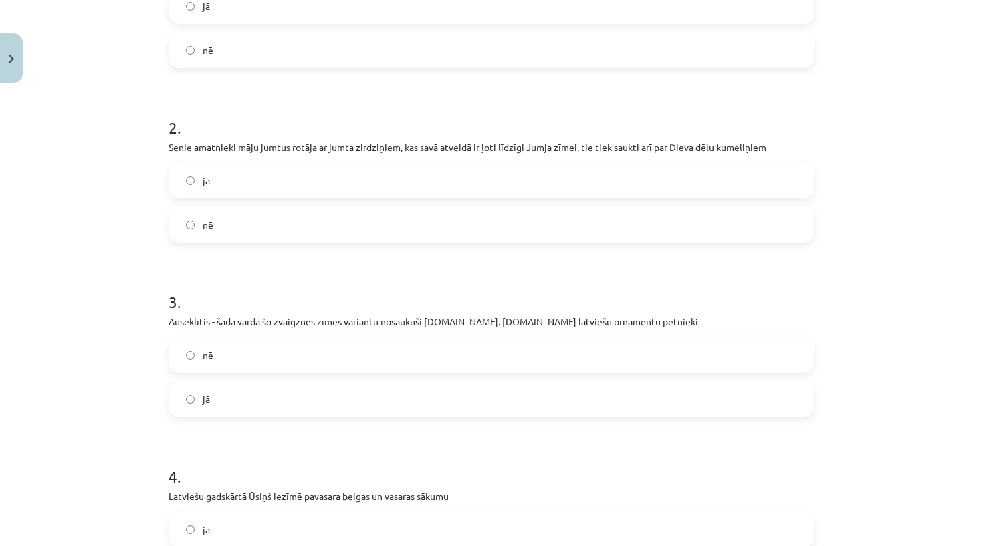
scroll to position [364, 0]
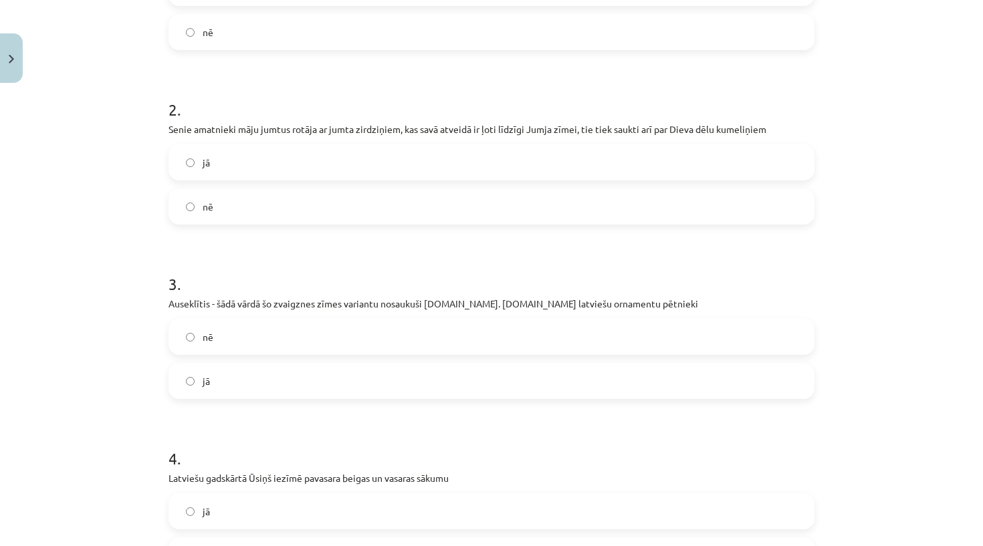
click at [221, 306] on p "Auseklītis - šādā vārdā šo zvaigznes zīmes variantu nosaukuši [DOMAIN_NAME]. [D…" at bounding box center [491, 304] width 646 height 14
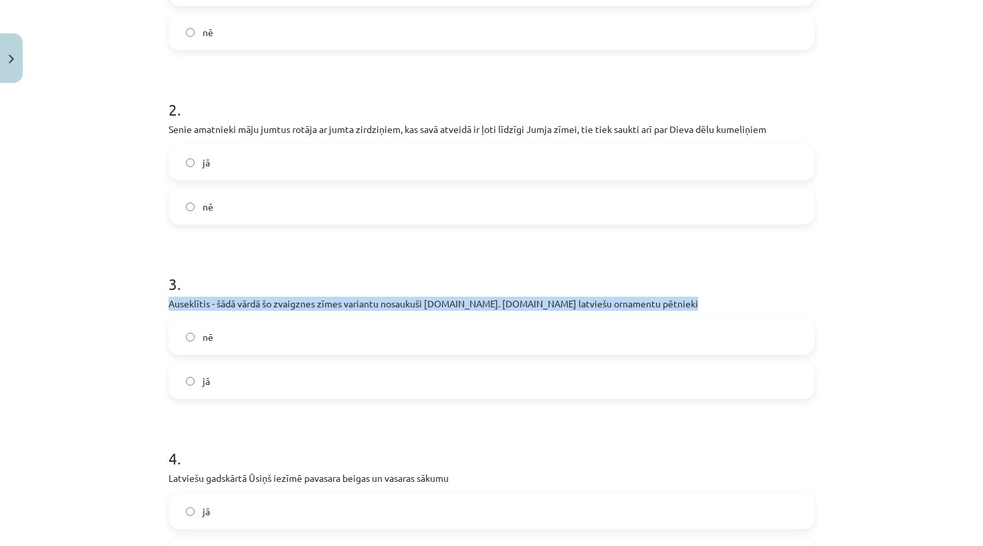
click at [221, 306] on p "Auseklītis - šādā vārdā šo zvaigznes zīmes variantu nosaukuši [DOMAIN_NAME]. [D…" at bounding box center [491, 304] width 646 height 14
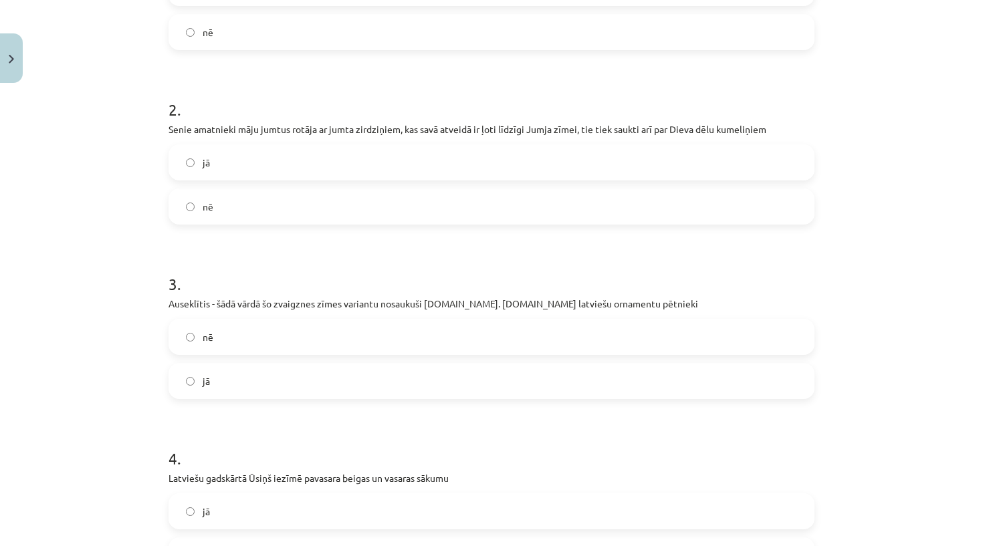
click at [215, 364] on div "jā" at bounding box center [491, 381] width 646 height 36
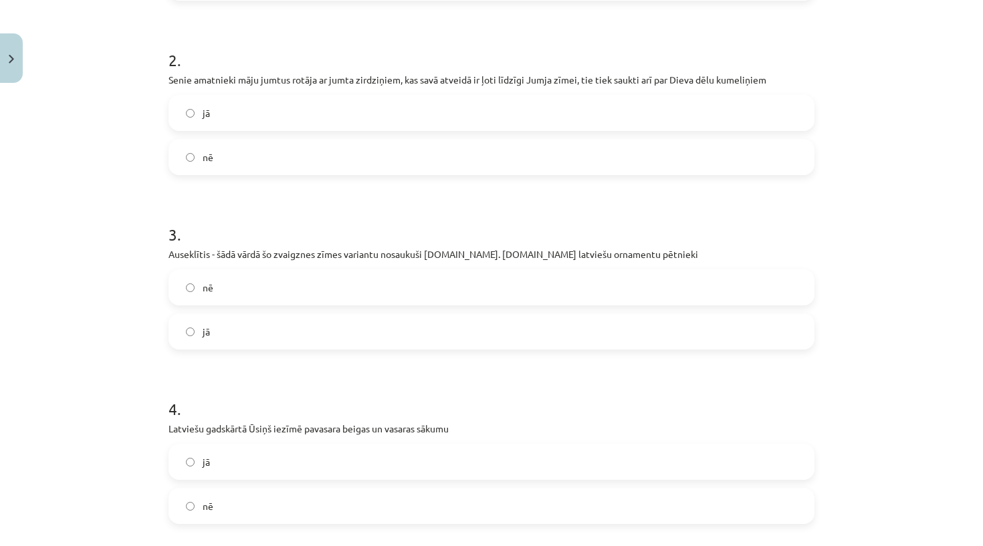
click at [217, 322] on label "jā" at bounding box center [491, 331] width 643 height 33
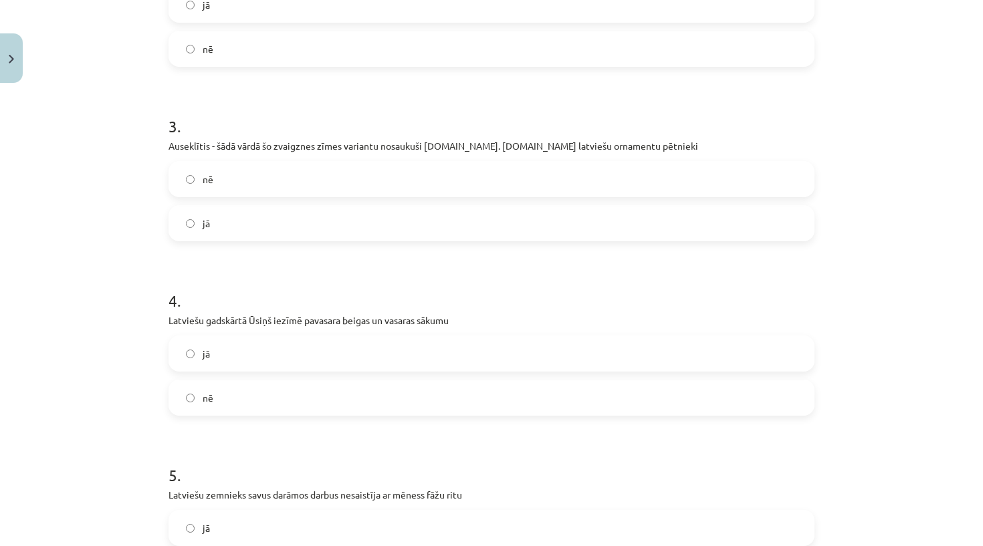
scroll to position [539, 0]
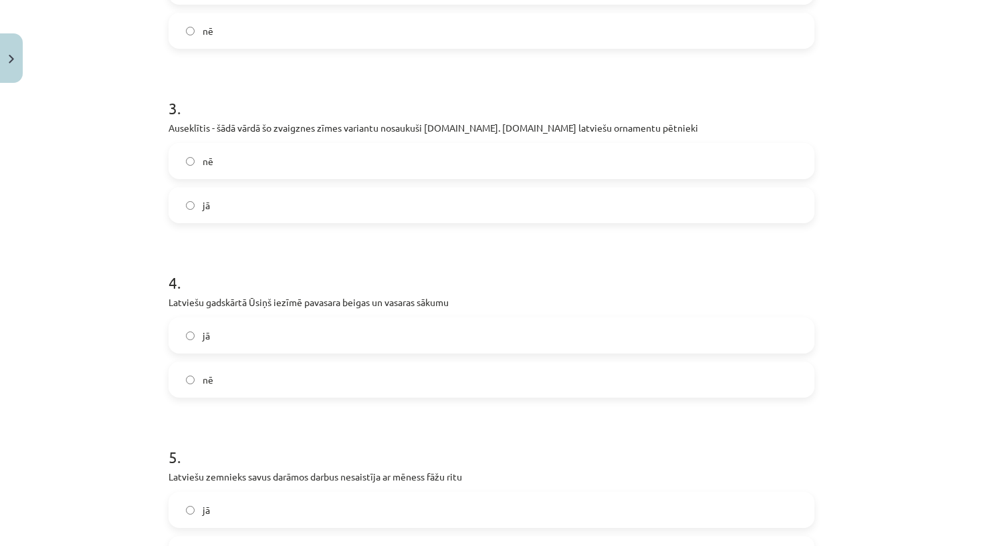
click at [217, 303] on p "Latviešu gadskārtā Ūsiņš iezīmē pavasara beigas un vasaras sākumu" at bounding box center [491, 302] width 646 height 14
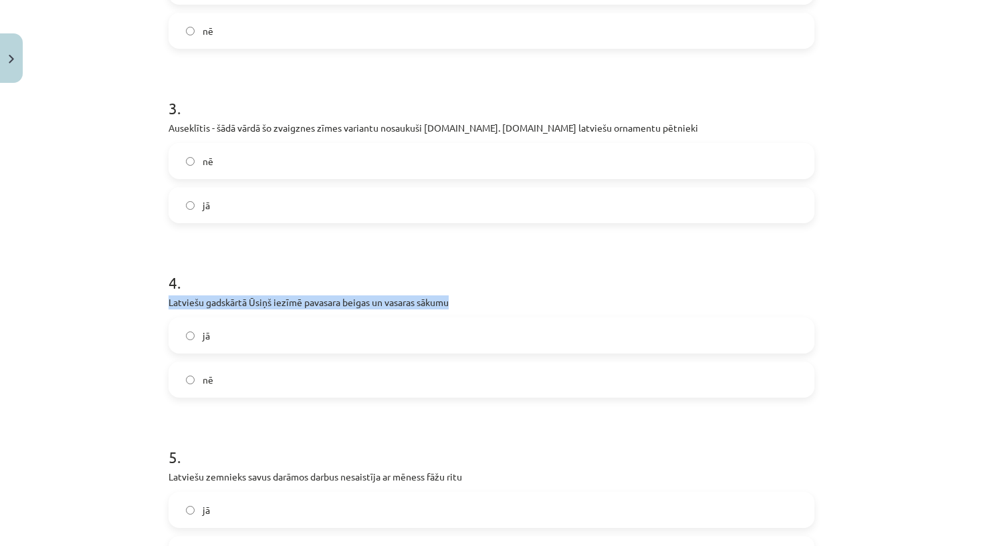
click at [217, 303] on p "Latviešu gadskārtā Ūsiņš iezīmē pavasara beigas un vasaras sākumu" at bounding box center [491, 302] width 646 height 14
click at [226, 292] on div "4 . Latviešu gadskārtā Ūsiņš iezīmē pavasara beigas un vasaras sākumu jā nē" at bounding box center [491, 324] width 646 height 148
click at [221, 277] on h1 "4 ." at bounding box center [491, 270] width 646 height 41
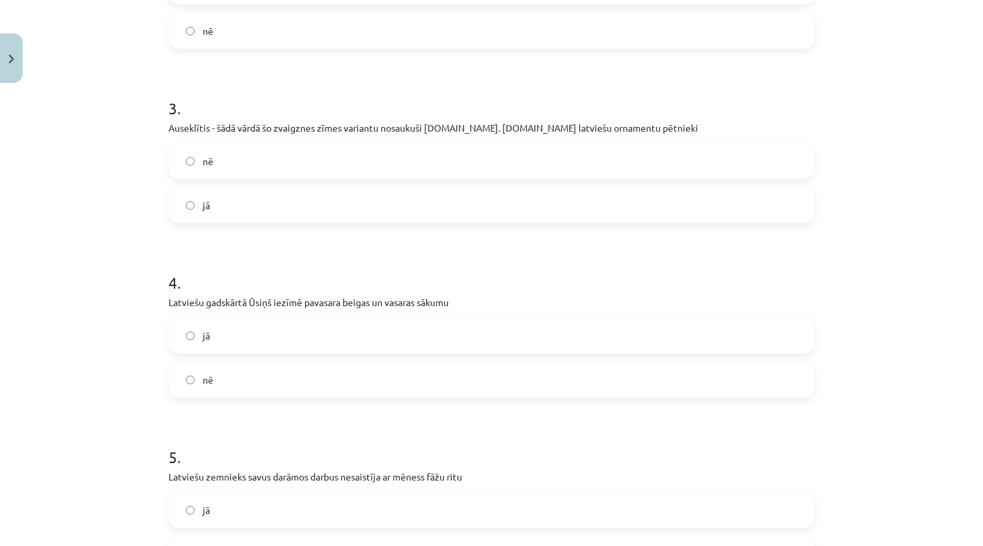
click at [241, 352] on div "jā" at bounding box center [491, 336] width 646 height 36
click at [235, 334] on label "jā" at bounding box center [491, 335] width 643 height 33
click at [219, 475] on p "Latviešu zemnieks savus darāmos darbus nesaistīja ar mēness fāžu ritu" at bounding box center [491, 477] width 646 height 14
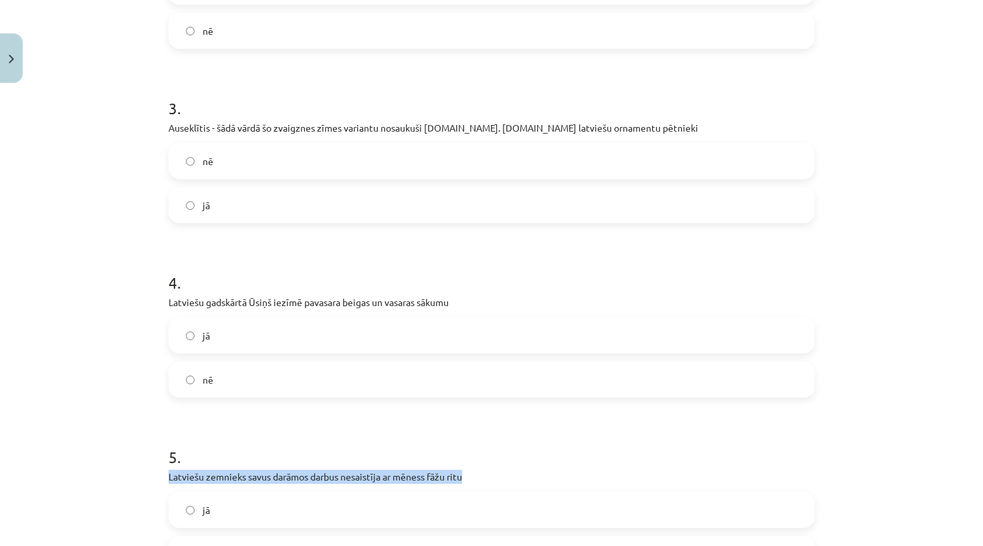
click at [220, 475] on p "Latviešu zemnieks savus darāmos darbus nesaistīja ar mēness fāžu ritu" at bounding box center [491, 477] width 646 height 14
click at [246, 378] on label "nē" at bounding box center [491, 379] width 643 height 33
click at [239, 353] on div "jā" at bounding box center [491, 336] width 646 height 36
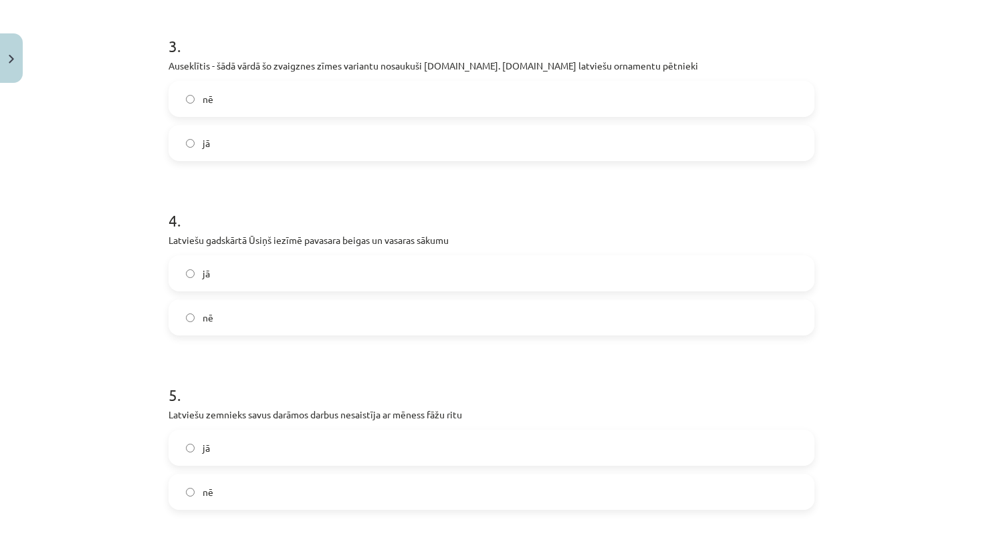
scroll to position [610, 0]
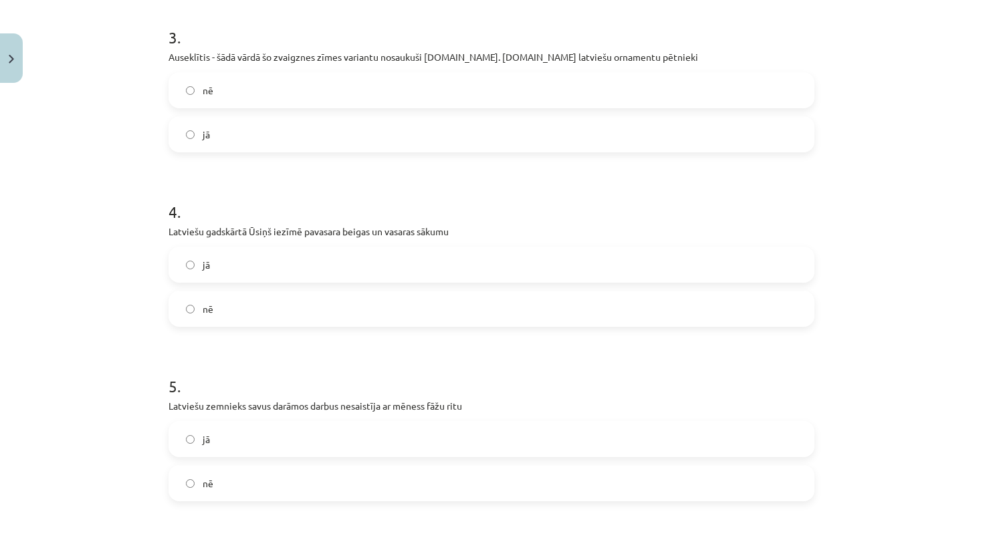
click at [209, 279] on label "jā" at bounding box center [491, 264] width 643 height 33
click at [224, 484] on label "nē" at bounding box center [491, 483] width 643 height 33
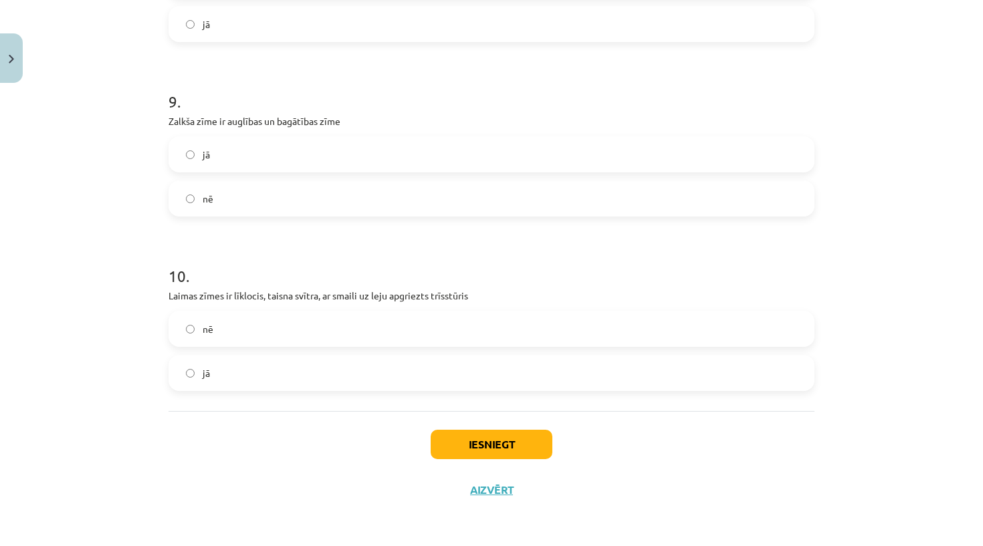
scroll to position [1590, 0]
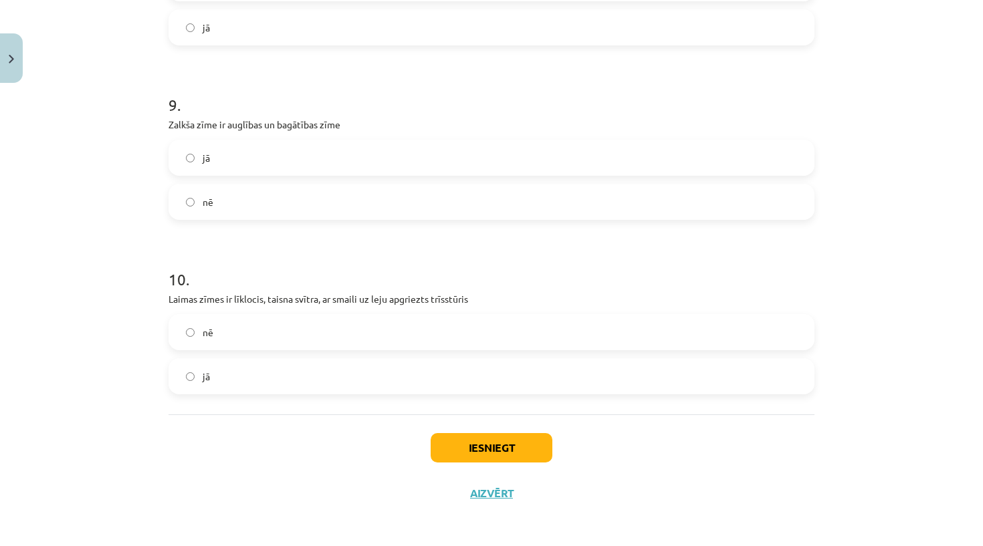
click at [458, 449] on button "Iesniegt" at bounding box center [492, 447] width 122 height 29
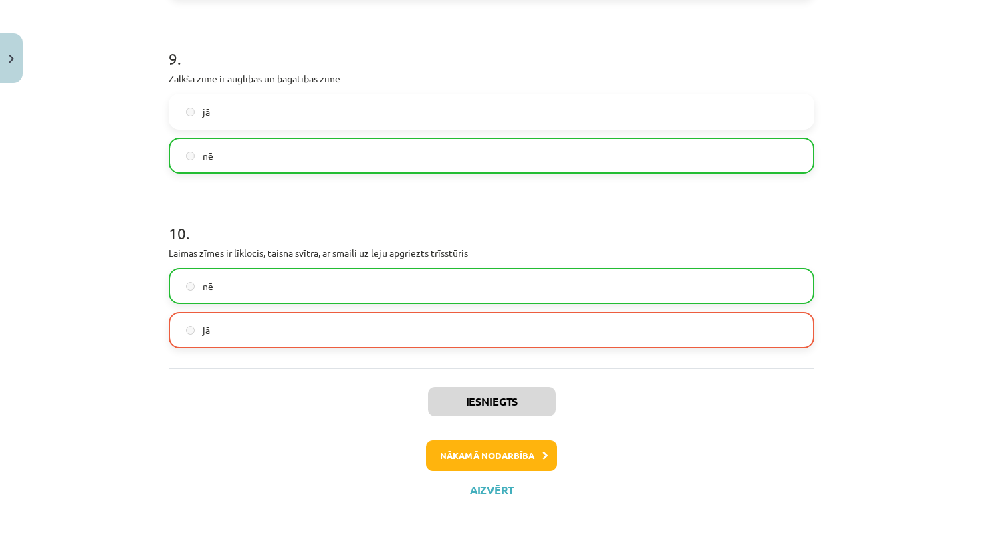
scroll to position [1637, 0]
click at [494, 459] on button "Nākamā nodarbība" at bounding box center [491, 456] width 131 height 31
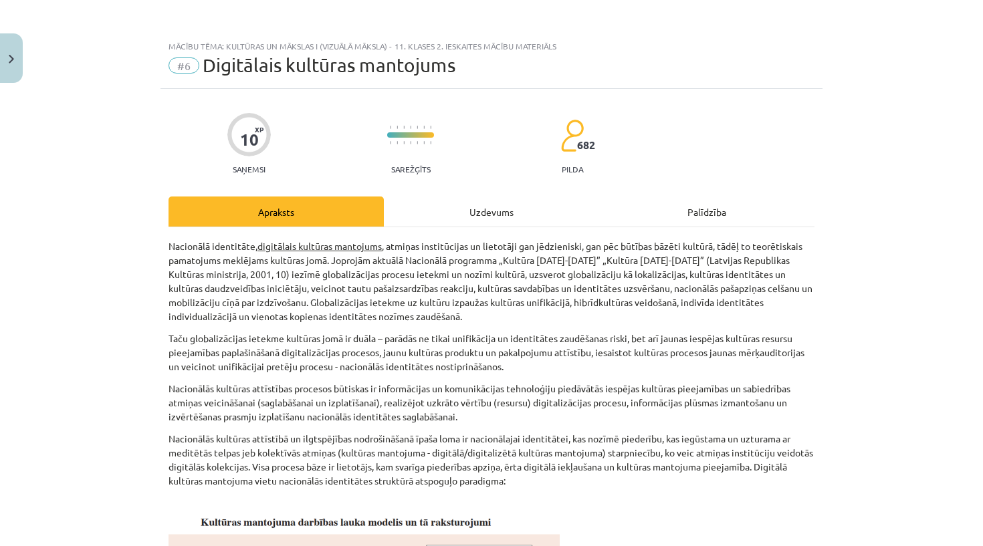
scroll to position [0, 0]
click at [14, 72] on button "Close" at bounding box center [11, 57] width 23 height 49
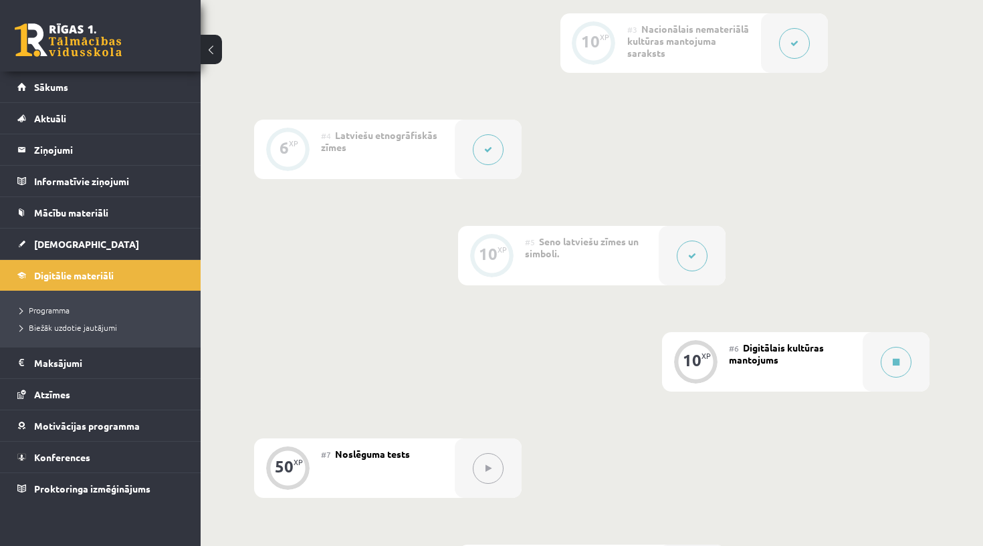
scroll to position [627, 0]
click at [891, 352] on button at bounding box center [895, 359] width 31 height 31
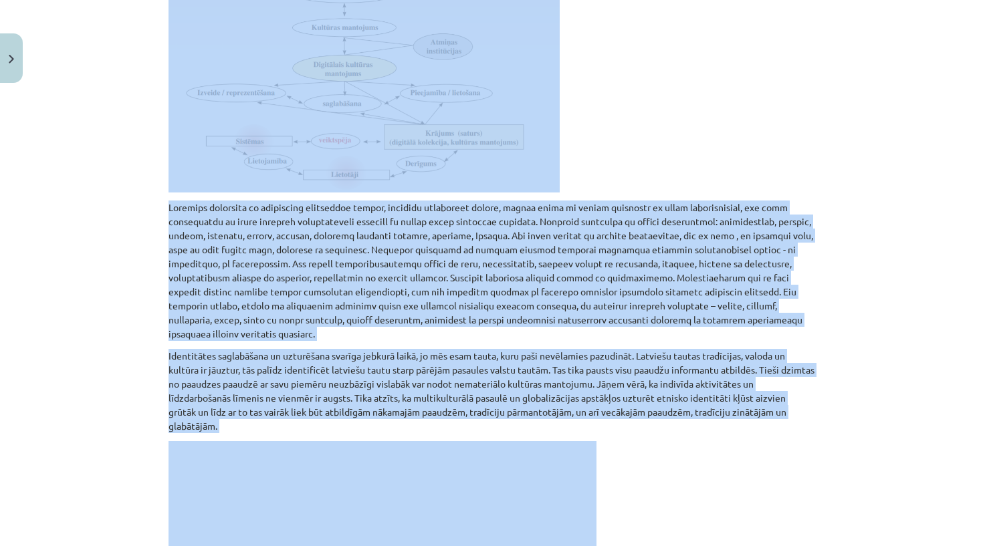
scroll to position [649, 0]
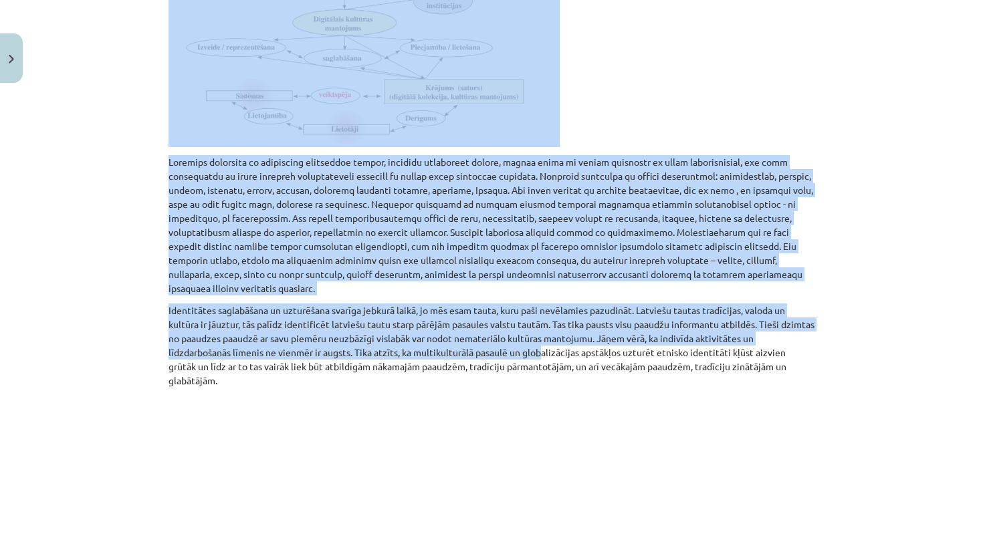
drag, startPoint x: 161, startPoint y: 245, endPoint x: 543, endPoint y: 345, distance: 394.7
click at [544, 345] on div "10 XP Saņemsi Sarežģīts 682 pilda Apraksts Uzdevums Palīdzība Nacionālā identit…" at bounding box center [491, 101] width 662 height 1322
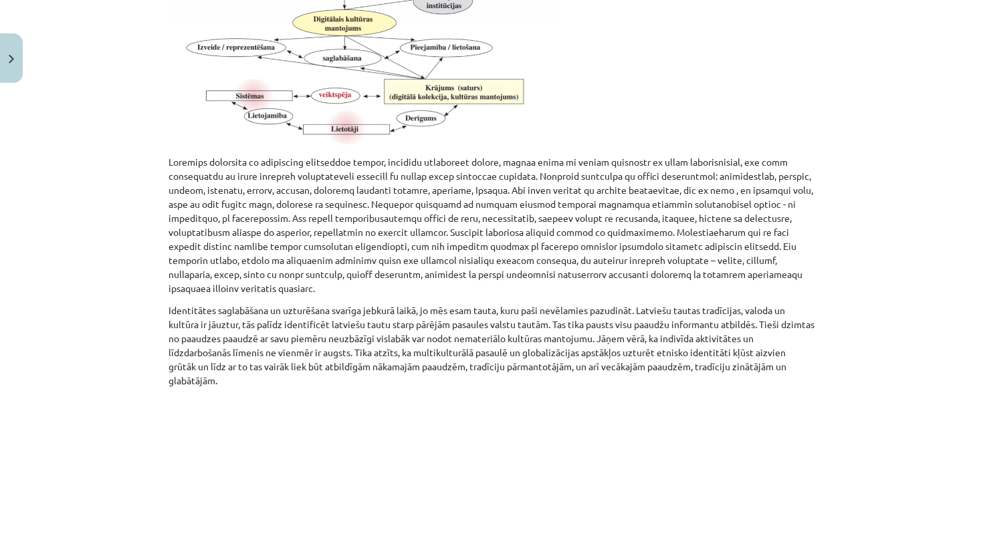
click at [646, 398] on p at bounding box center [491, 518] width 646 height 244
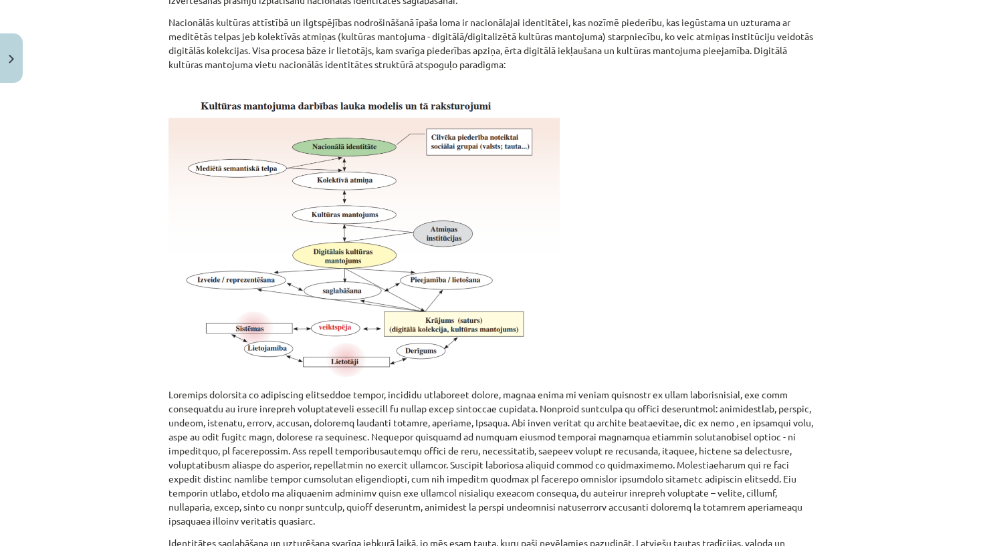
scroll to position [386, 0]
